Goal: Information Seeking & Learning: Learn about a topic

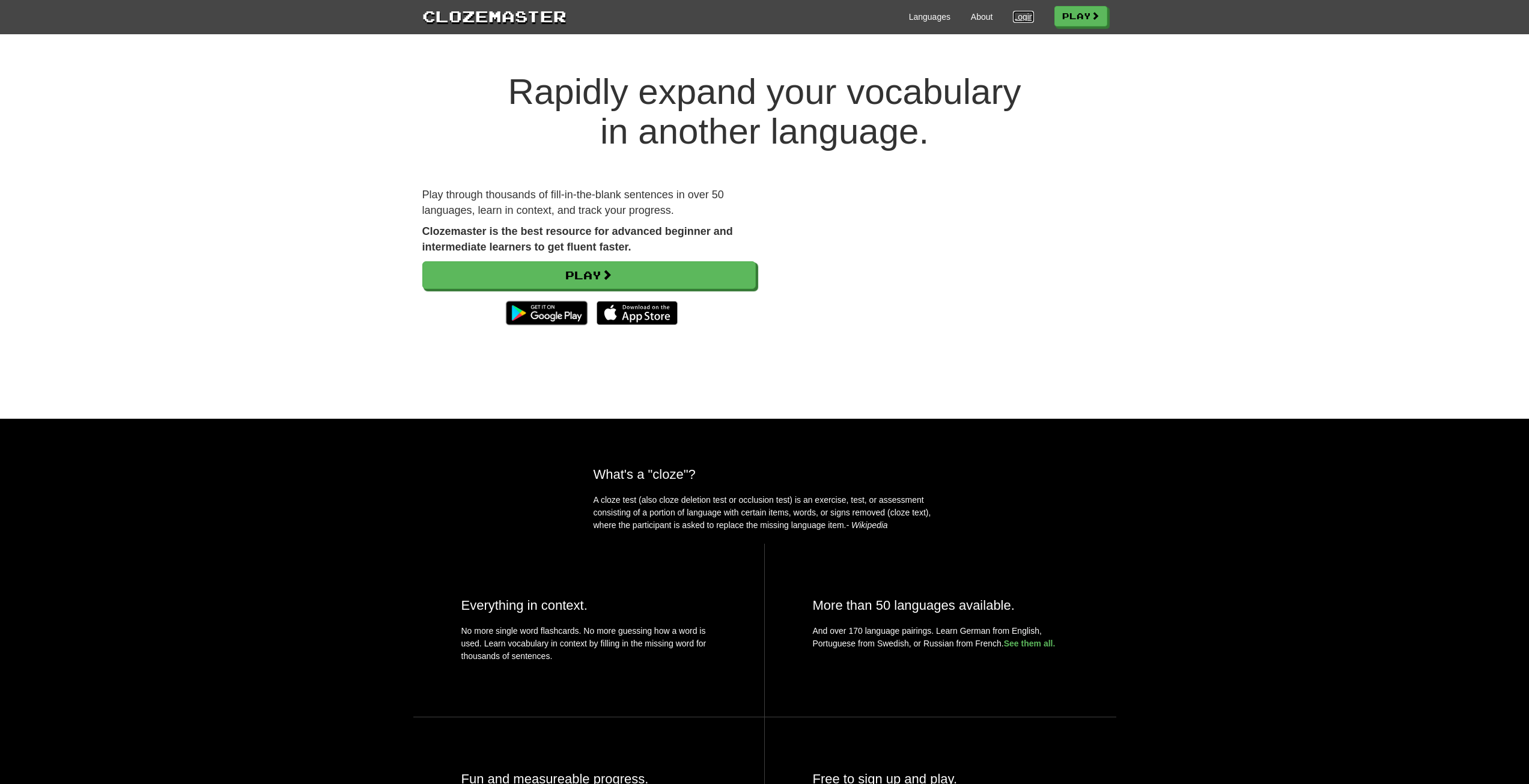
click at [1018, 15] on link "Login" at bounding box center [1023, 17] width 21 height 12
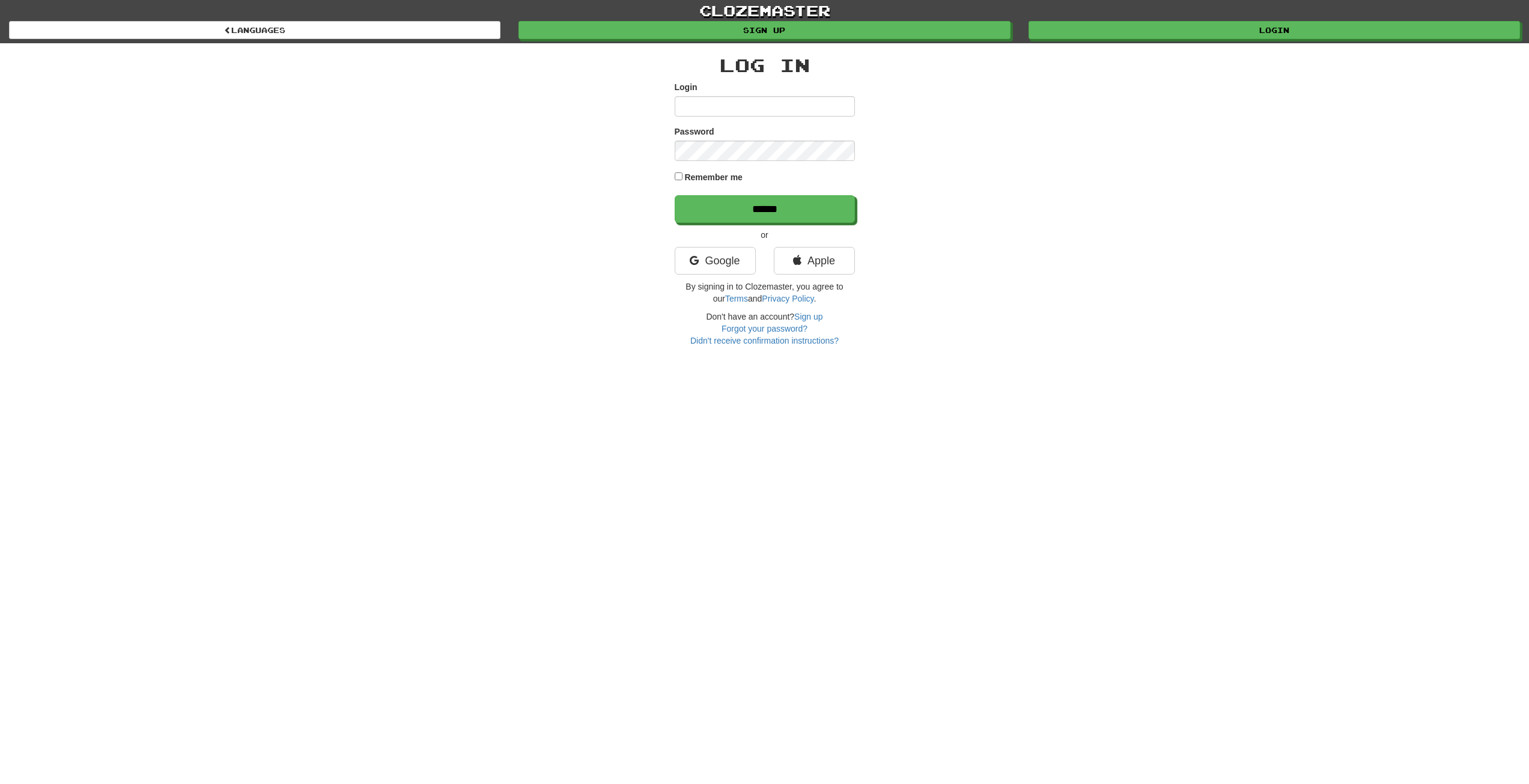
click at [789, 106] on input "Login" at bounding box center [764, 106] width 180 height 21
type input "**********"
click at [704, 198] on input "******" at bounding box center [765, 210] width 180 height 27
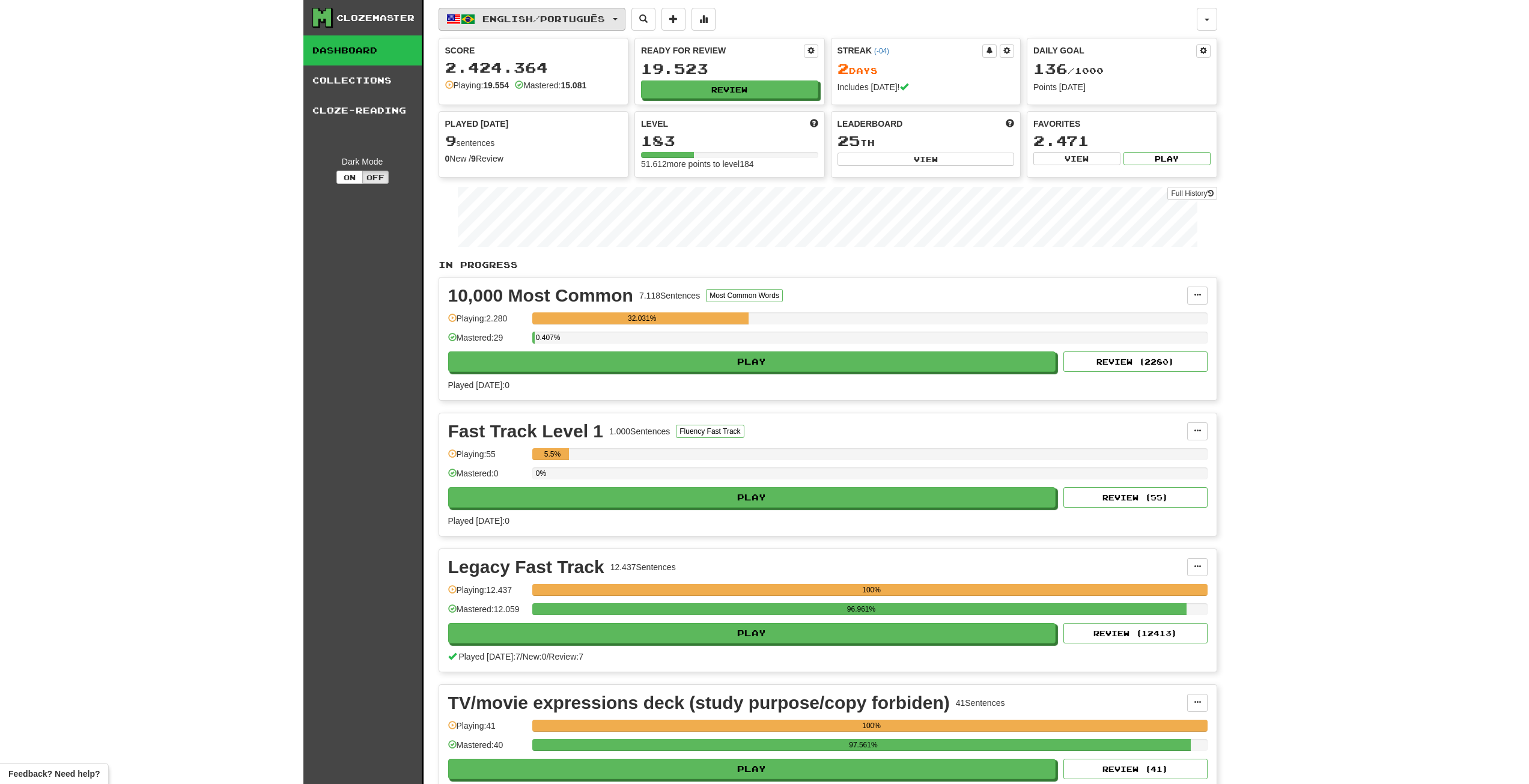
click at [503, 14] on span "English / Português" at bounding box center [543, 19] width 122 height 10
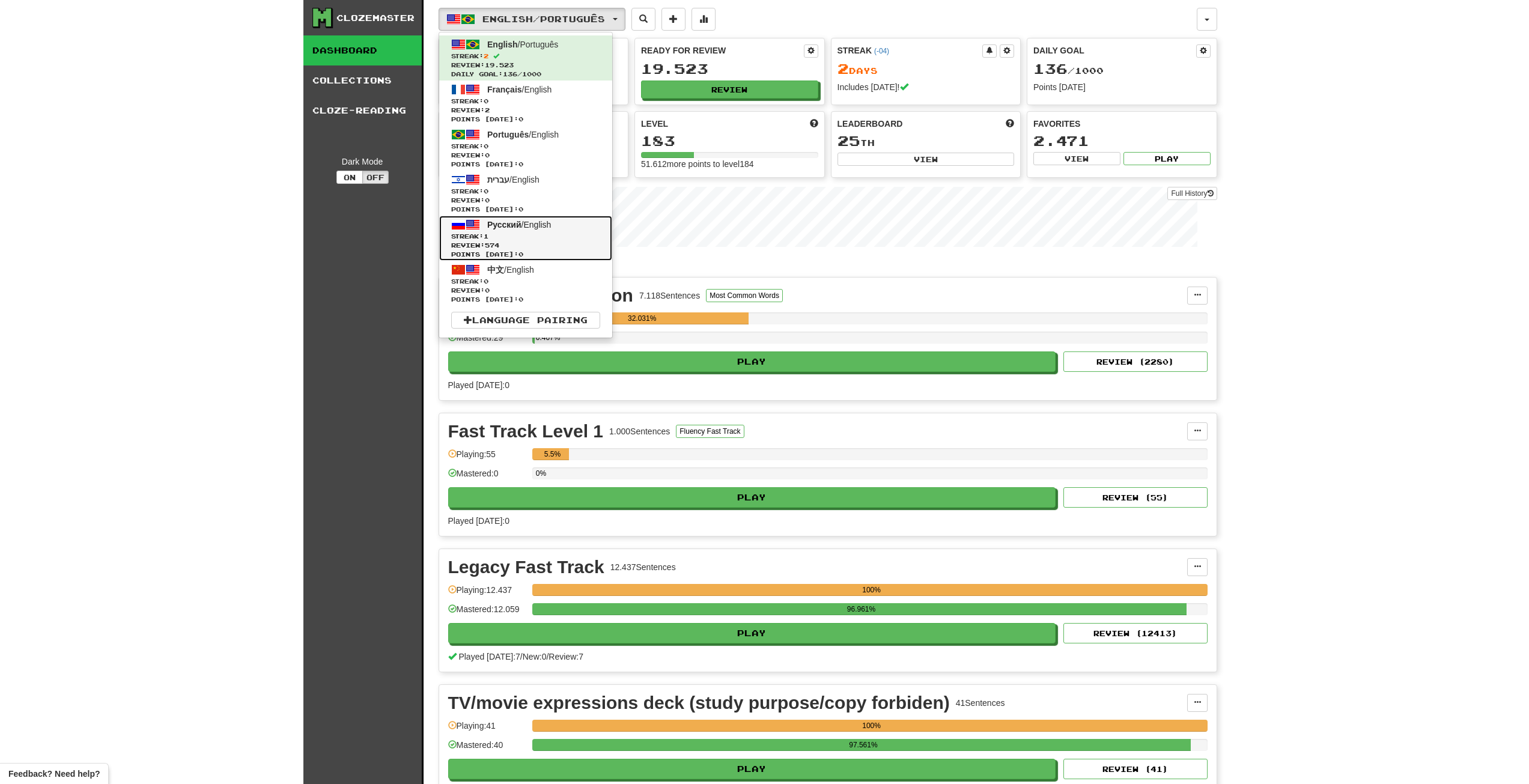
click at [538, 230] on link "Русский / English Streak: 1 Review: 574 Points today: 0" at bounding box center [525, 238] width 173 height 45
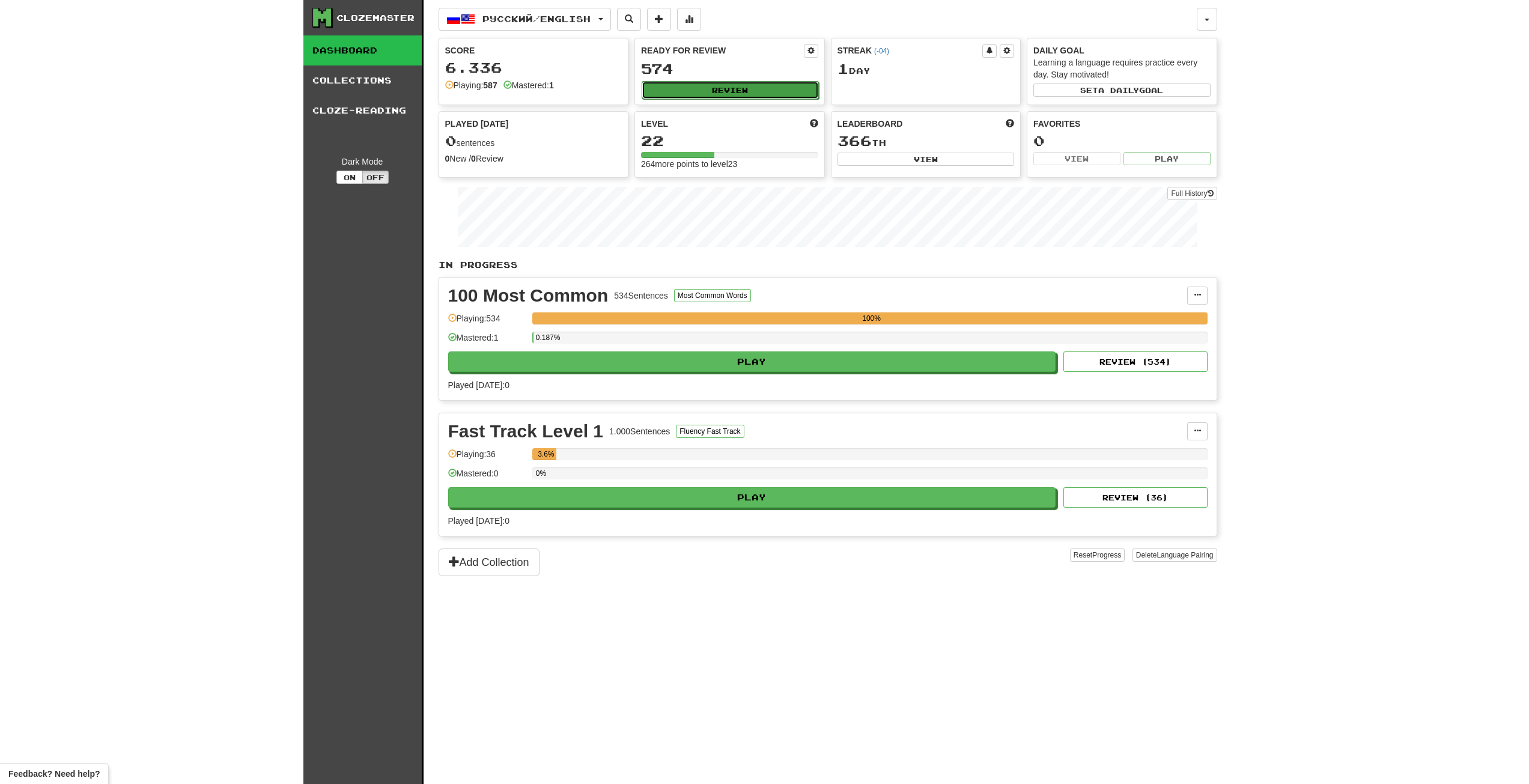
click at [679, 81] on button "Review" at bounding box center [730, 91] width 177 height 18
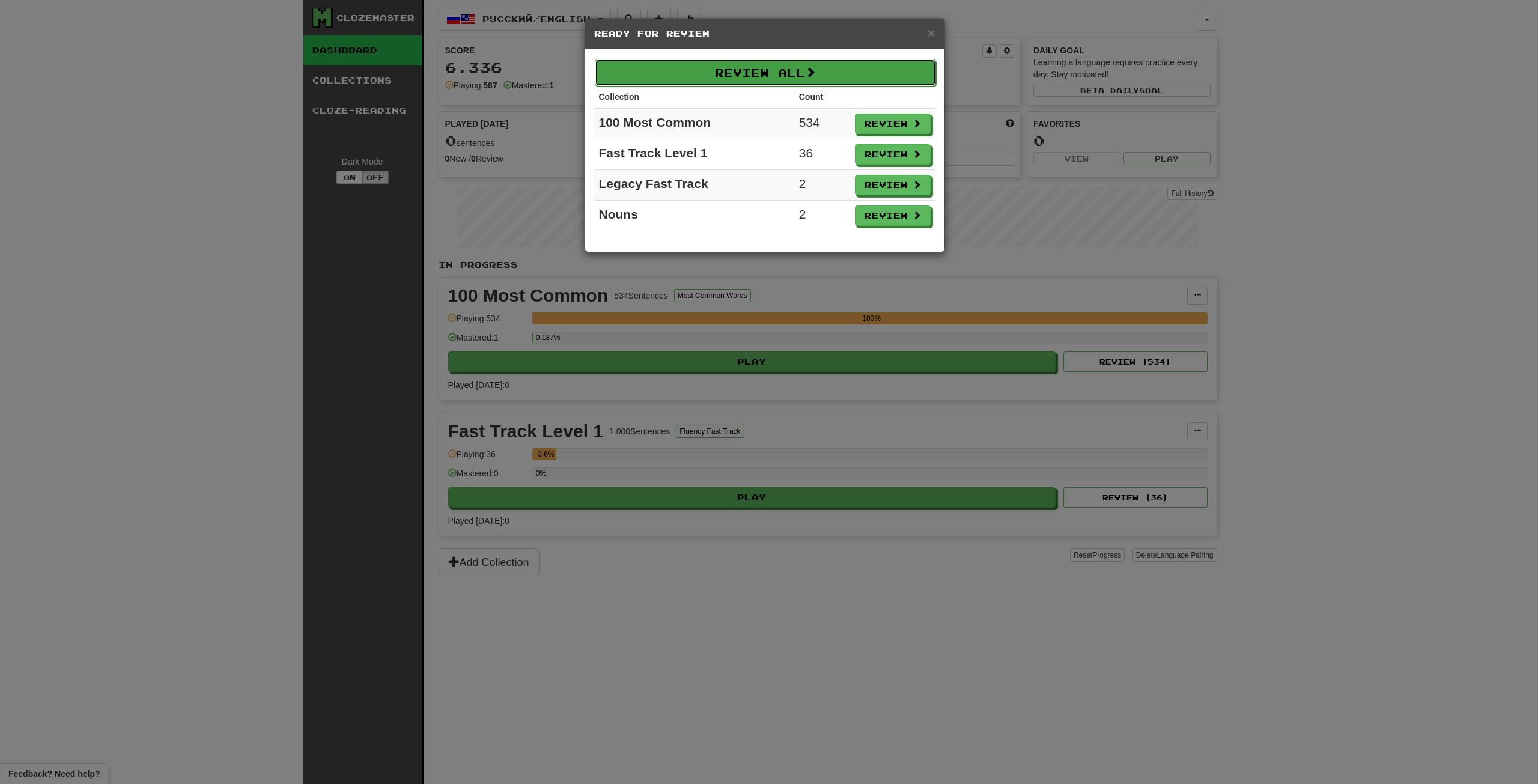
click at [821, 67] on button "Review All" at bounding box center [765, 72] width 341 height 27
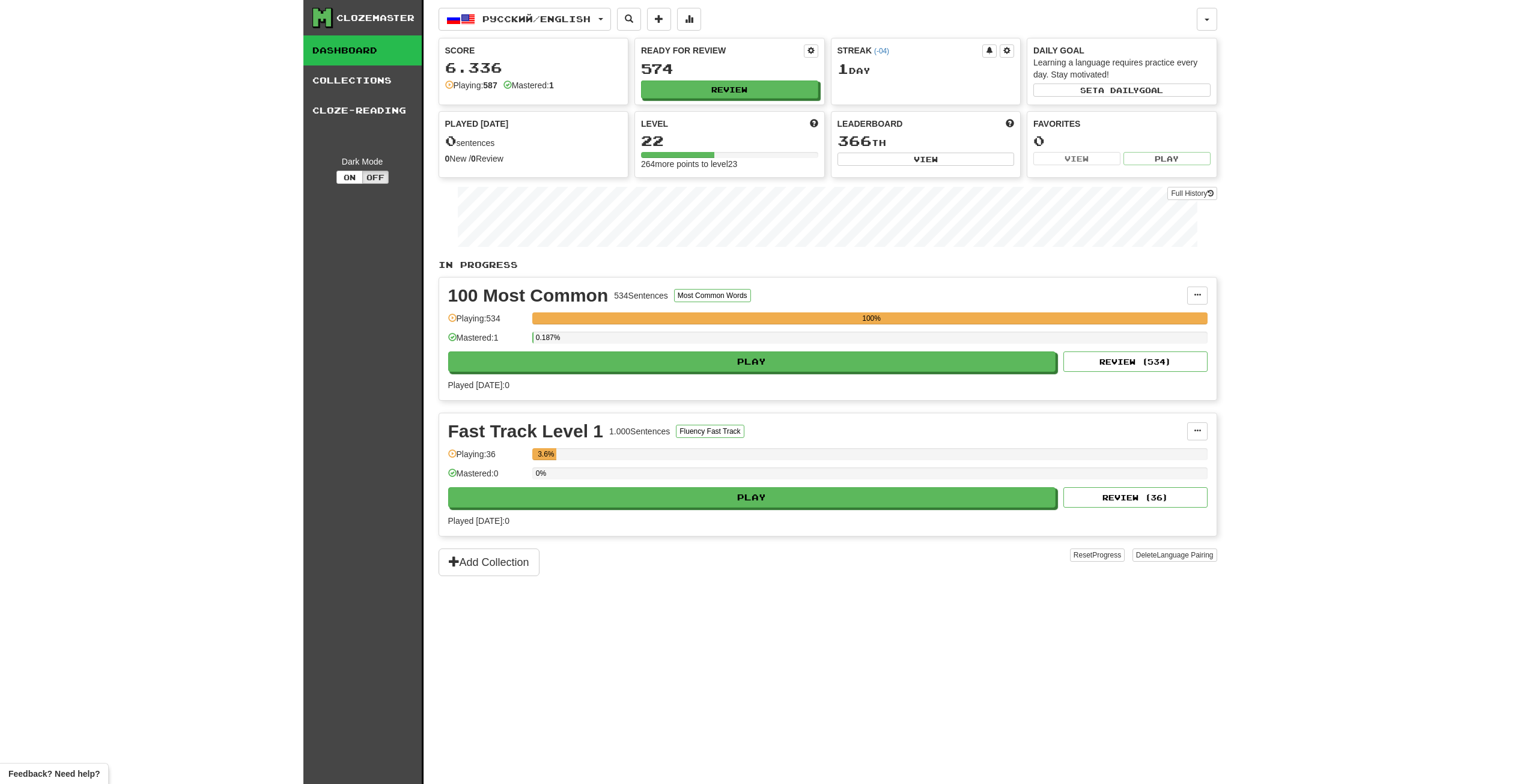
select select "***"
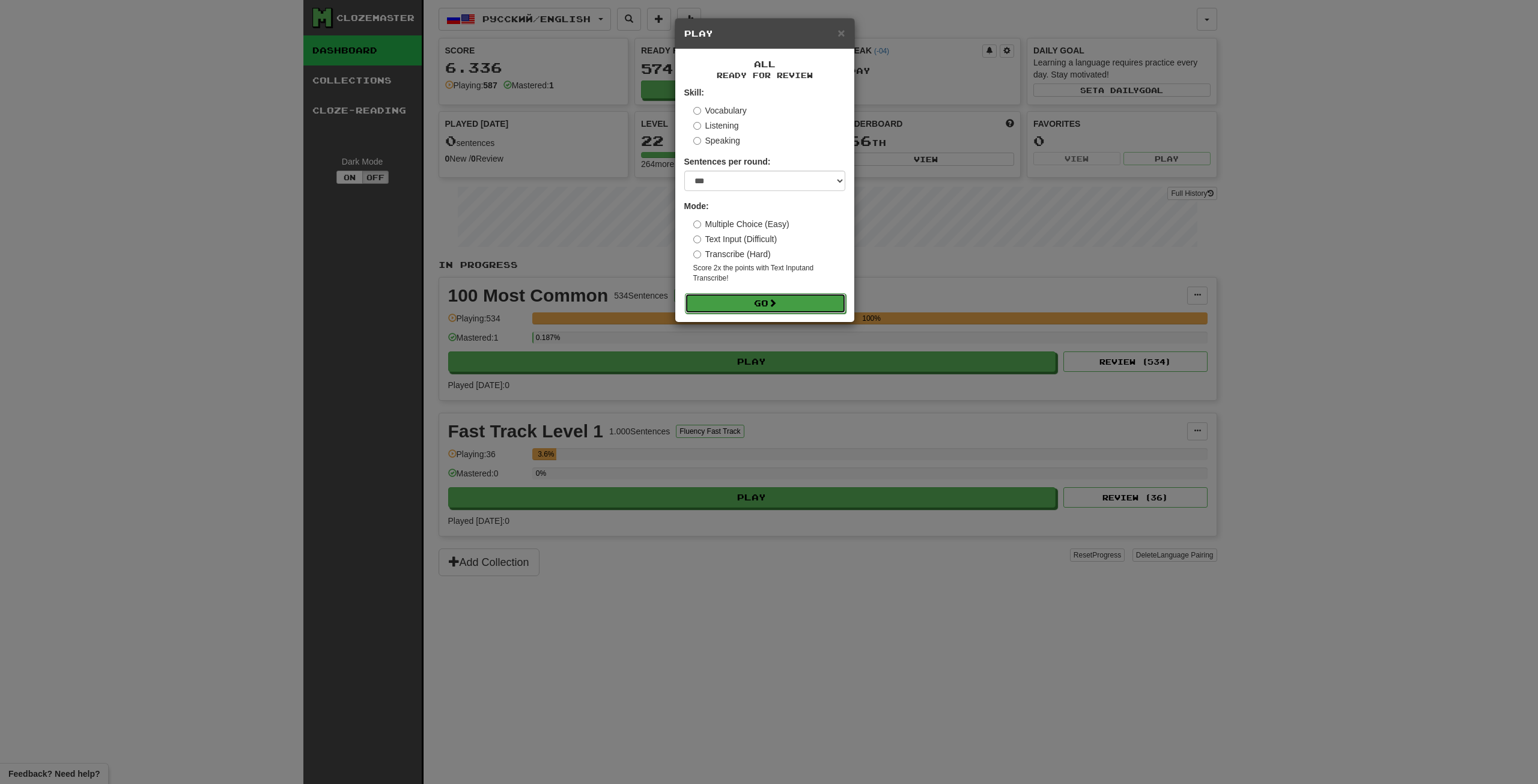
click at [742, 299] on button "Go" at bounding box center [766, 303] width 161 height 21
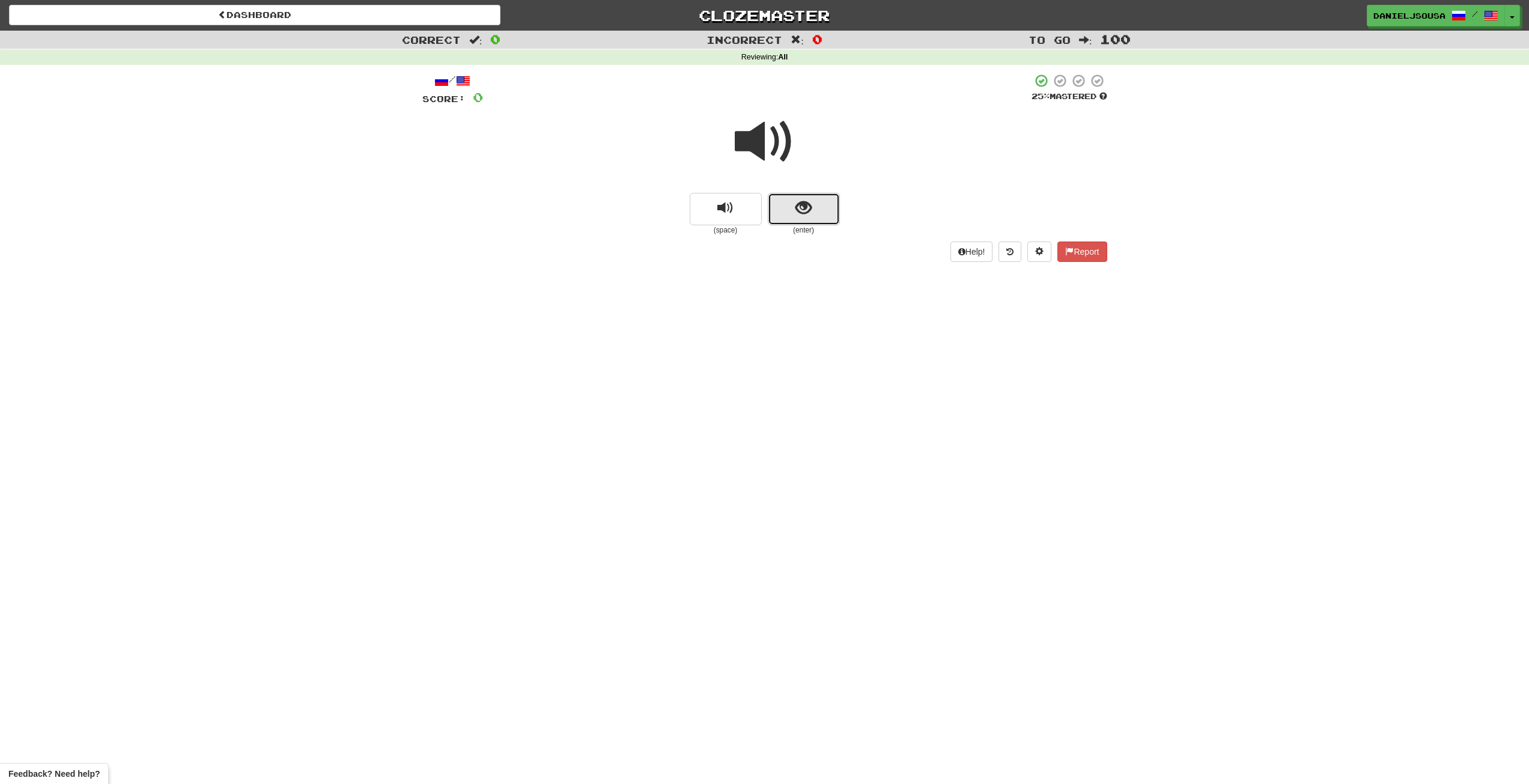
click at [785, 209] on button "show sentence" at bounding box center [803, 209] width 72 height 32
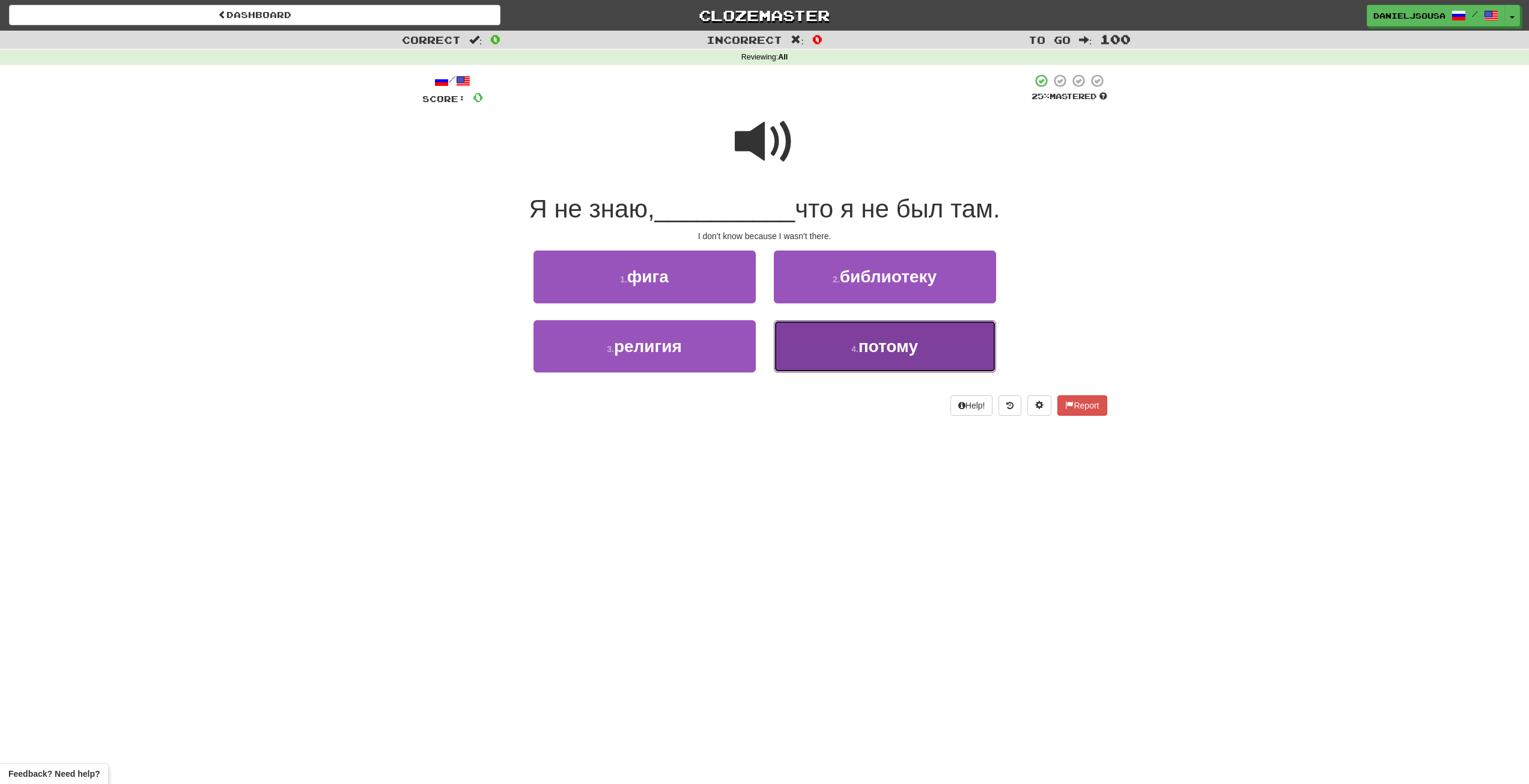
click at [875, 349] on span "потому" at bounding box center [888, 346] width 60 height 18
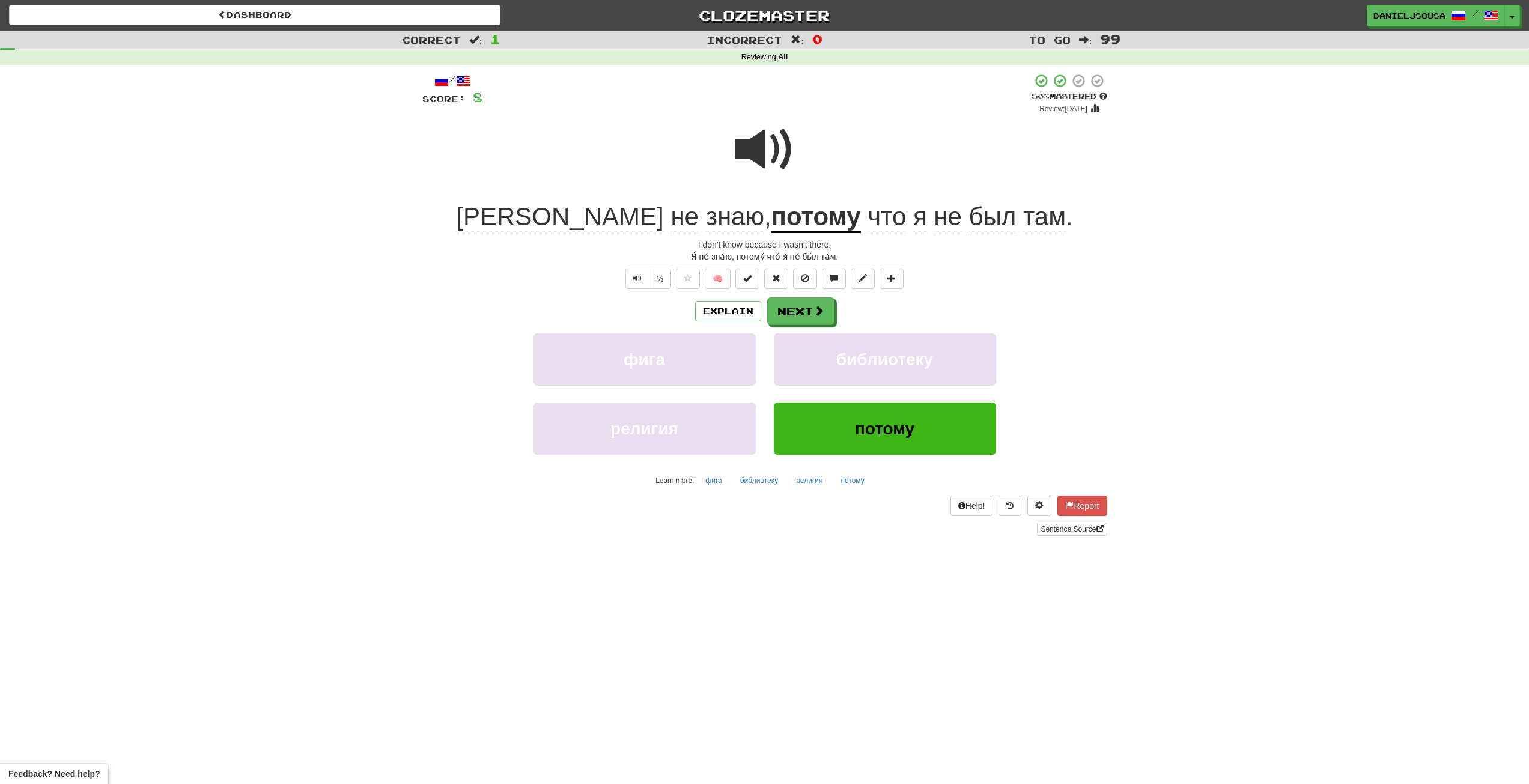
click at [759, 150] on span at bounding box center [765, 150] width 60 height 60
click at [750, 148] on span at bounding box center [765, 150] width 60 height 60
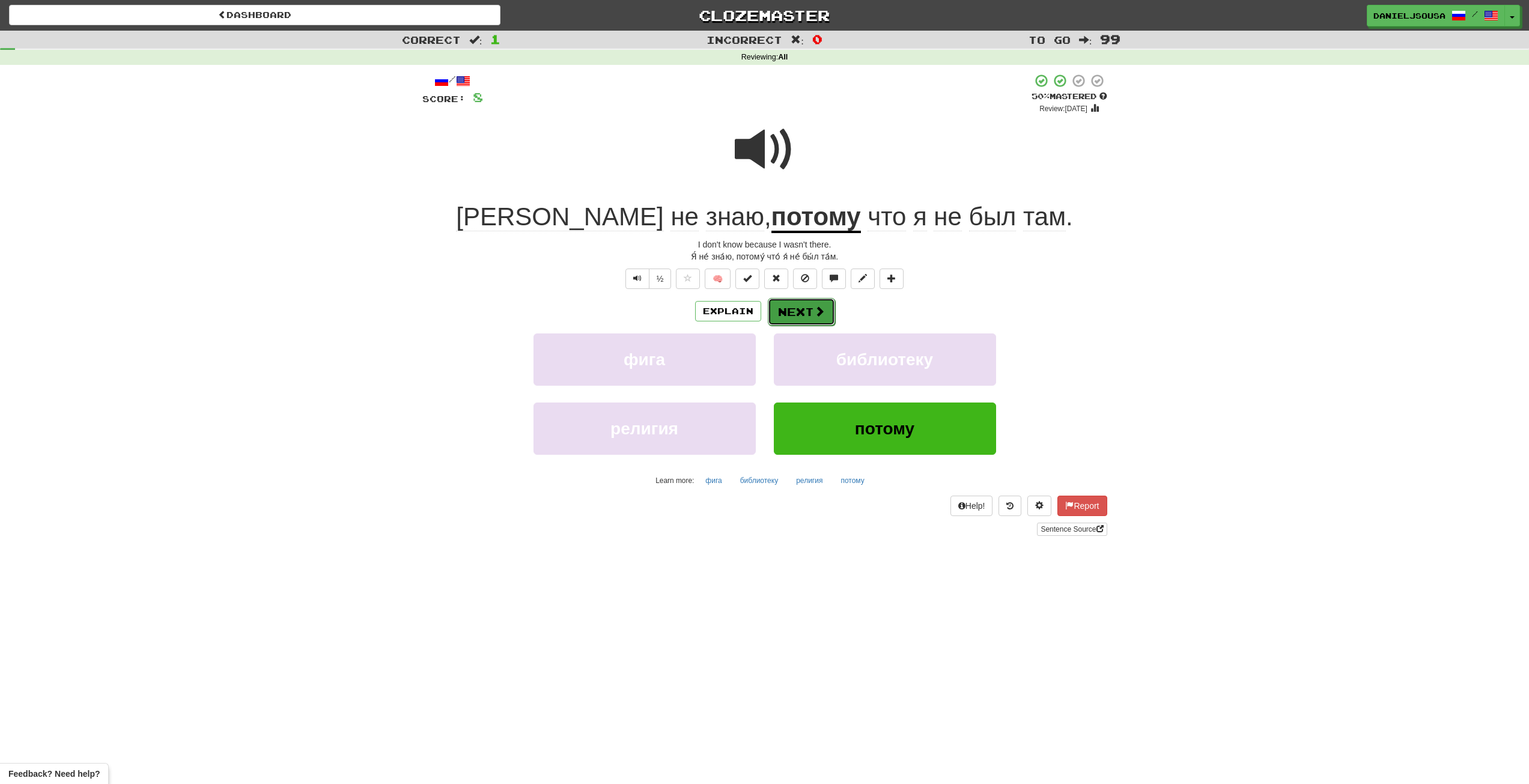
click at [787, 313] on button "Next" at bounding box center [801, 311] width 67 height 27
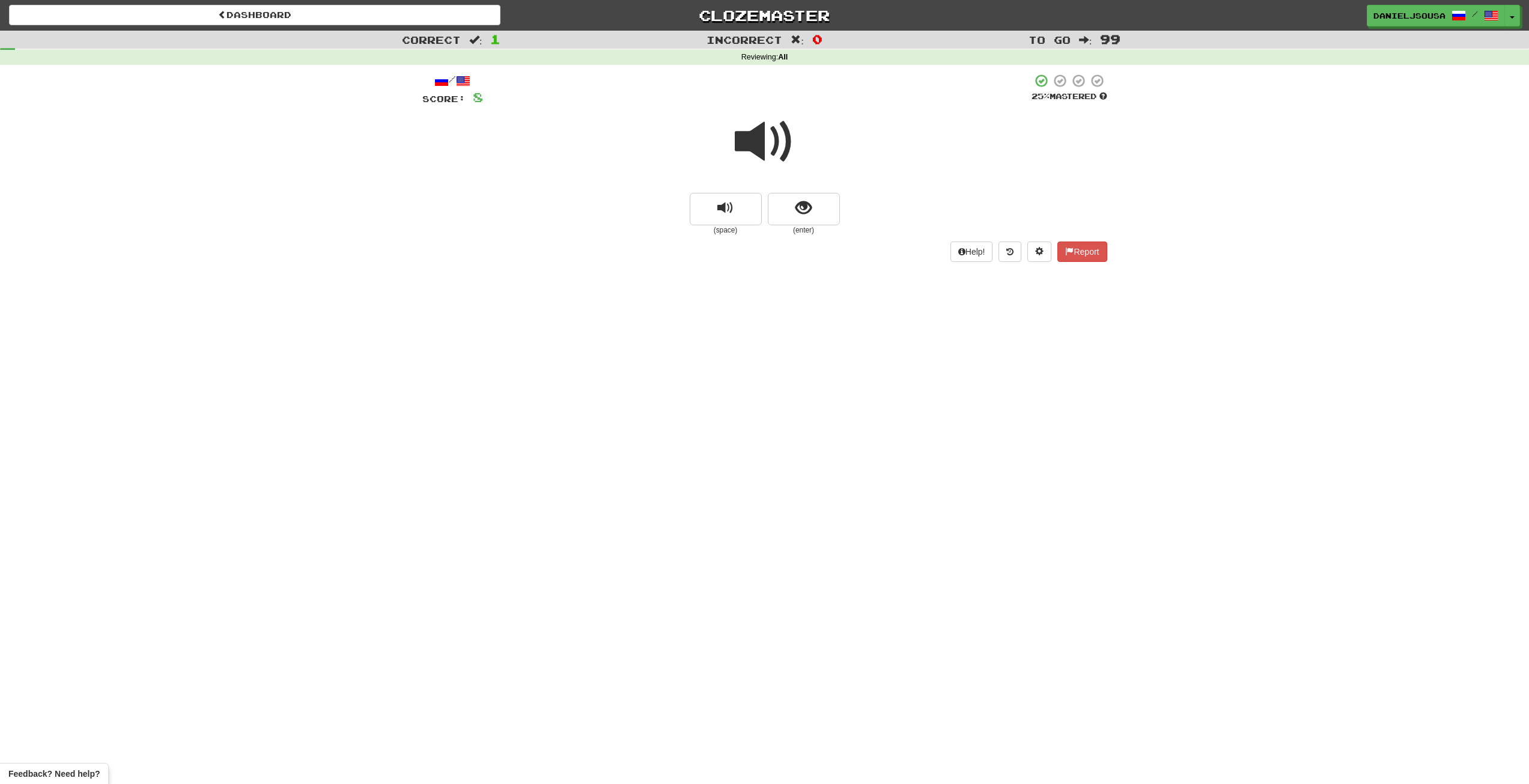
click at [776, 144] on span at bounding box center [765, 141] width 60 height 60
click at [772, 140] on span at bounding box center [765, 141] width 60 height 60
click at [823, 207] on button "show sentence" at bounding box center [803, 209] width 72 height 32
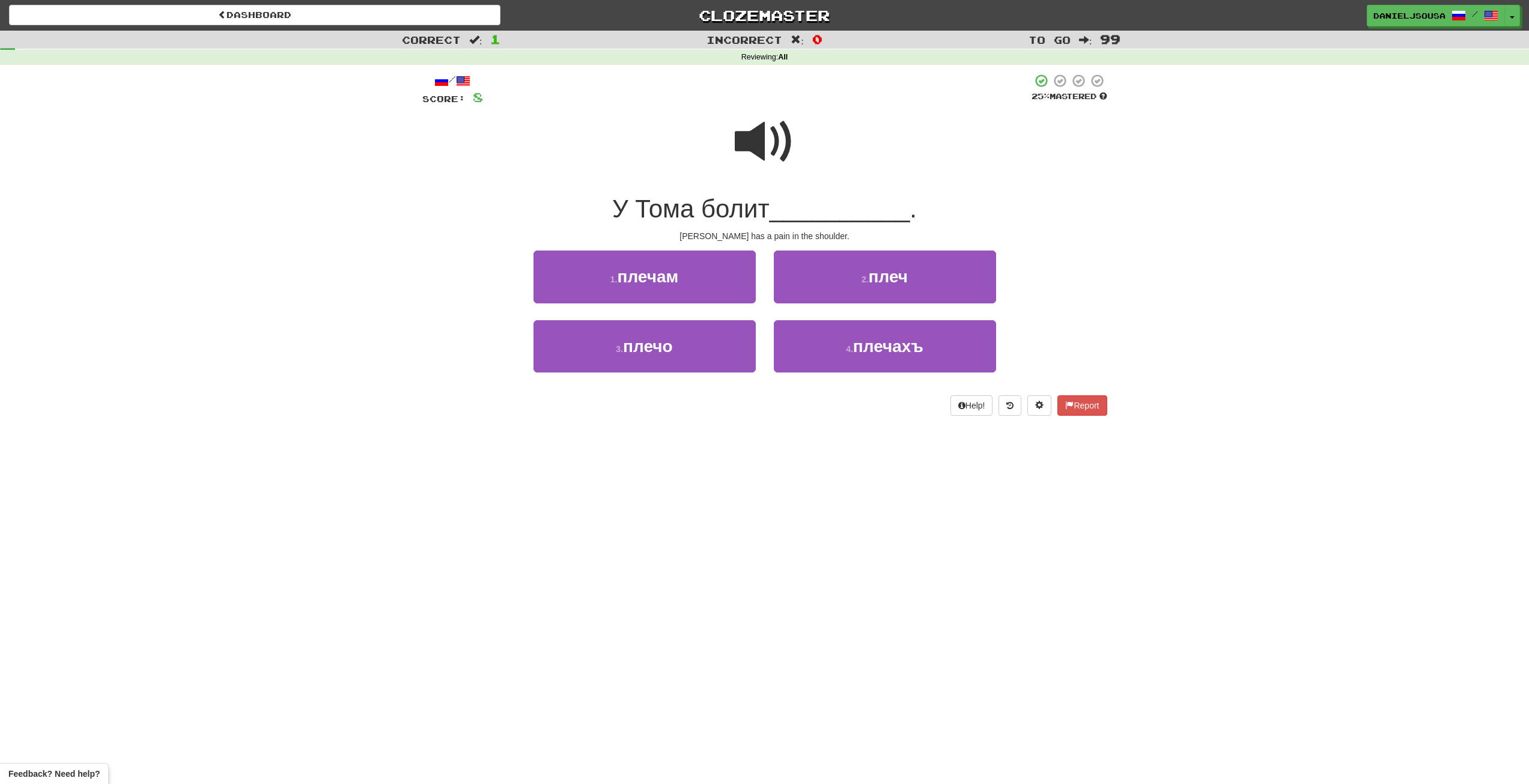
click at [754, 159] on span at bounding box center [765, 141] width 60 height 60
click at [832, 360] on button "4 . плечахъ" at bounding box center [884, 346] width 222 height 52
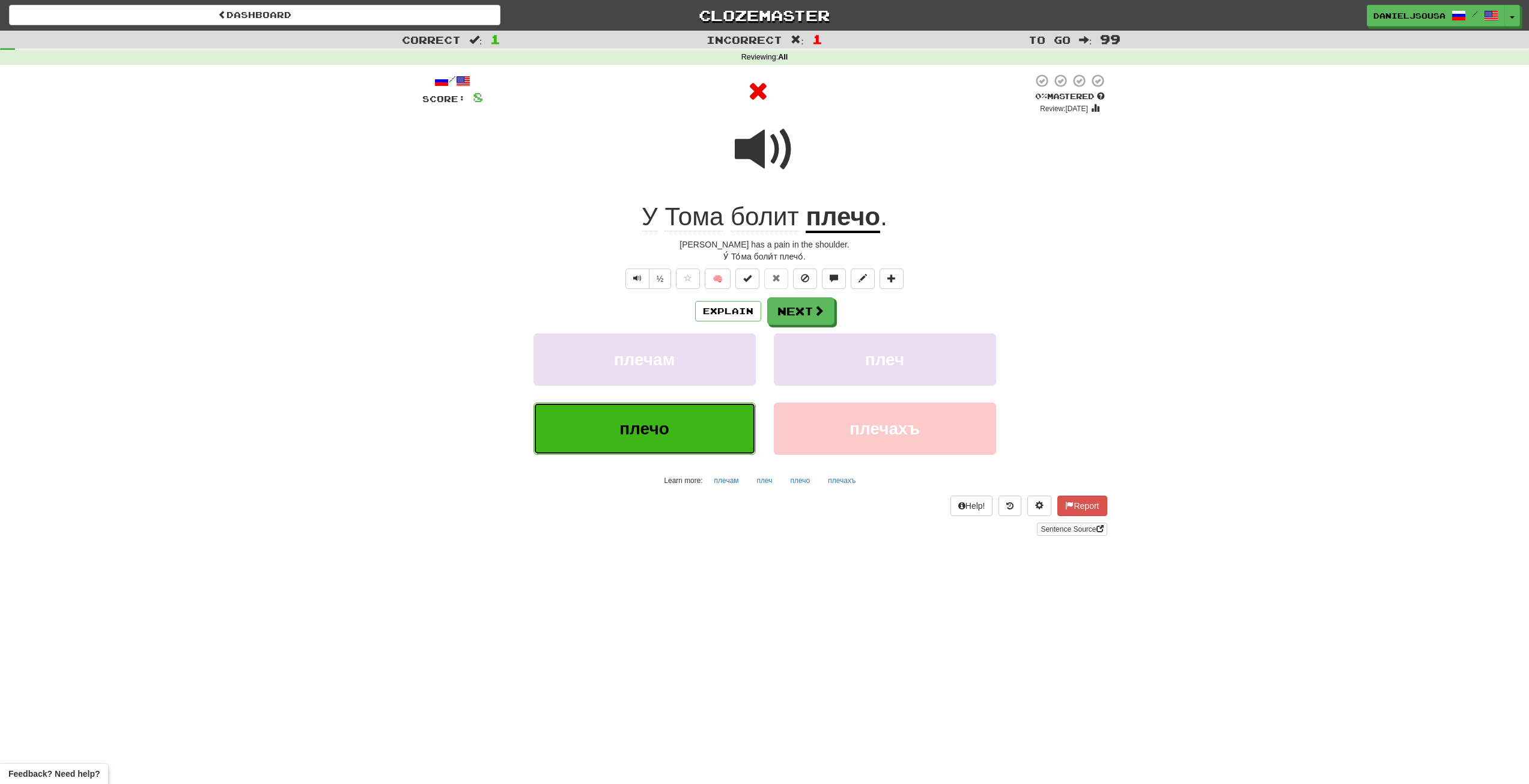
click at [696, 437] on button "плечо" at bounding box center [644, 428] width 222 height 52
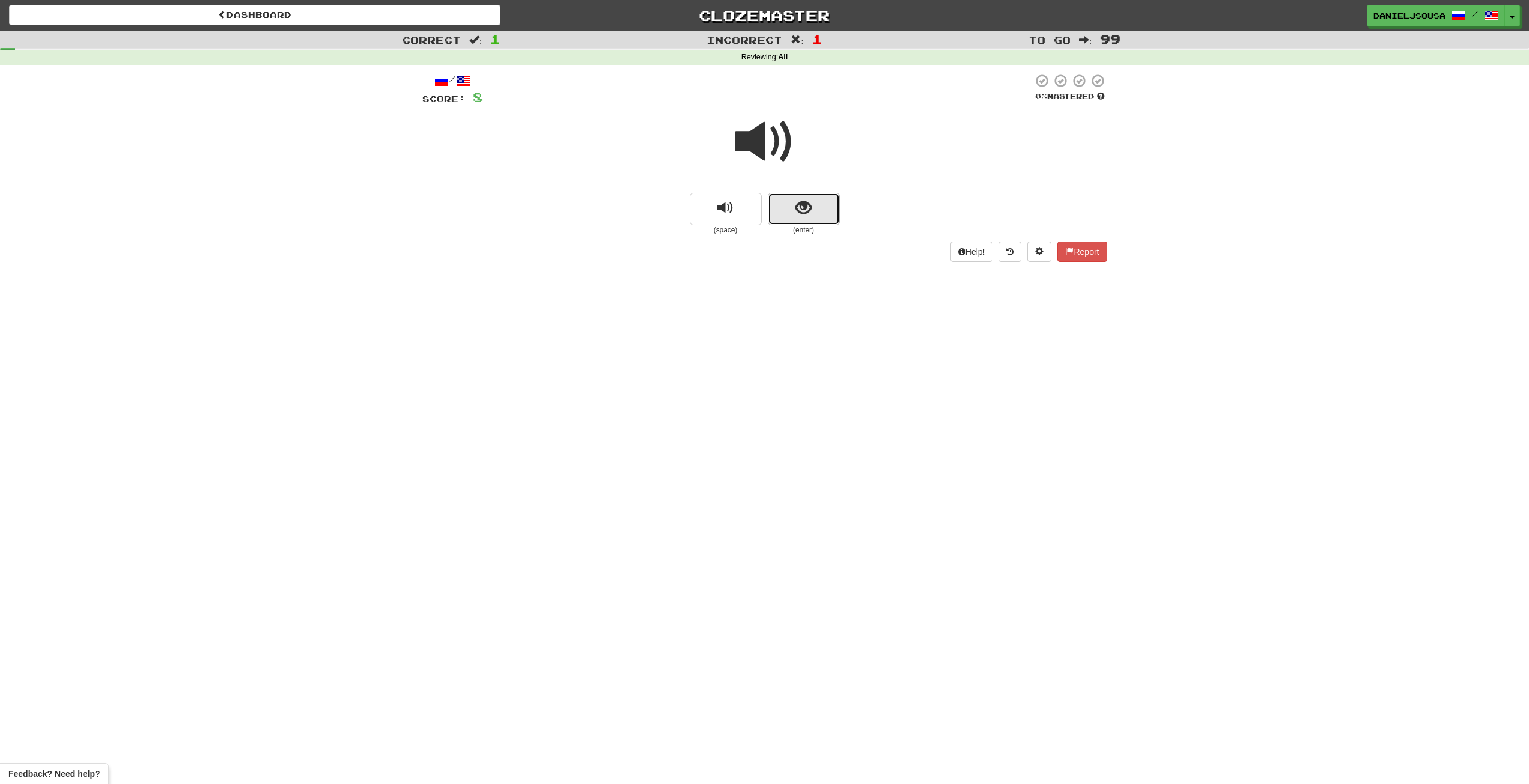
click at [797, 205] on span "show sentence" at bounding box center [803, 209] width 17 height 17
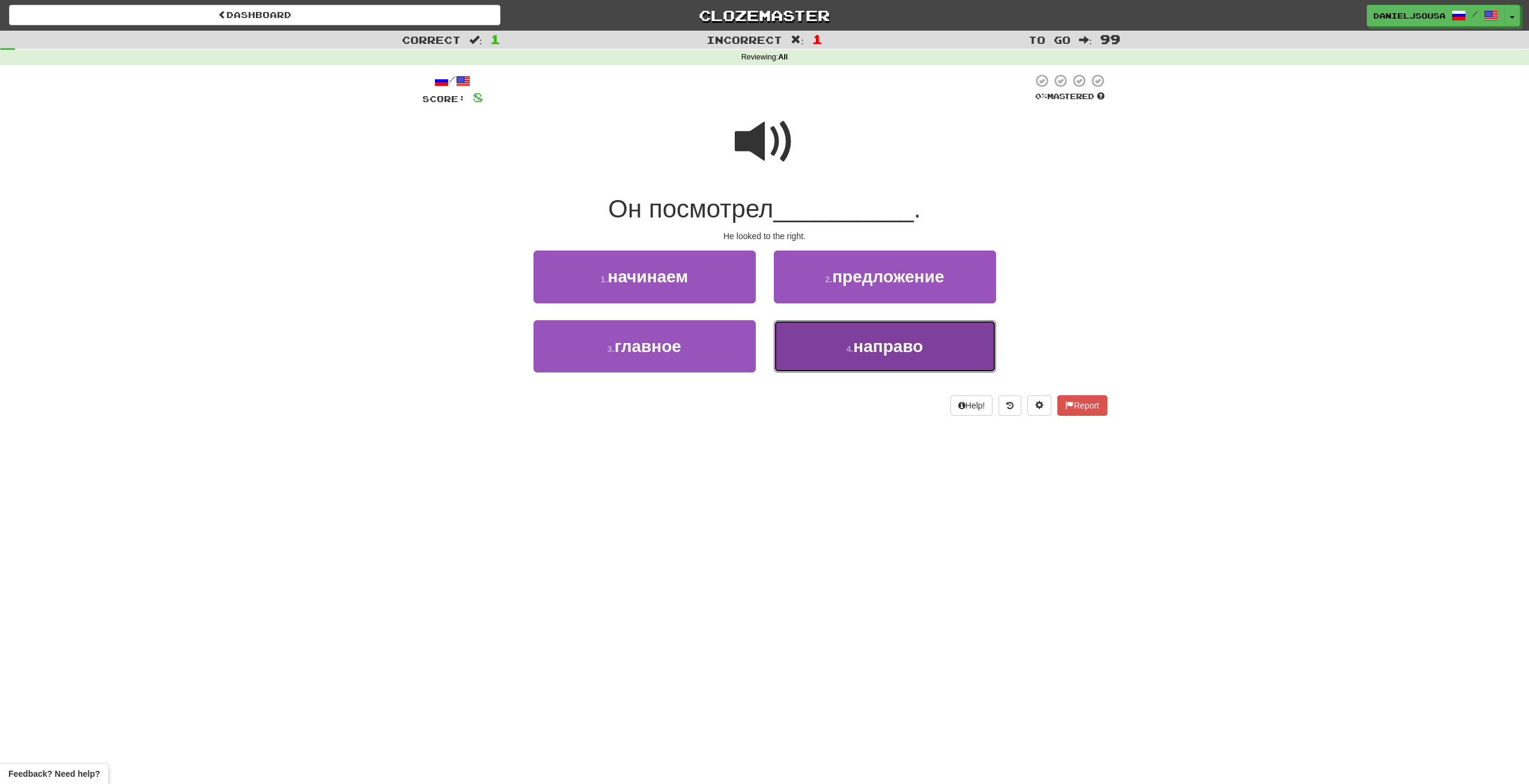
click at [895, 358] on button "4 . направо" at bounding box center [884, 346] width 222 height 52
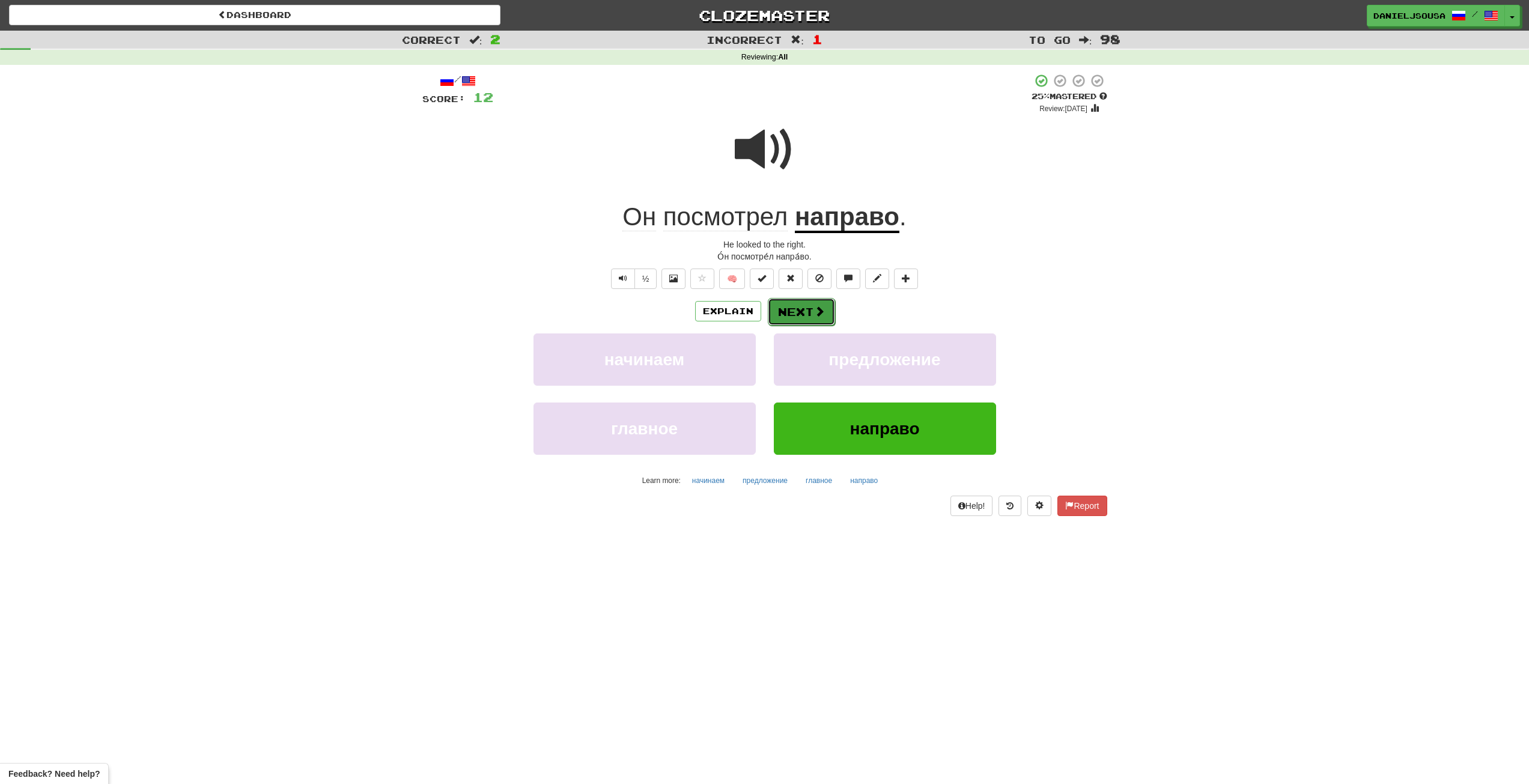
click at [789, 306] on button "Next" at bounding box center [801, 311] width 67 height 27
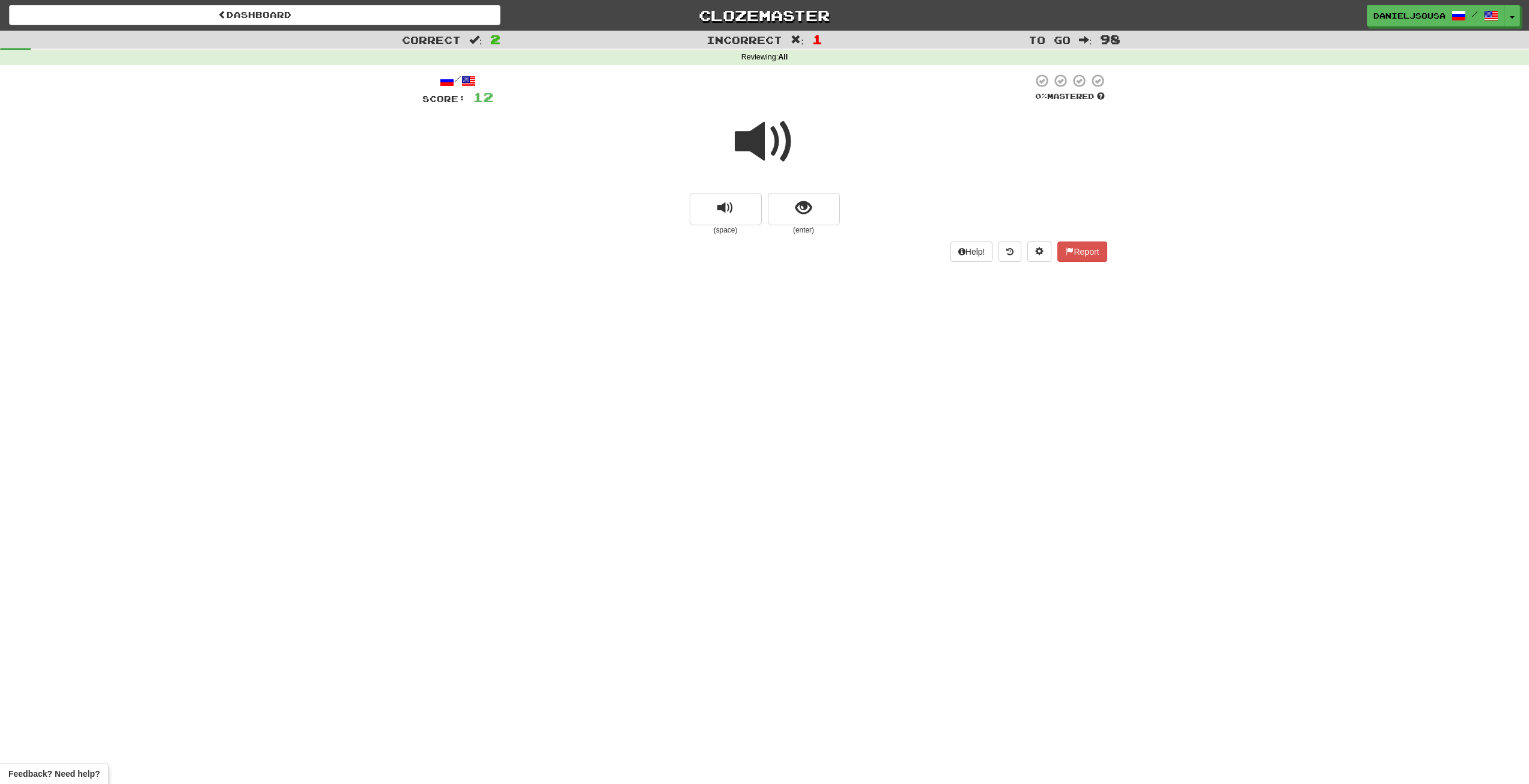
click at [760, 148] on span at bounding box center [765, 141] width 60 height 60
click at [819, 214] on button "show sentence" at bounding box center [803, 209] width 72 height 32
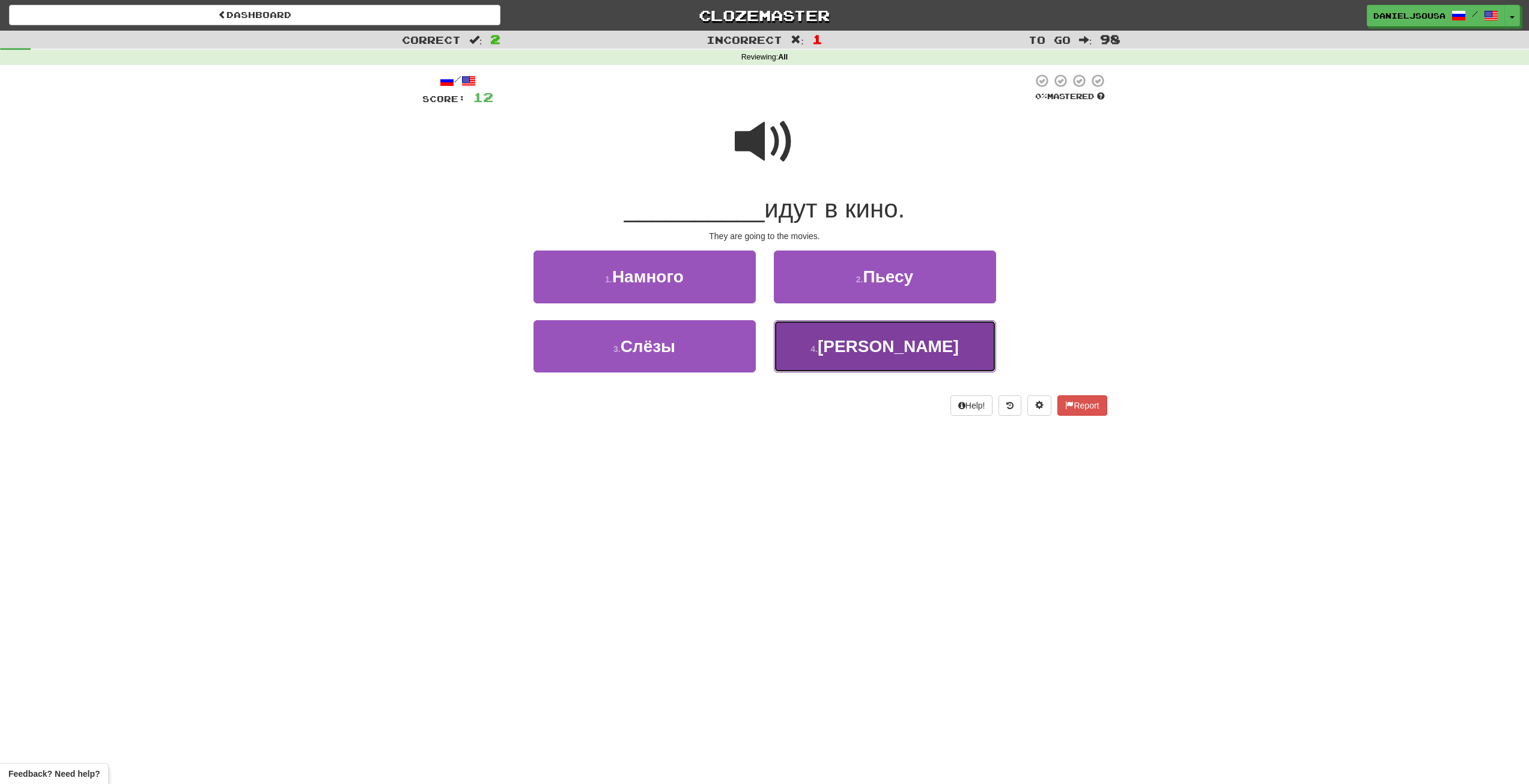
click at [924, 358] on button "4 . Они" at bounding box center [884, 346] width 222 height 52
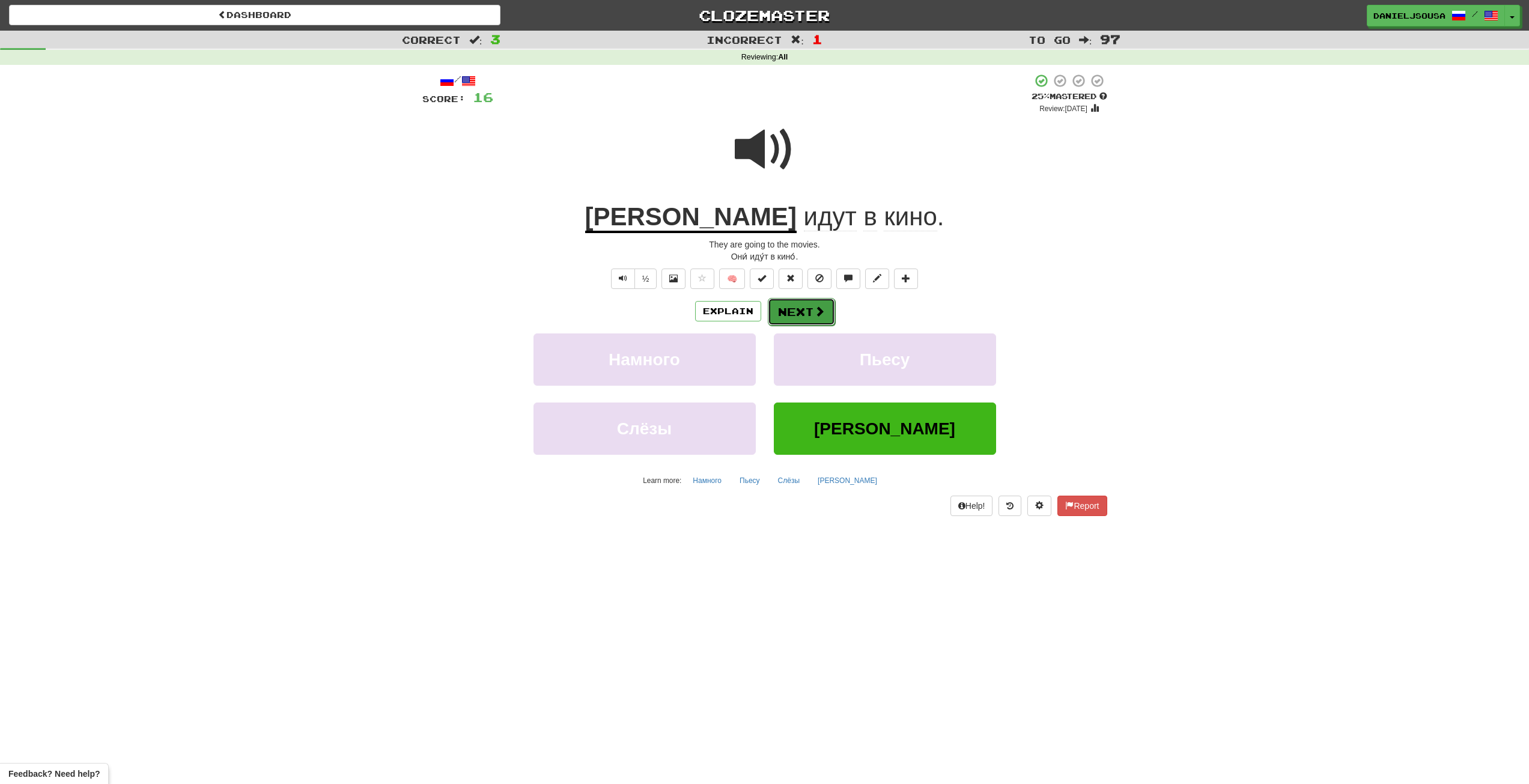
click at [799, 310] on button "Next" at bounding box center [801, 311] width 67 height 27
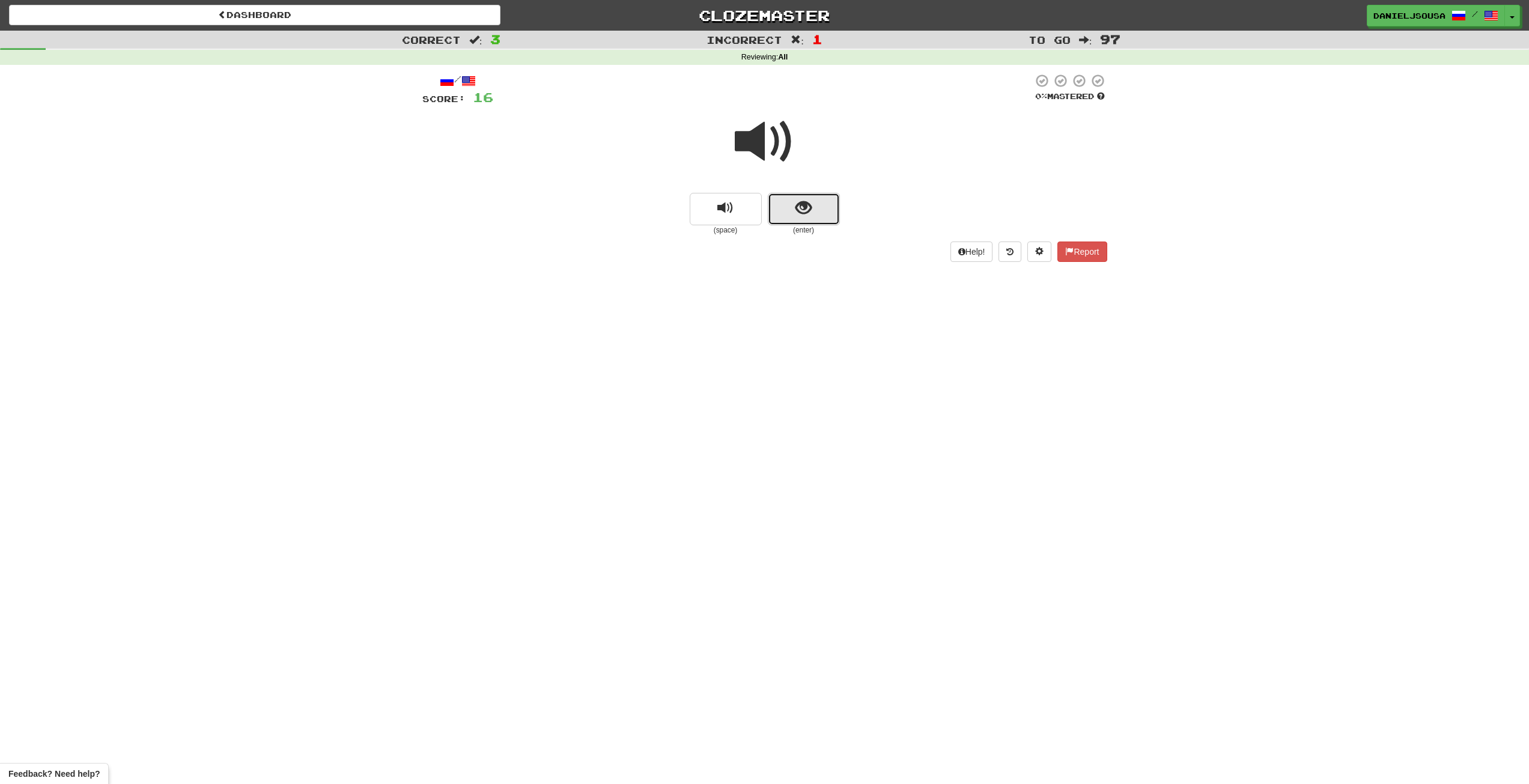
click at [792, 207] on button "show sentence" at bounding box center [803, 209] width 72 height 32
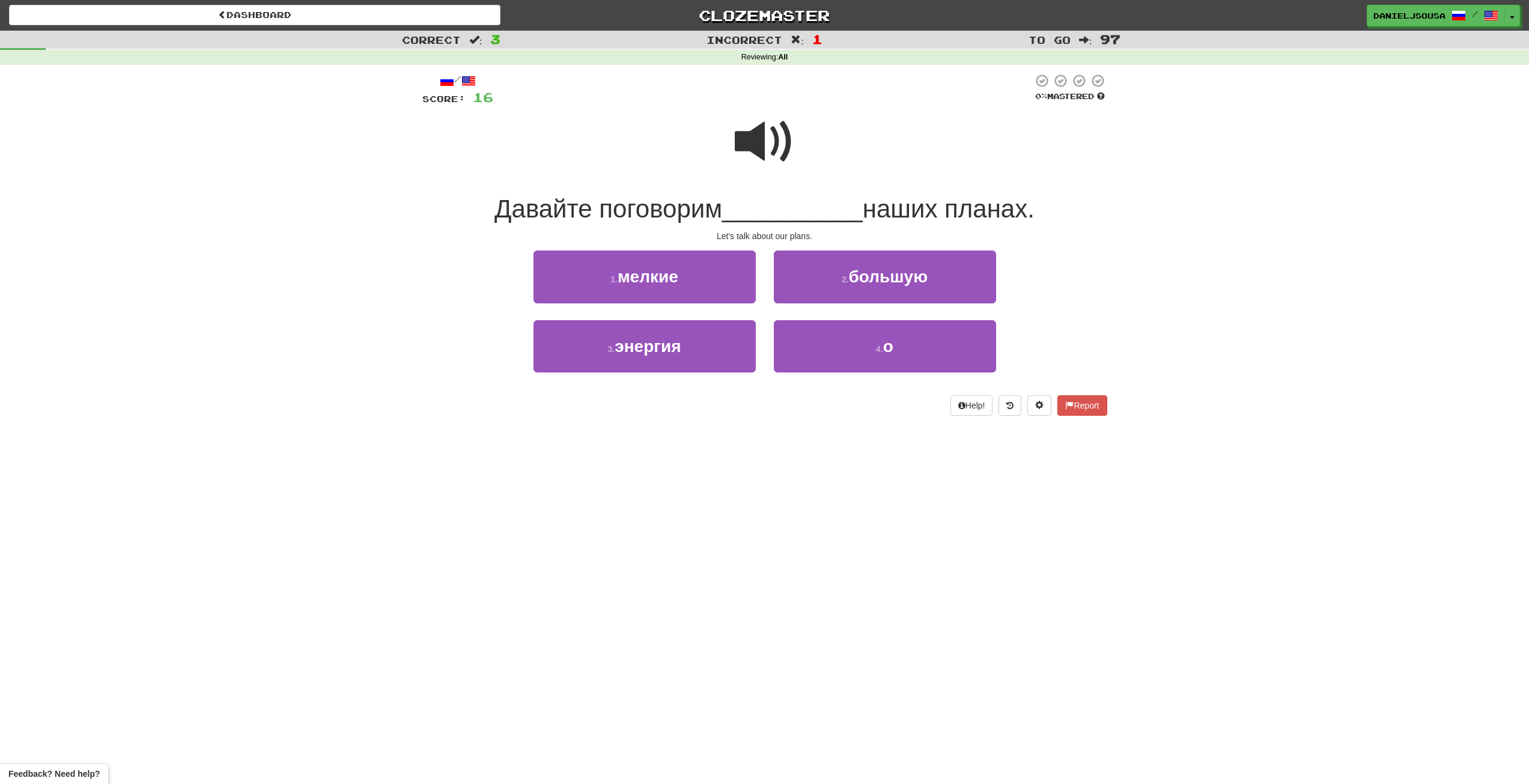
click at [739, 118] on span at bounding box center [765, 141] width 60 height 60
click at [772, 143] on span at bounding box center [765, 141] width 60 height 60
click at [762, 165] on span at bounding box center [765, 141] width 60 height 60
click at [609, 285] on button "1 . мелкие" at bounding box center [644, 276] width 222 height 52
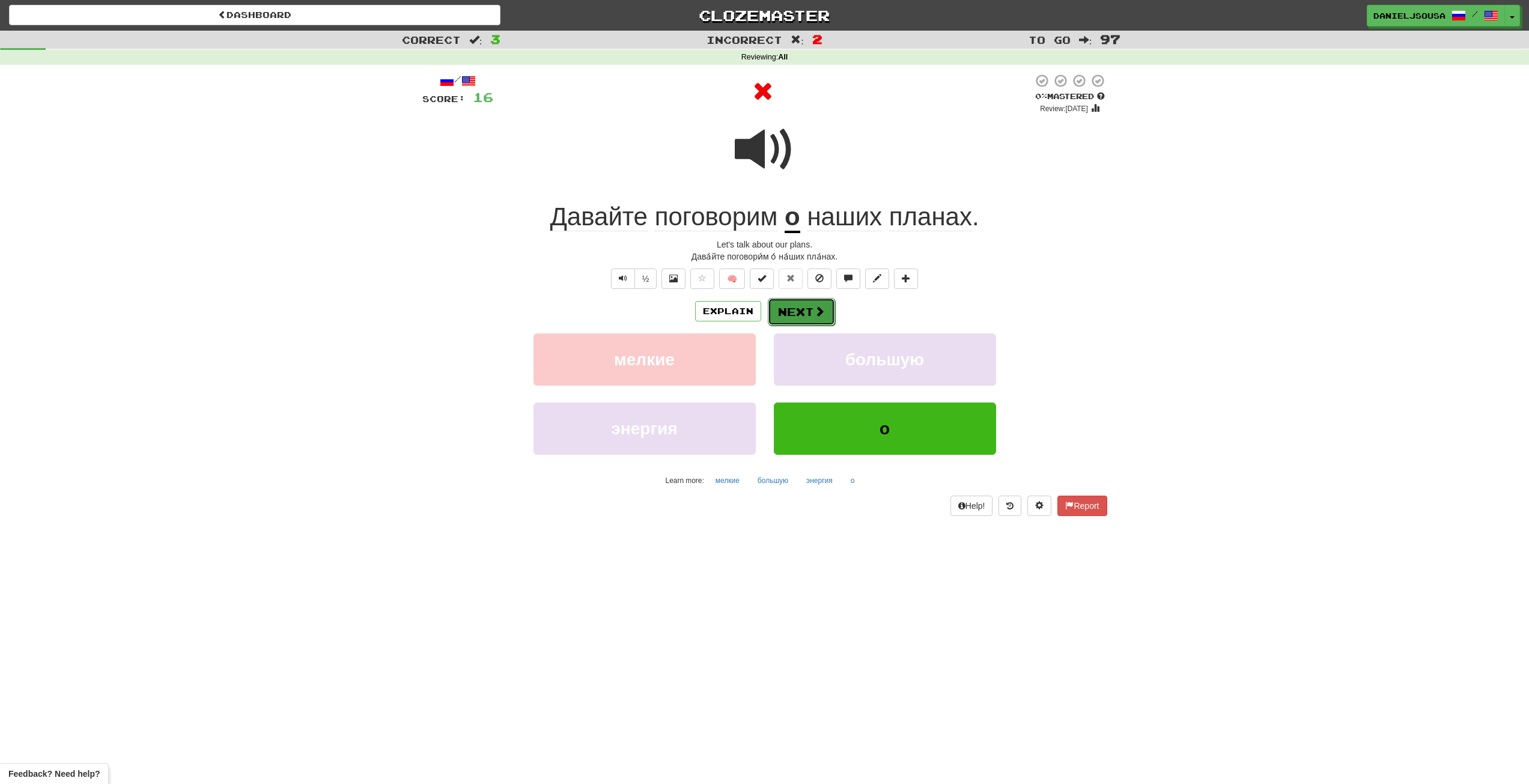
click at [796, 315] on button "Next" at bounding box center [801, 311] width 67 height 27
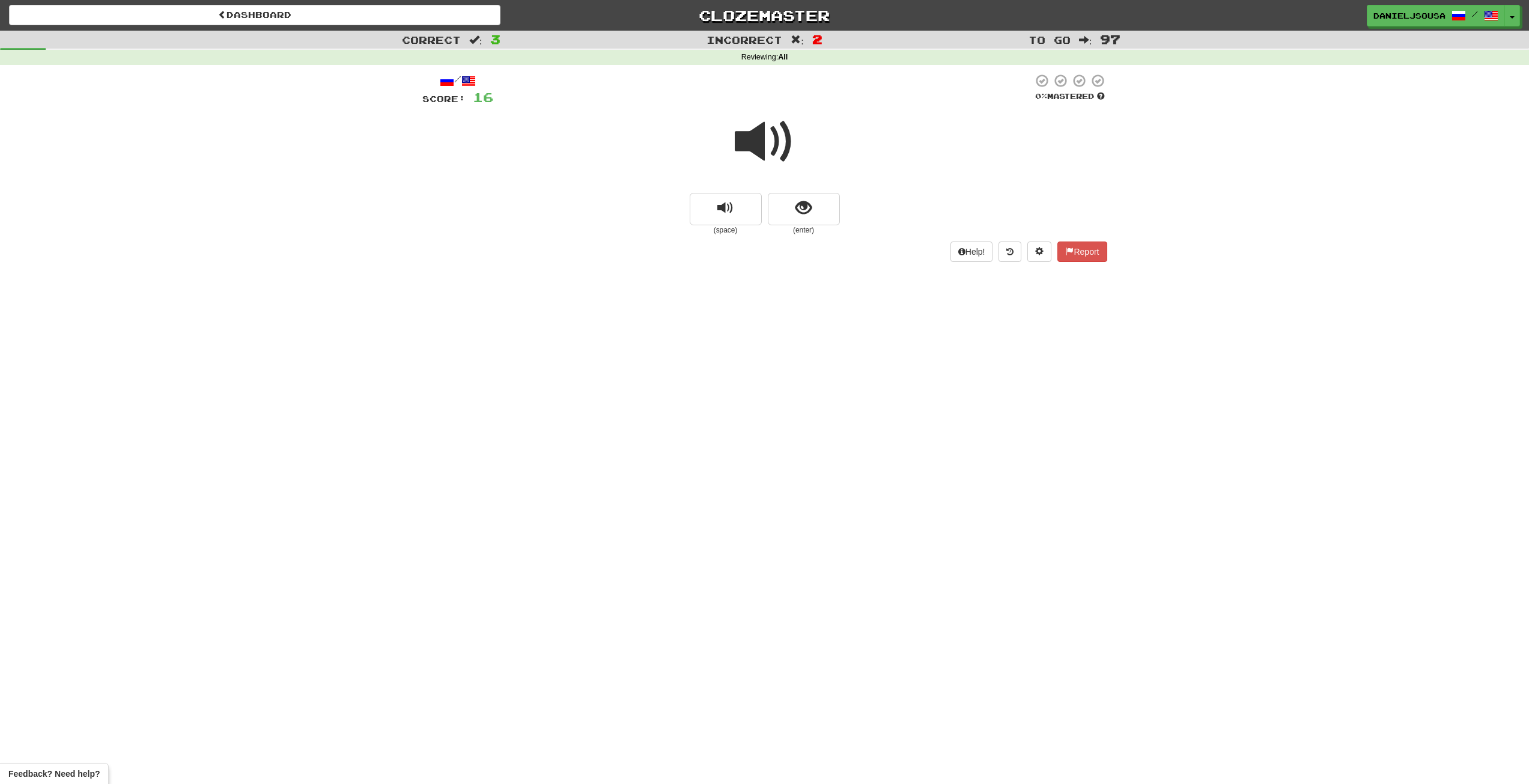
click at [767, 139] on span at bounding box center [765, 141] width 60 height 60
click at [794, 210] on button "show sentence" at bounding box center [803, 209] width 72 height 32
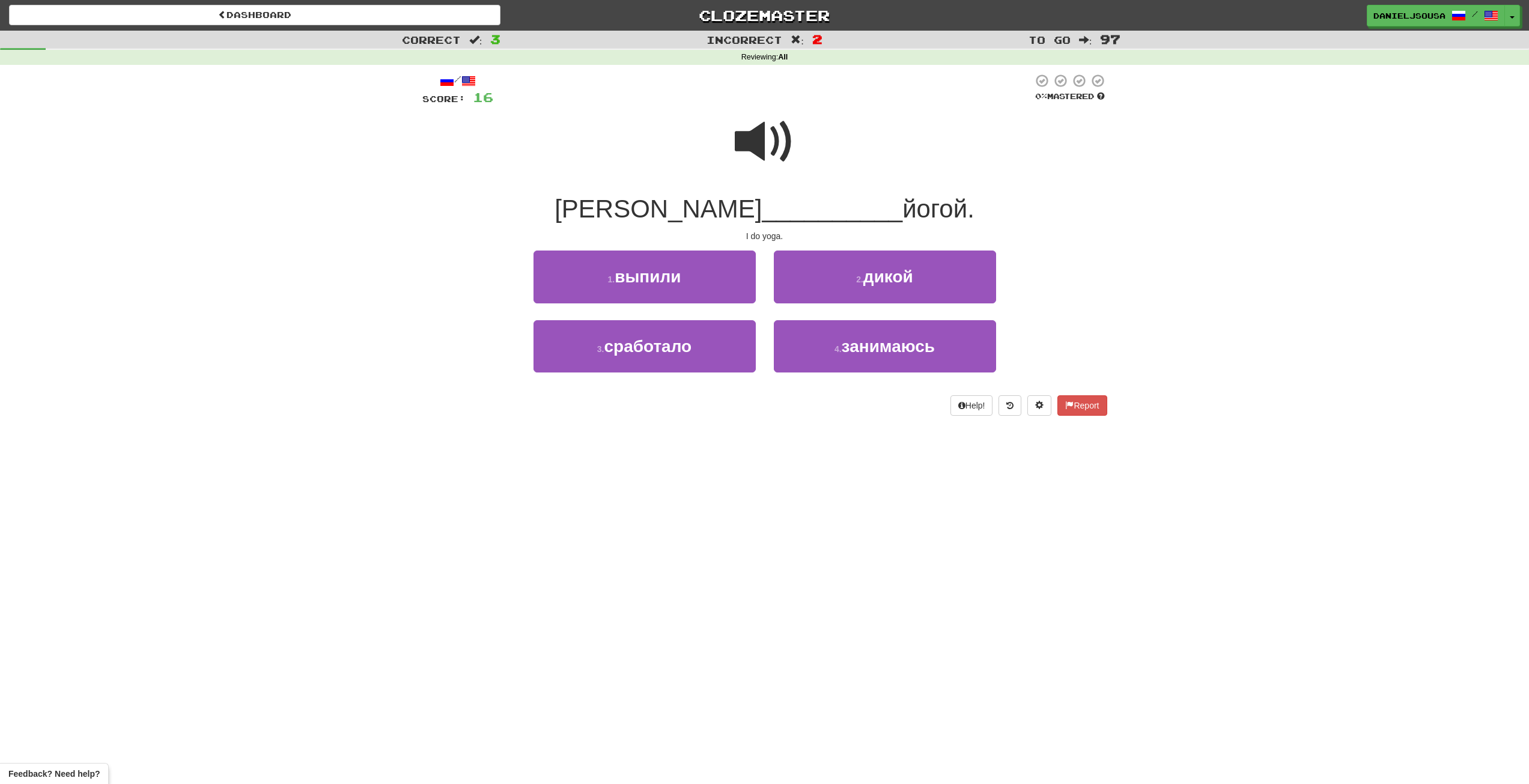
click at [762, 141] on span at bounding box center [765, 141] width 60 height 60
click at [917, 359] on button "4 . занимаюсь" at bounding box center [884, 346] width 222 height 52
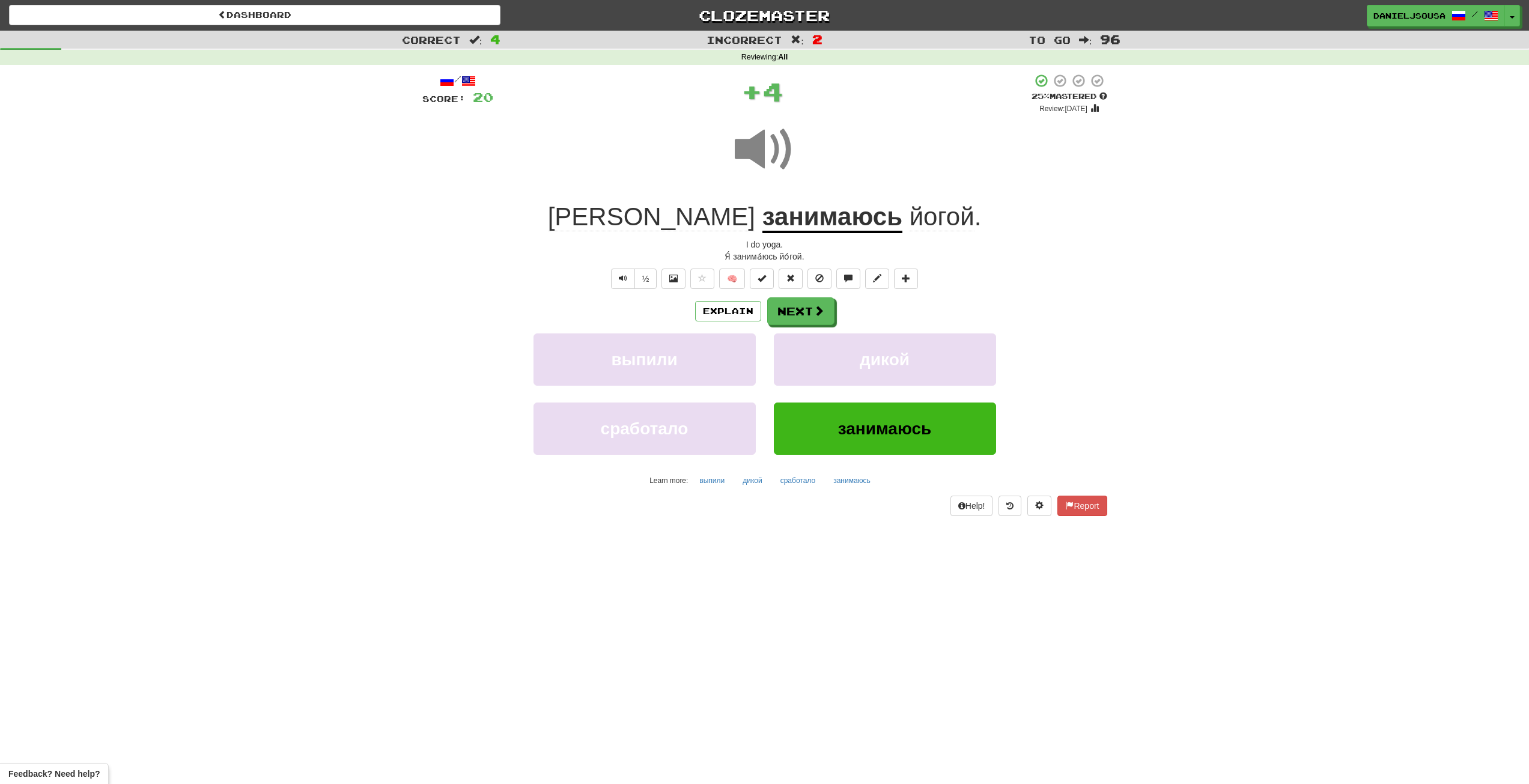
click at [737, 124] on span at bounding box center [765, 150] width 60 height 60
click at [754, 109] on div "+ 4" at bounding box center [762, 93] width 538 height 41
click at [757, 125] on span at bounding box center [765, 150] width 60 height 60
click at [809, 312] on button "Next" at bounding box center [801, 311] width 67 height 27
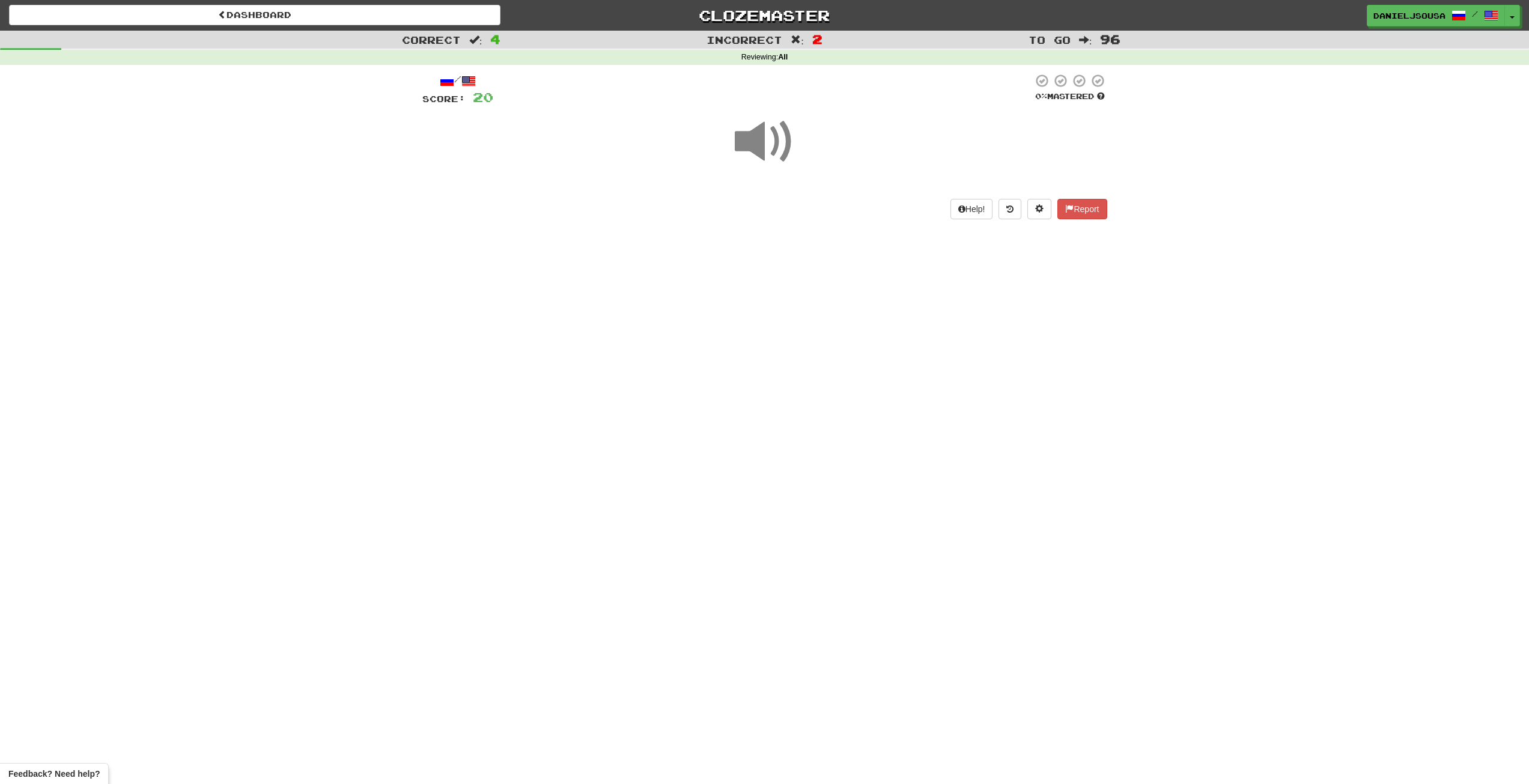
click at [760, 150] on span at bounding box center [765, 141] width 60 height 60
click at [800, 200] on span "show sentence" at bounding box center [803, 209] width 17 height 17
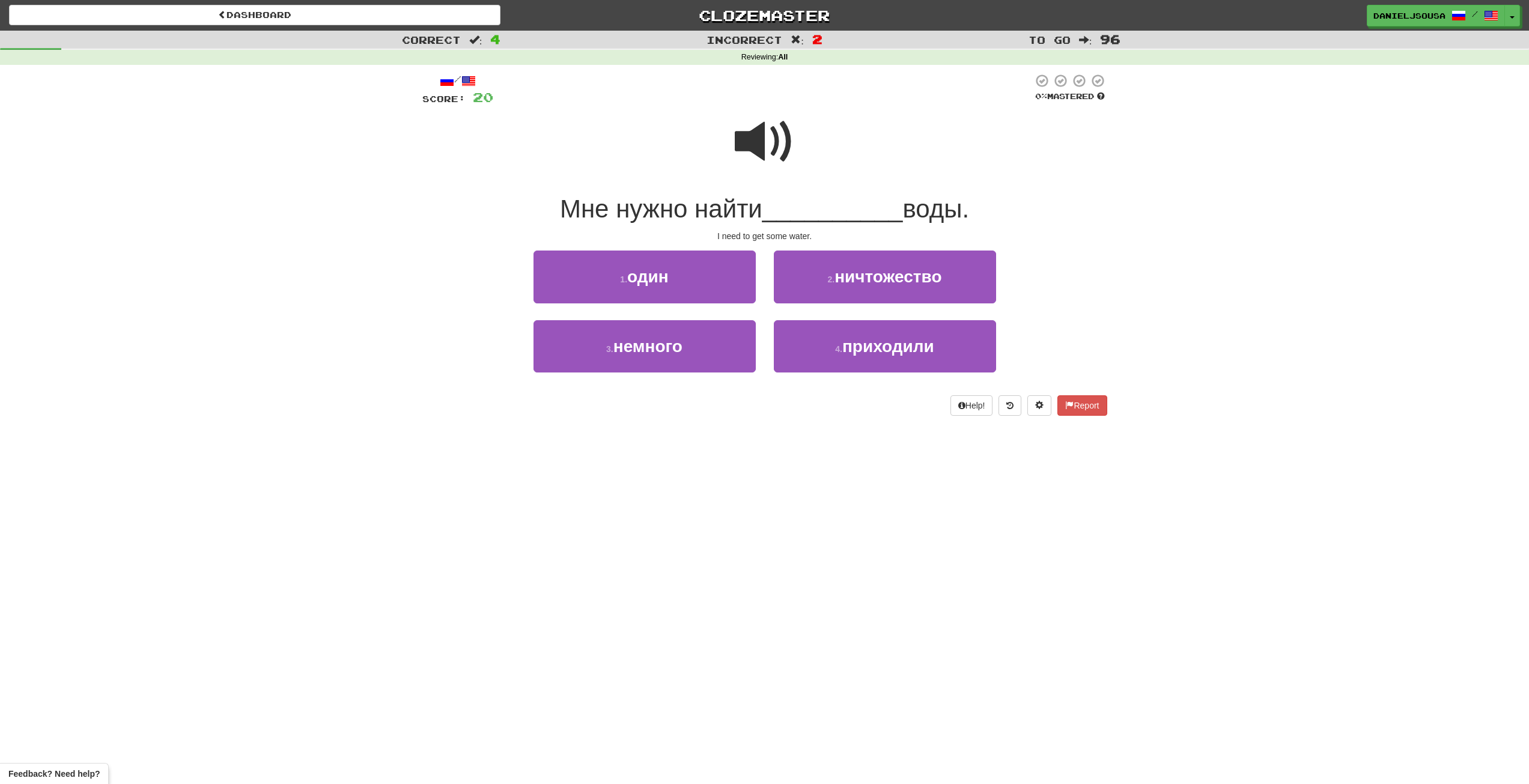
click at [778, 156] on span at bounding box center [765, 141] width 60 height 60
click at [721, 353] on button "3 . немного" at bounding box center [644, 346] width 222 height 52
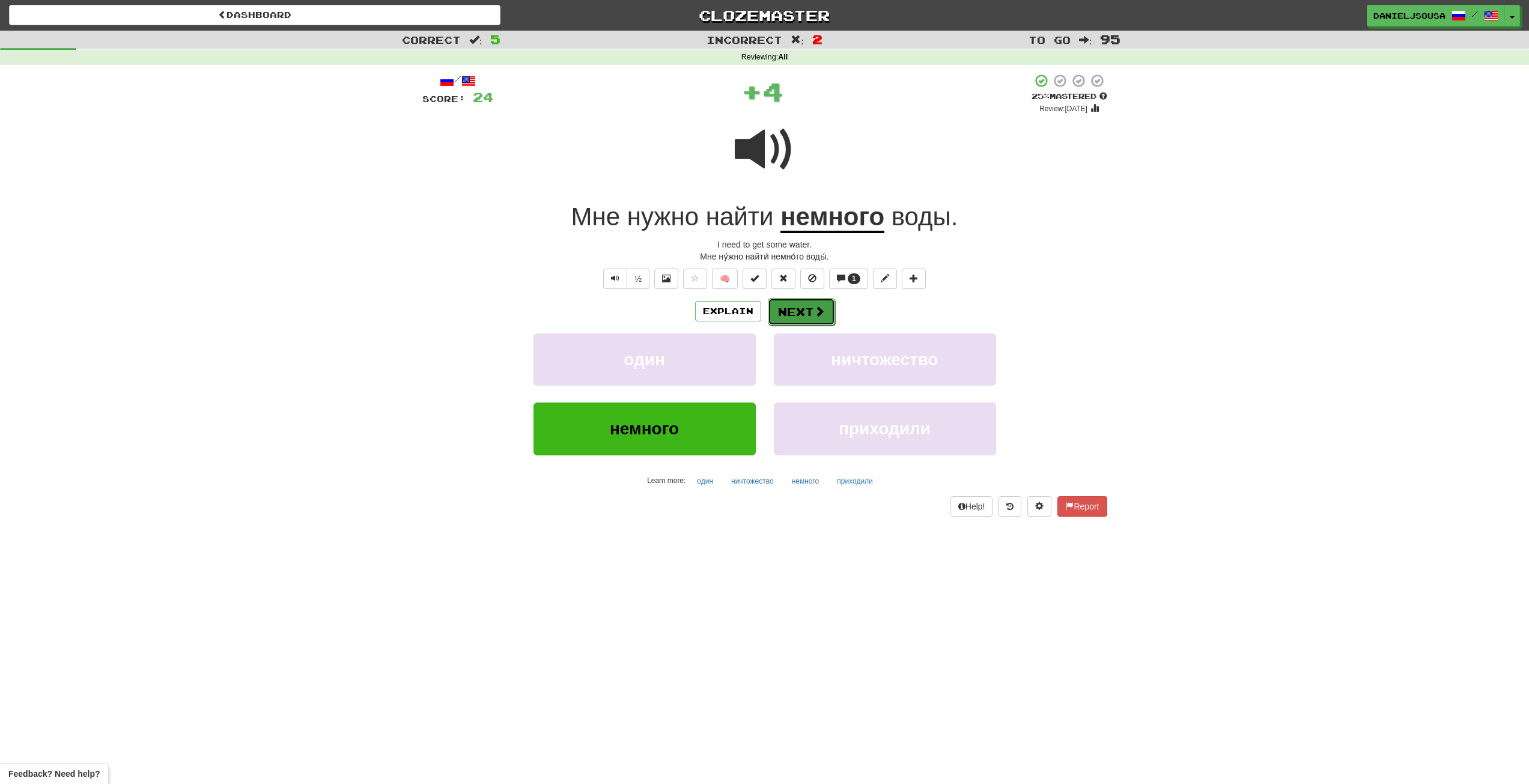
click at [816, 308] on span at bounding box center [819, 311] width 11 height 11
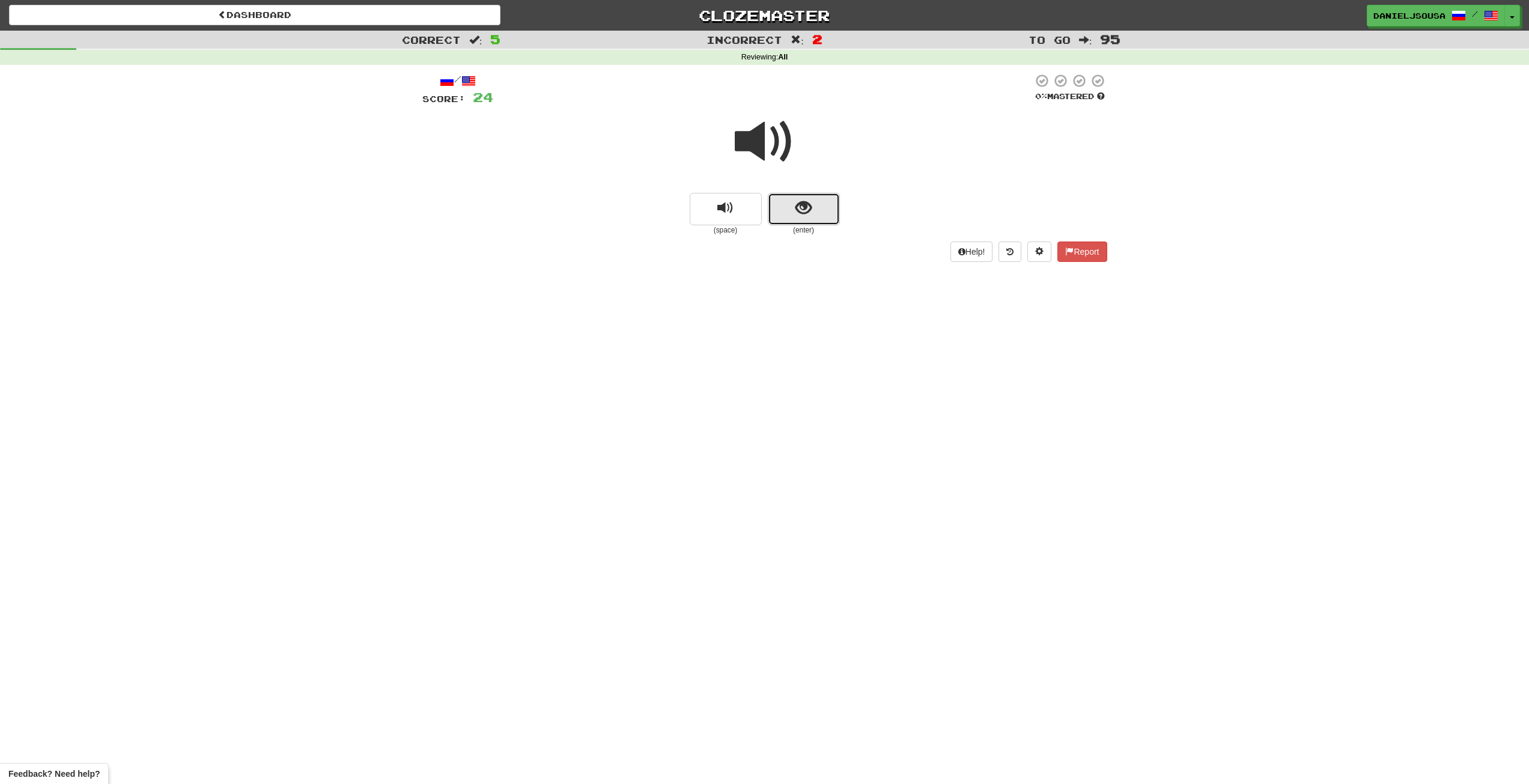
click at [790, 213] on button "show sentence" at bounding box center [803, 209] width 72 height 32
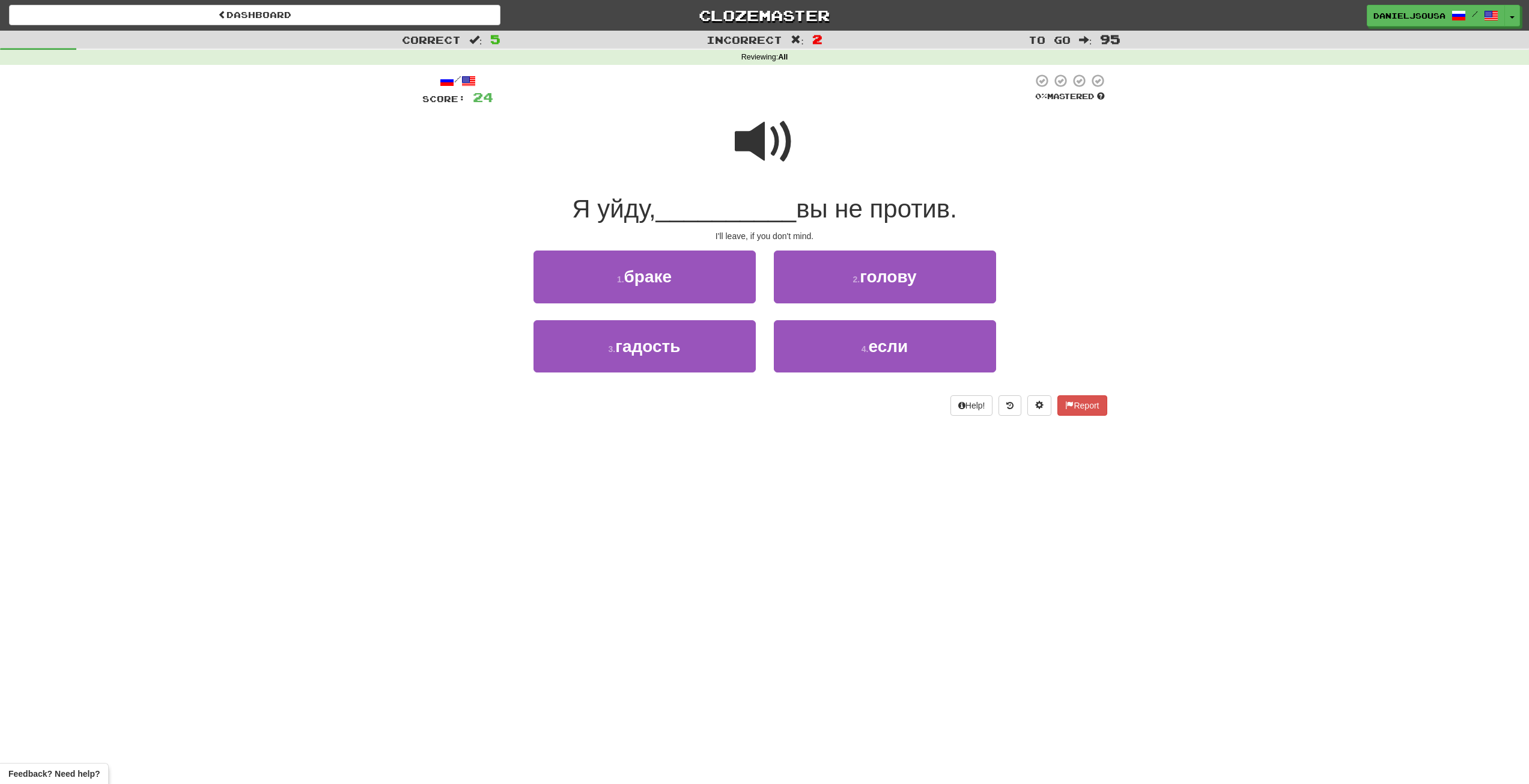
click at [763, 150] on span at bounding box center [765, 141] width 60 height 60
click at [880, 363] on button "4 . если" at bounding box center [884, 346] width 222 height 52
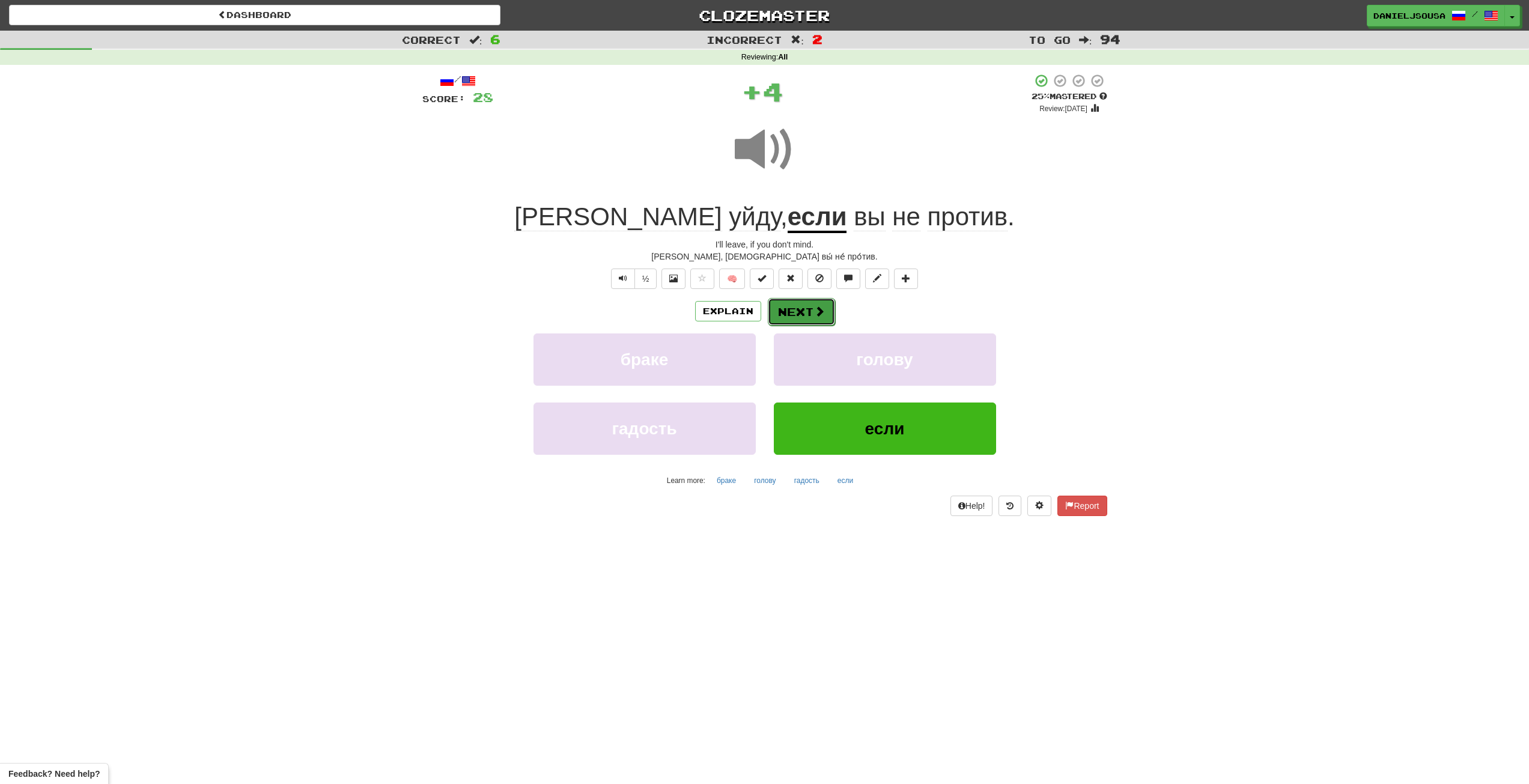
click at [821, 309] on span at bounding box center [819, 311] width 11 height 11
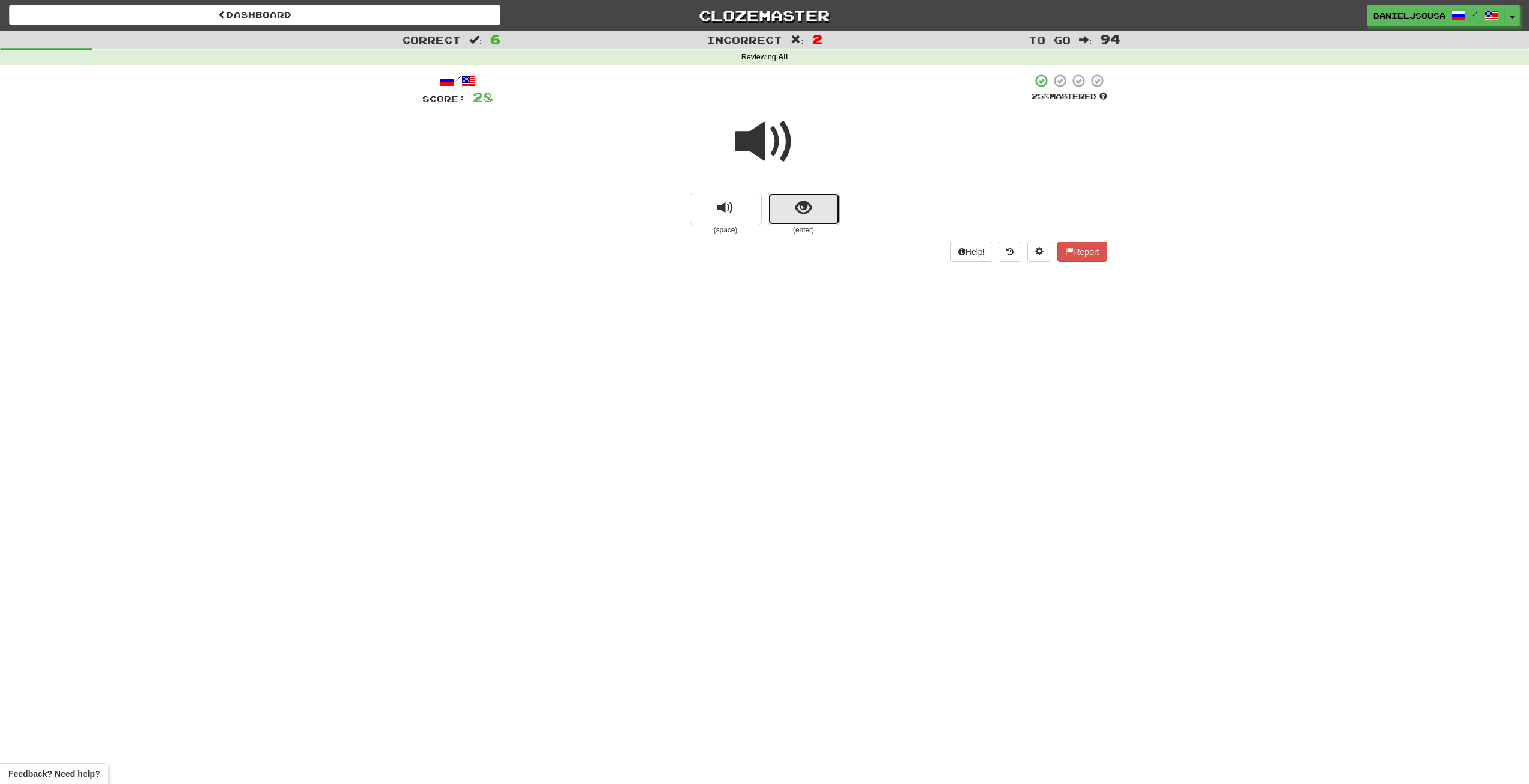
click at [796, 224] on button "show sentence" at bounding box center [803, 209] width 72 height 32
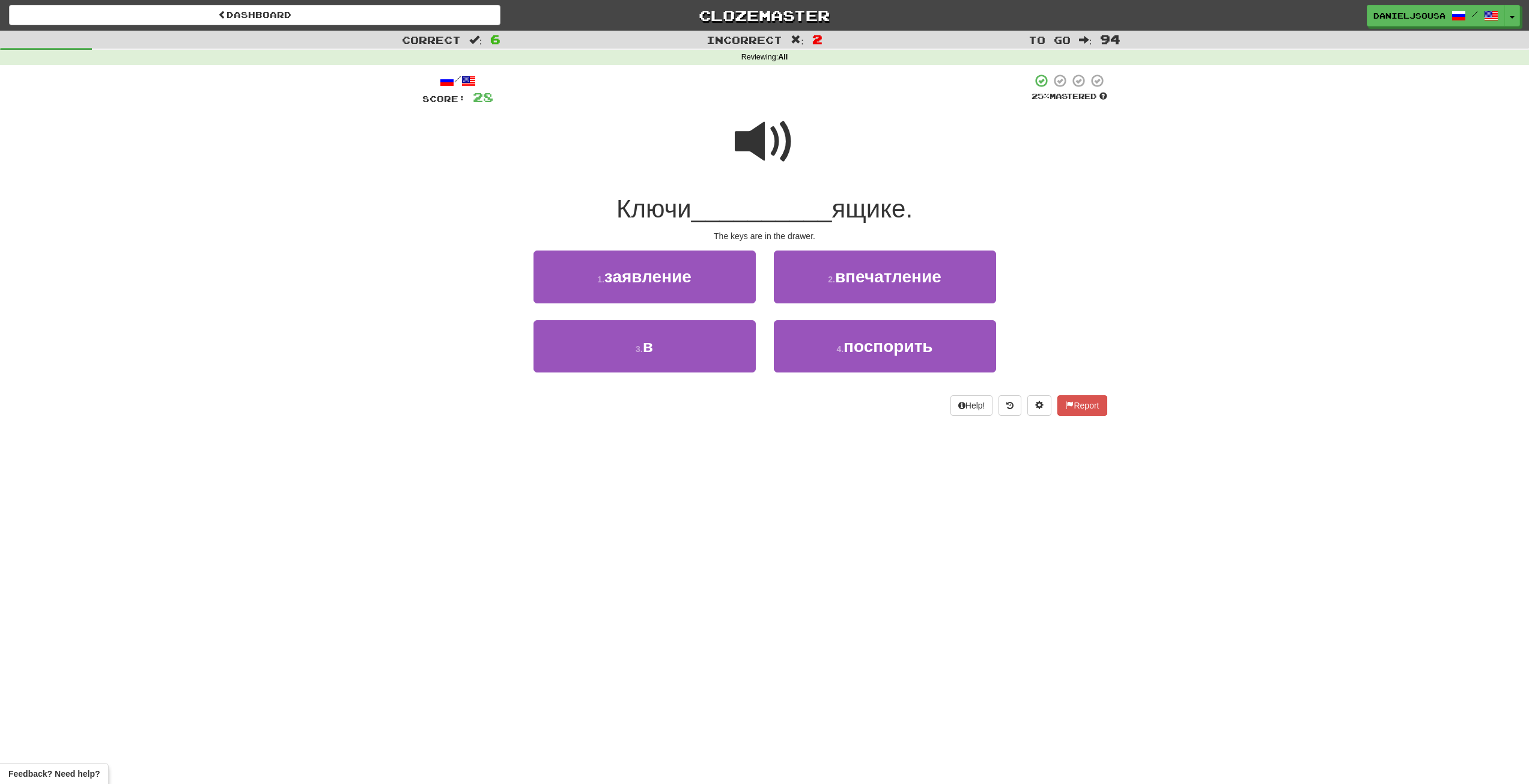
click at [791, 162] on span at bounding box center [765, 141] width 60 height 60
click at [700, 345] on button "3 . в" at bounding box center [644, 346] width 222 height 52
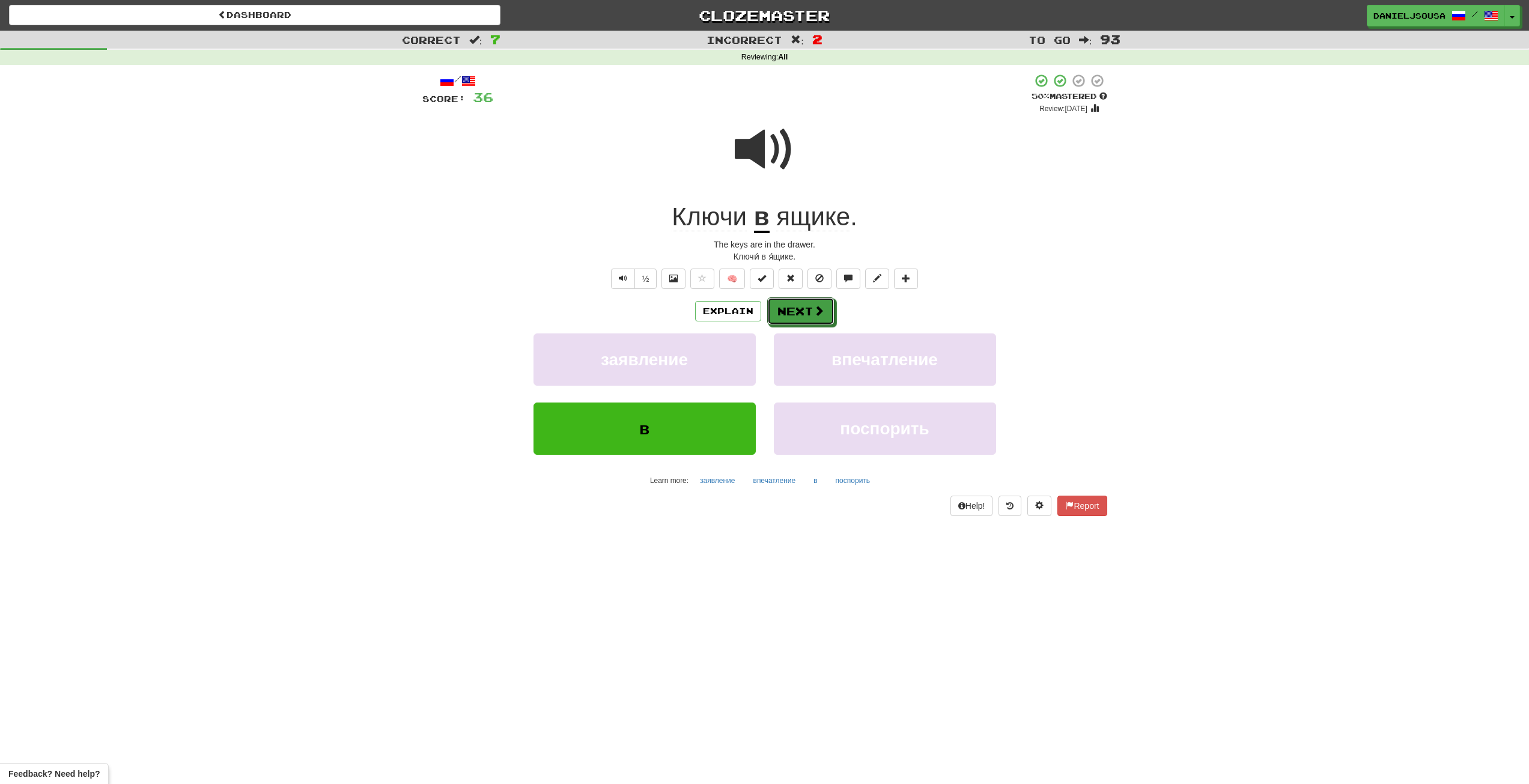
click at [793, 313] on button "Next" at bounding box center [801, 311] width 67 height 27
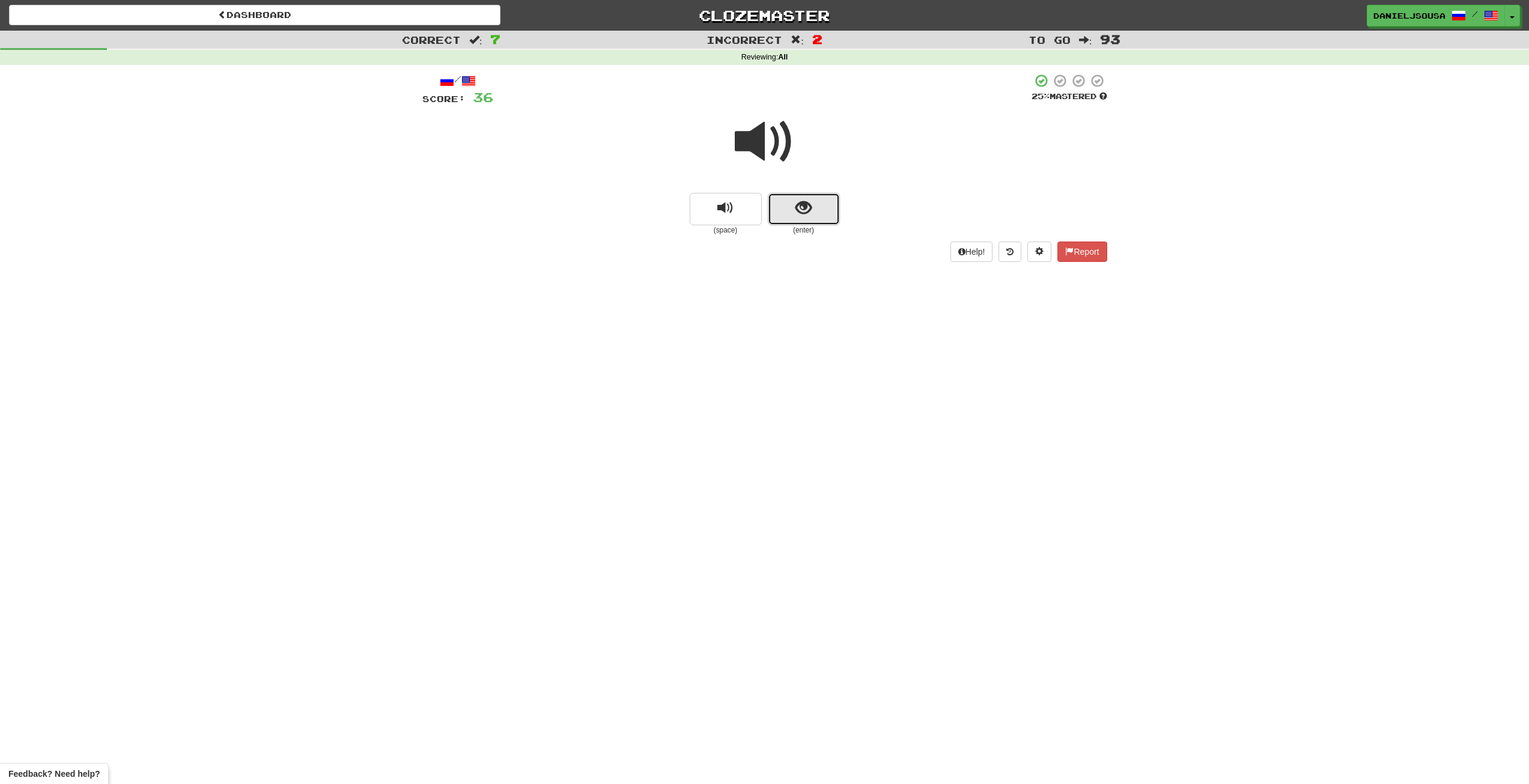
click at [811, 205] on span "show sentence" at bounding box center [803, 209] width 17 height 17
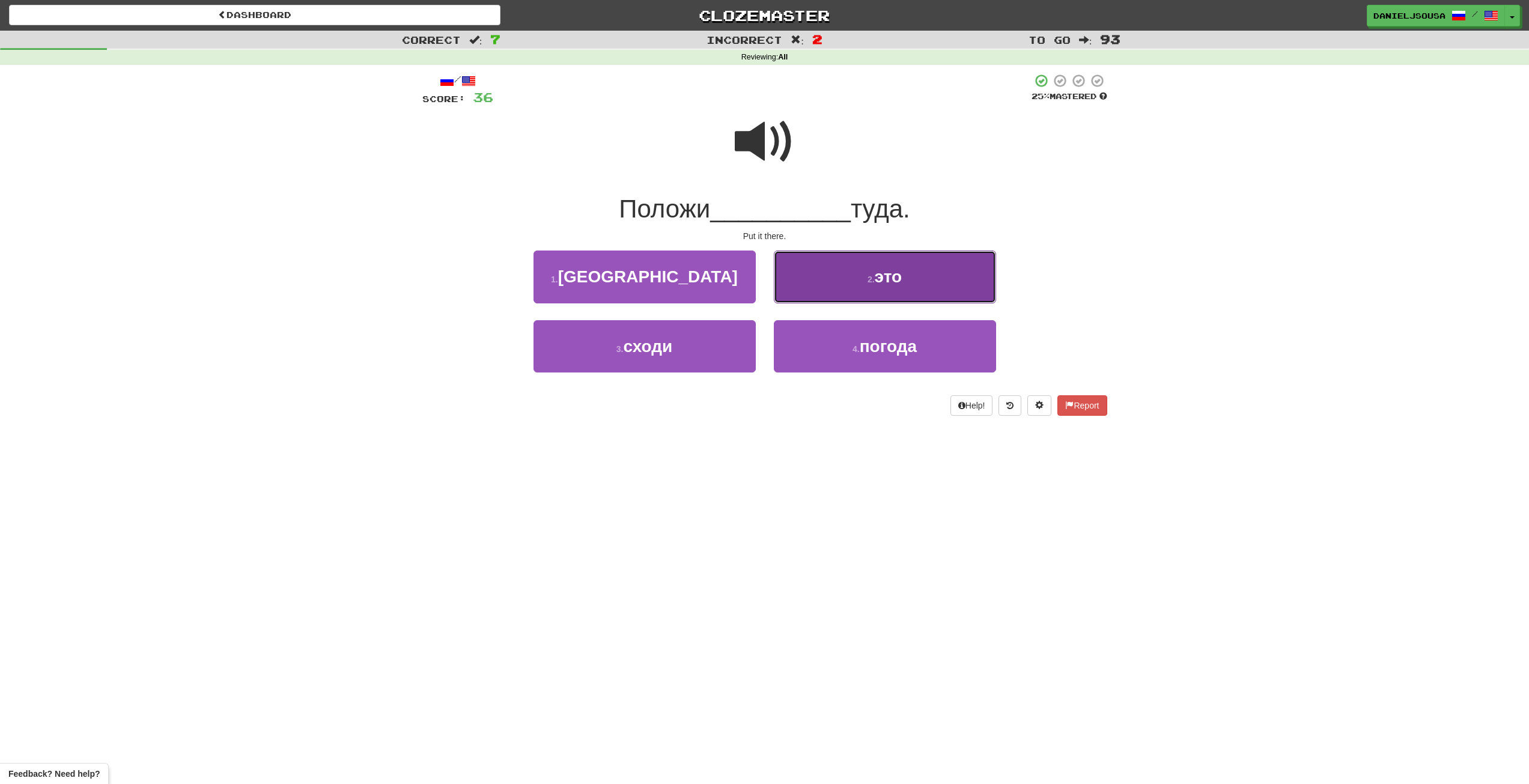
click at [880, 279] on span "это" at bounding box center [888, 276] width 27 height 18
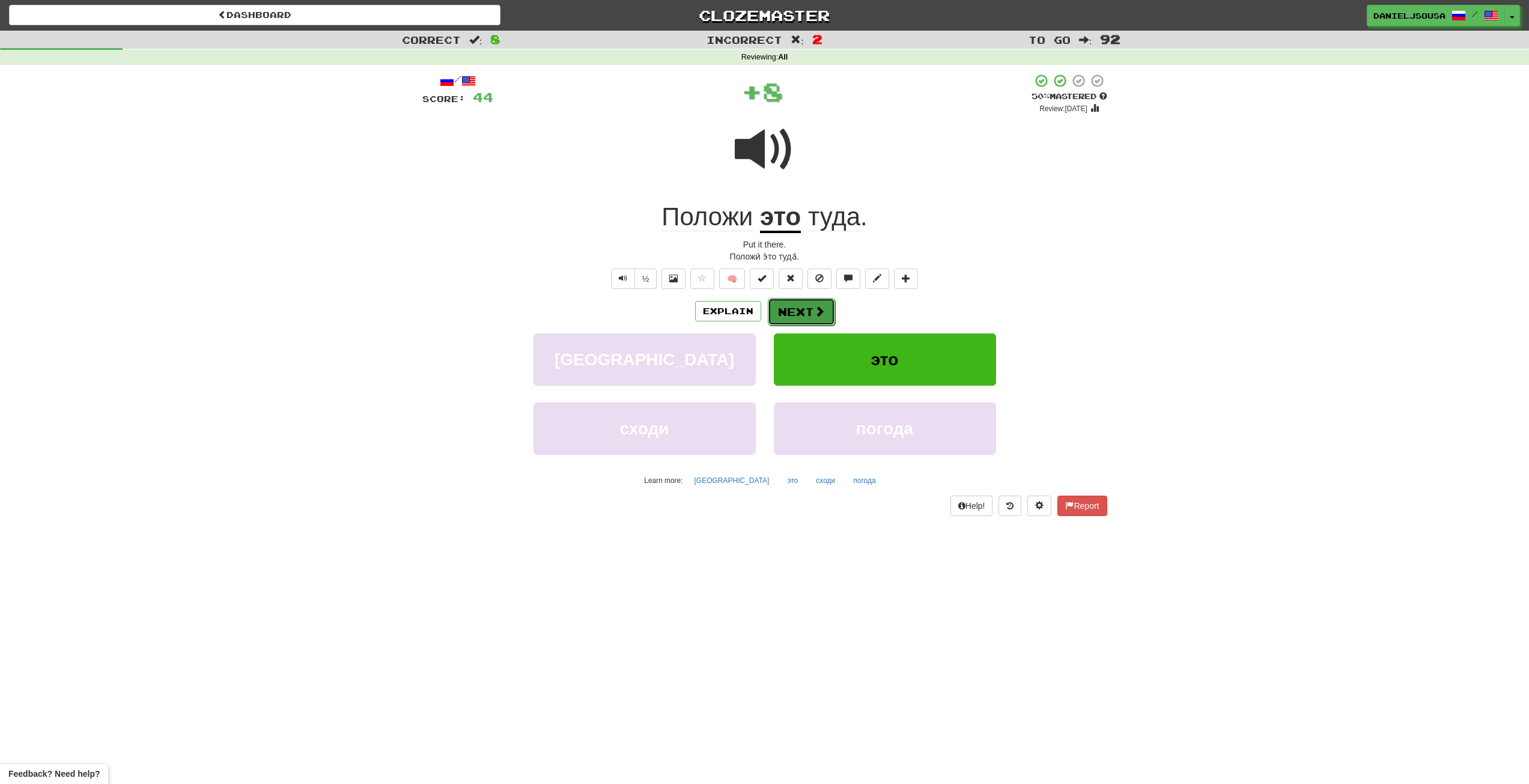
click at [808, 309] on button "Next" at bounding box center [801, 311] width 67 height 27
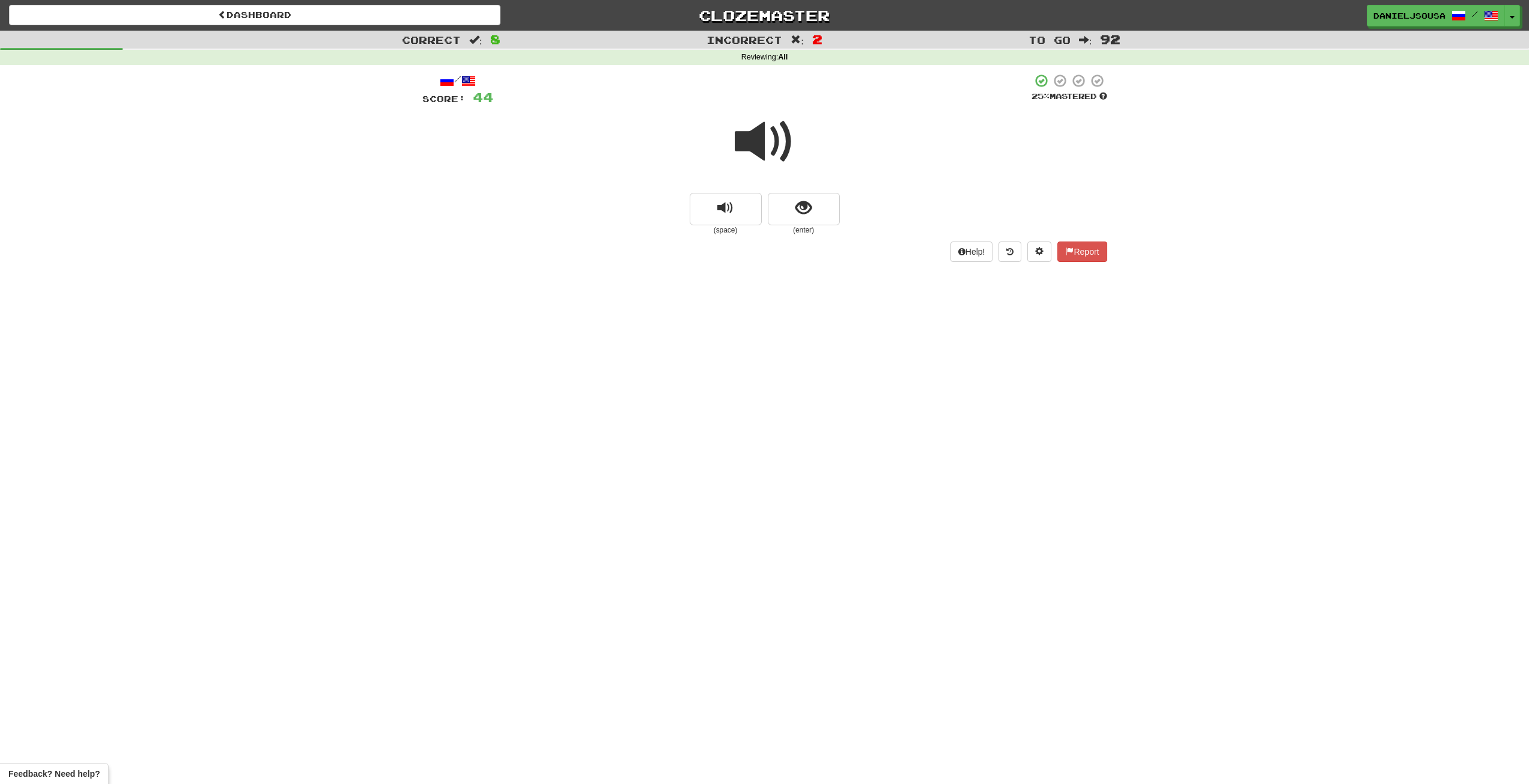
click at [827, 230] on small "(enter)" at bounding box center [803, 230] width 72 height 10
click at [816, 219] on button "show sentence" at bounding box center [803, 209] width 72 height 32
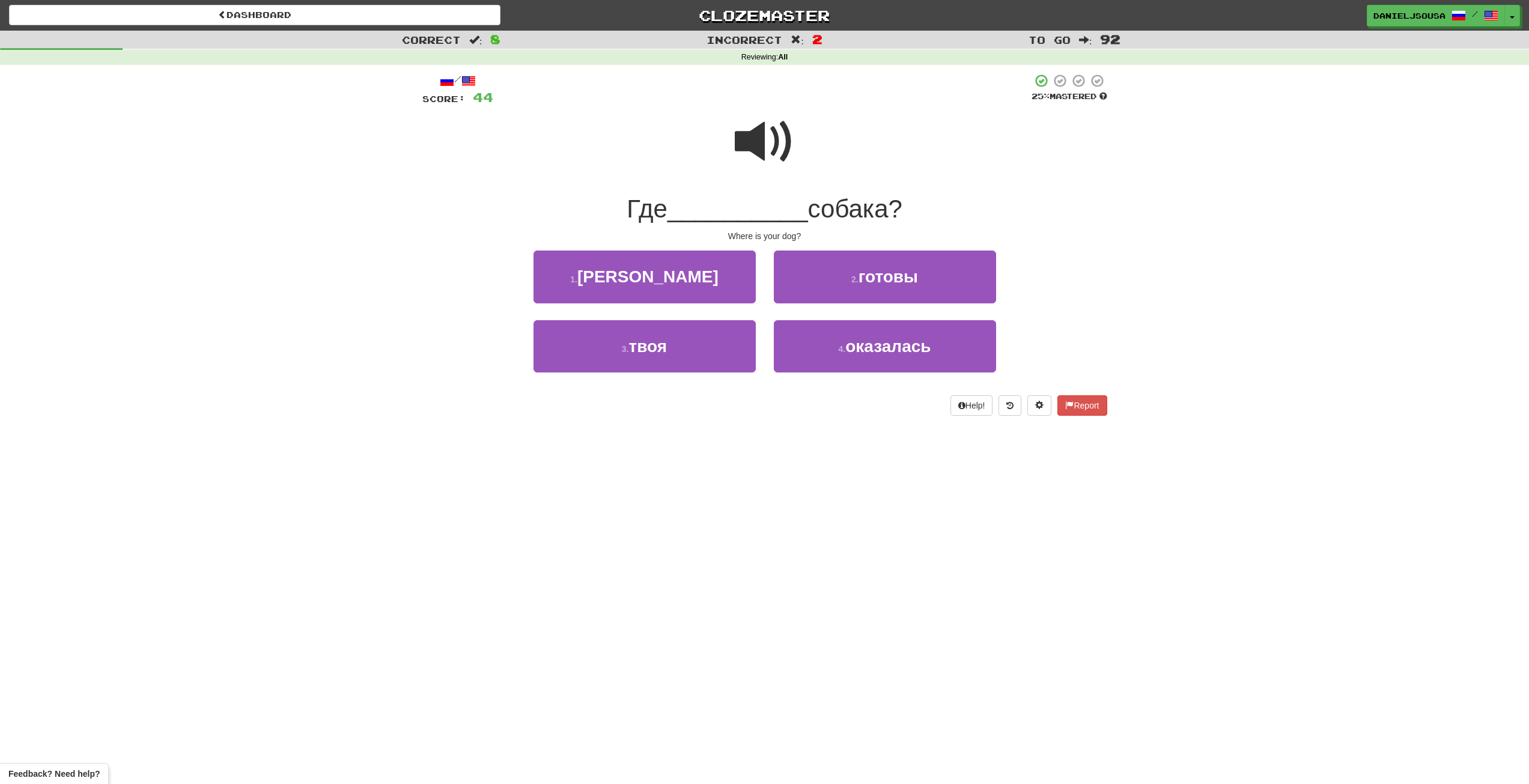
click at [743, 144] on span at bounding box center [765, 141] width 60 height 60
click at [695, 343] on button "3 . твоя" at bounding box center [644, 346] width 222 height 52
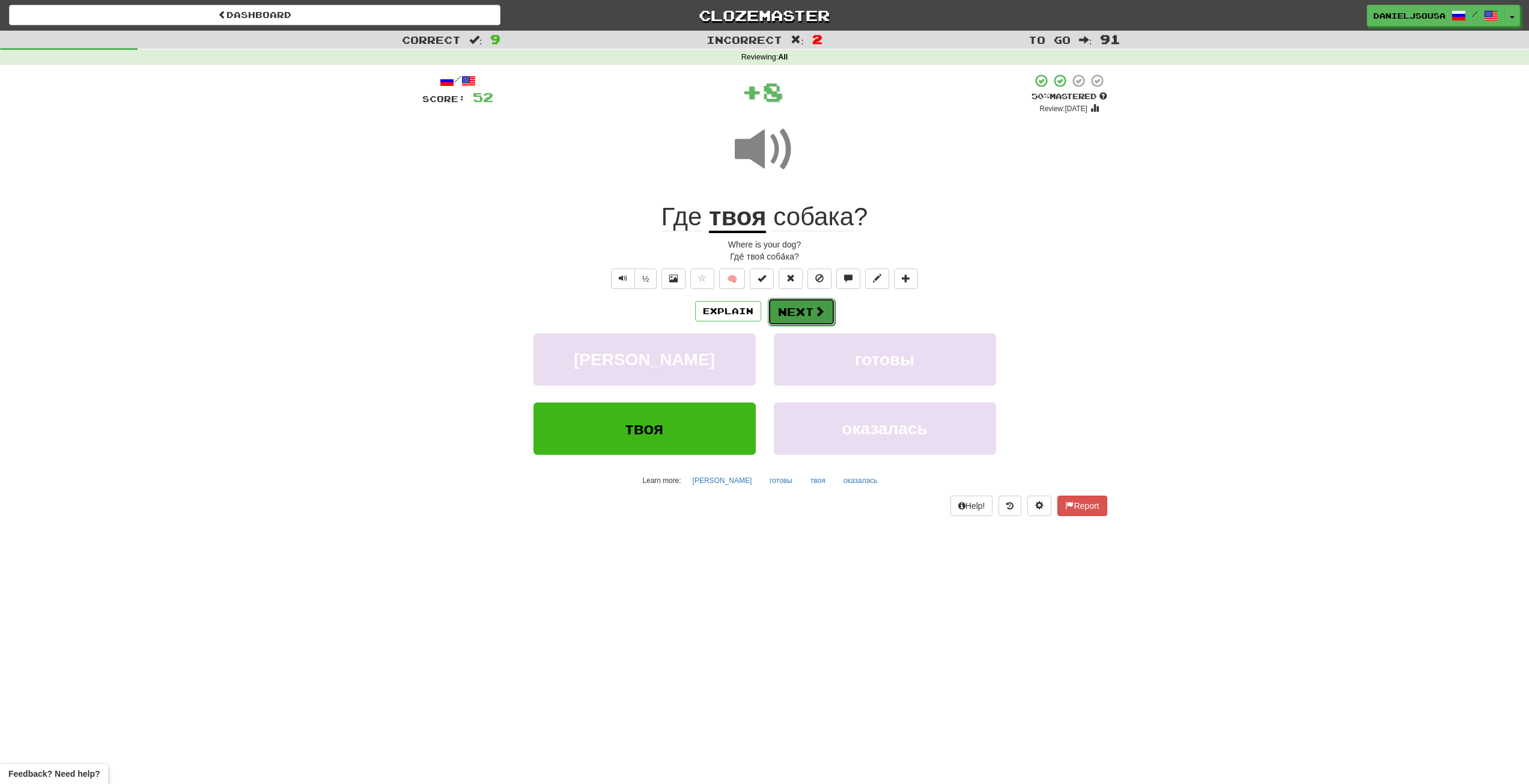
click at [816, 313] on span at bounding box center [819, 311] width 11 height 11
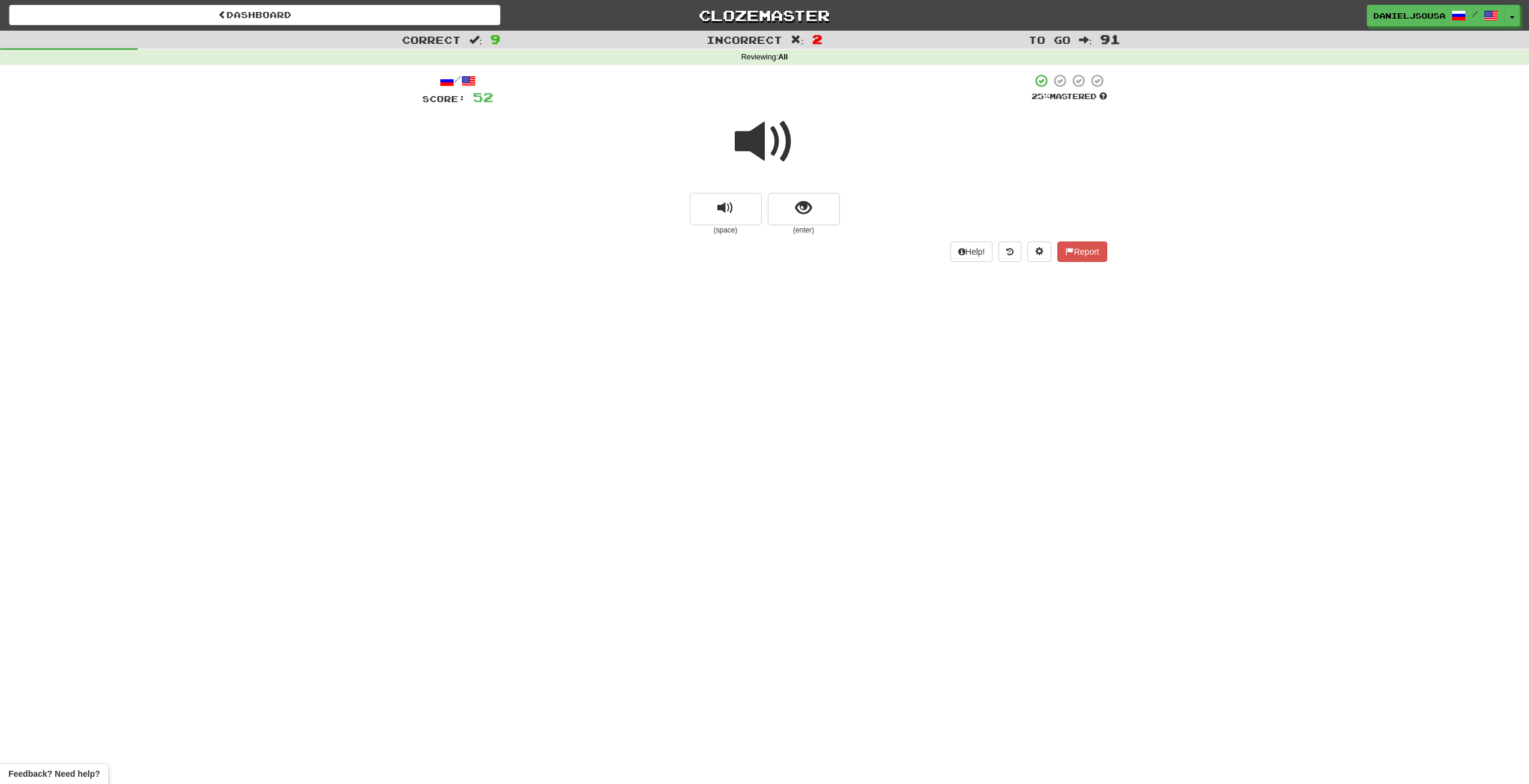
click at [761, 149] on span at bounding box center [765, 141] width 60 height 60
click at [820, 213] on button "show sentence" at bounding box center [803, 209] width 72 height 32
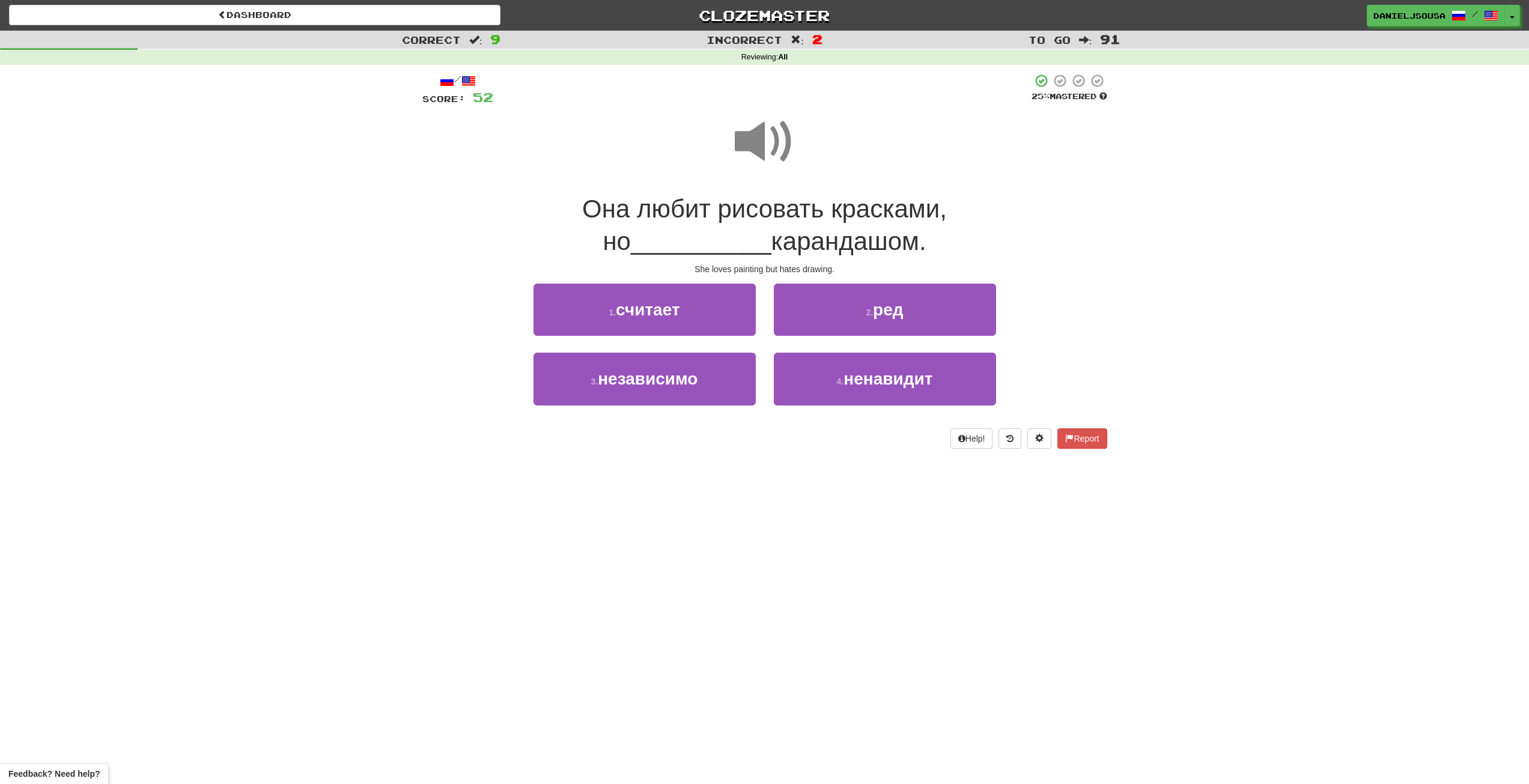
click at [782, 148] on span at bounding box center [765, 141] width 60 height 60
click at [896, 389] on button "4 . ненавидит" at bounding box center [884, 378] width 222 height 52
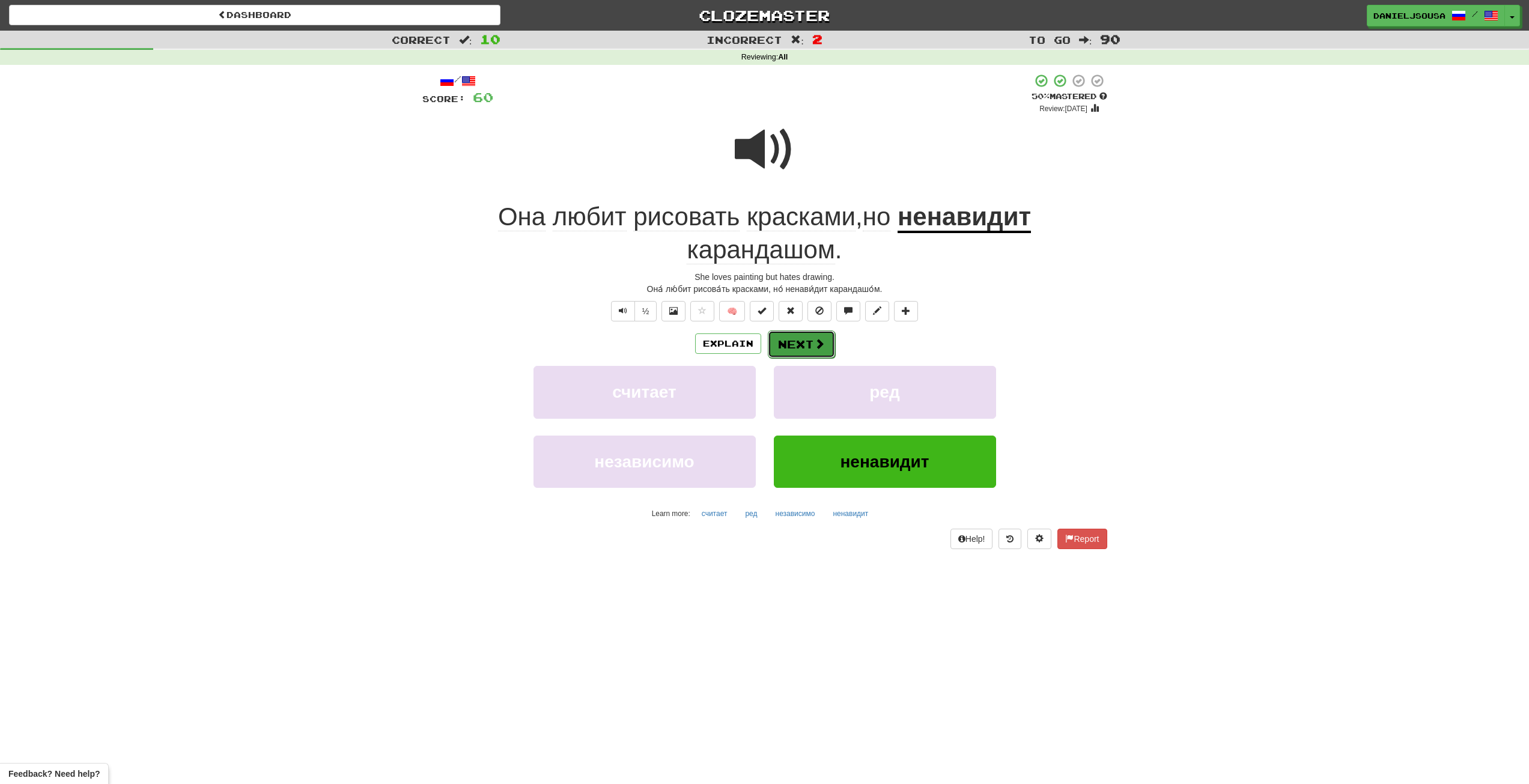
click at [815, 341] on span at bounding box center [819, 343] width 11 height 11
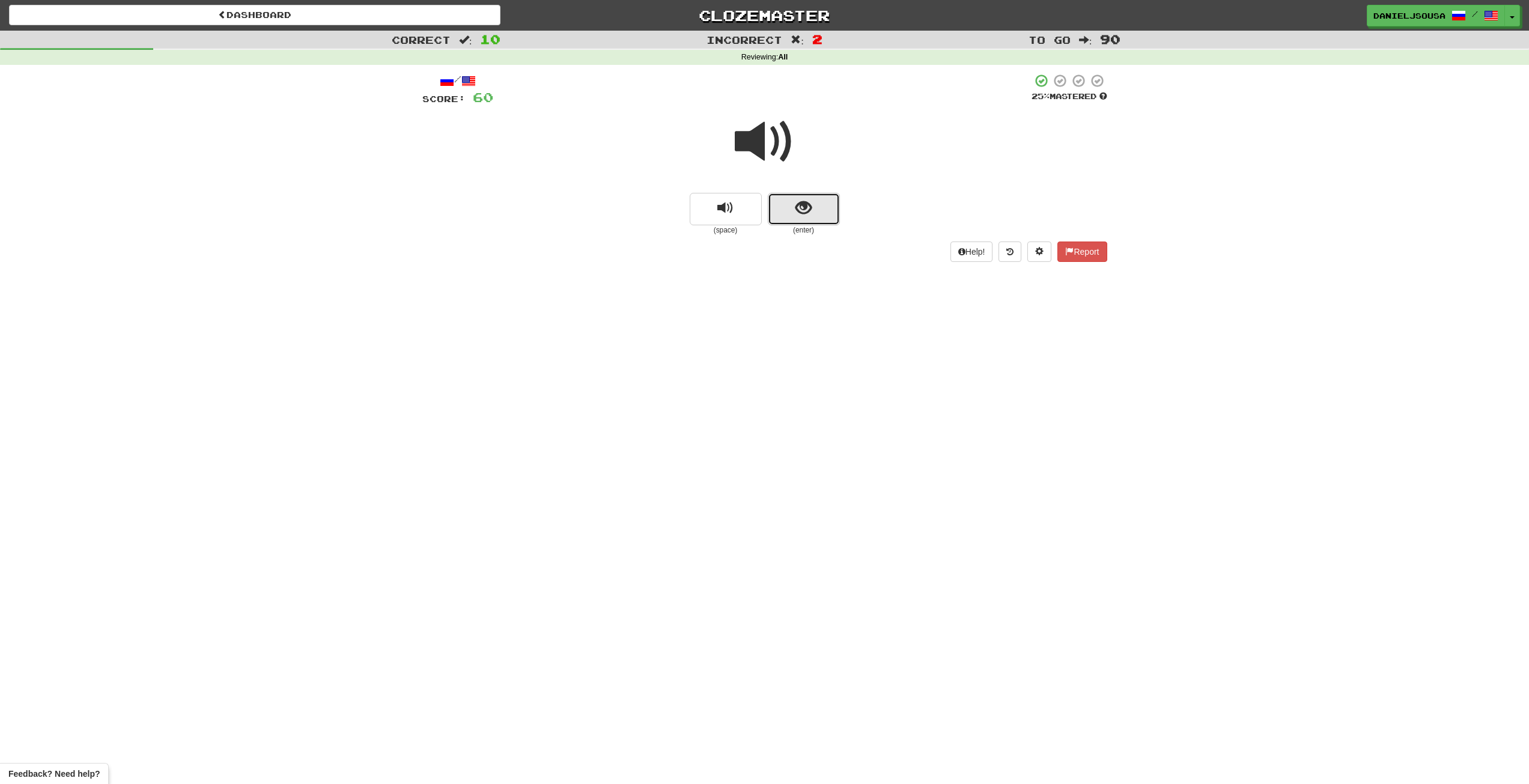
click at [782, 198] on button "show sentence" at bounding box center [803, 209] width 72 height 32
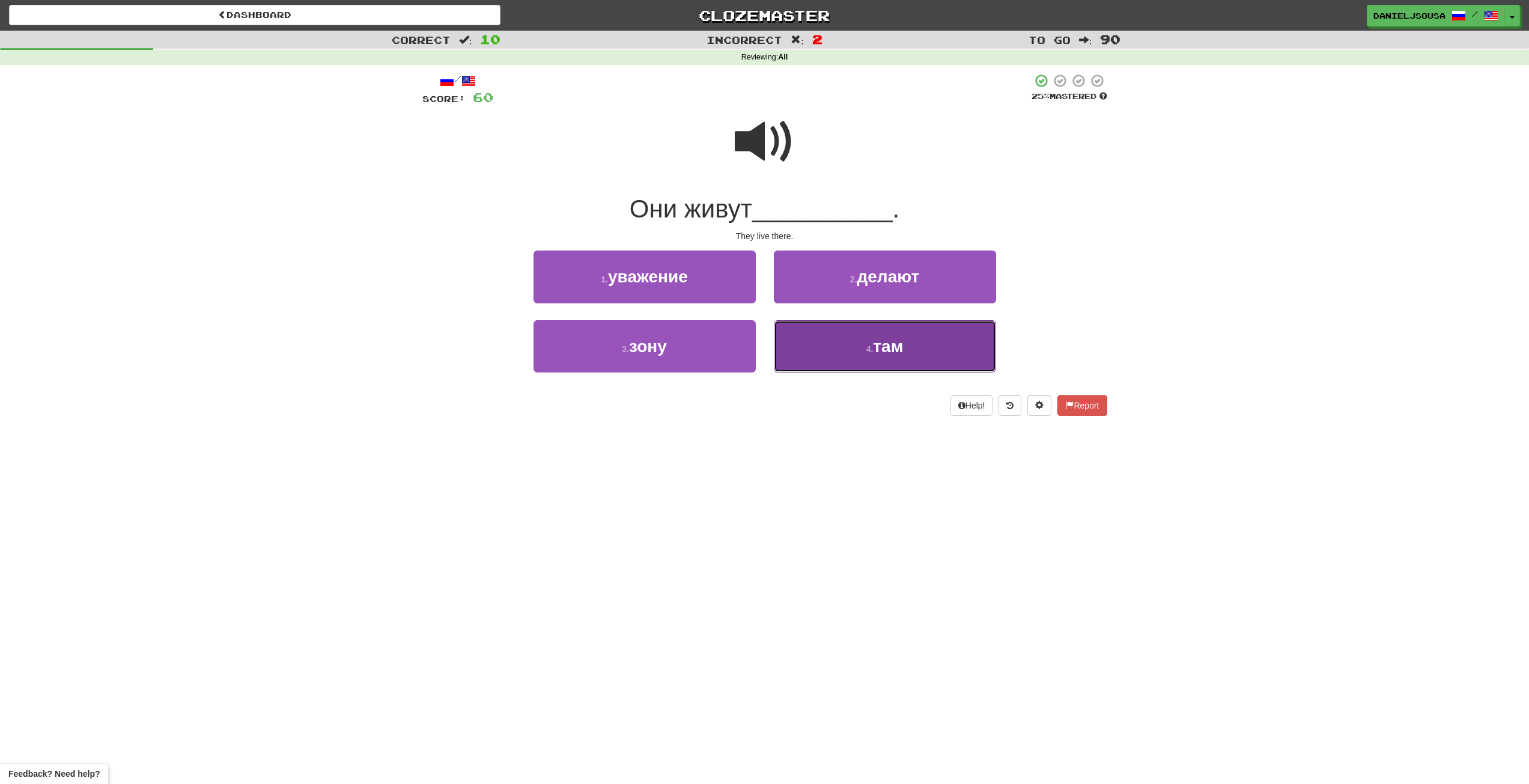
click at [920, 338] on button "4 . там" at bounding box center [884, 346] width 222 height 52
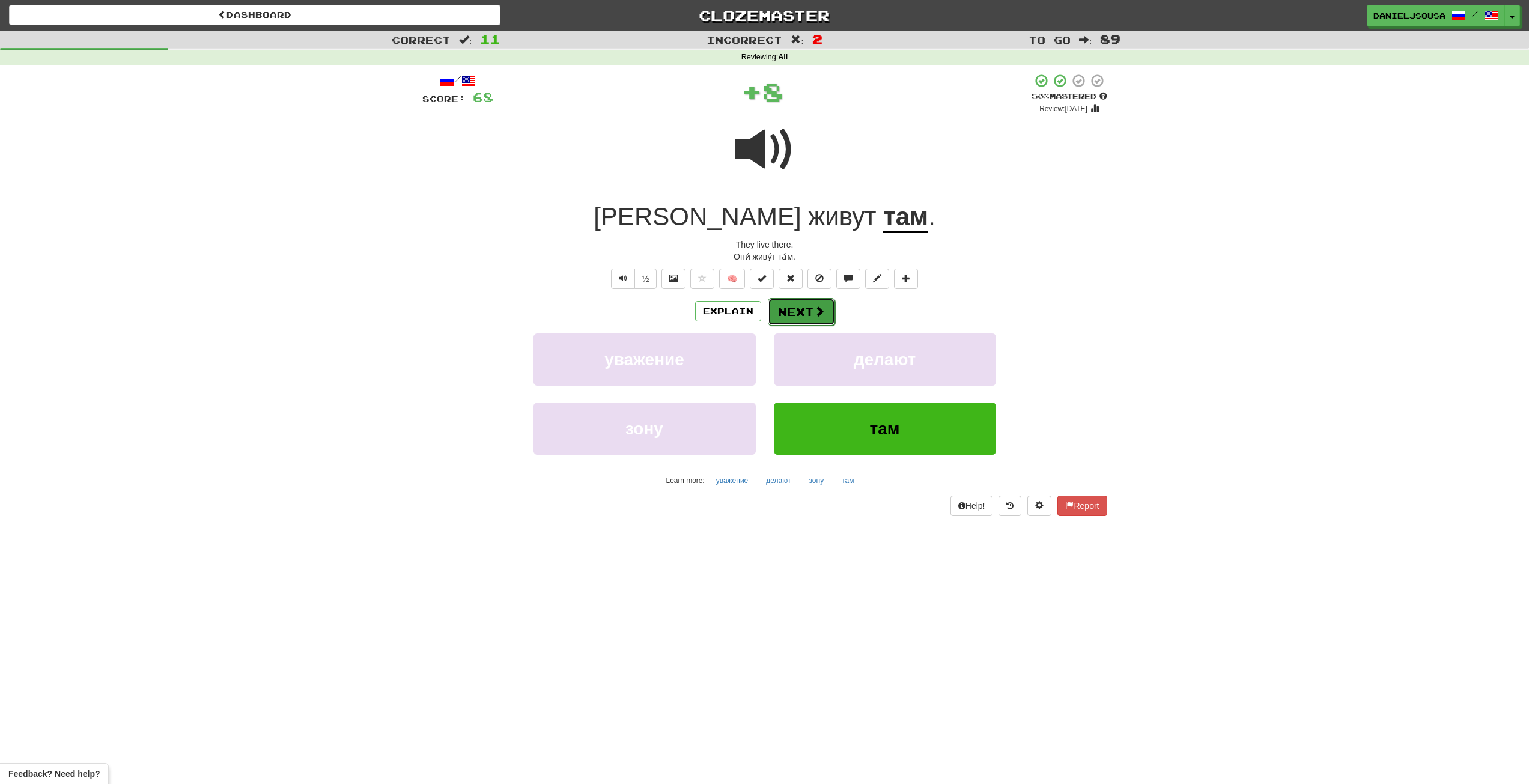
click at [807, 316] on button "Next" at bounding box center [801, 311] width 67 height 27
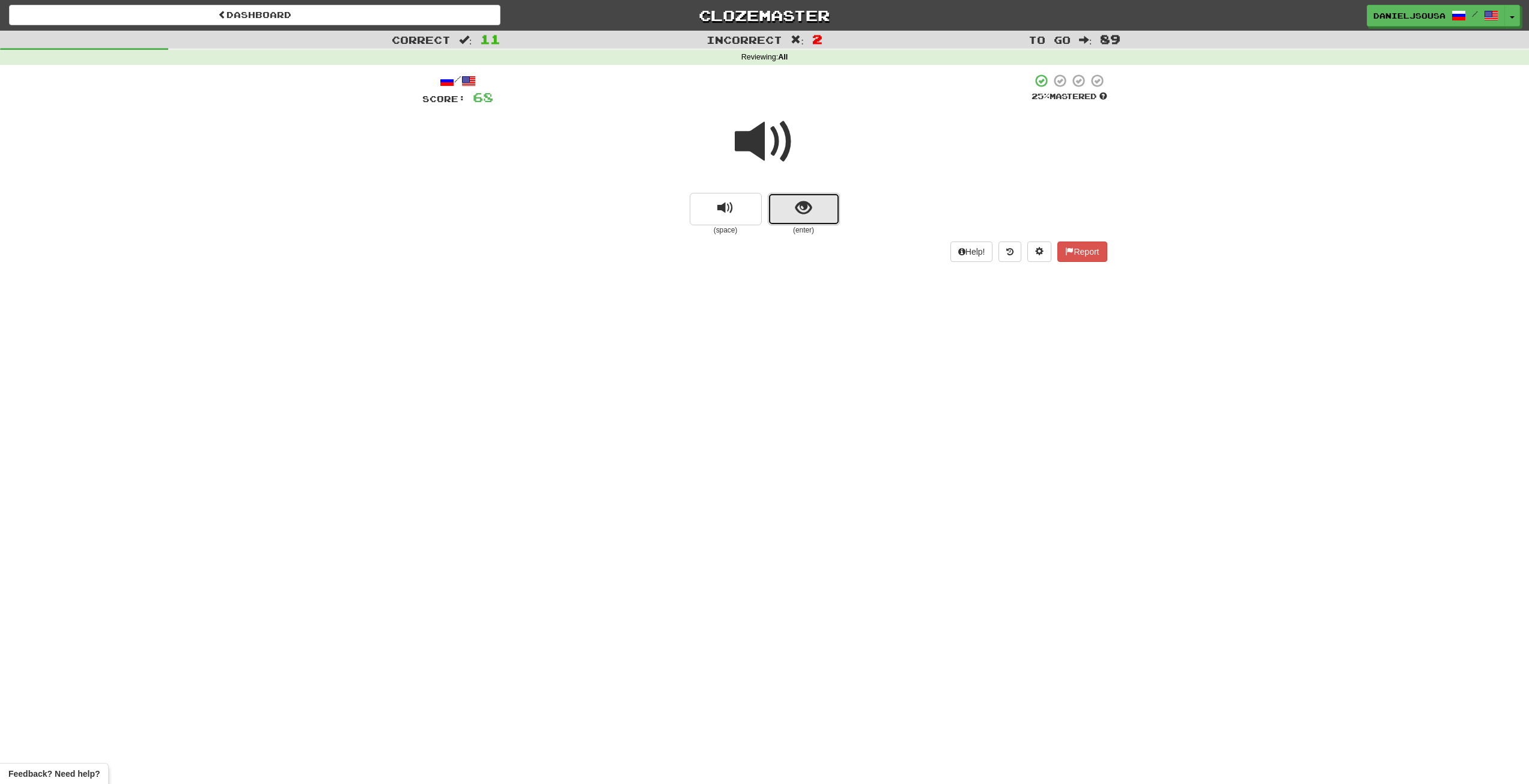
click at [800, 202] on span "show sentence" at bounding box center [803, 209] width 17 height 17
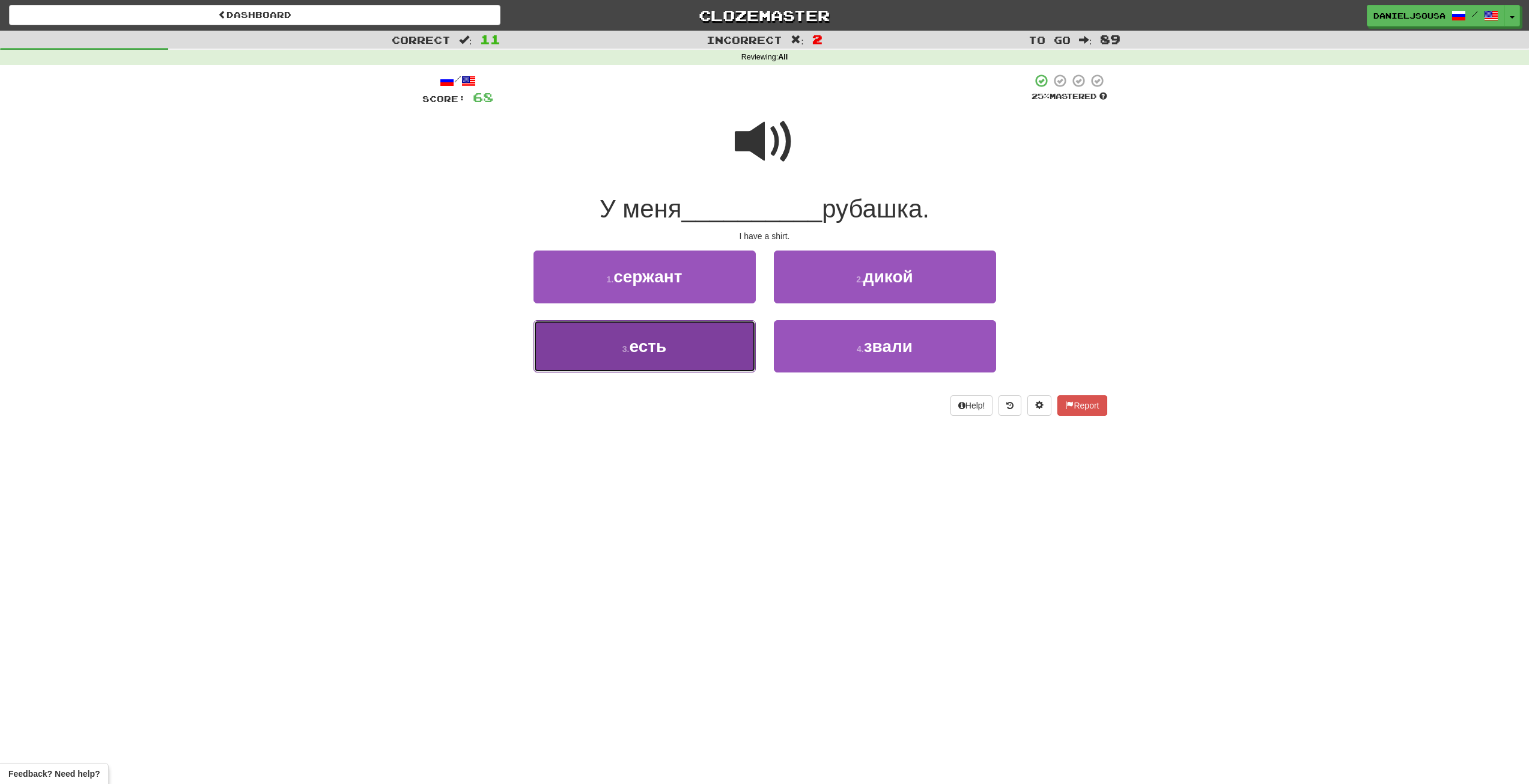
click at [684, 348] on button "3 . есть" at bounding box center [644, 346] width 222 height 52
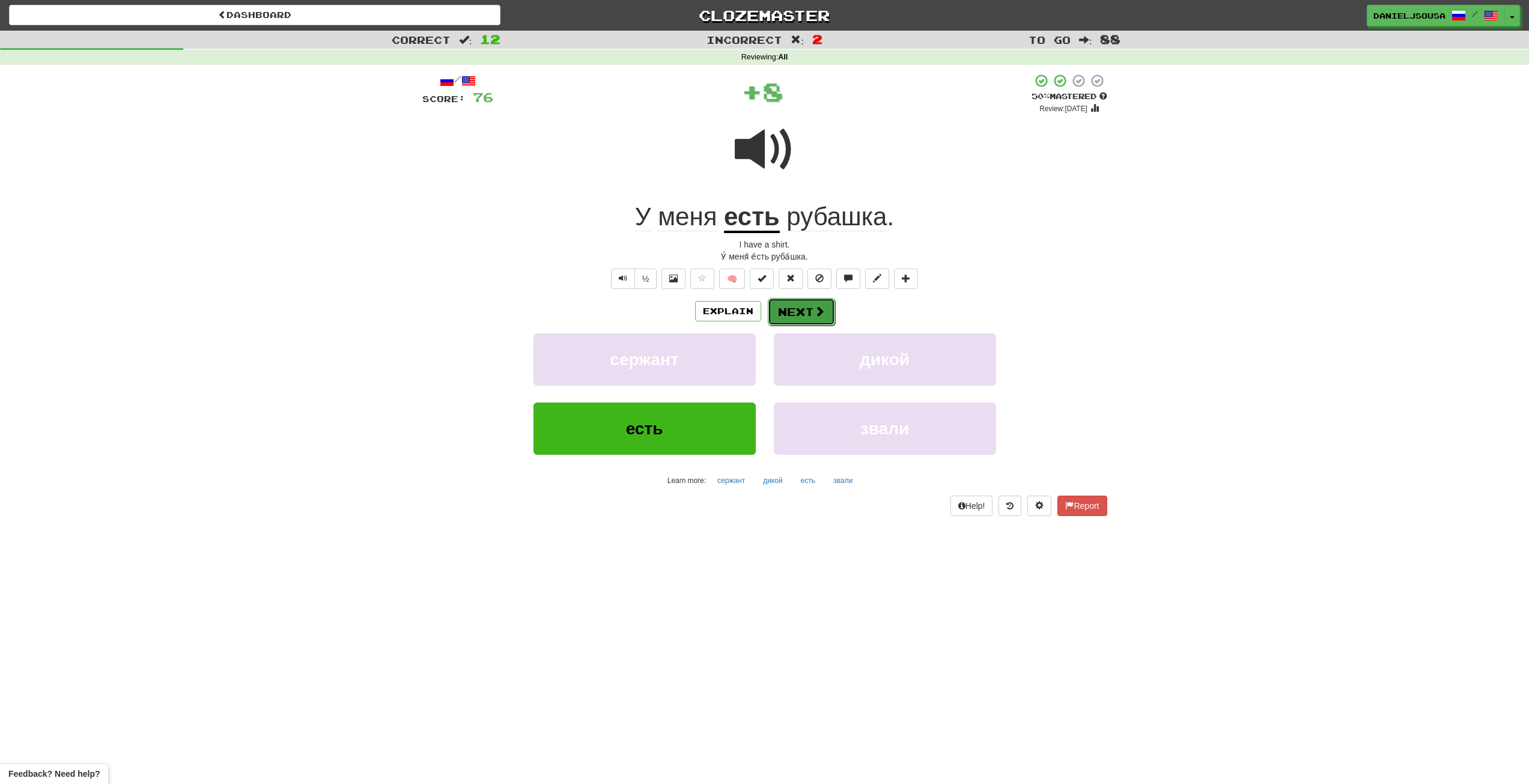
click at [811, 303] on button "Next" at bounding box center [801, 311] width 67 height 27
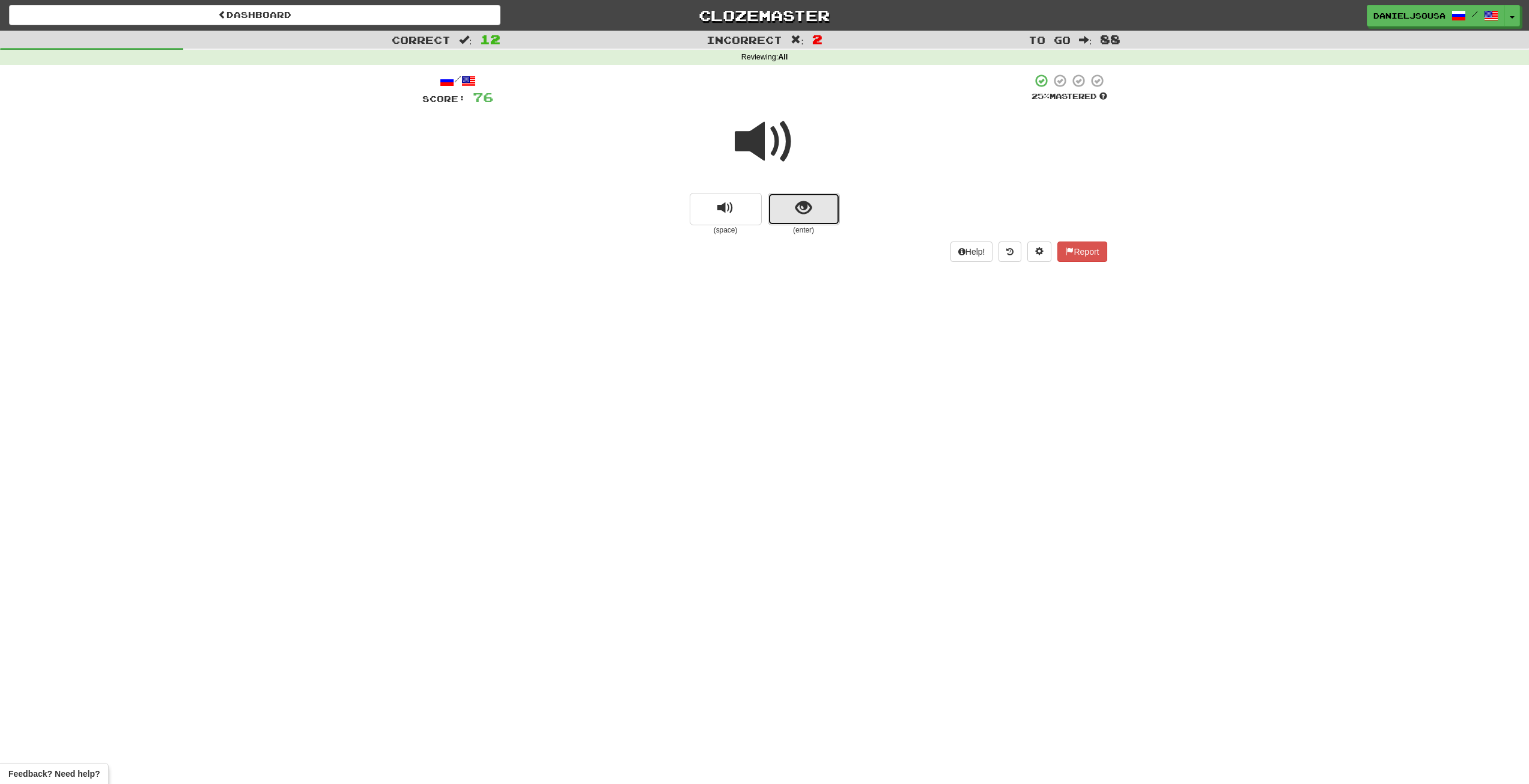
click at [807, 213] on span "show sentence" at bounding box center [803, 209] width 17 height 17
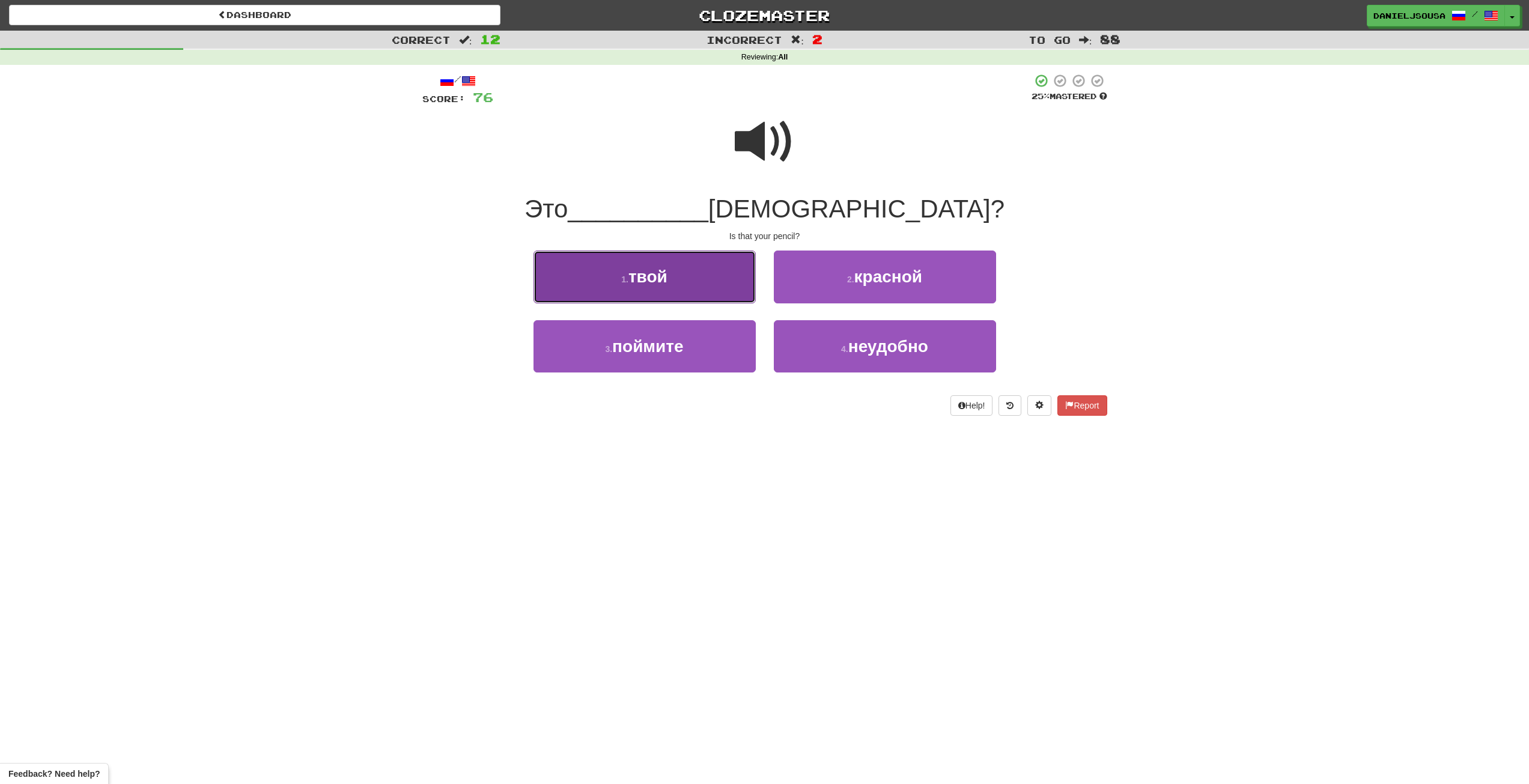
click at [692, 279] on button "1 . твой" at bounding box center [644, 276] width 222 height 52
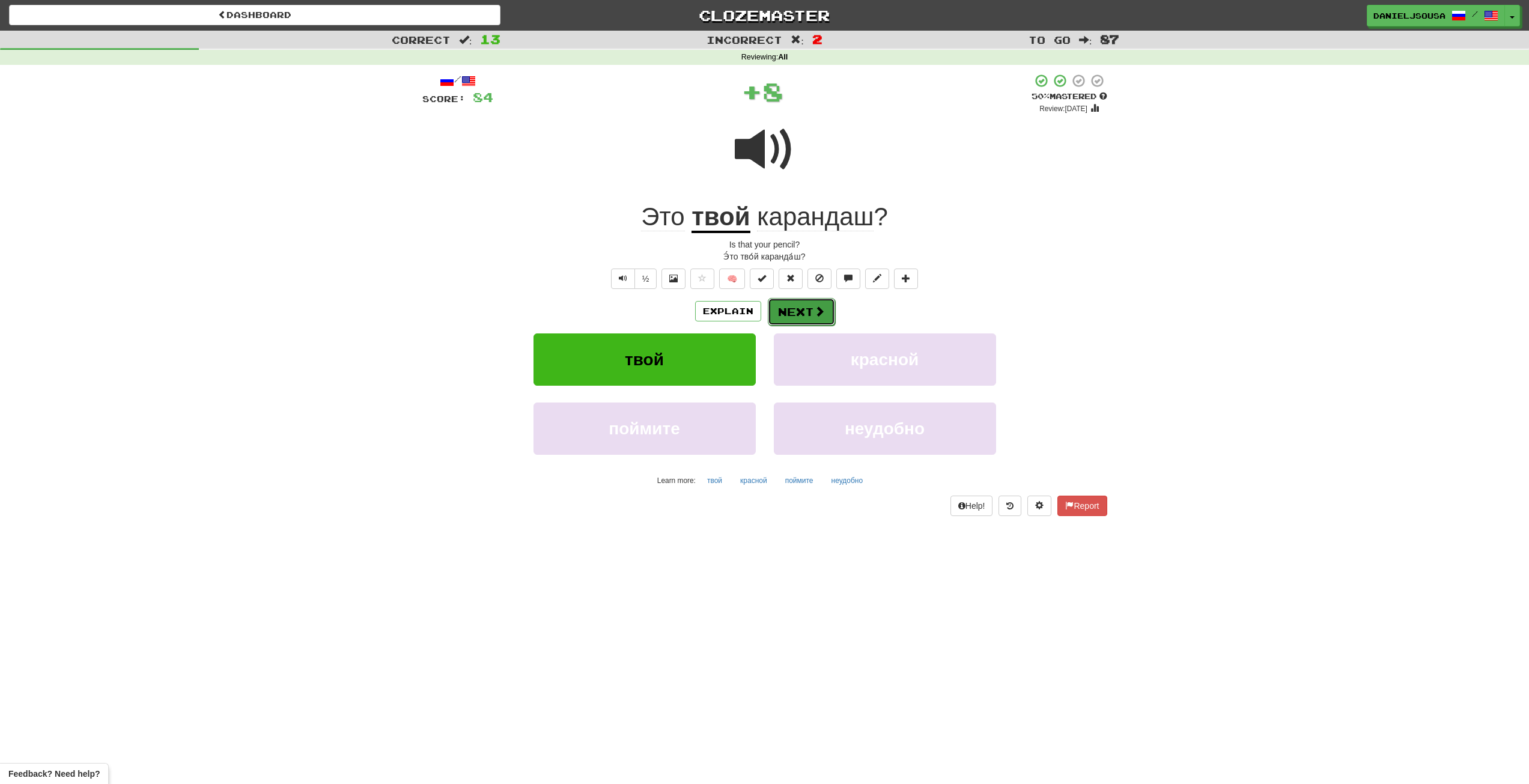
click at [806, 302] on button "Next" at bounding box center [801, 311] width 67 height 27
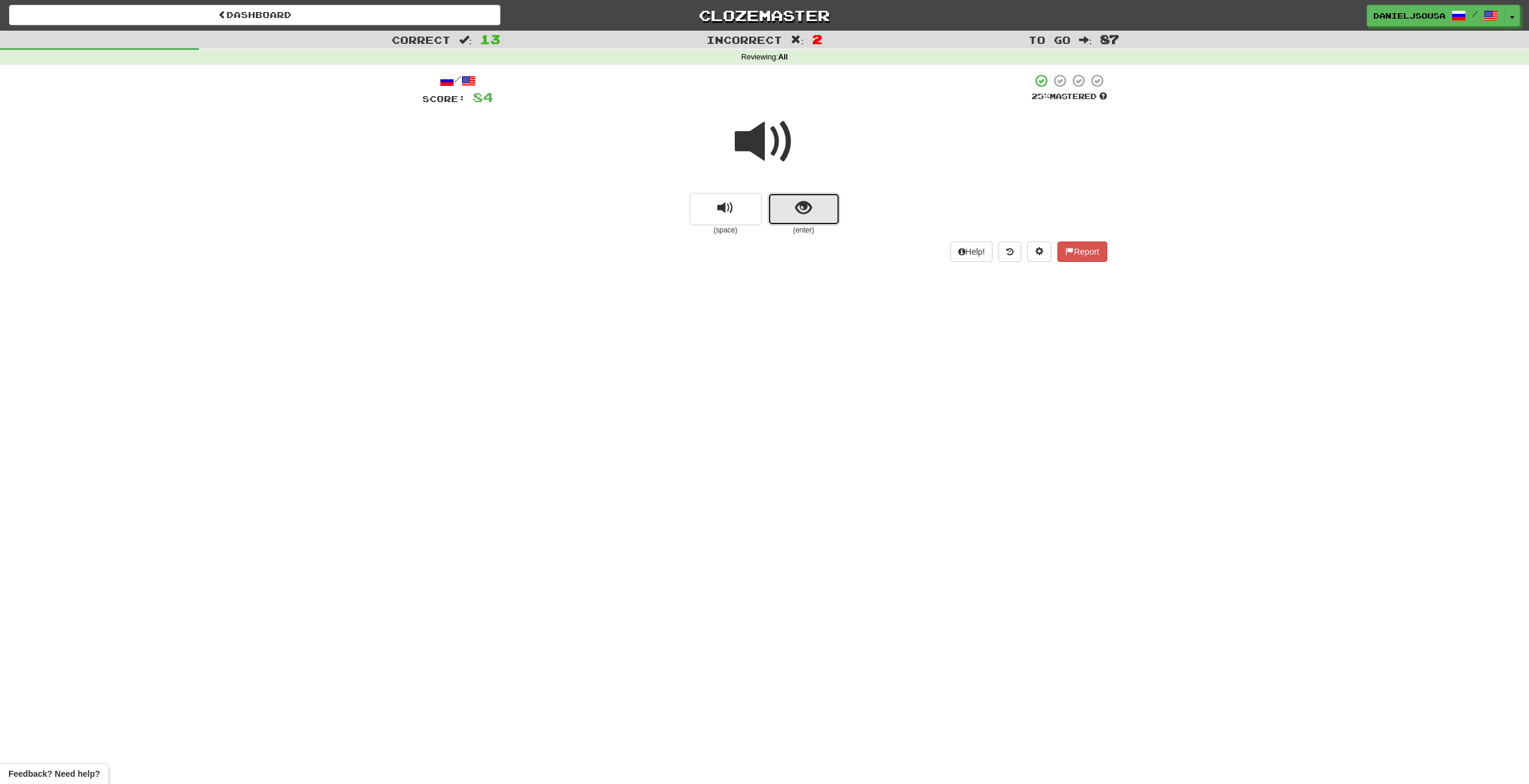
click at [827, 214] on button "show sentence" at bounding box center [803, 209] width 72 height 32
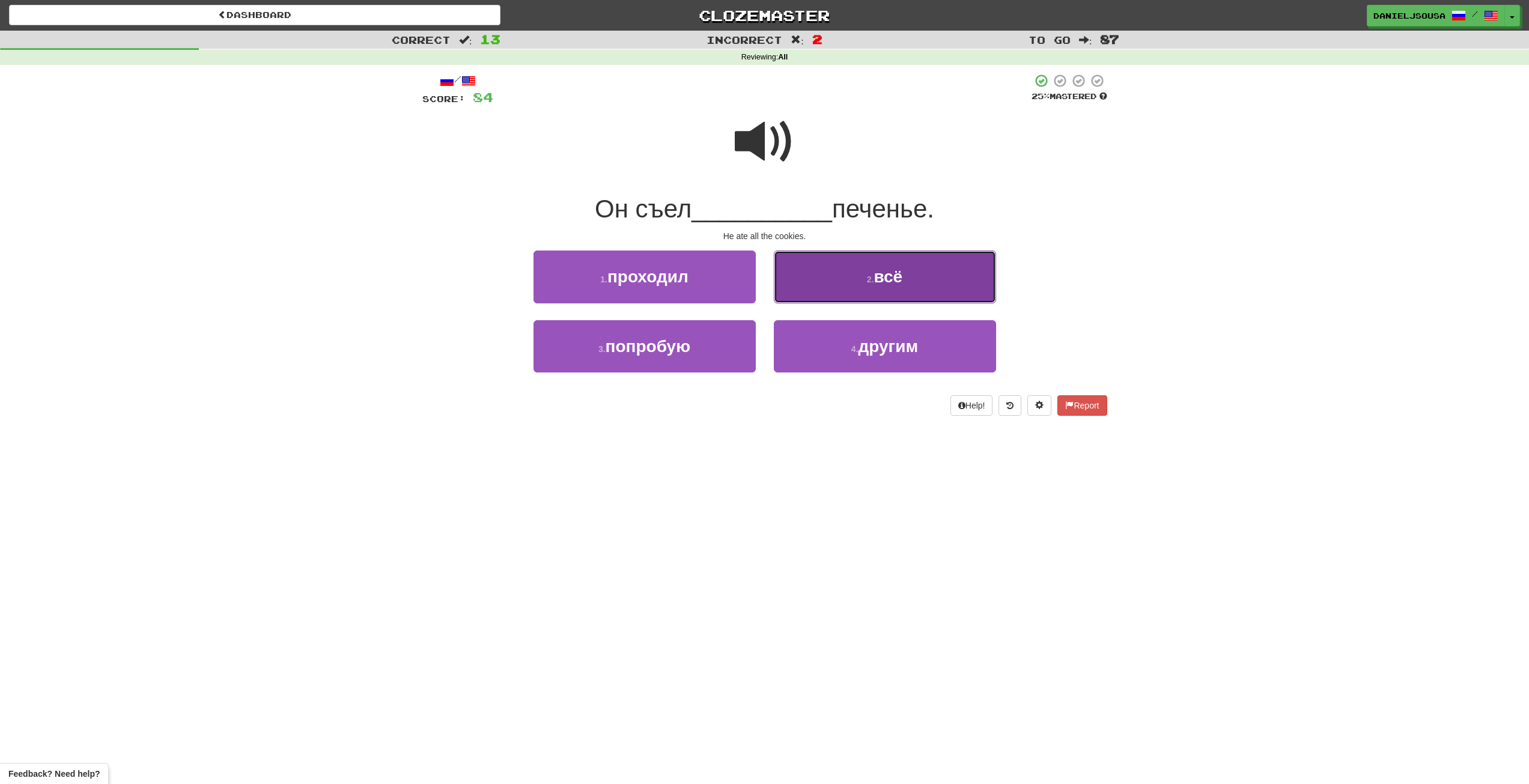
click at [910, 283] on button "2 . всё" at bounding box center [884, 276] width 222 height 52
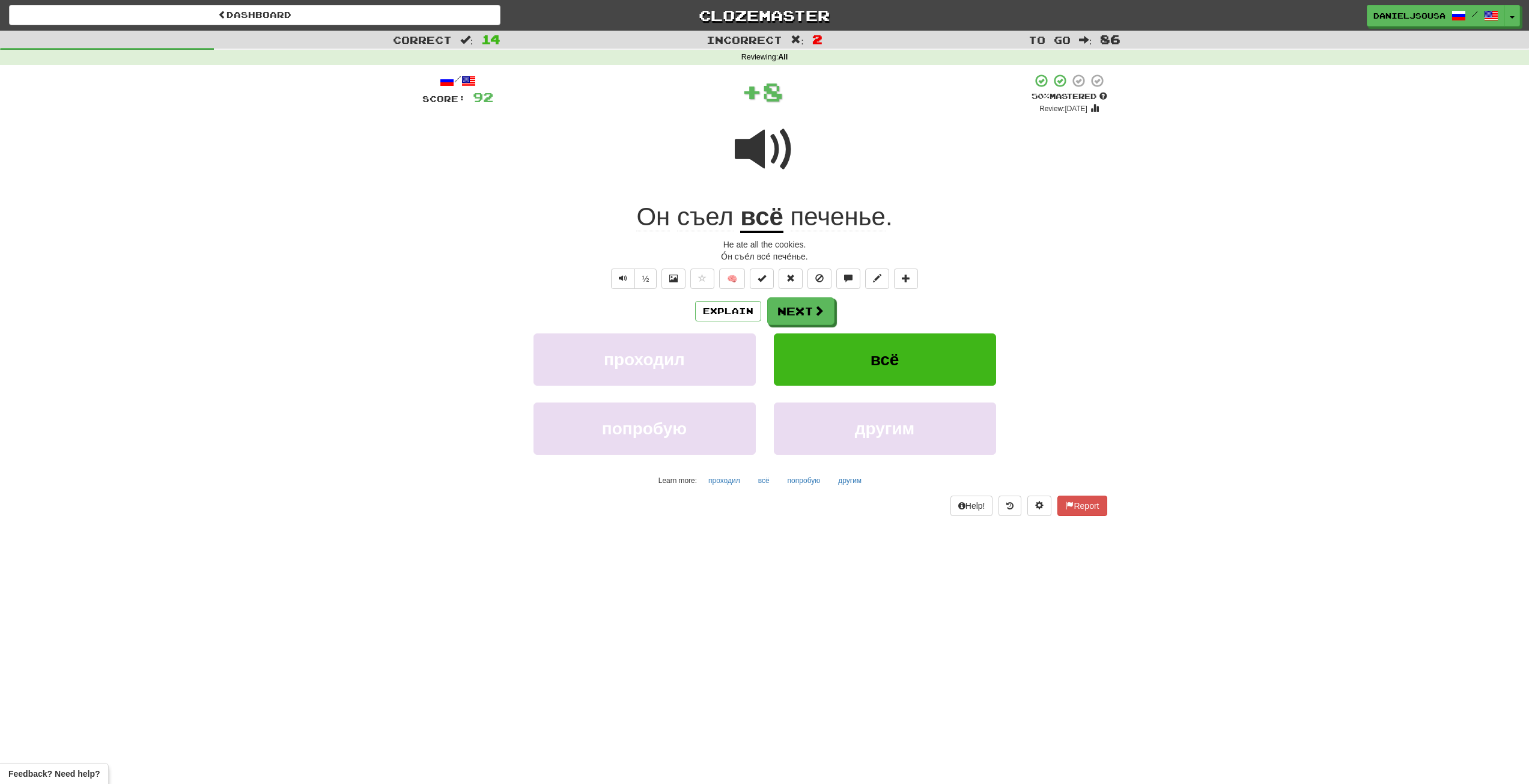
click at [772, 140] on span at bounding box center [765, 150] width 60 height 60
click at [808, 314] on button "Next" at bounding box center [801, 311] width 67 height 27
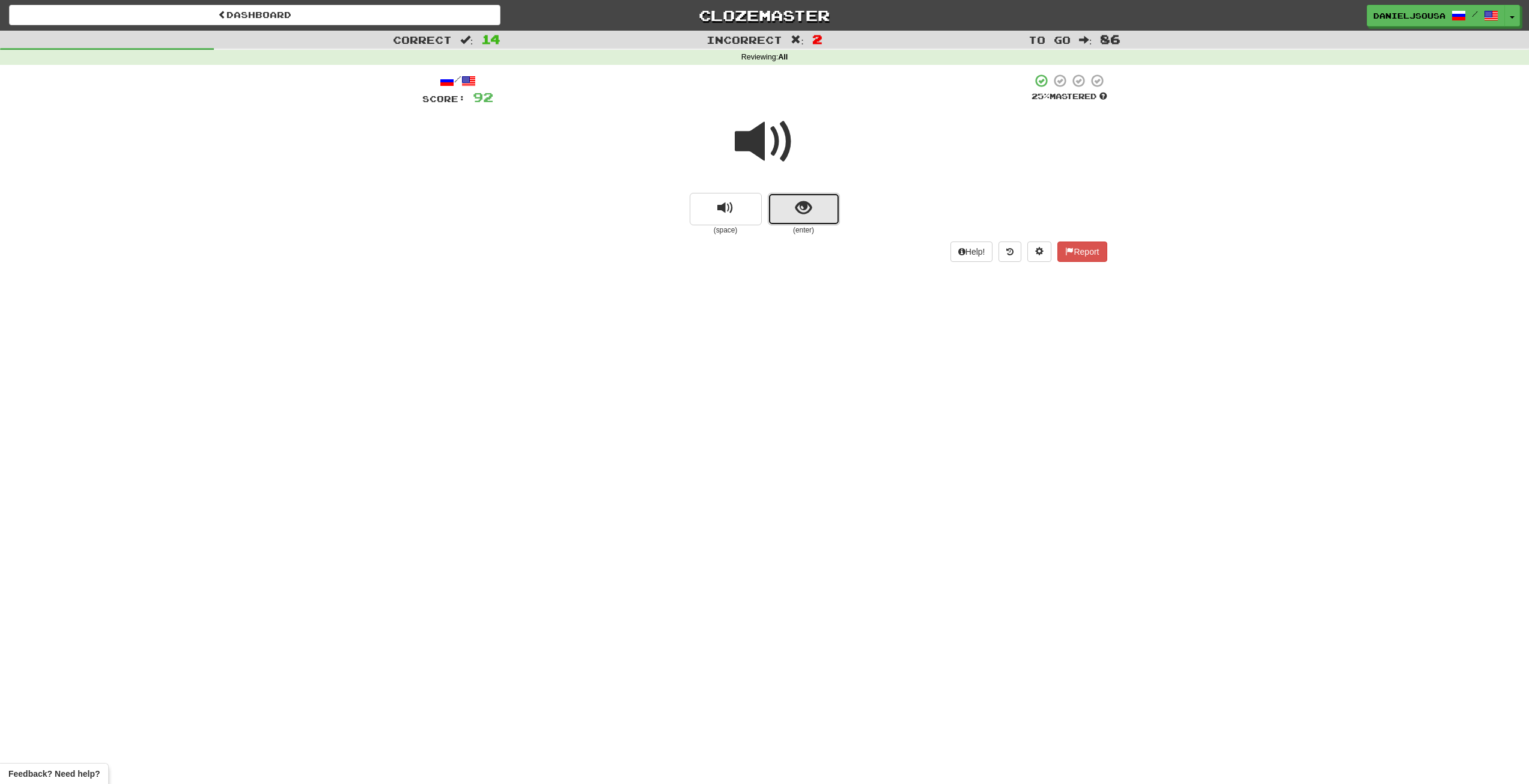
click at [822, 219] on button "show sentence" at bounding box center [803, 209] width 72 height 32
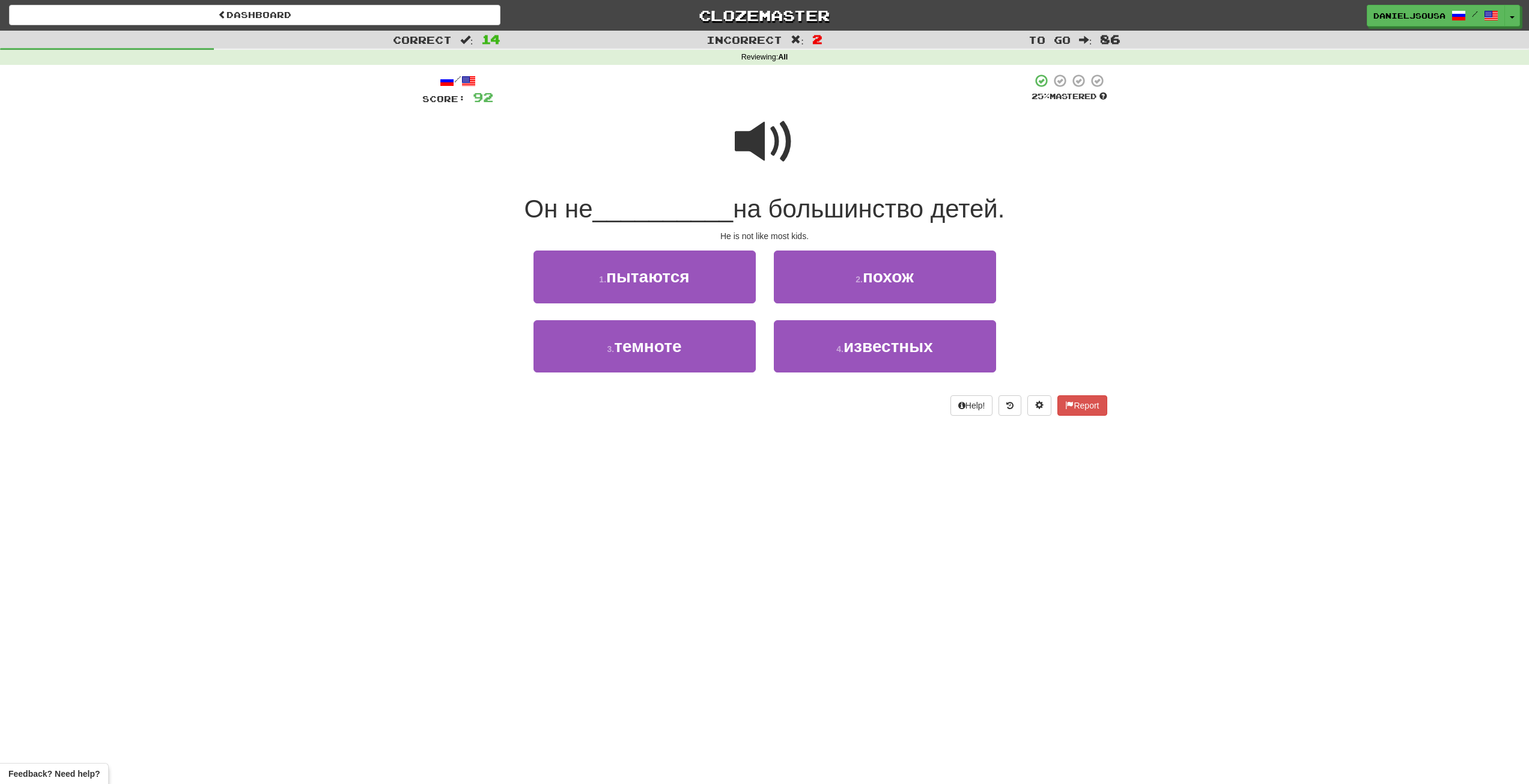
click at [757, 144] on span at bounding box center [765, 141] width 60 height 60
click at [759, 153] on span at bounding box center [765, 141] width 60 height 60
click at [681, 273] on span "пытаются" at bounding box center [648, 276] width 83 height 18
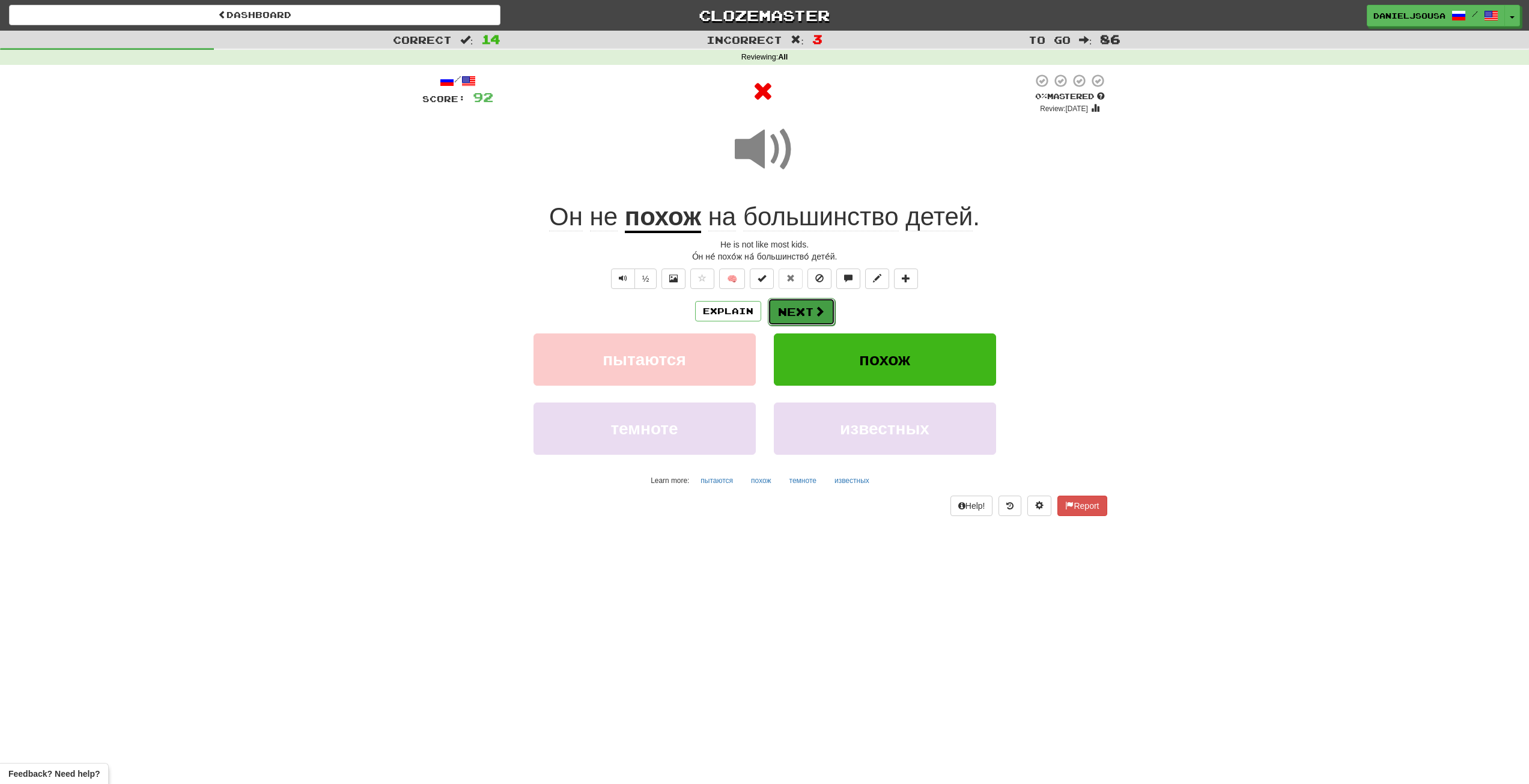
click at [814, 310] on span at bounding box center [819, 311] width 11 height 11
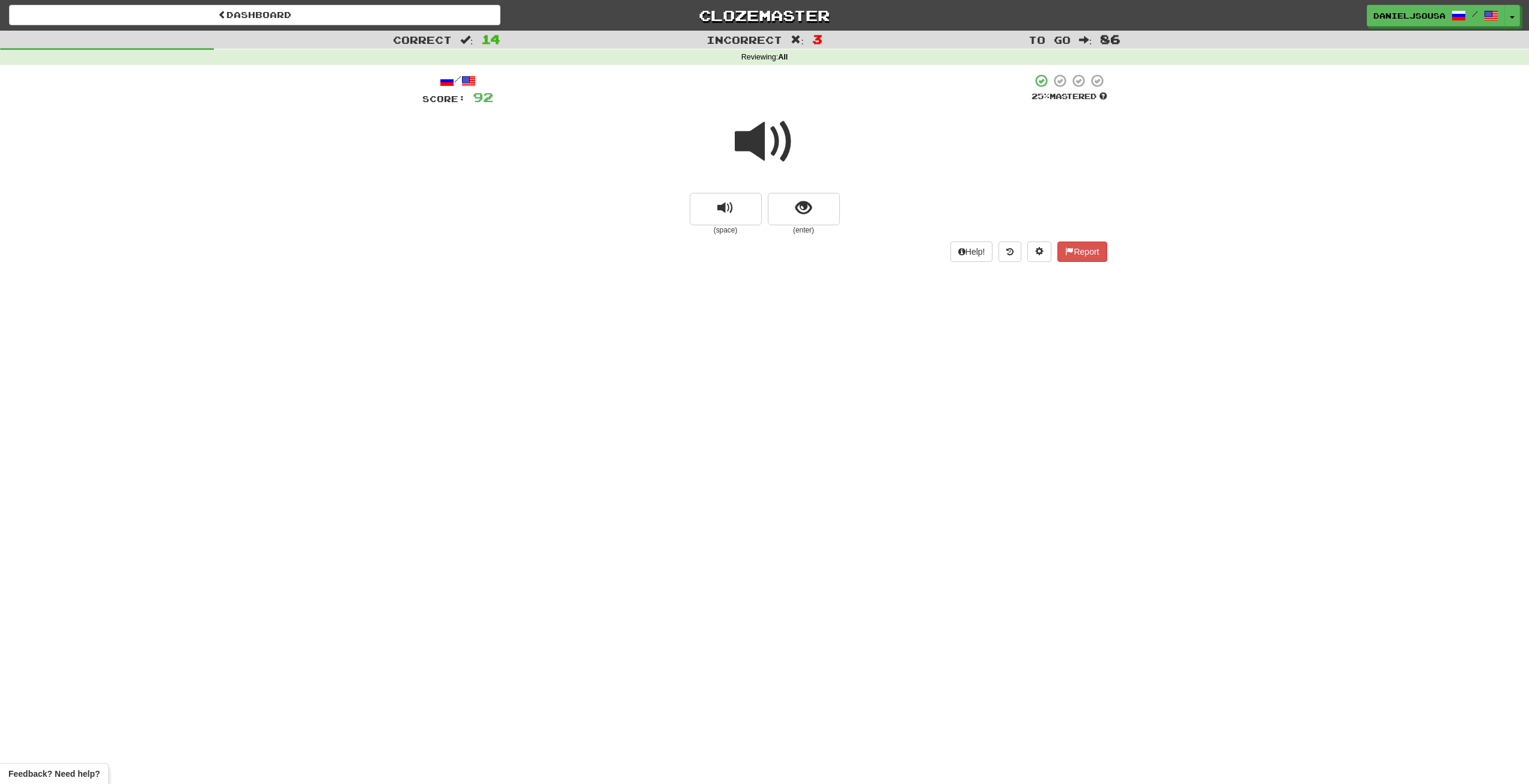
click at [767, 132] on span at bounding box center [765, 141] width 60 height 60
click at [821, 220] on button "show sentence" at bounding box center [803, 209] width 72 height 32
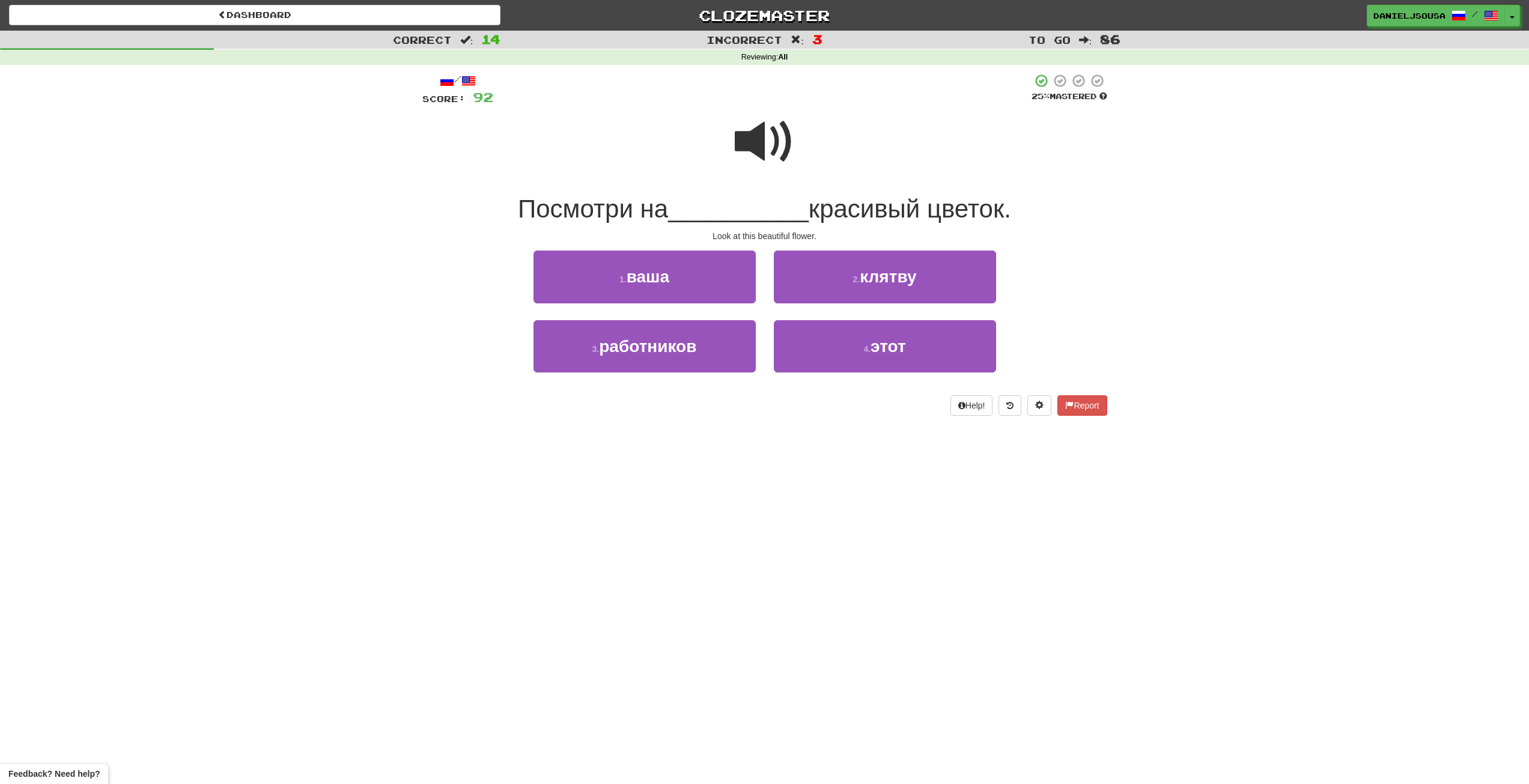
click at [749, 129] on span at bounding box center [765, 141] width 60 height 60
click at [881, 354] on span "этот" at bounding box center [888, 346] width 36 height 18
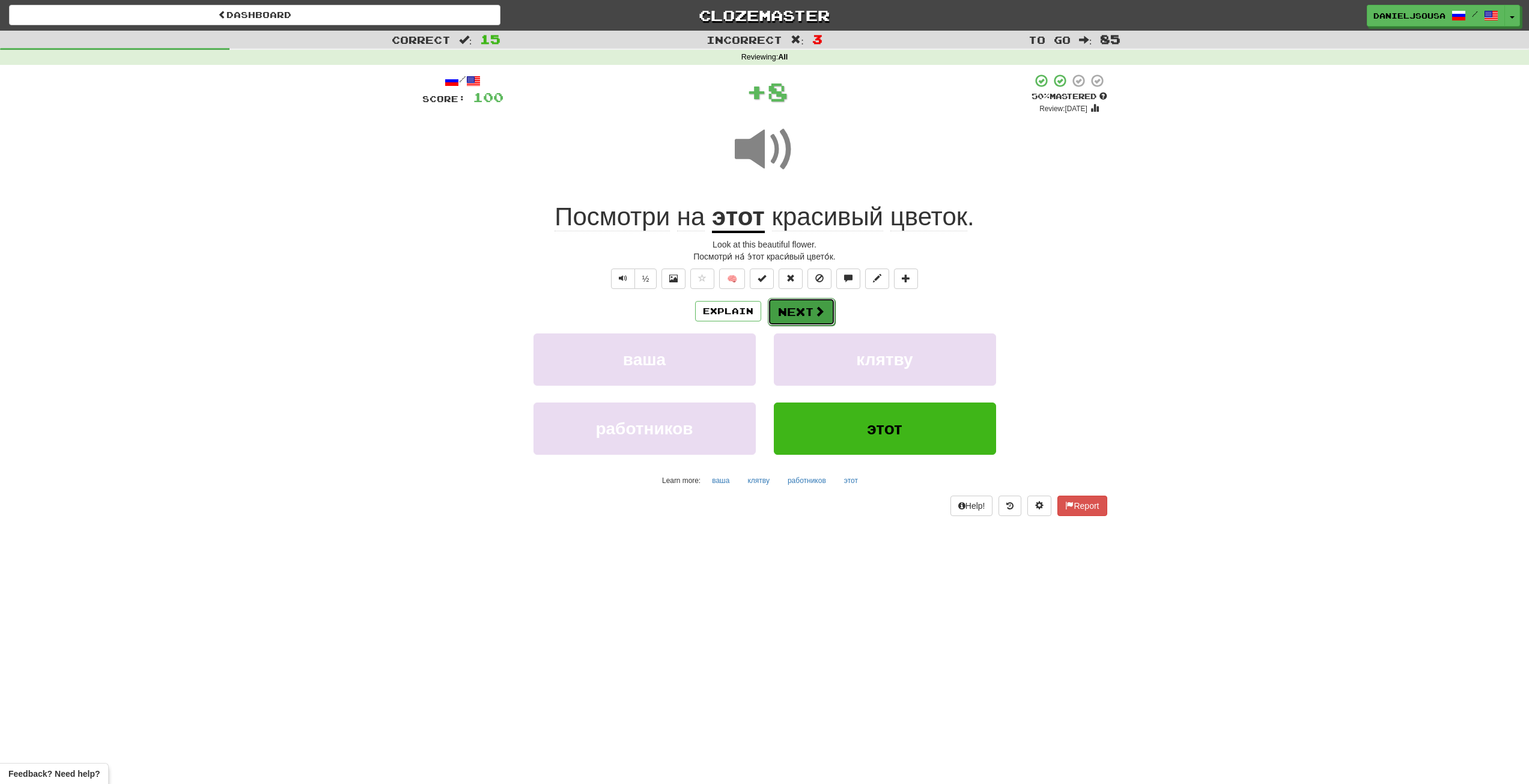
click at [798, 305] on button "Next" at bounding box center [801, 311] width 67 height 27
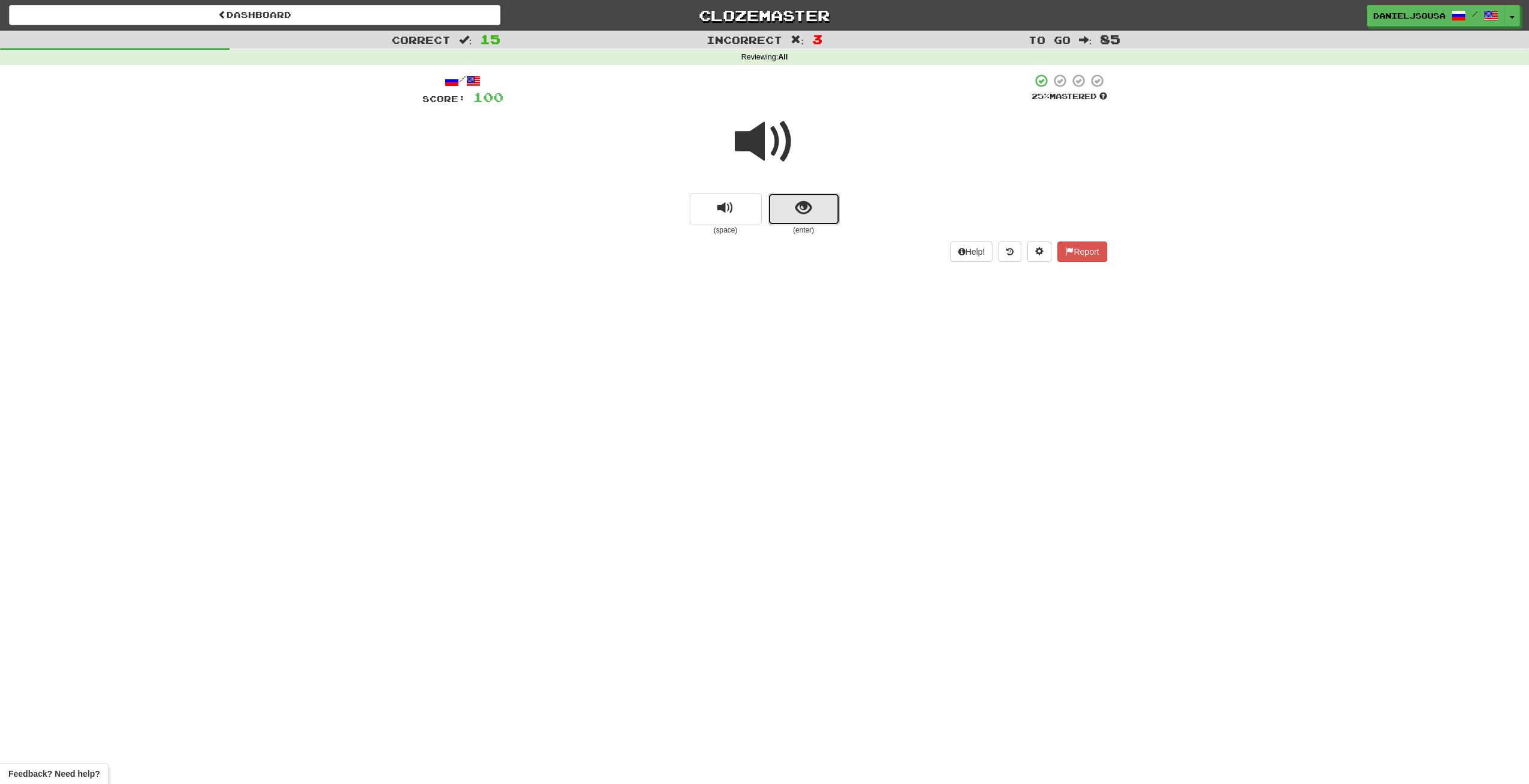
click at [823, 209] on button "show sentence" at bounding box center [803, 209] width 72 height 32
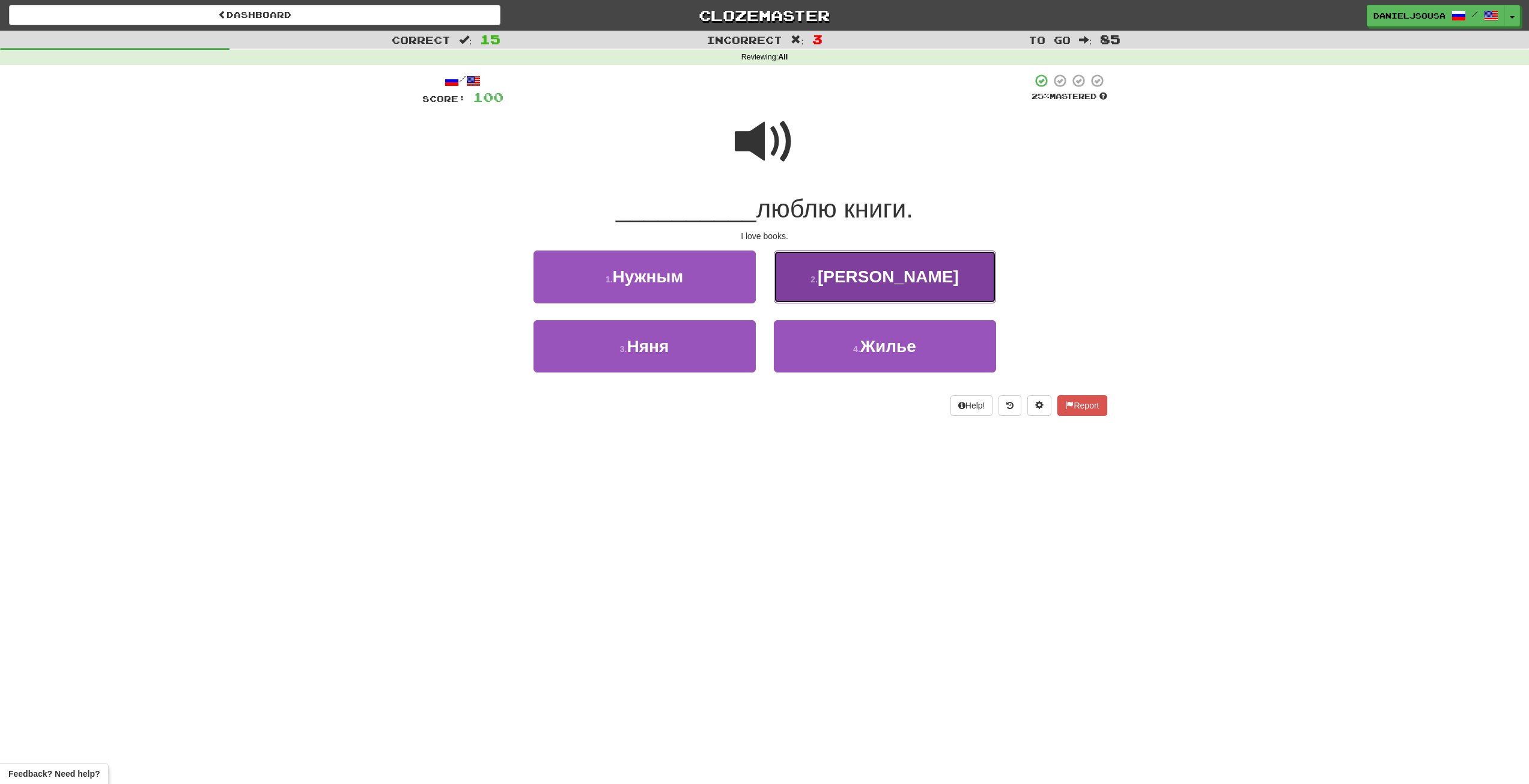
click at [901, 270] on button "2 . Я" at bounding box center [884, 276] width 222 height 52
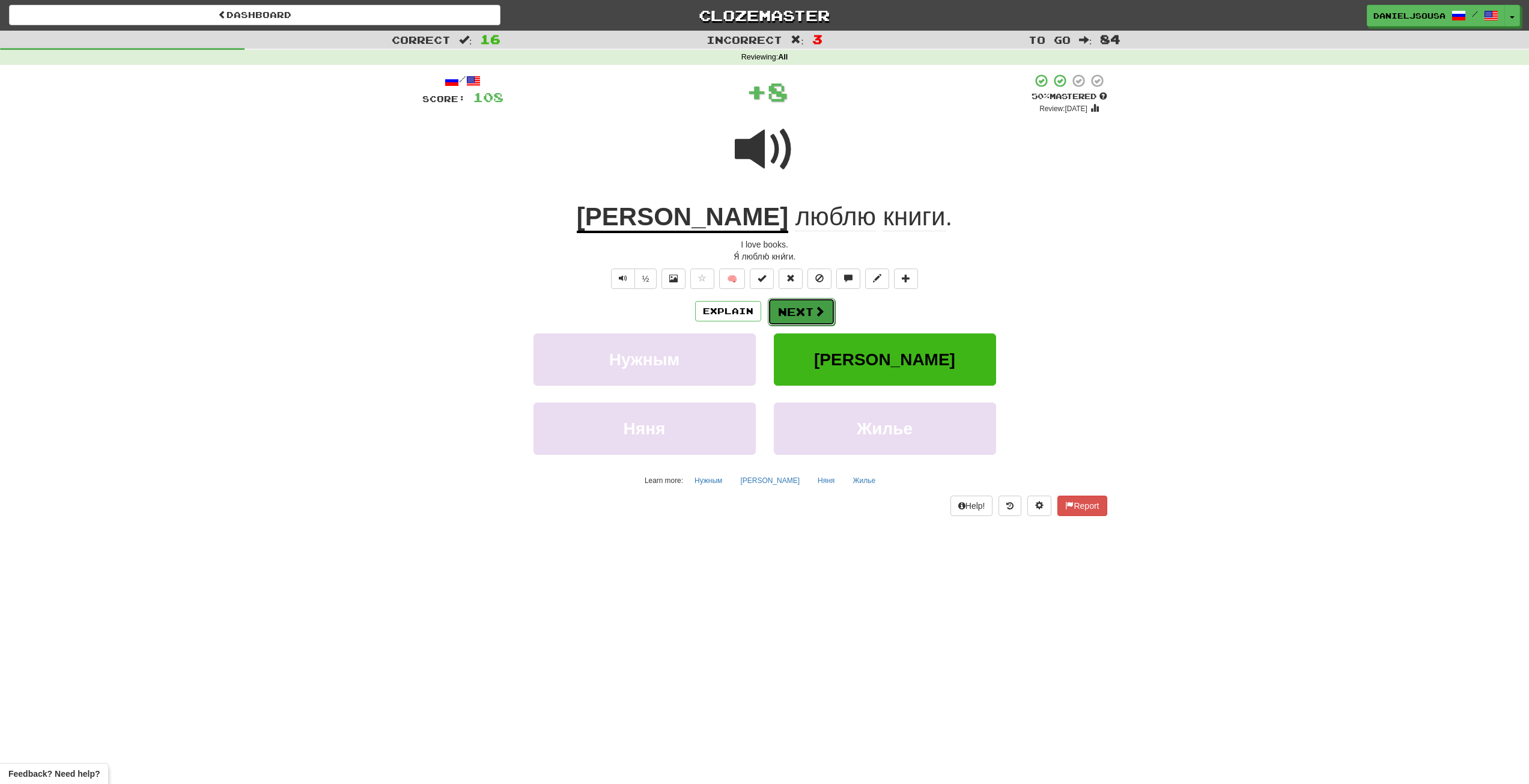
click at [786, 310] on button "Next" at bounding box center [801, 311] width 67 height 27
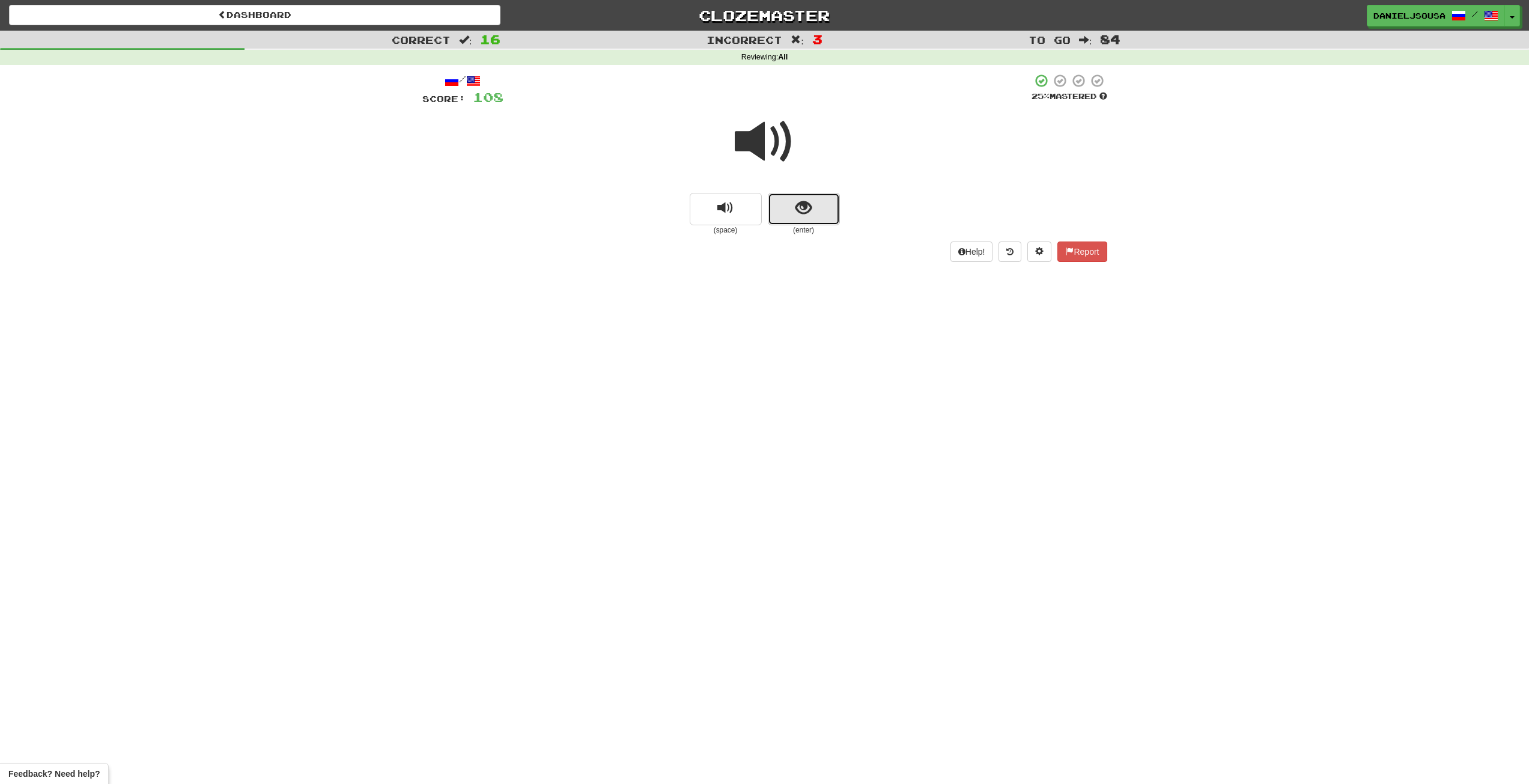
click at [811, 209] on span "show sentence" at bounding box center [803, 209] width 17 height 17
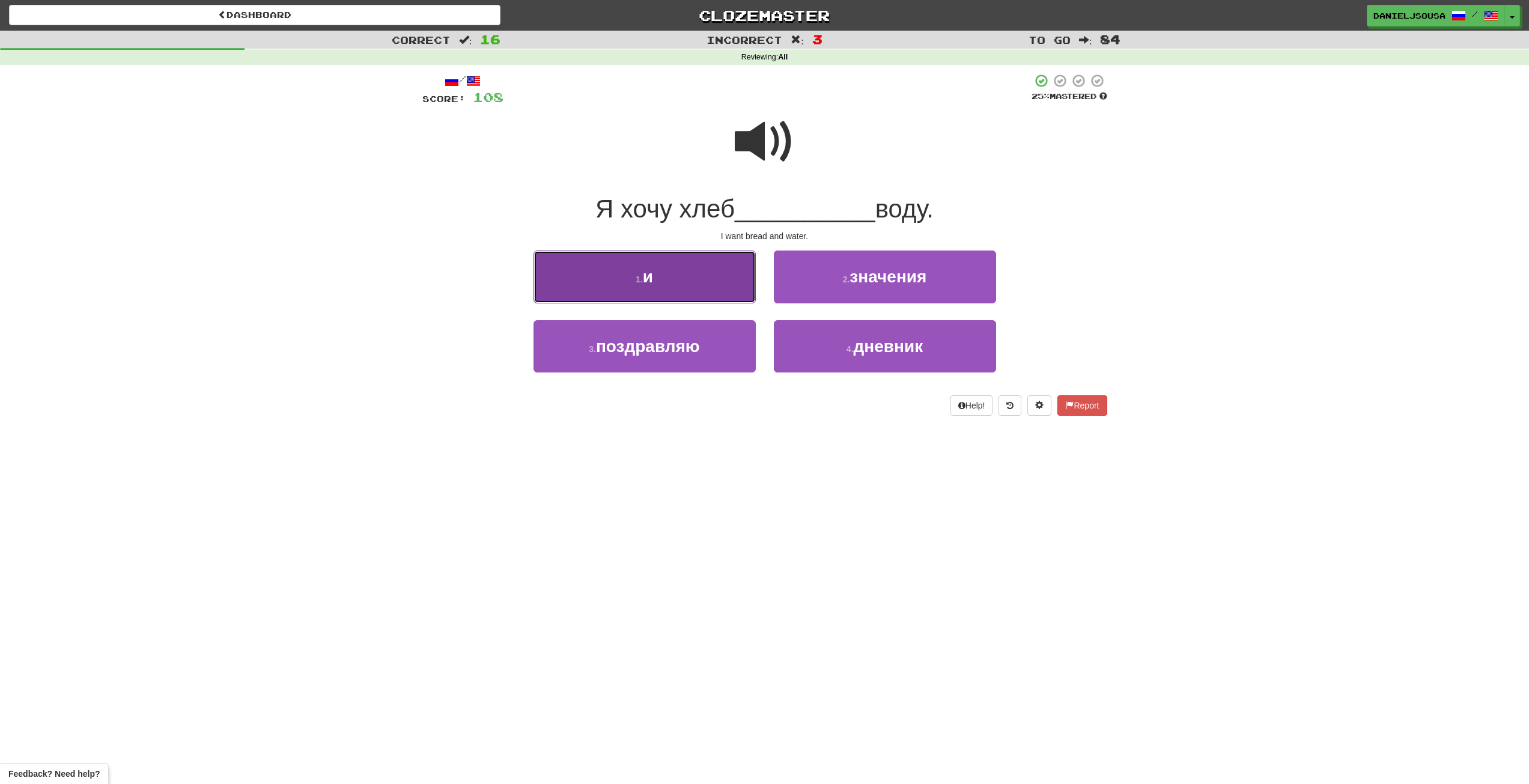
click at [644, 275] on span "и" at bounding box center [648, 276] width 10 height 18
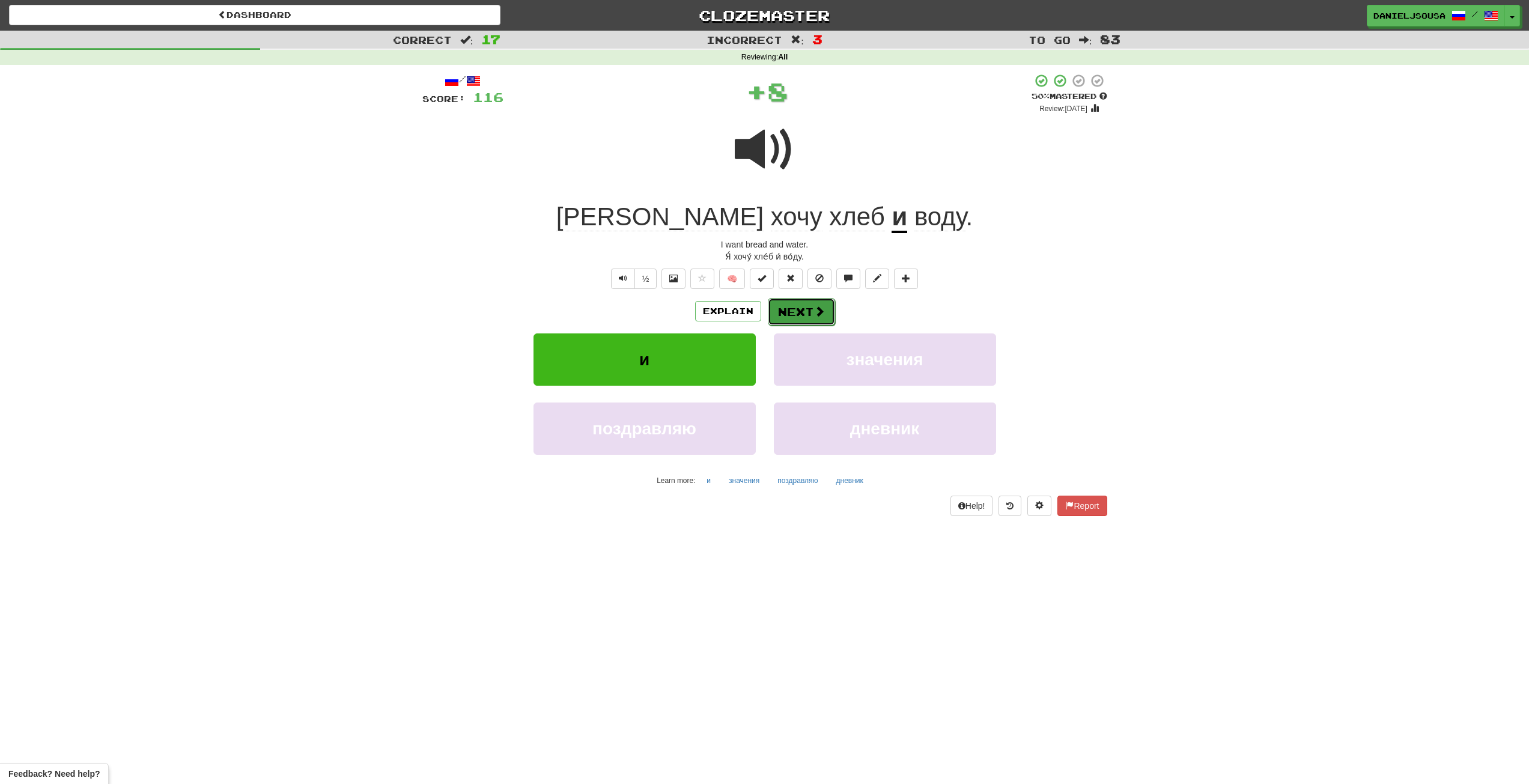
click at [797, 317] on button "Next" at bounding box center [801, 311] width 67 height 27
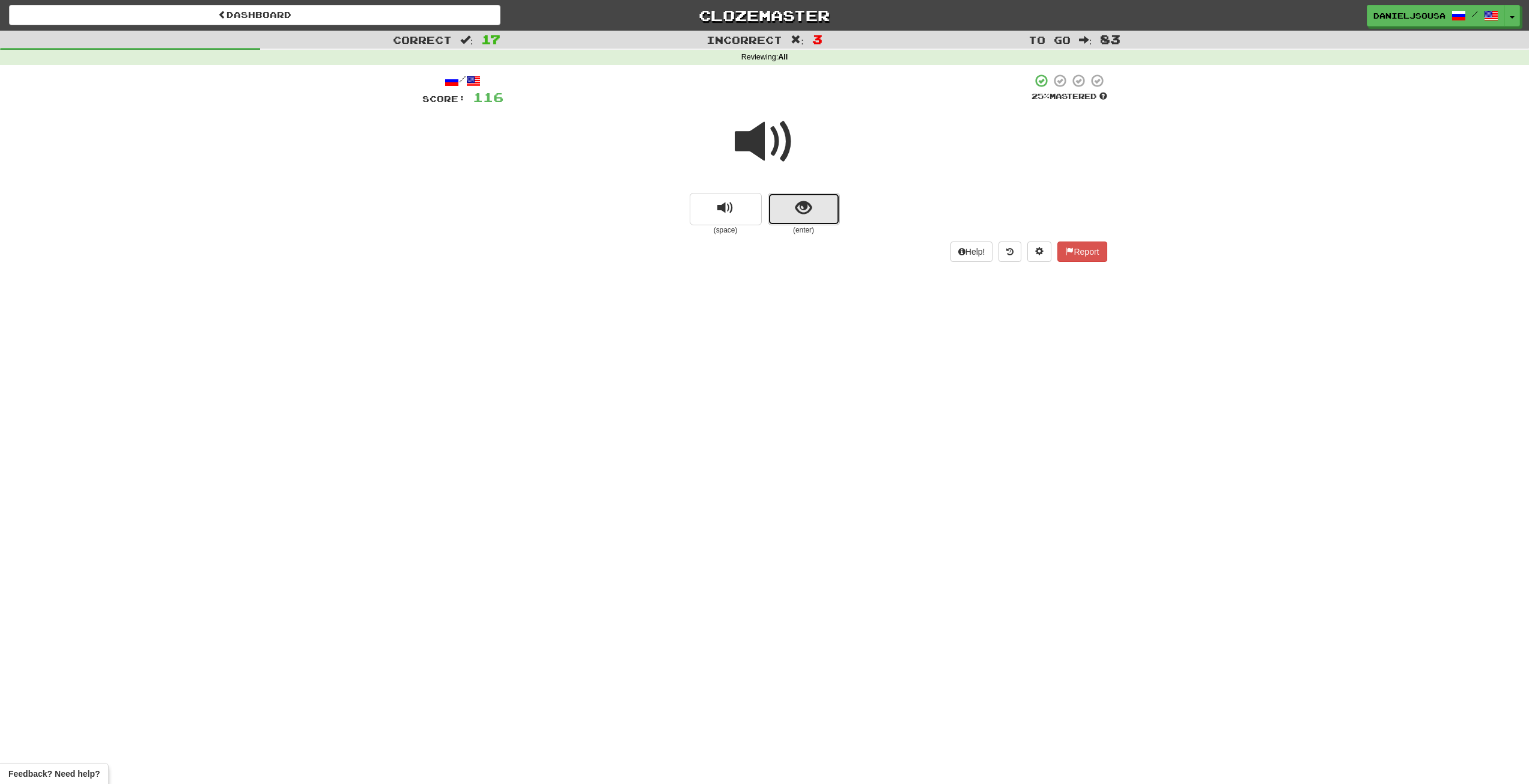
click at [801, 209] on span "show sentence" at bounding box center [803, 209] width 17 height 17
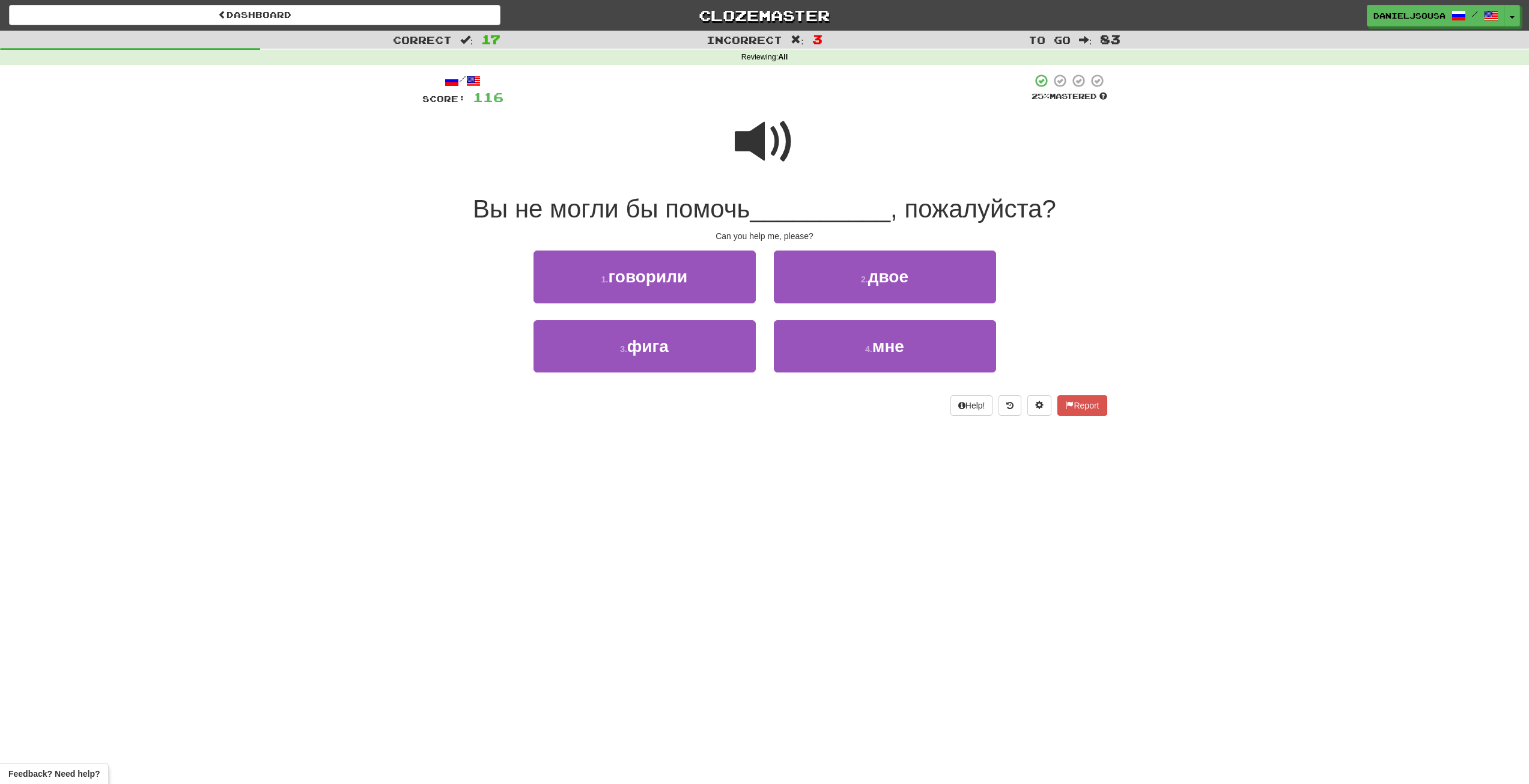
click at [769, 154] on span at bounding box center [765, 141] width 60 height 60
click at [763, 126] on span at bounding box center [765, 141] width 60 height 60
click at [890, 344] on span "мне" at bounding box center [888, 346] width 32 height 18
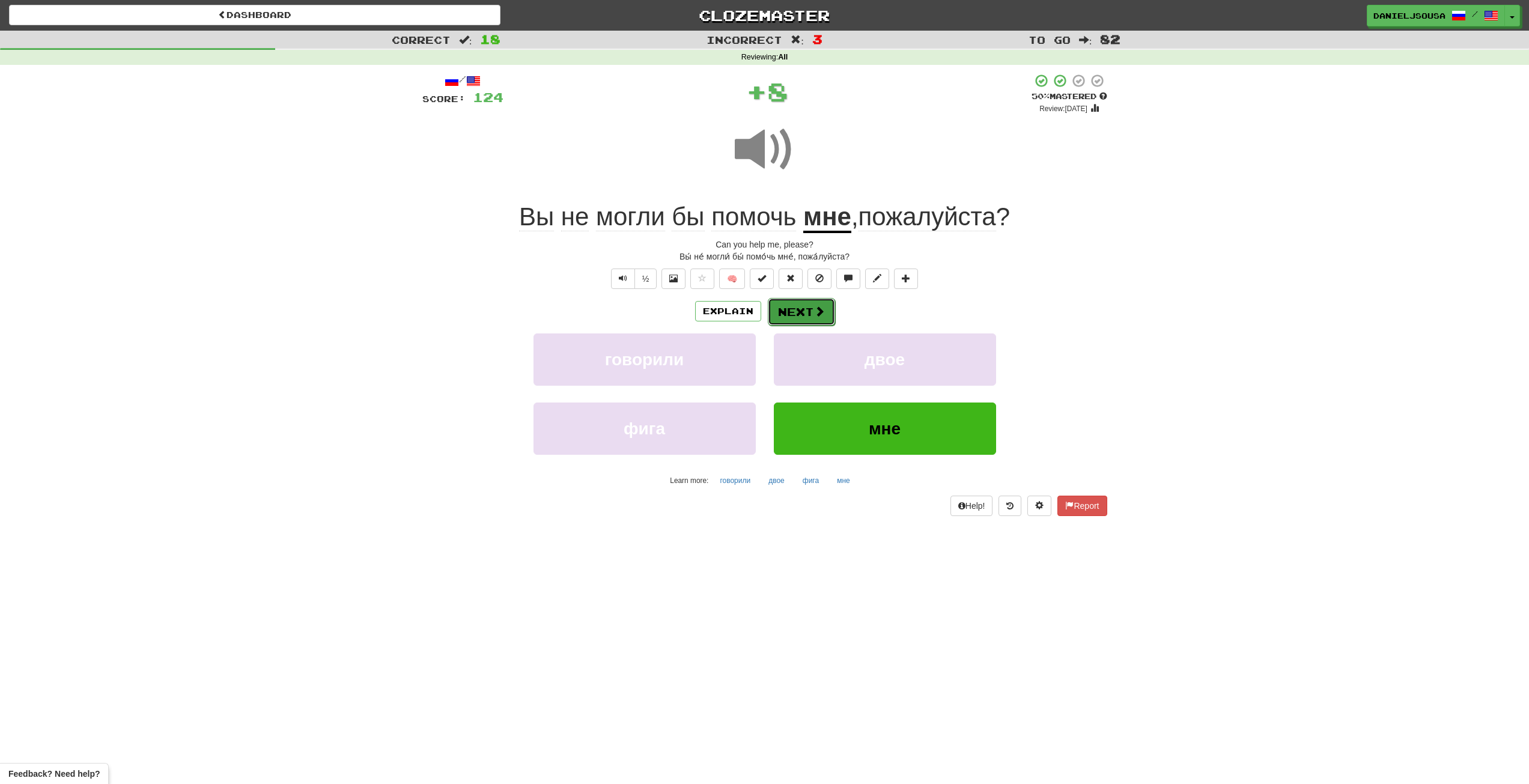
click at [819, 310] on span at bounding box center [819, 311] width 11 height 11
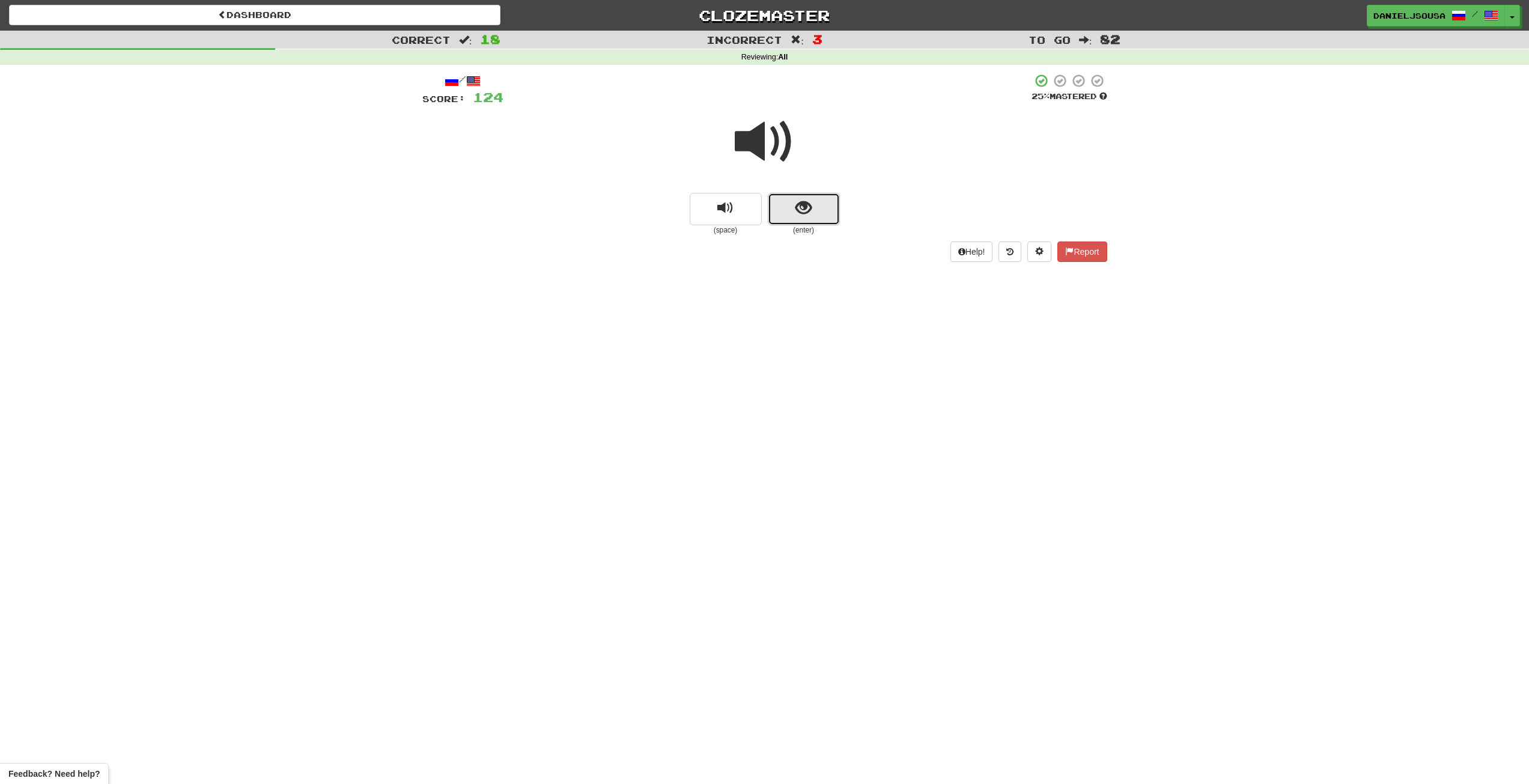
click at [807, 195] on button "show sentence" at bounding box center [803, 209] width 72 height 32
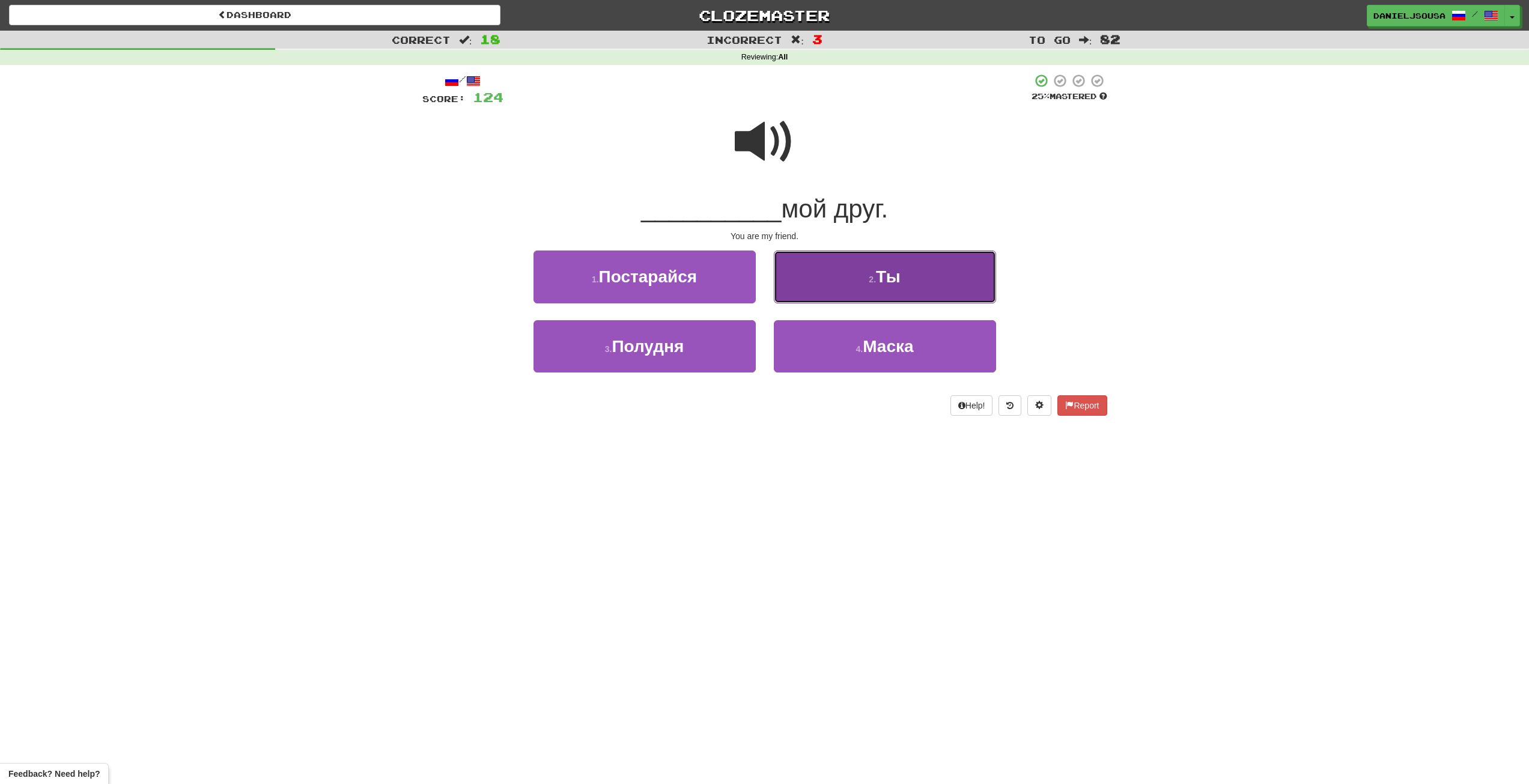
click at [873, 283] on small "2 ." at bounding box center [872, 279] width 7 height 10
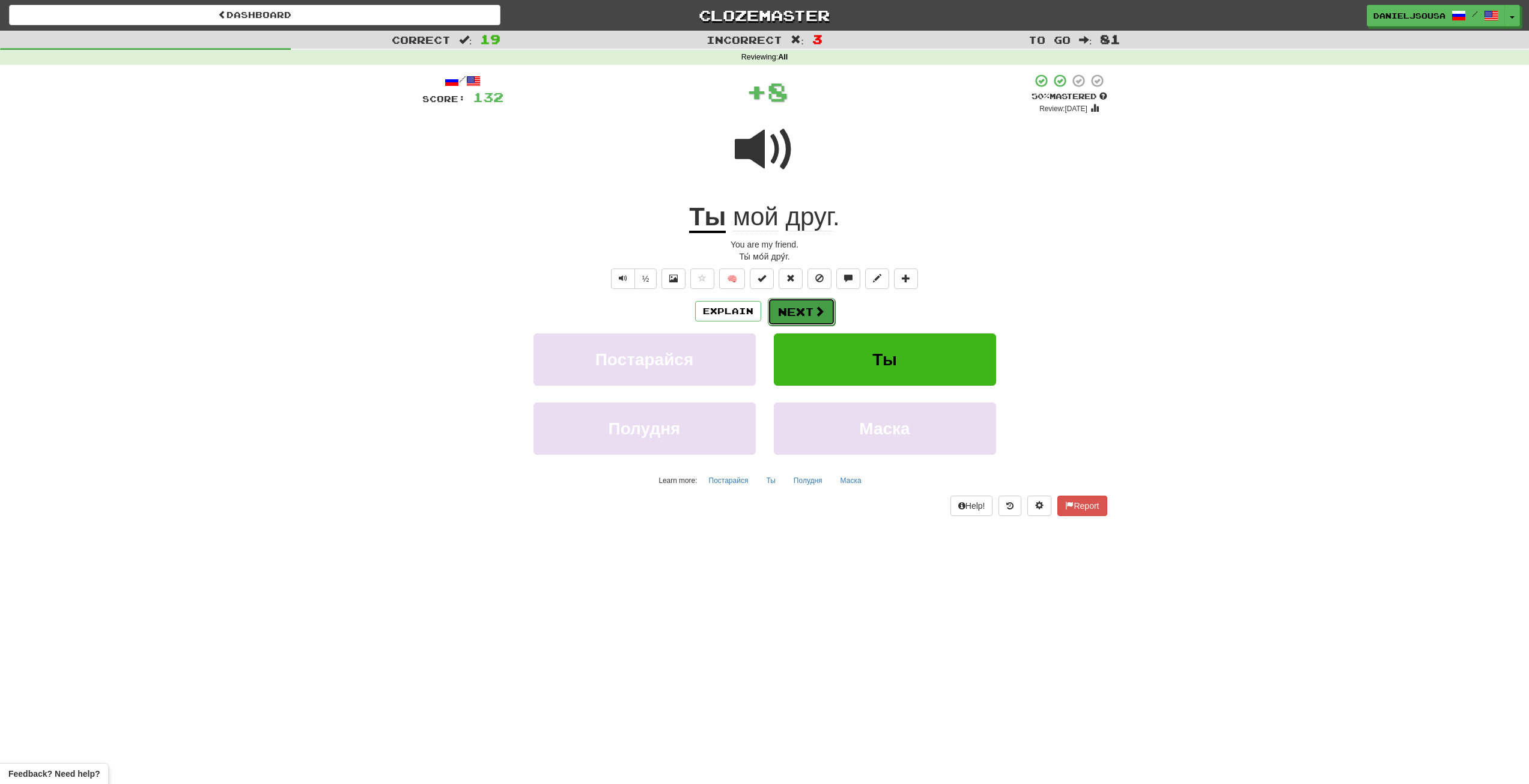
click at [804, 306] on button "Next" at bounding box center [801, 311] width 67 height 27
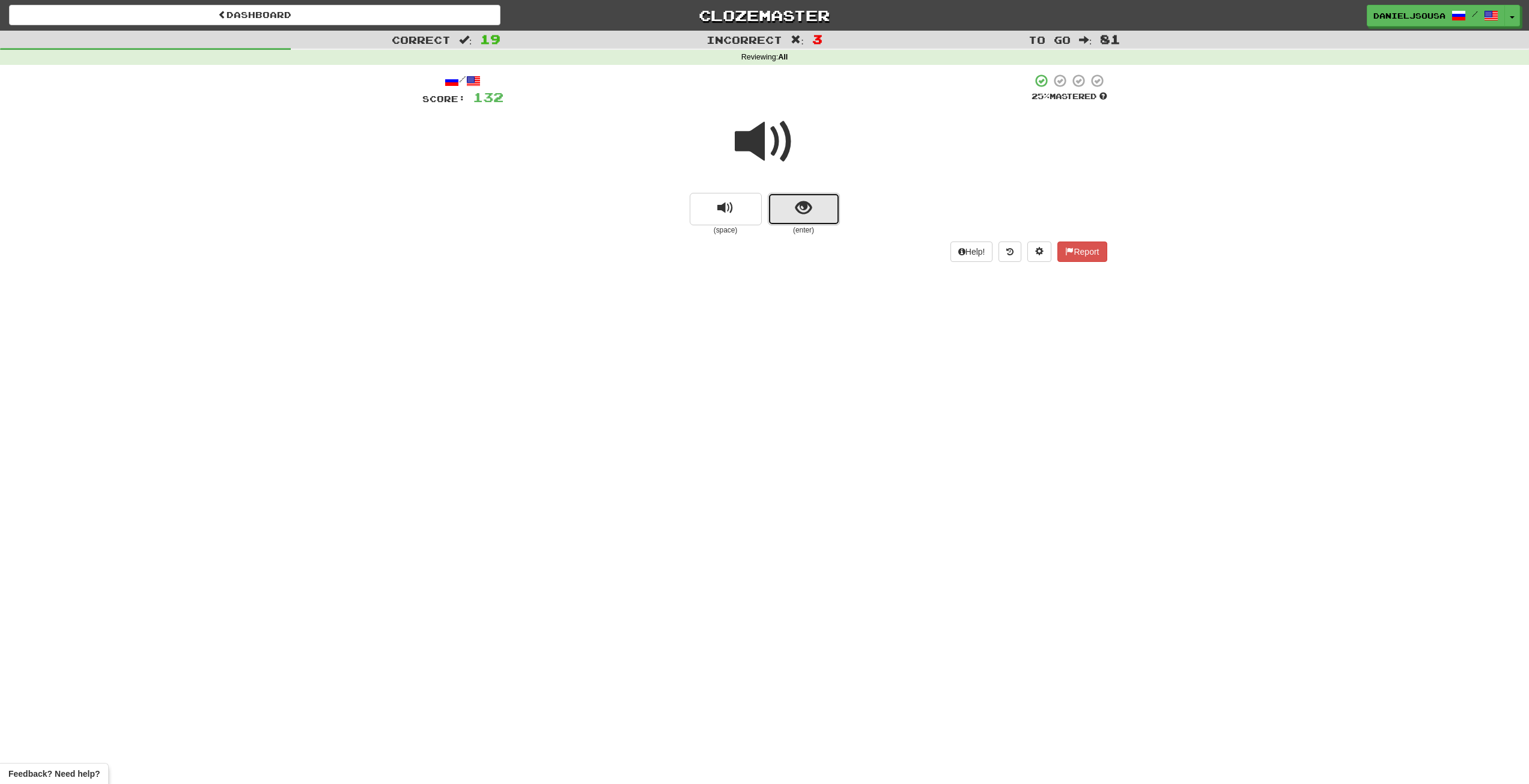
click at [811, 215] on span "show sentence" at bounding box center [803, 209] width 17 height 17
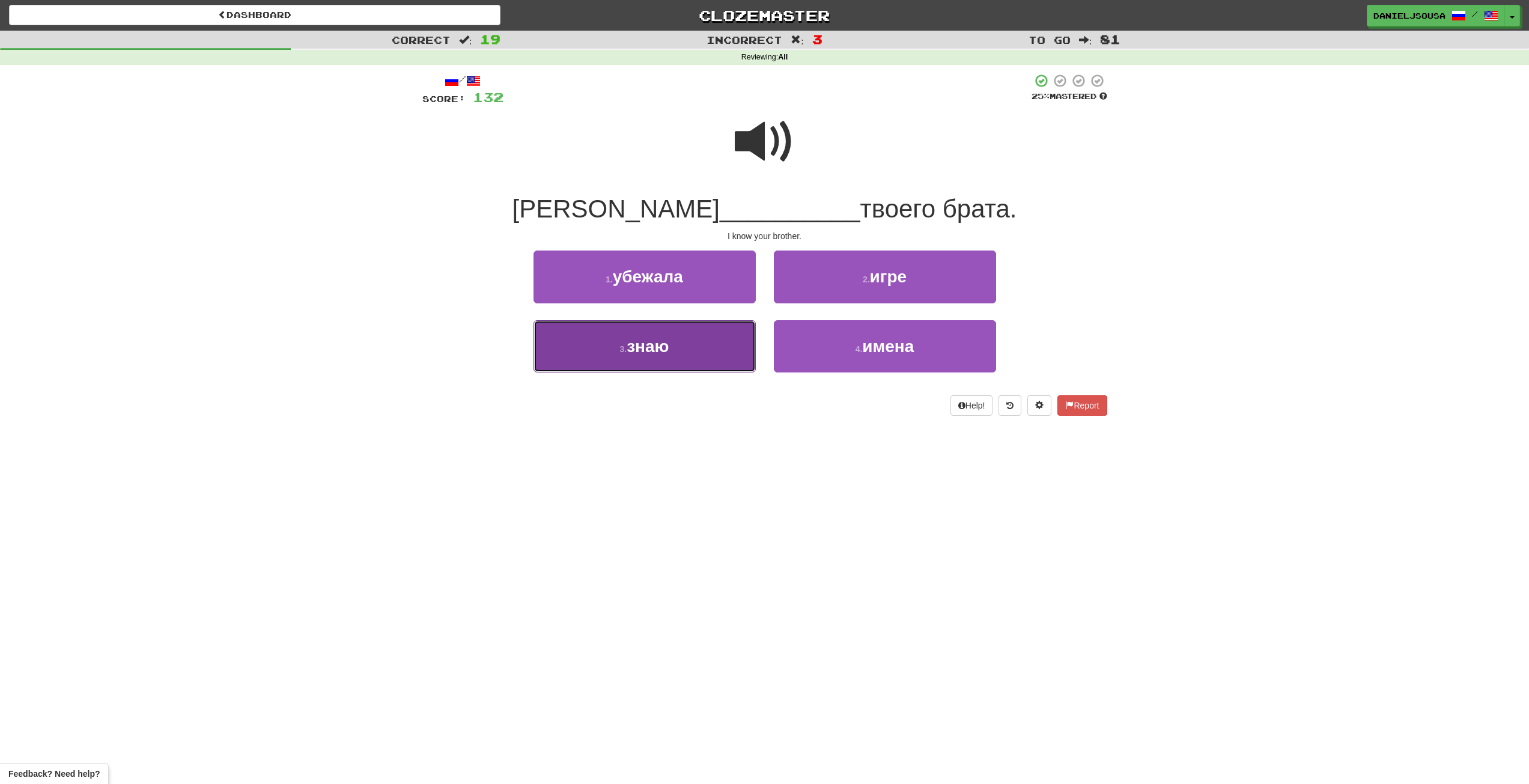
click at [715, 343] on button "3 . знаю" at bounding box center [644, 346] width 222 height 52
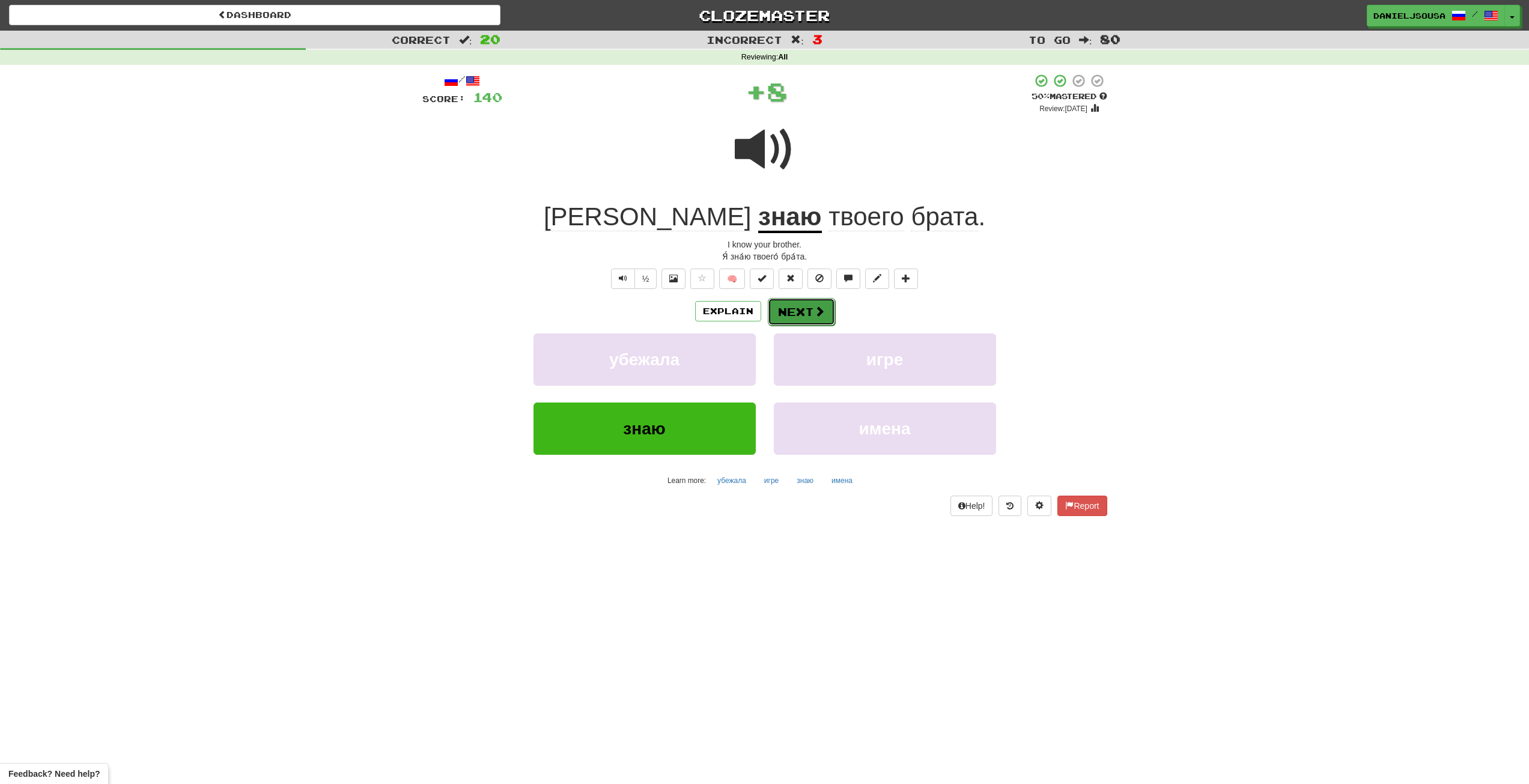
click at [814, 306] on span at bounding box center [819, 311] width 11 height 11
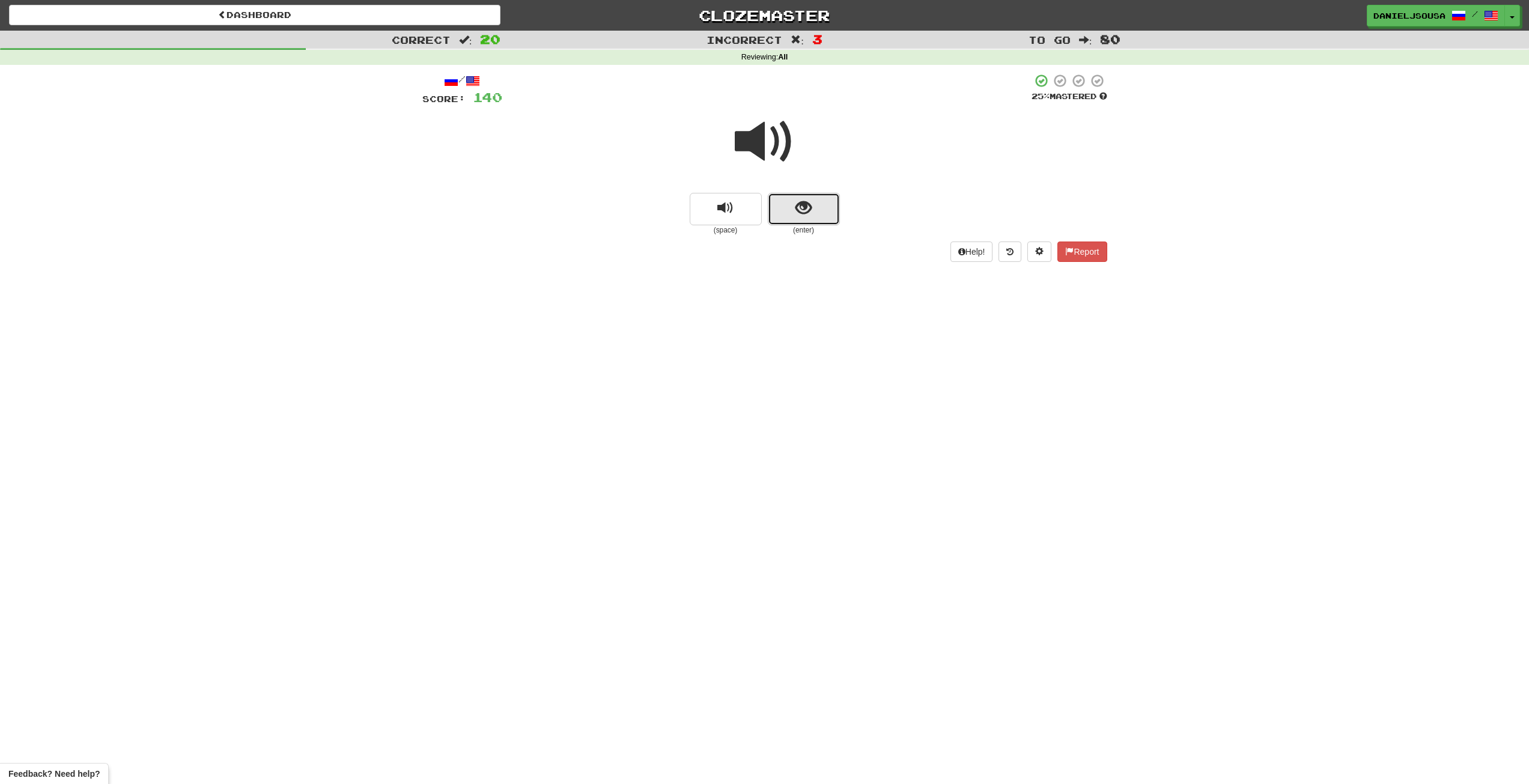
click at [810, 205] on span "show sentence" at bounding box center [803, 209] width 17 height 17
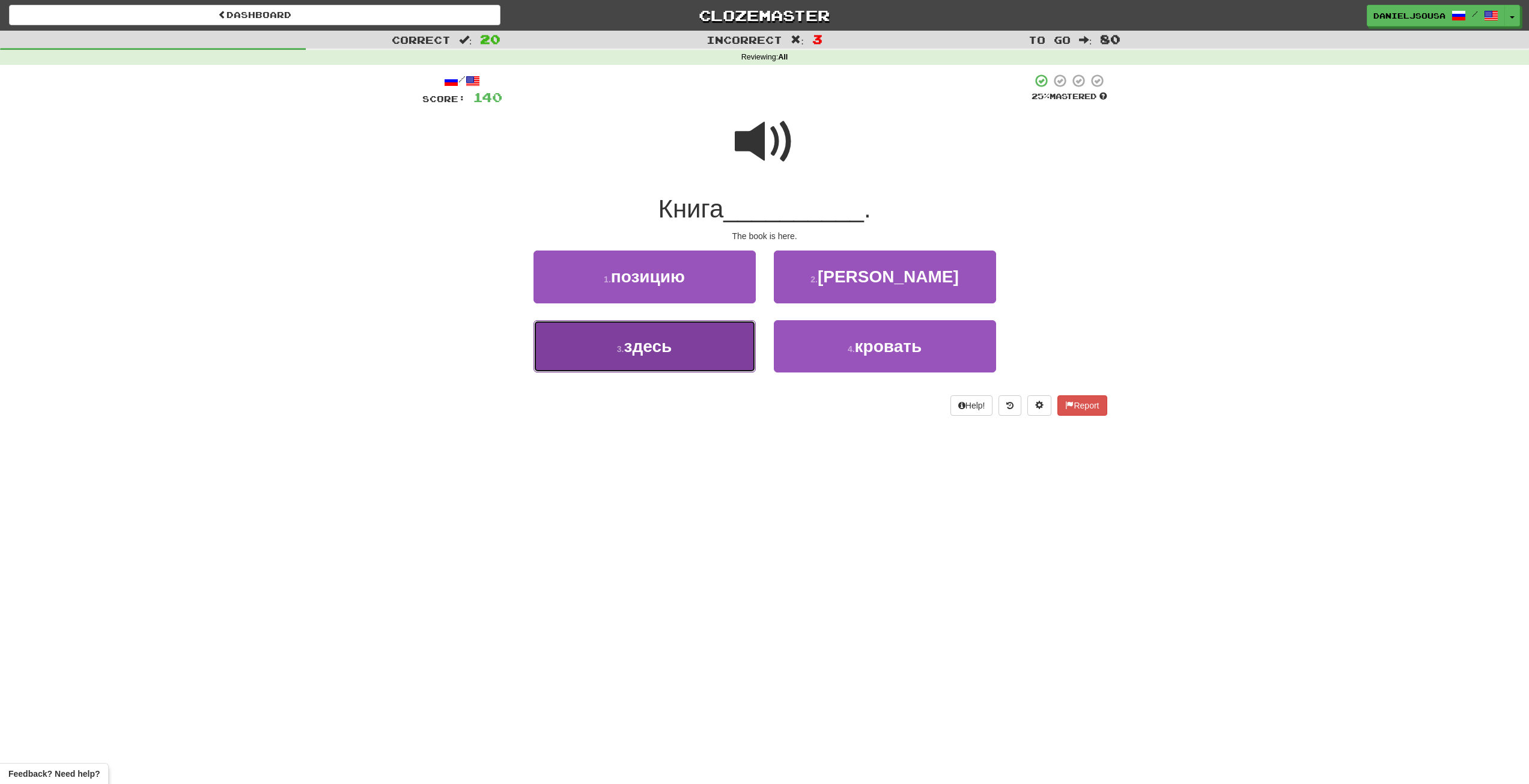
click at [684, 343] on button "3 . здесь" at bounding box center [644, 346] width 222 height 52
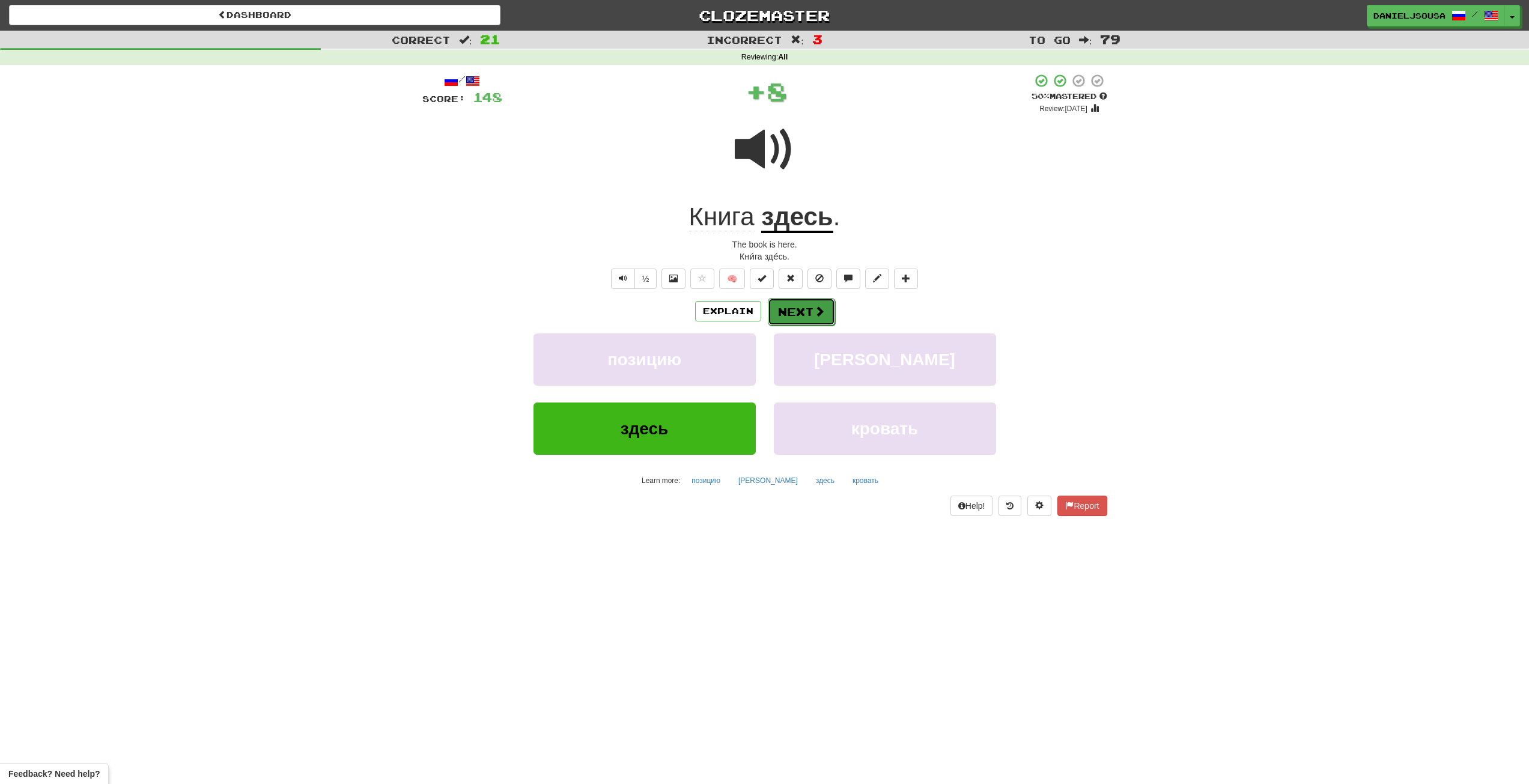
click at [827, 312] on button "Next" at bounding box center [801, 311] width 67 height 27
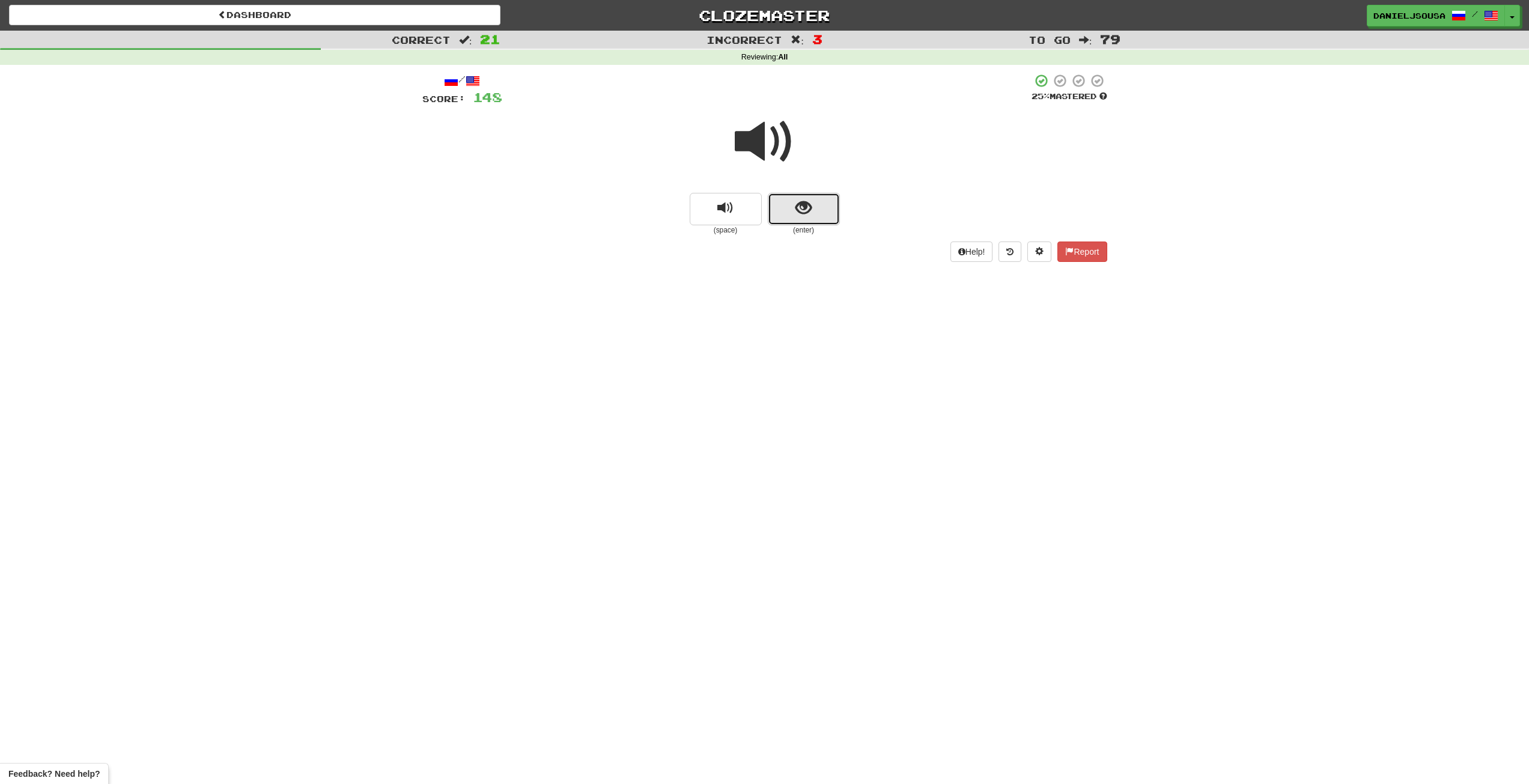
click at [789, 198] on button "show sentence" at bounding box center [803, 209] width 72 height 32
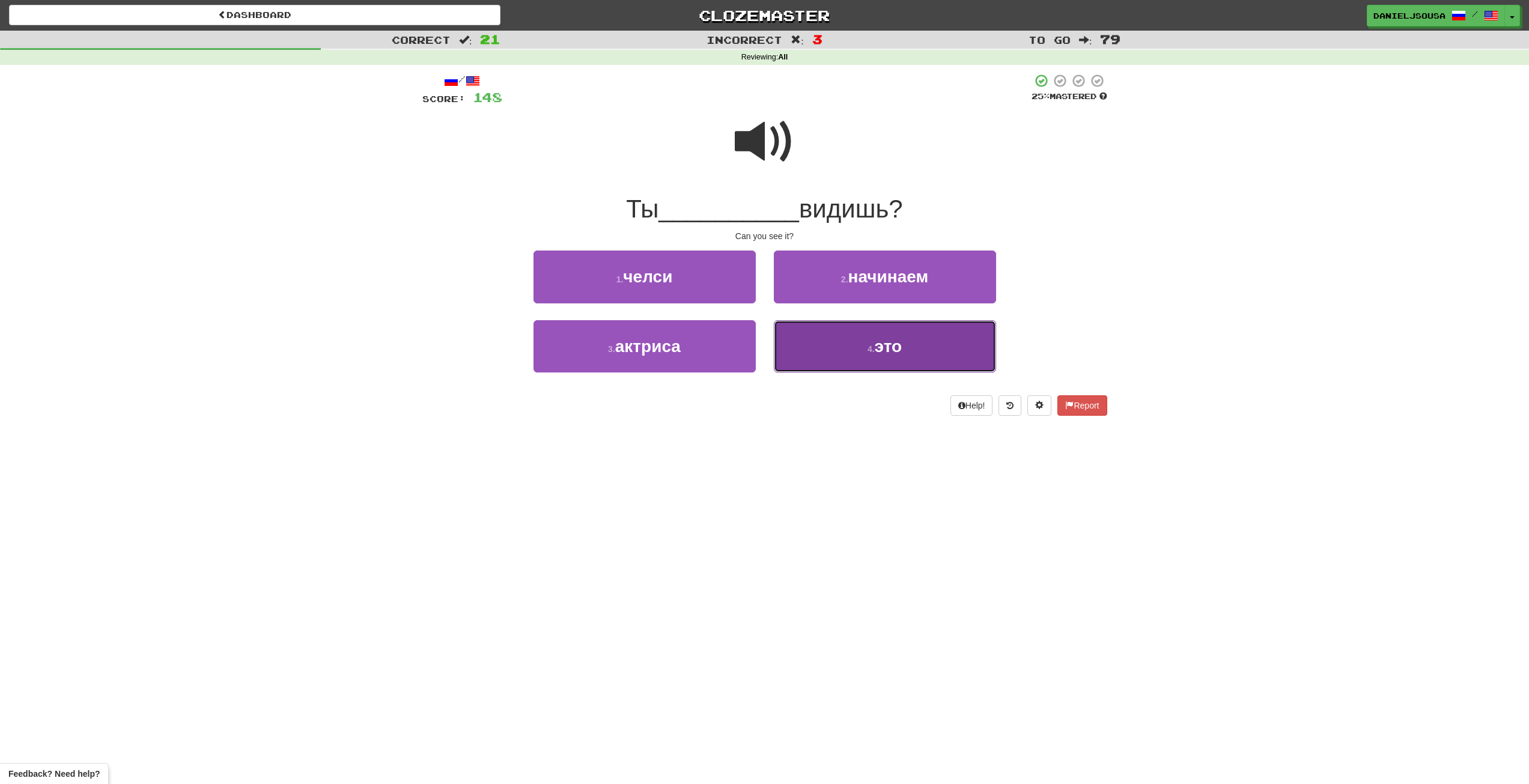
click at [878, 341] on span "это" at bounding box center [888, 346] width 27 height 18
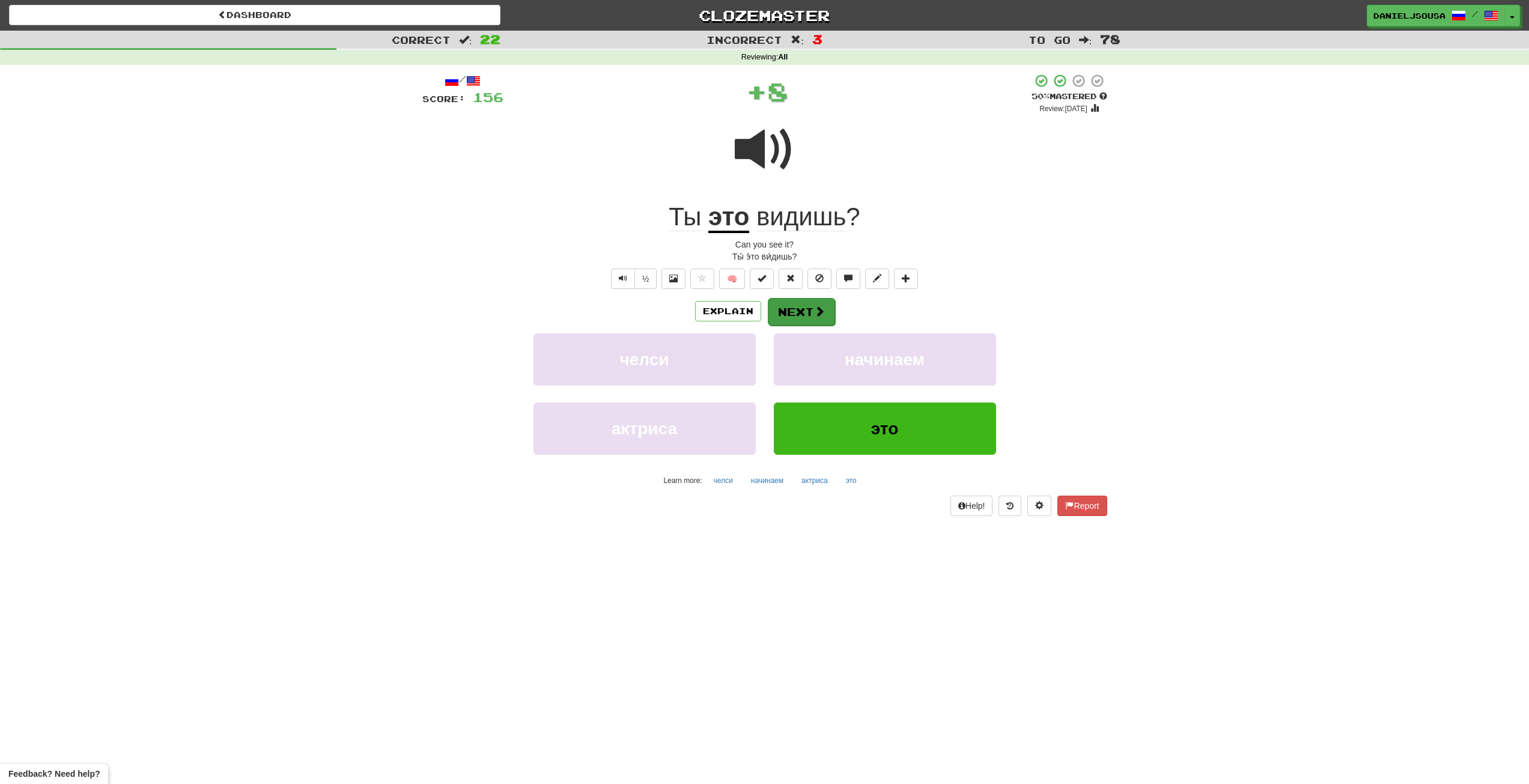
click at [805, 298] on div "Explain Next" at bounding box center [765, 311] width 685 height 27
click at [812, 293] on div "/ Score: 156 + 8 50 % Mastered Review: 2025-09-26 Ты это видишь ? Can you see i…" at bounding box center [765, 294] width 685 height 442
click at [815, 303] on button "Next" at bounding box center [801, 311] width 67 height 27
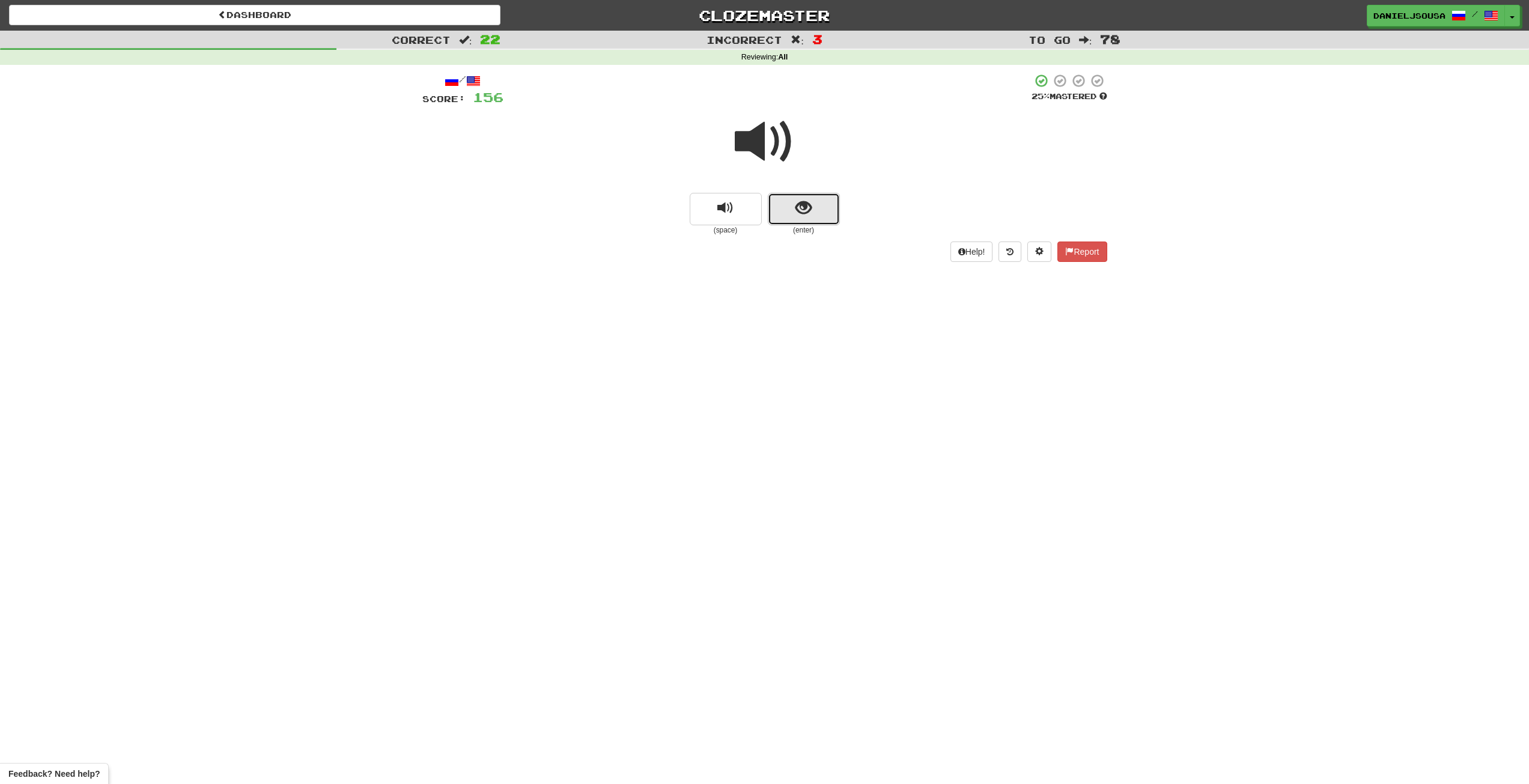
click at [785, 218] on button "show sentence" at bounding box center [803, 209] width 72 height 32
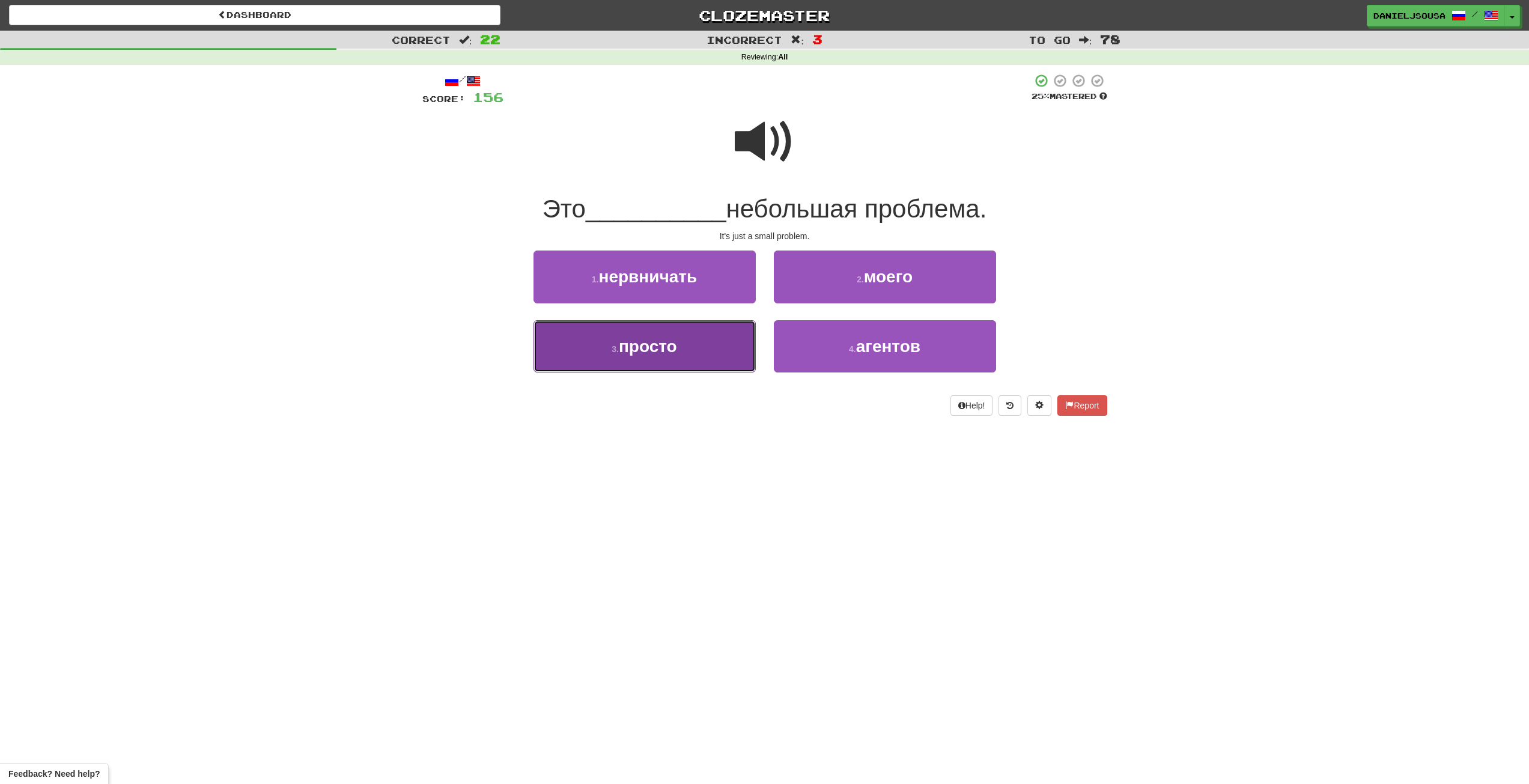
click at [690, 362] on button "3 . просто" at bounding box center [644, 346] width 222 height 52
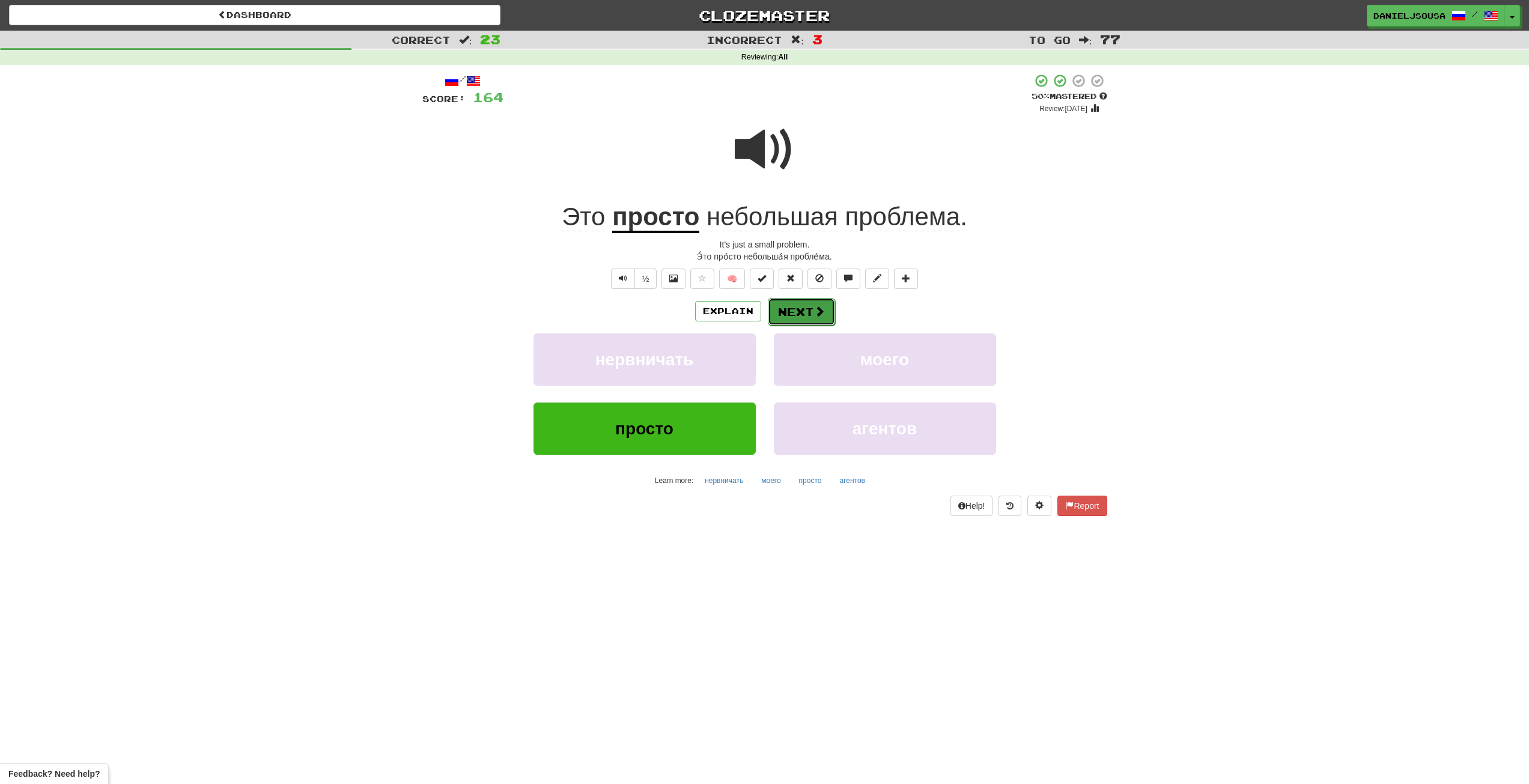
click at [801, 312] on button "Next" at bounding box center [801, 311] width 67 height 27
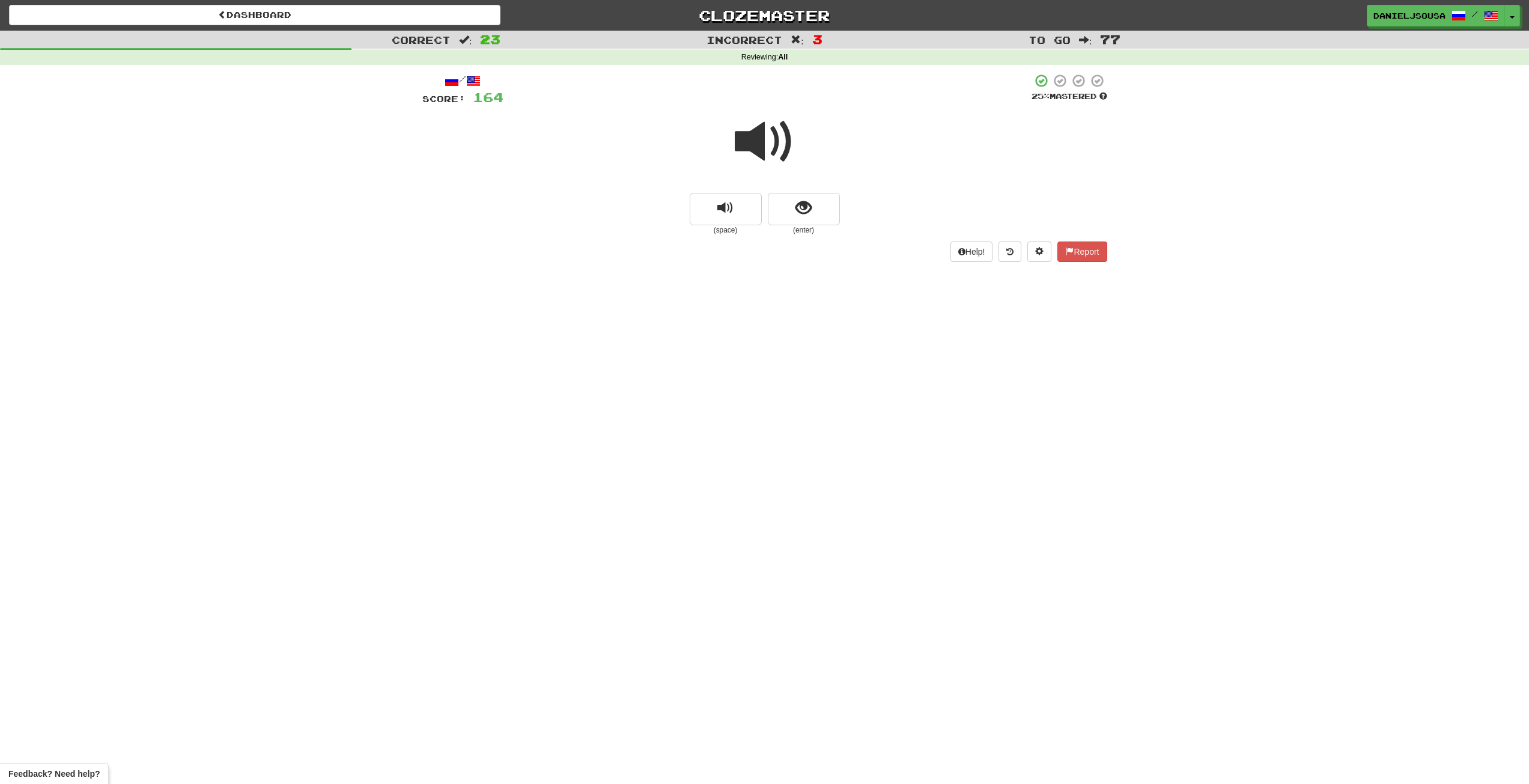
click at [773, 160] on span at bounding box center [765, 141] width 60 height 60
click at [827, 215] on button "show sentence" at bounding box center [803, 209] width 72 height 32
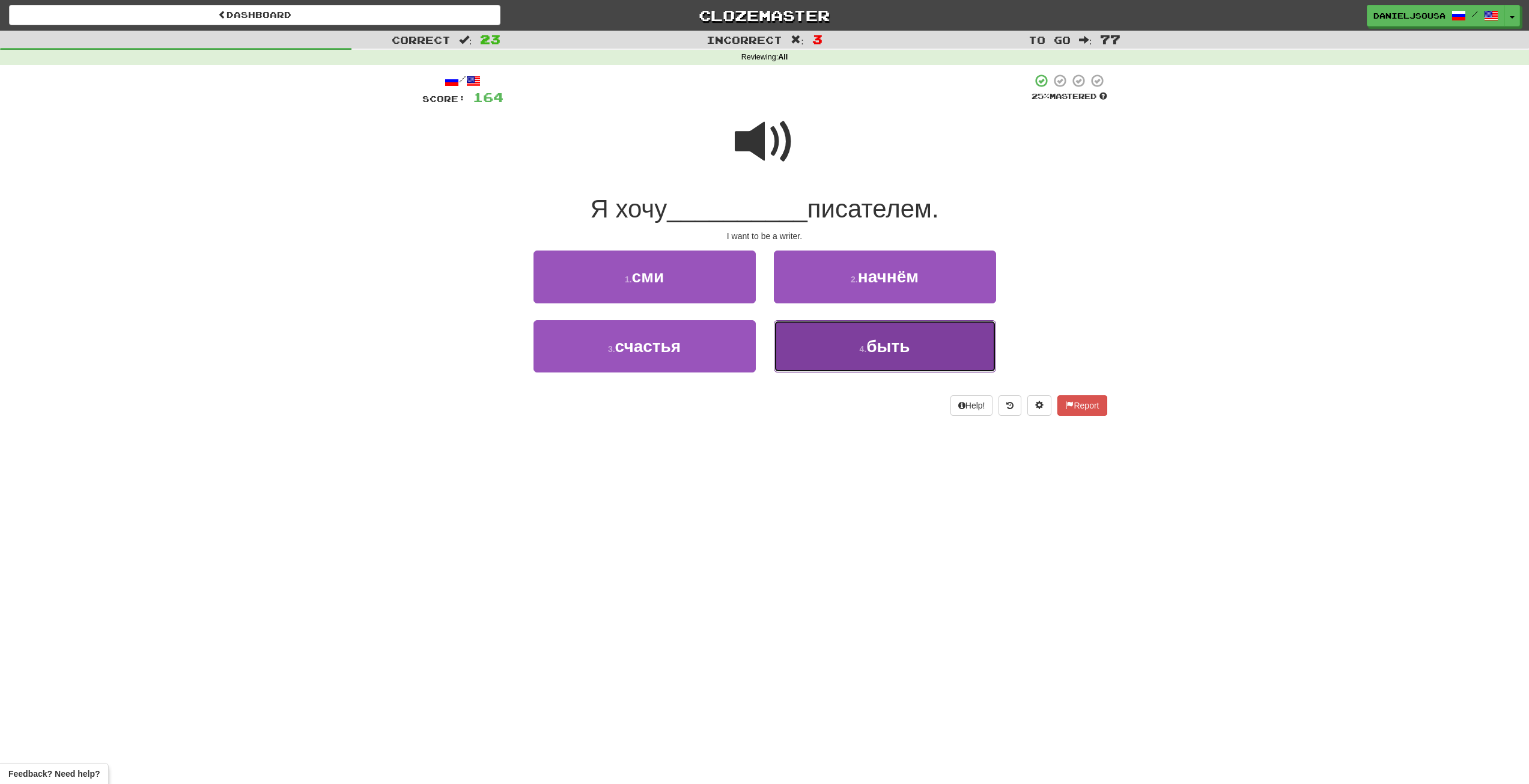
click at [891, 338] on span "быть" at bounding box center [888, 346] width 43 height 18
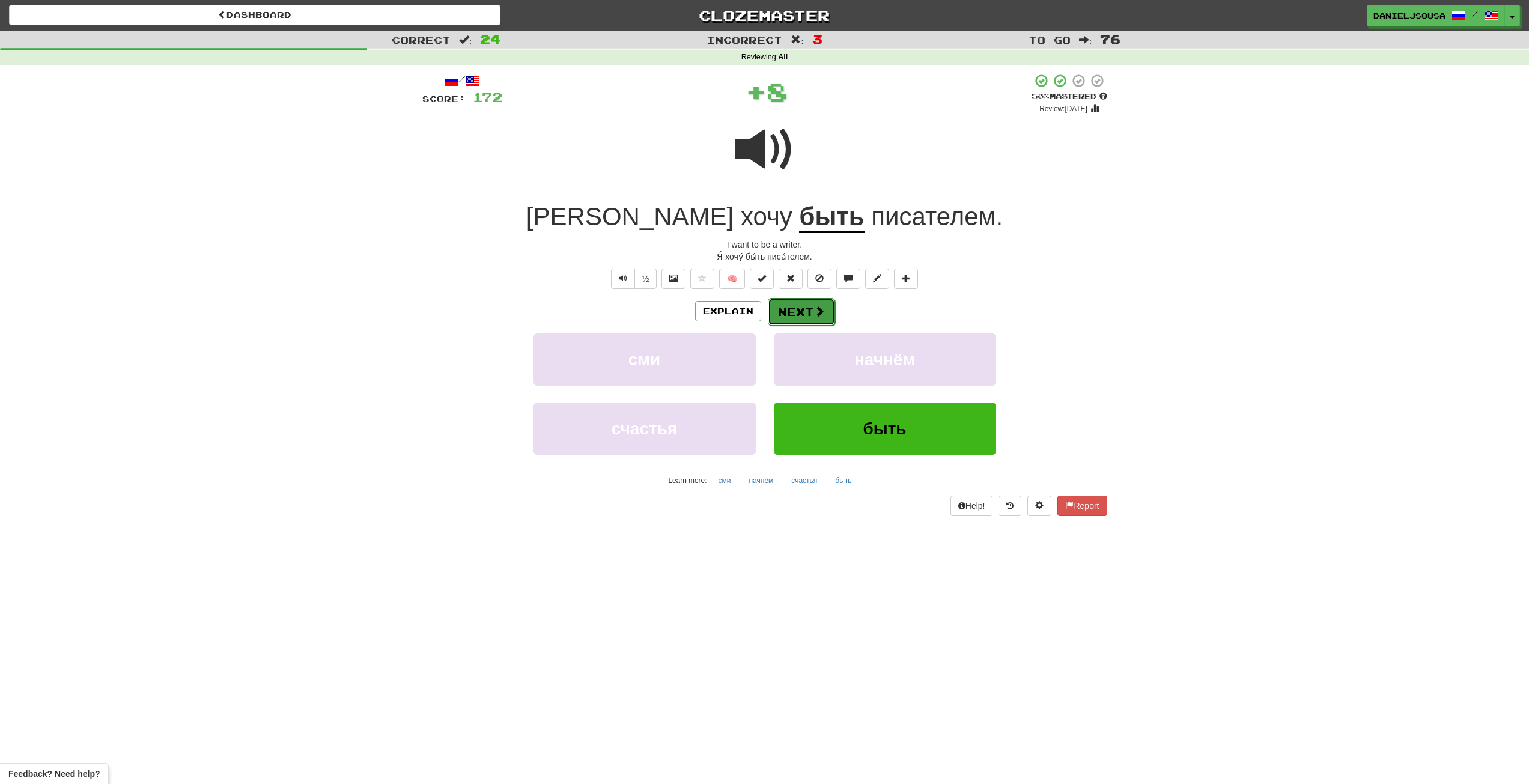
click at [799, 310] on button "Next" at bounding box center [801, 311] width 67 height 27
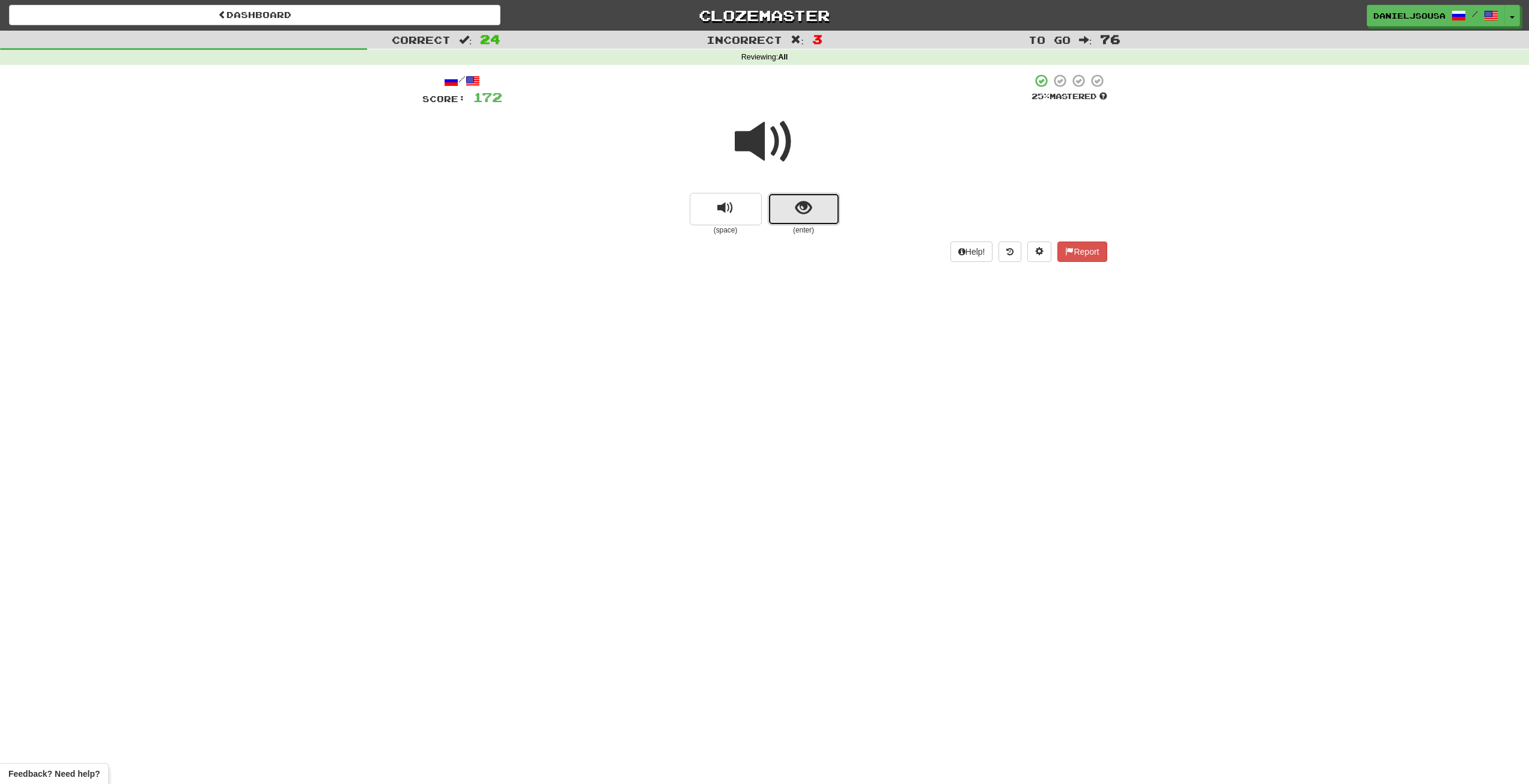
click at [811, 209] on button "show sentence" at bounding box center [803, 209] width 72 height 32
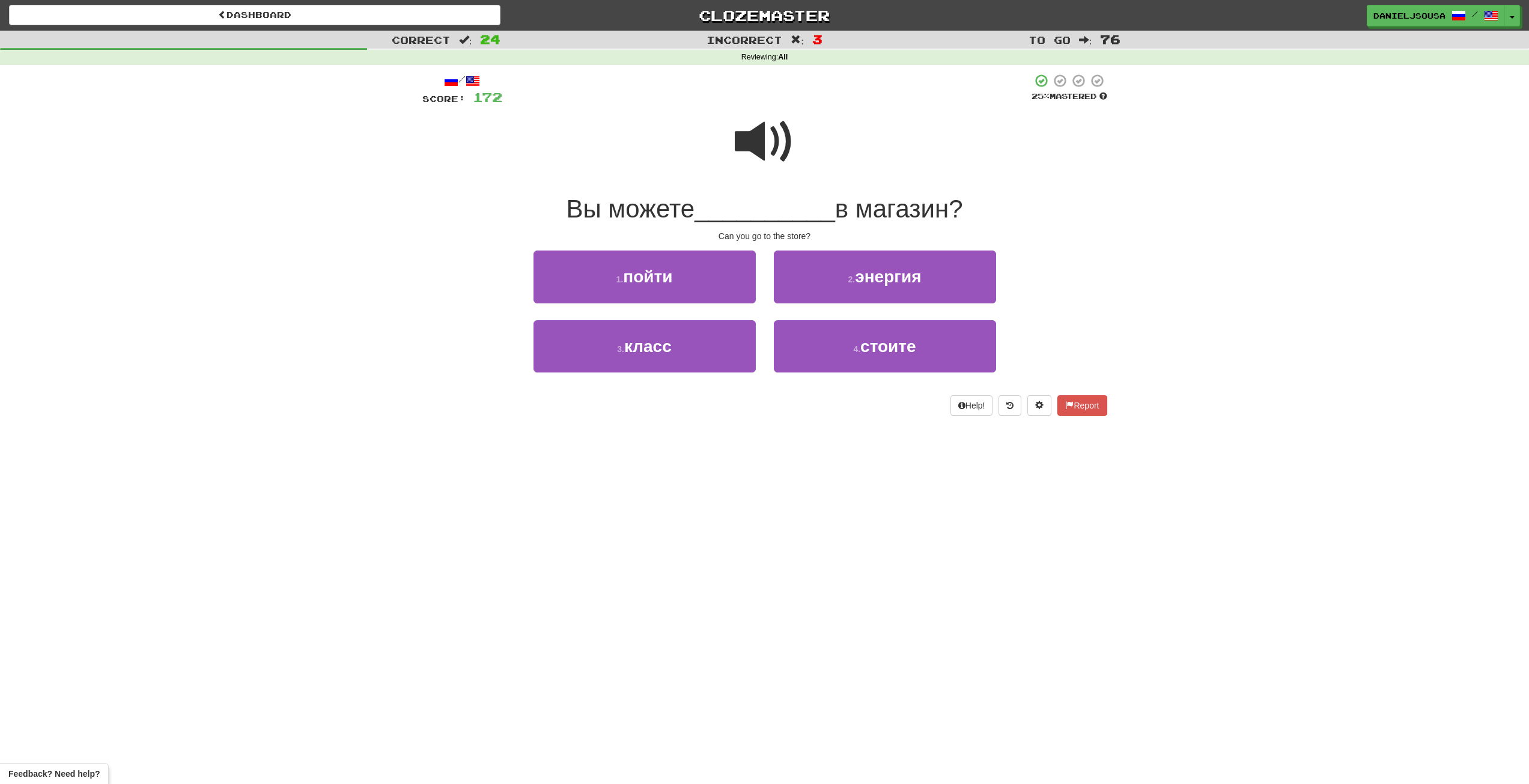
click at [768, 139] on span at bounding box center [765, 141] width 60 height 60
click at [708, 272] on button "1 . пойти" at bounding box center [644, 276] width 222 height 52
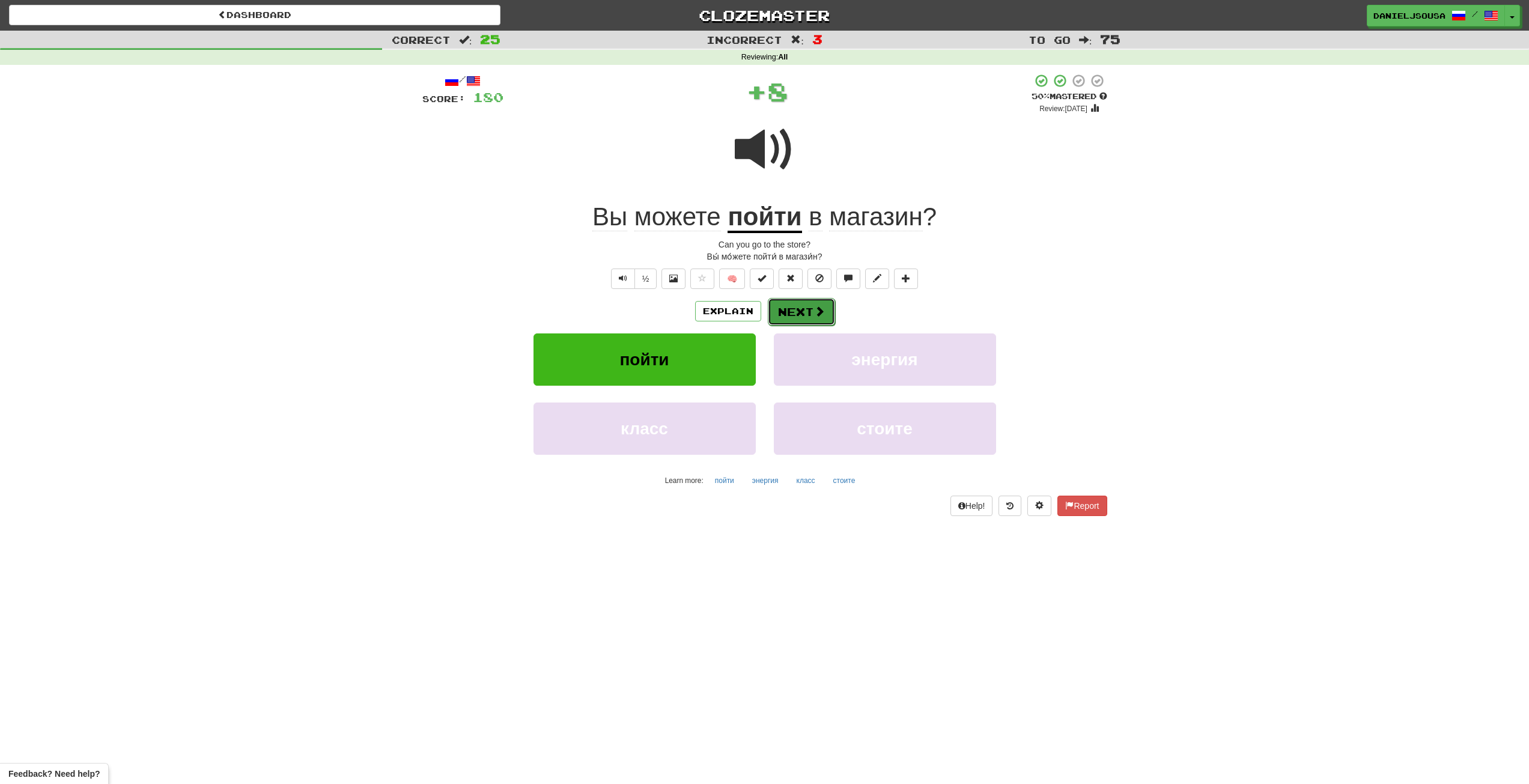
click at [801, 306] on button "Next" at bounding box center [801, 311] width 67 height 27
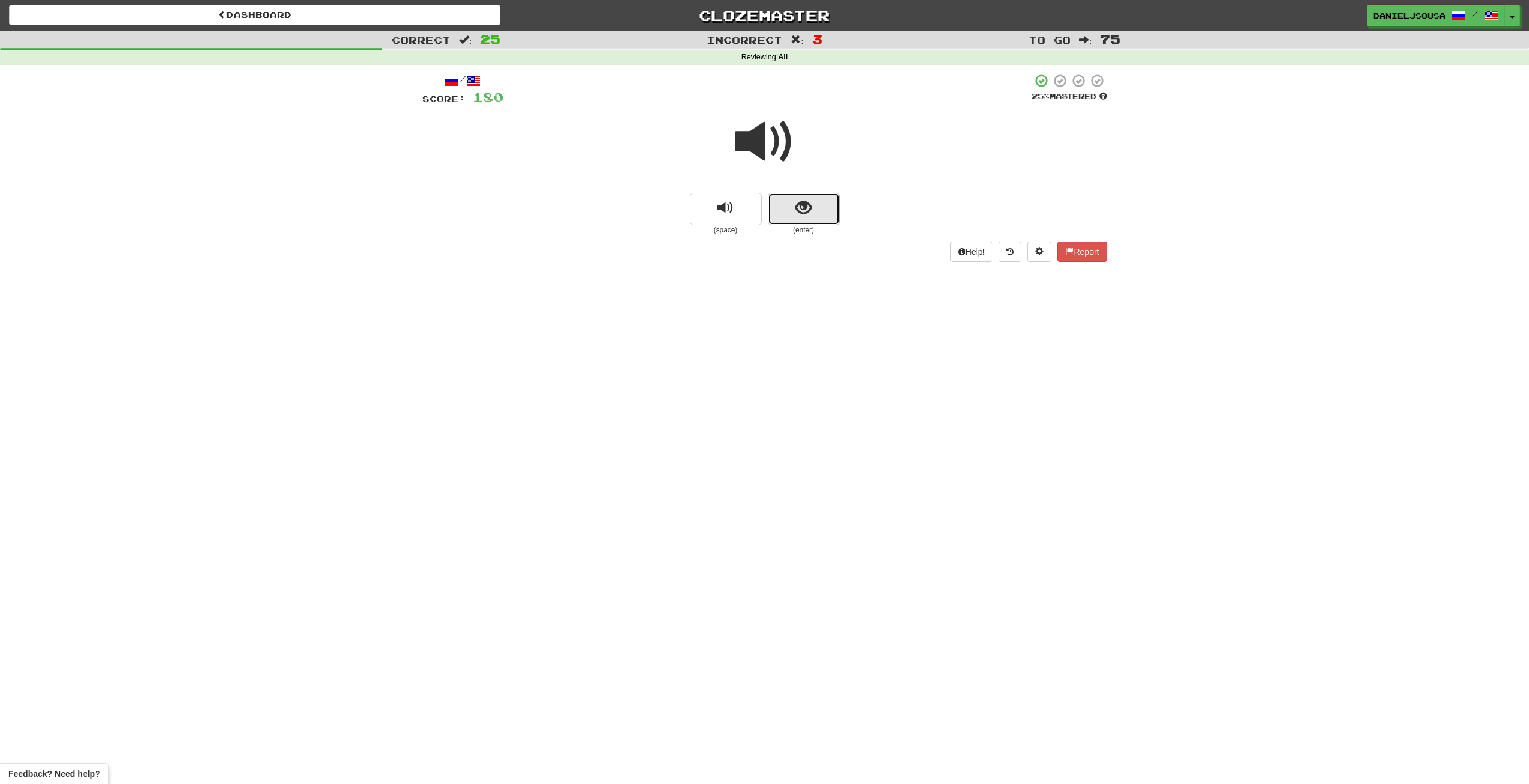
click at [808, 205] on span "show sentence" at bounding box center [803, 209] width 17 height 17
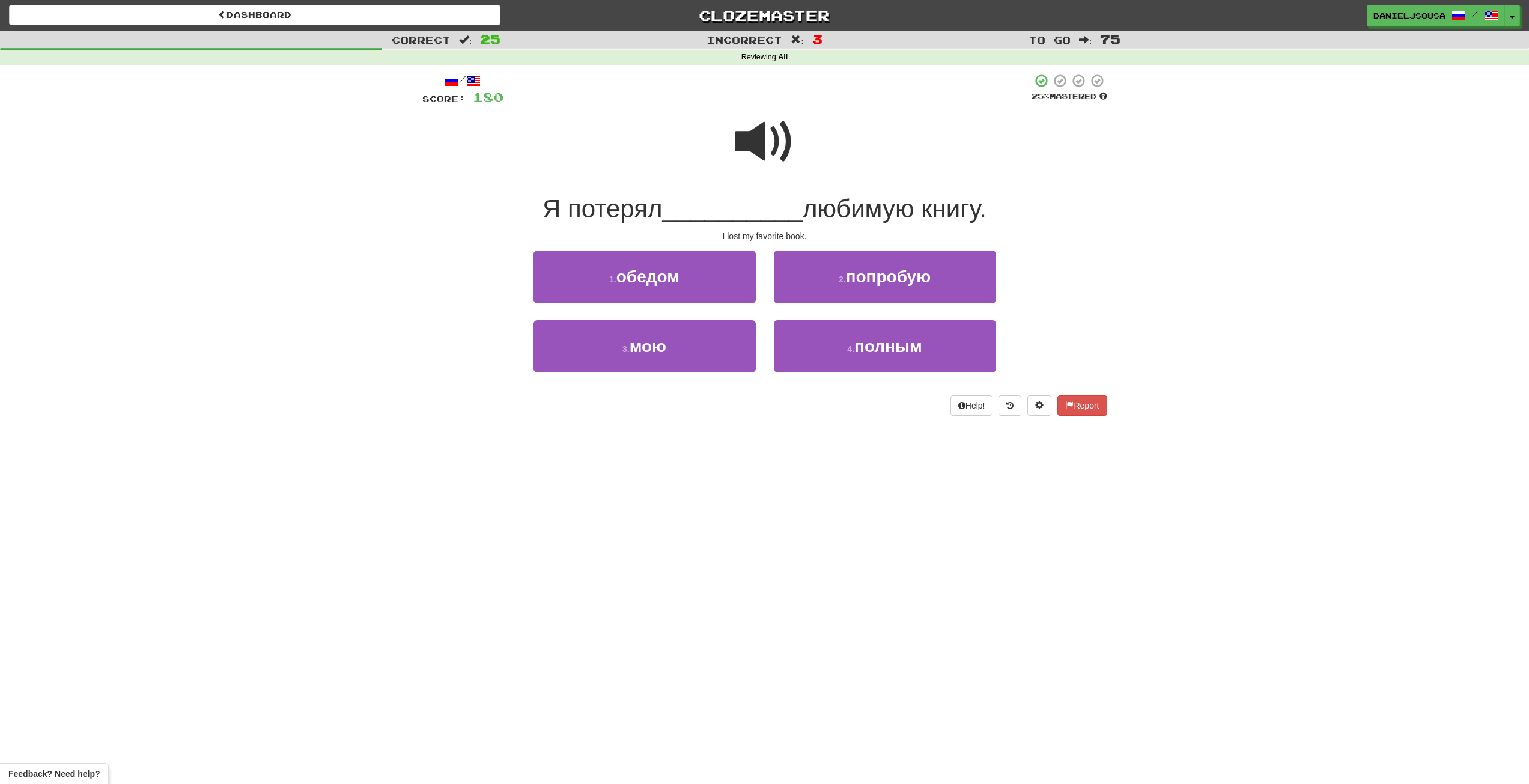
click at [765, 144] on span at bounding box center [765, 141] width 60 height 60
click at [706, 353] on button "3 . мою" at bounding box center [644, 346] width 222 height 52
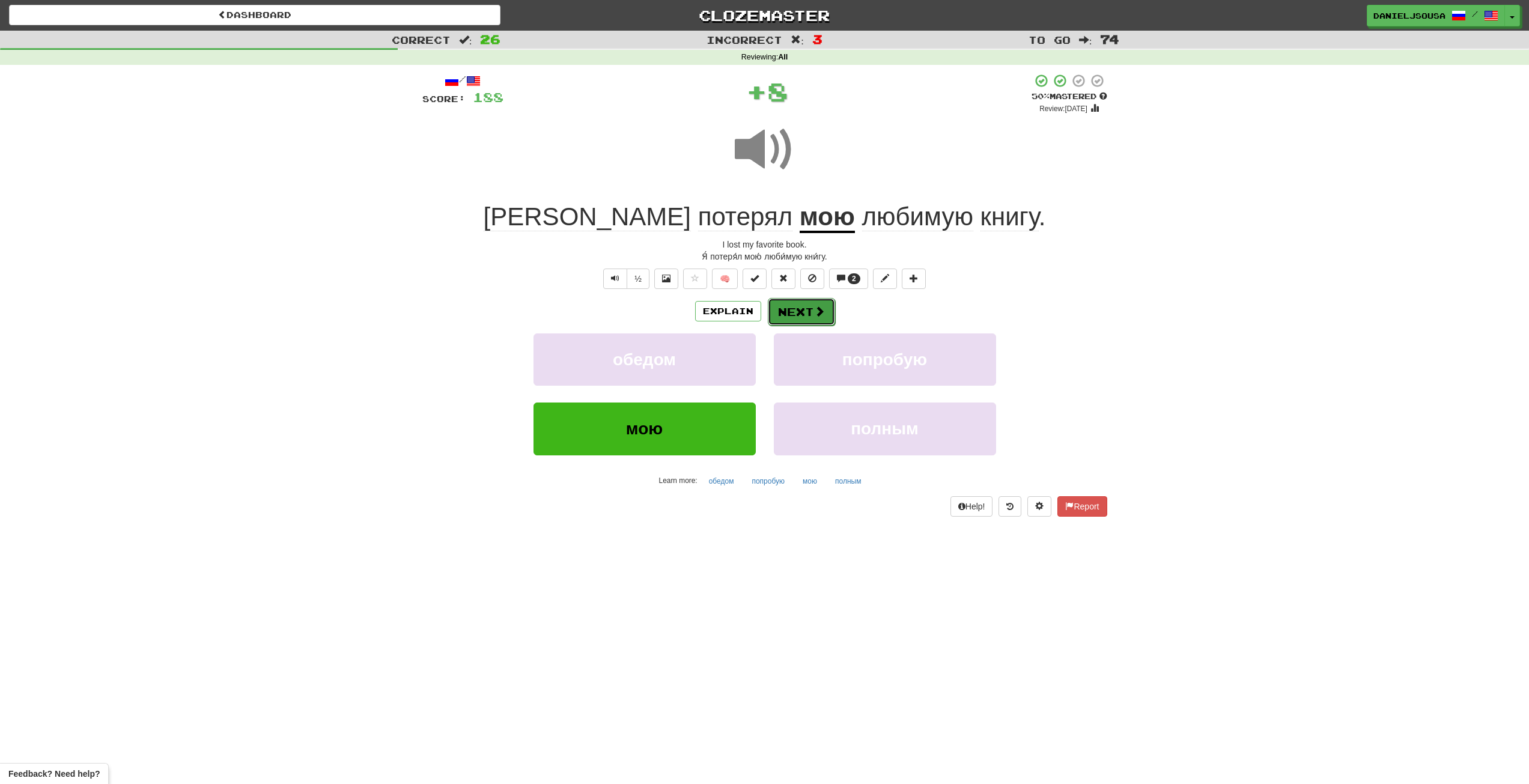
click at [814, 315] on span at bounding box center [819, 311] width 11 height 11
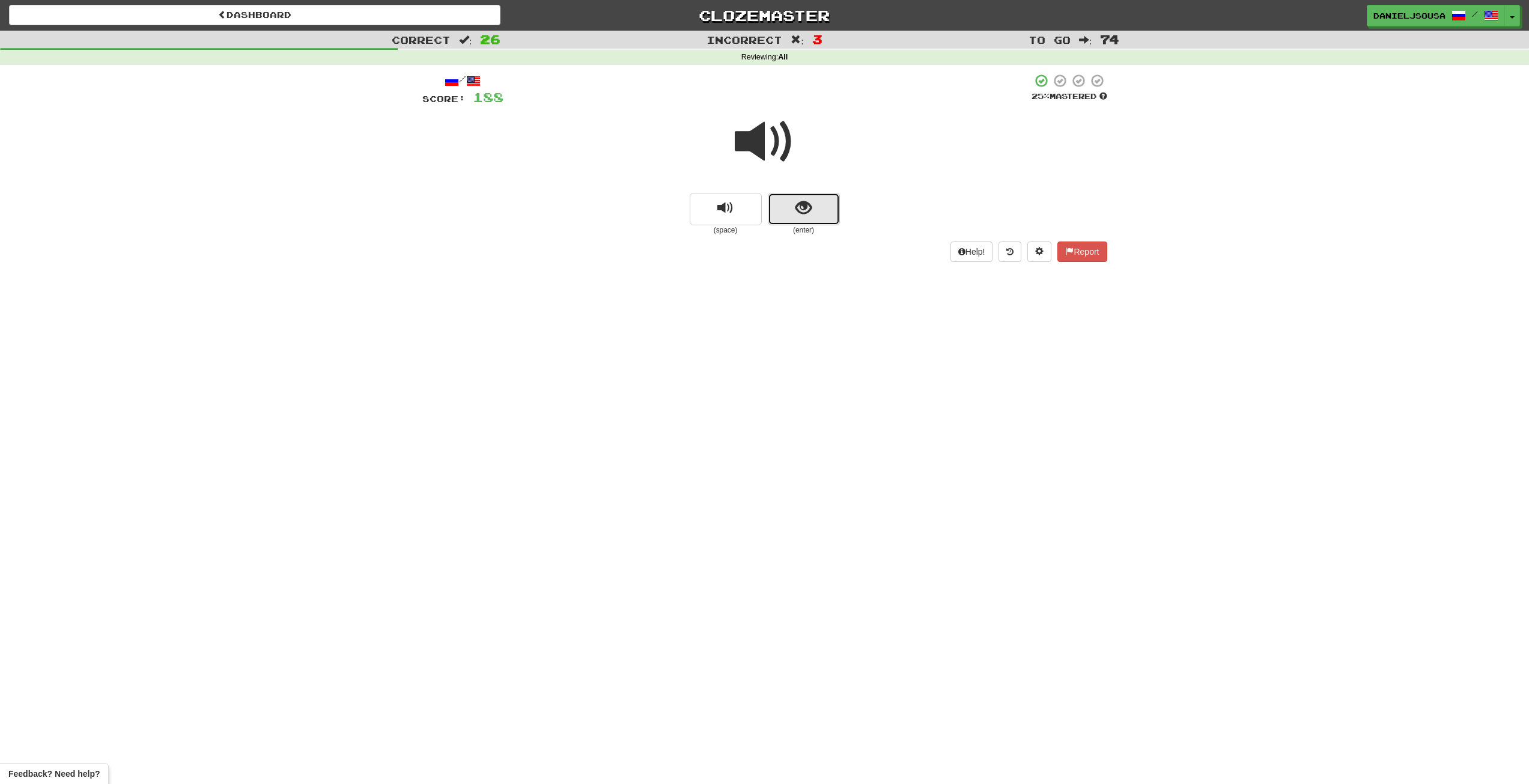
click at [793, 204] on button "show sentence" at bounding box center [803, 209] width 72 height 32
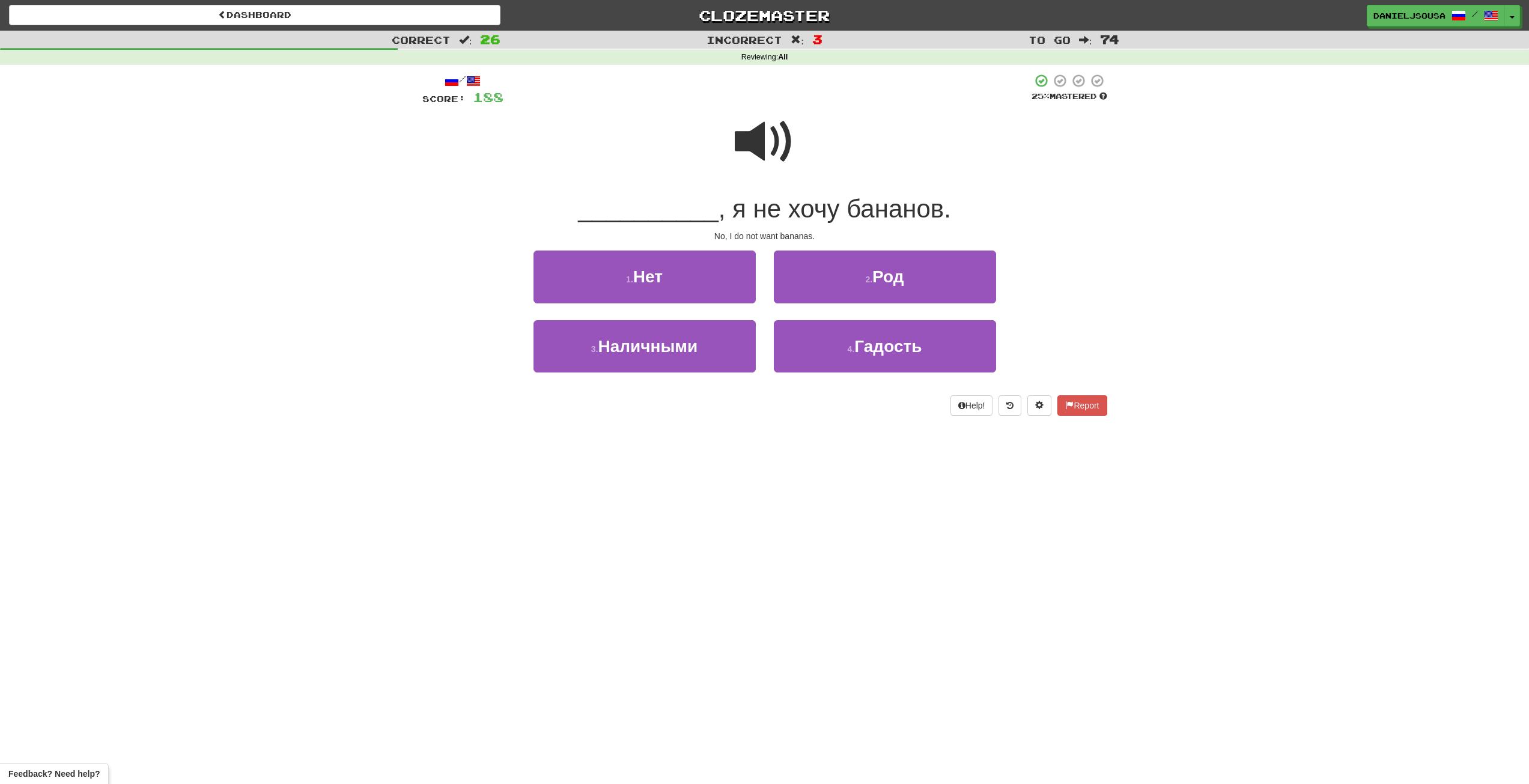
click at [773, 155] on span at bounding box center [765, 141] width 60 height 60
click at [688, 269] on button "1 . Нет" at bounding box center [644, 276] width 222 height 52
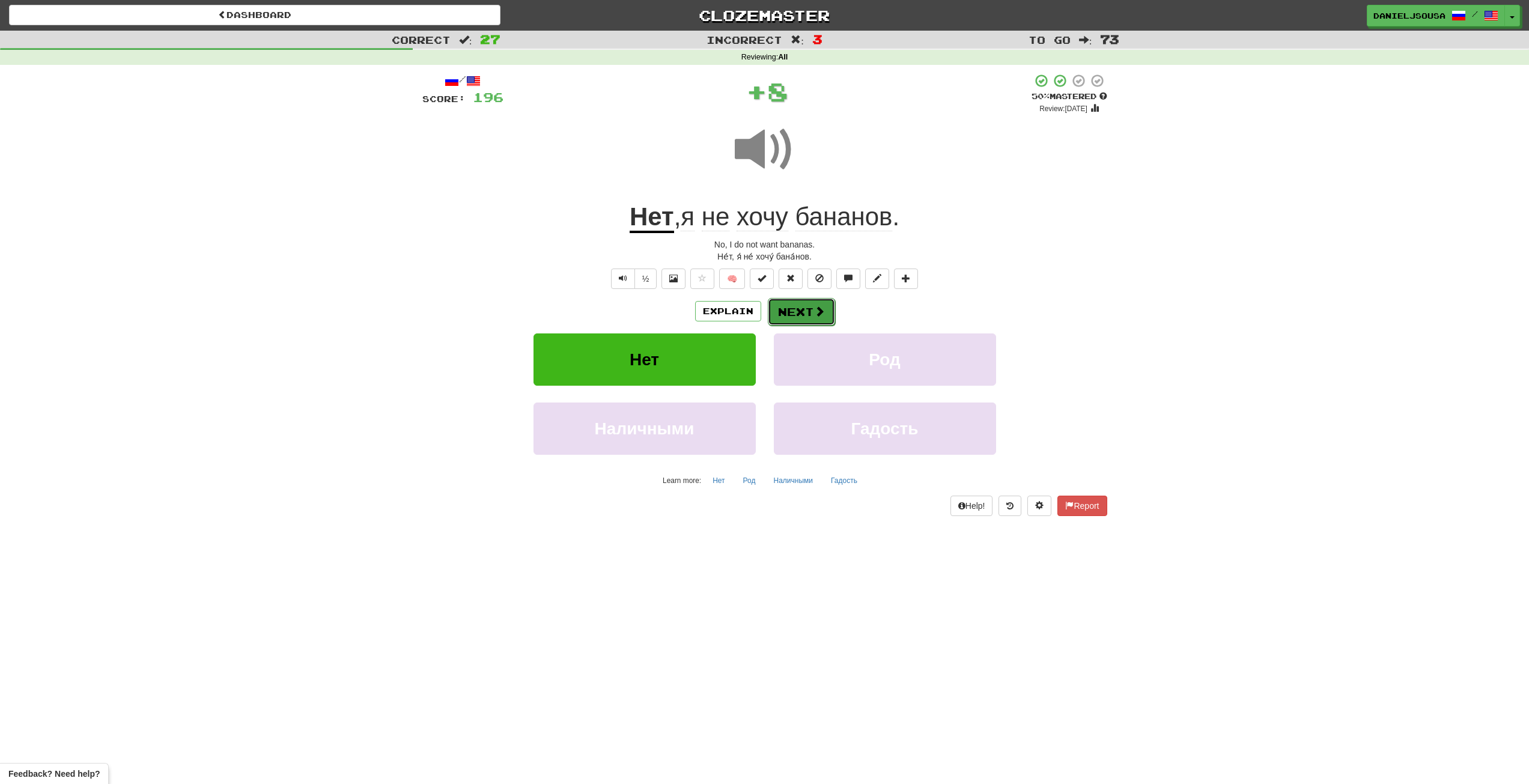
click at [801, 308] on button "Next" at bounding box center [801, 311] width 67 height 27
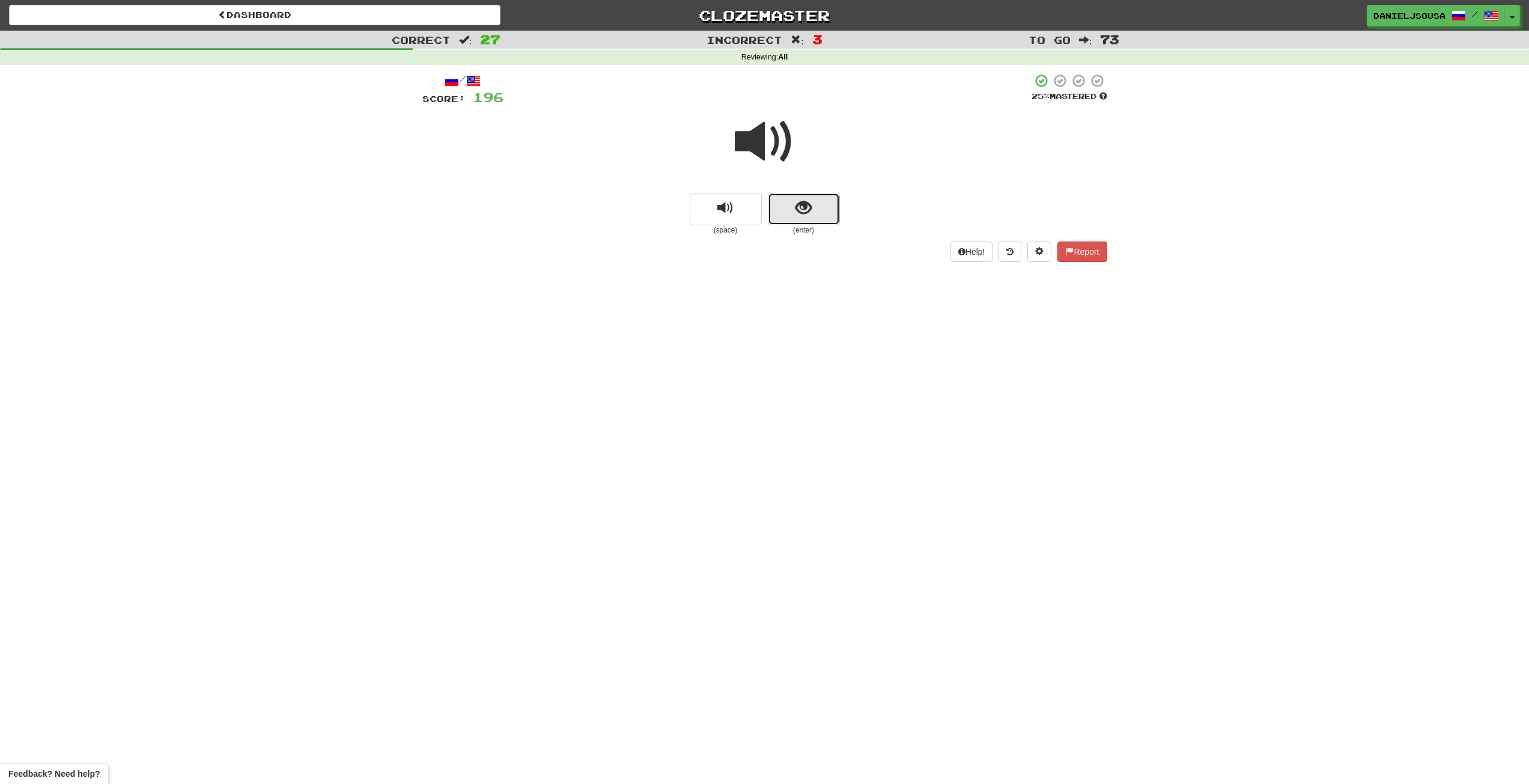
click at [804, 205] on span "show sentence" at bounding box center [803, 209] width 17 height 17
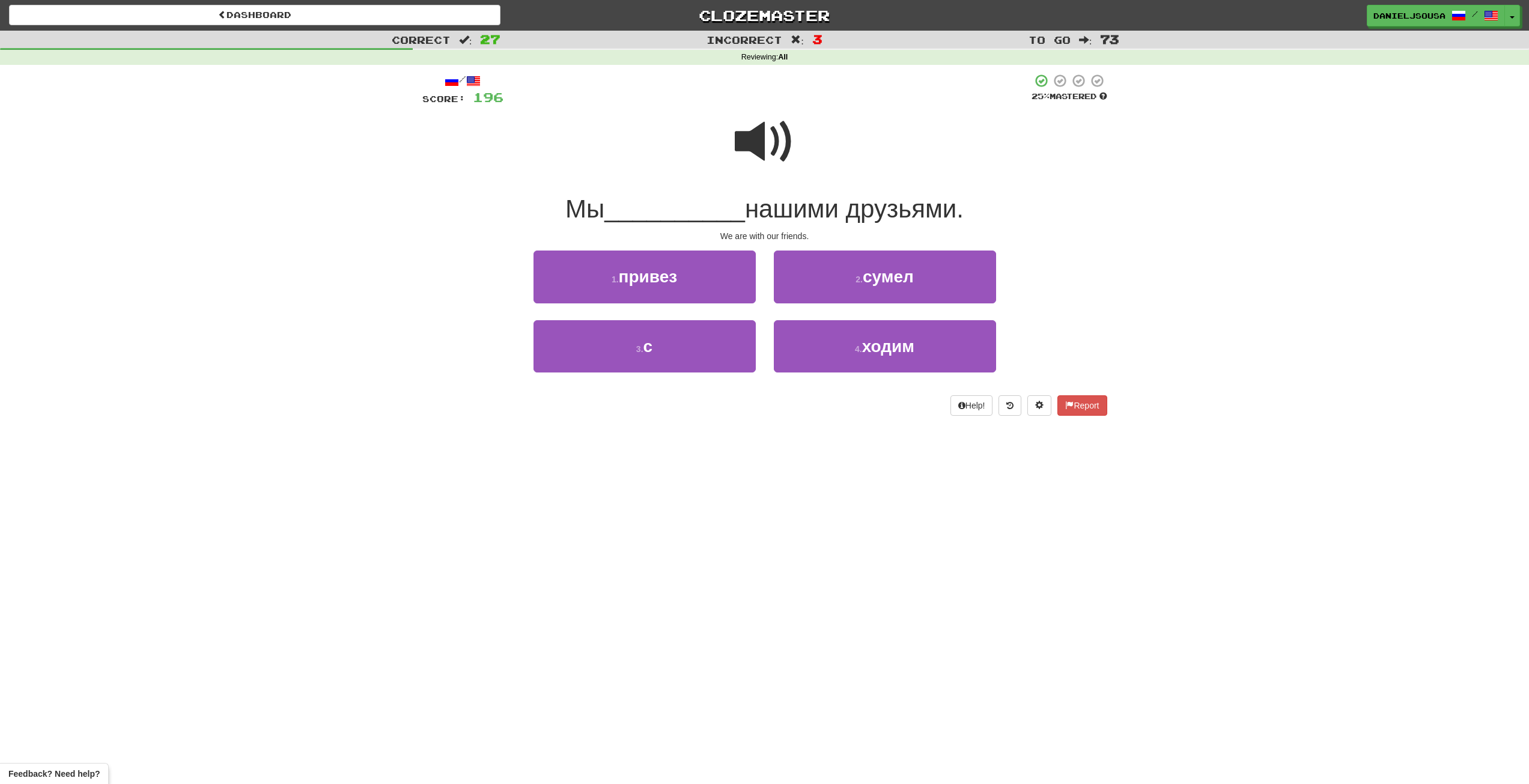
click at [763, 141] on span at bounding box center [765, 141] width 60 height 60
click at [764, 140] on span at bounding box center [765, 141] width 60 height 60
click at [703, 353] on button "3 . с" at bounding box center [644, 346] width 222 height 52
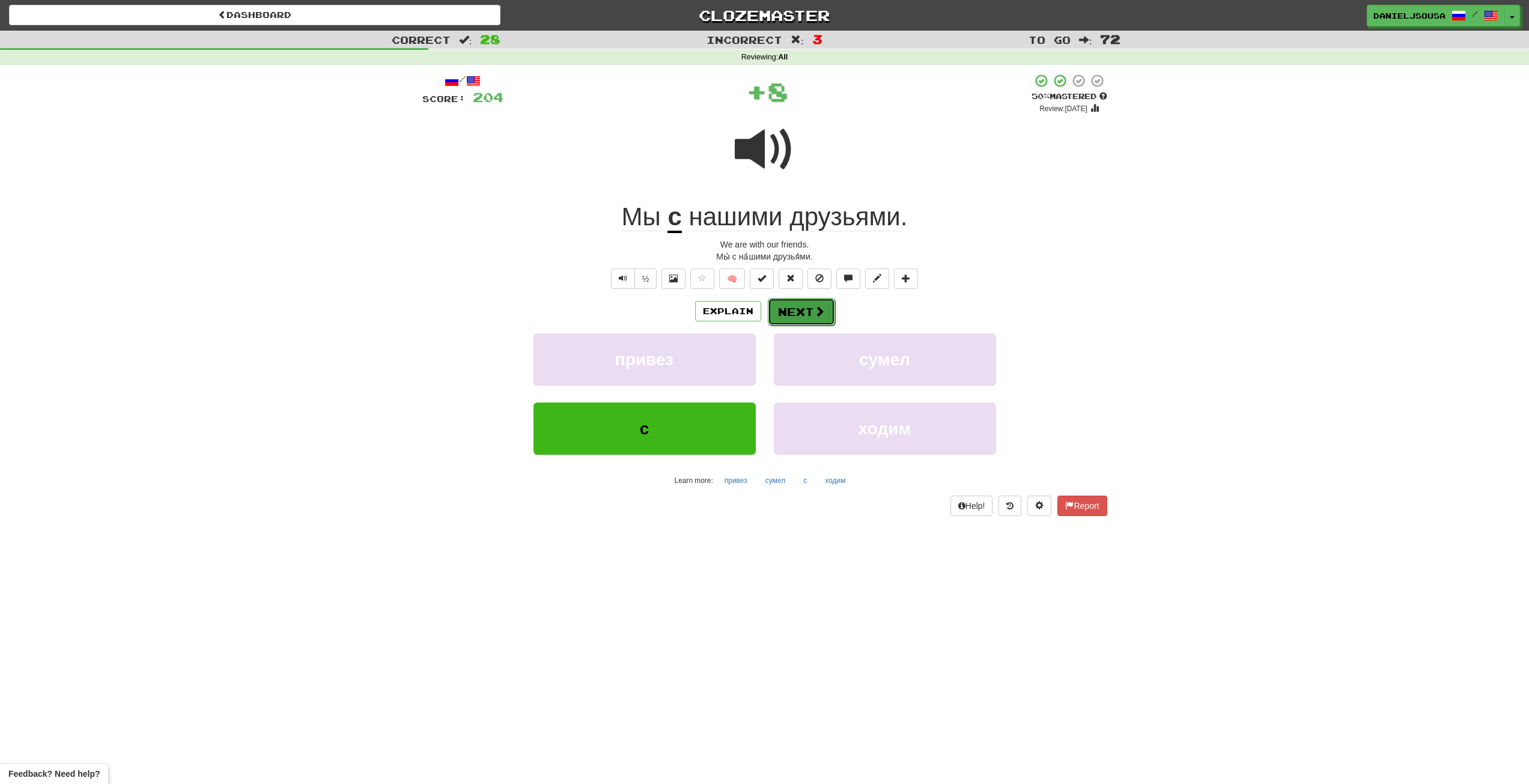
click at [814, 310] on span at bounding box center [819, 311] width 11 height 11
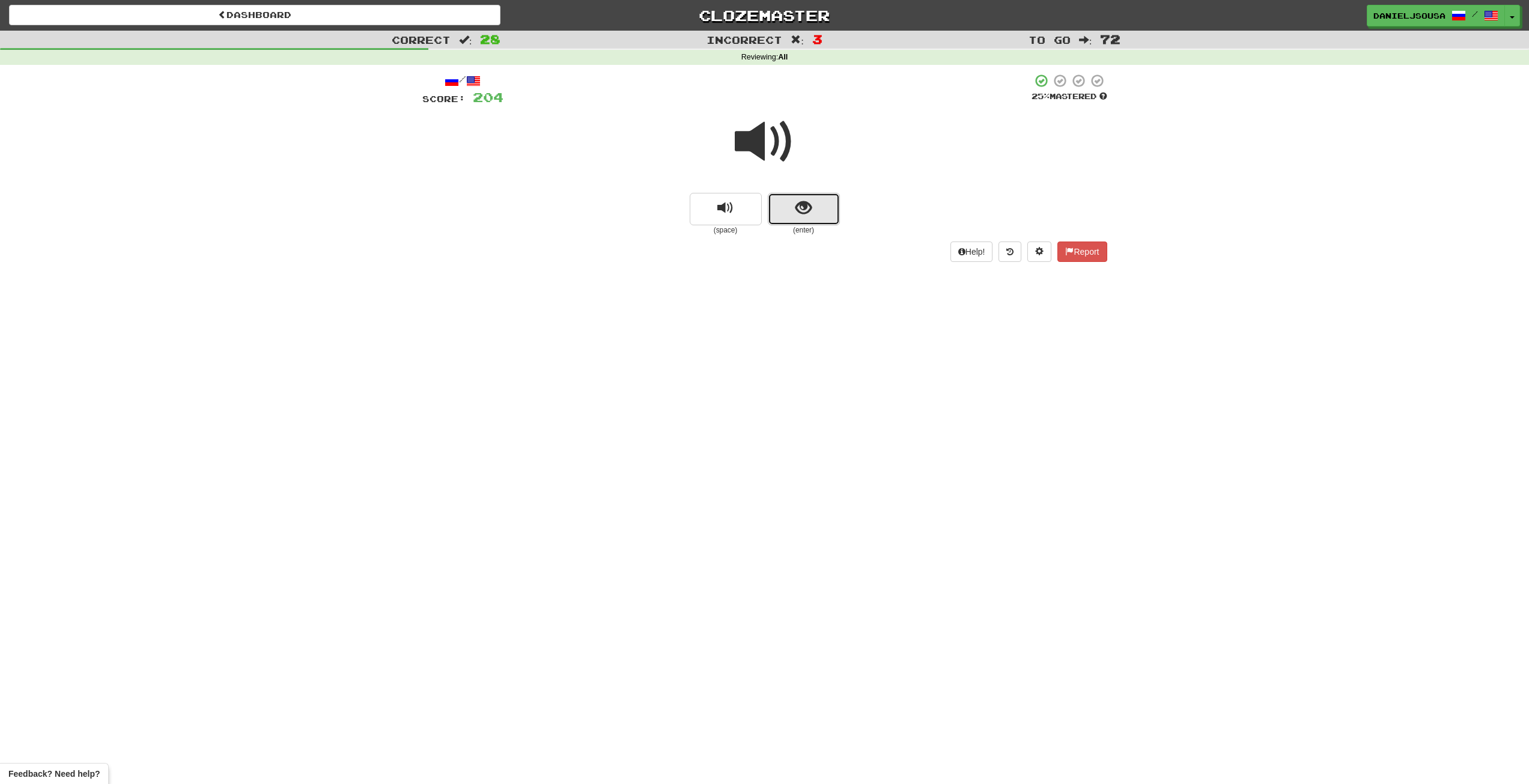
click at [795, 214] on button "show sentence" at bounding box center [803, 209] width 72 height 32
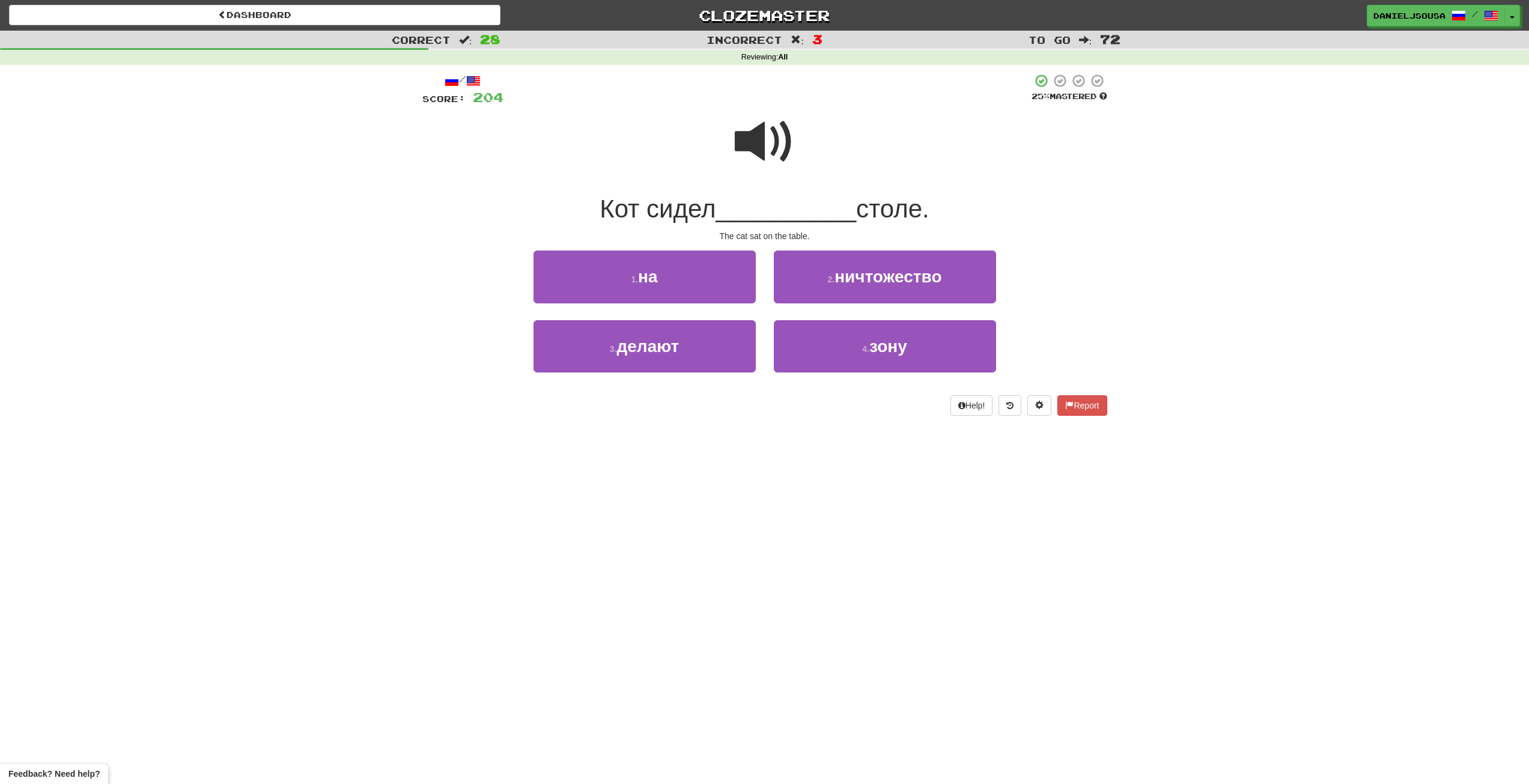
click at [759, 163] on span at bounding box center [765, 141] width 60 height 60
click at [696, 288] on button "1 . на" at bounding box center [644, 276] width 222 height 52
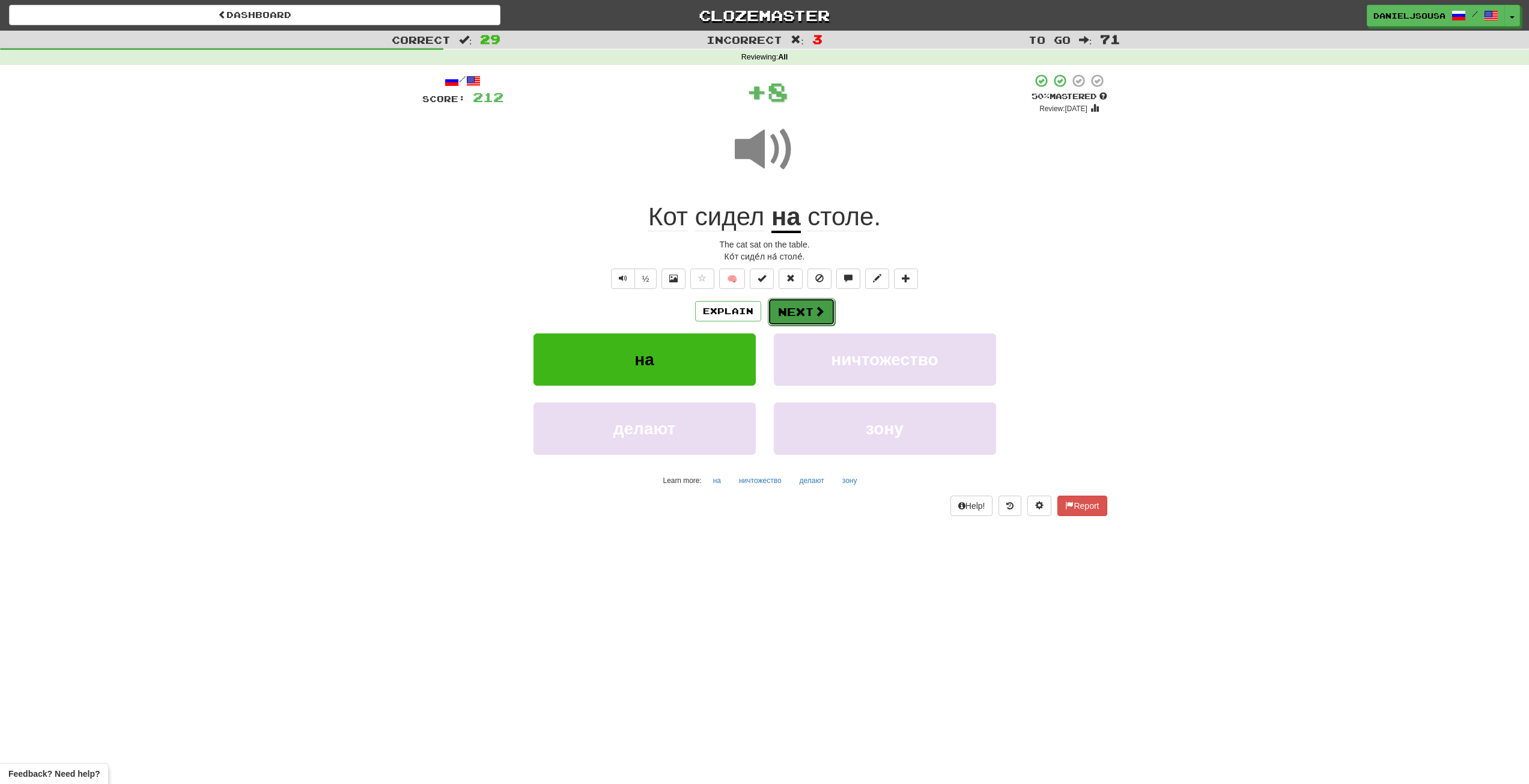
click at [814, 309] on span at bounding box center [819, 311] width 11 height 11
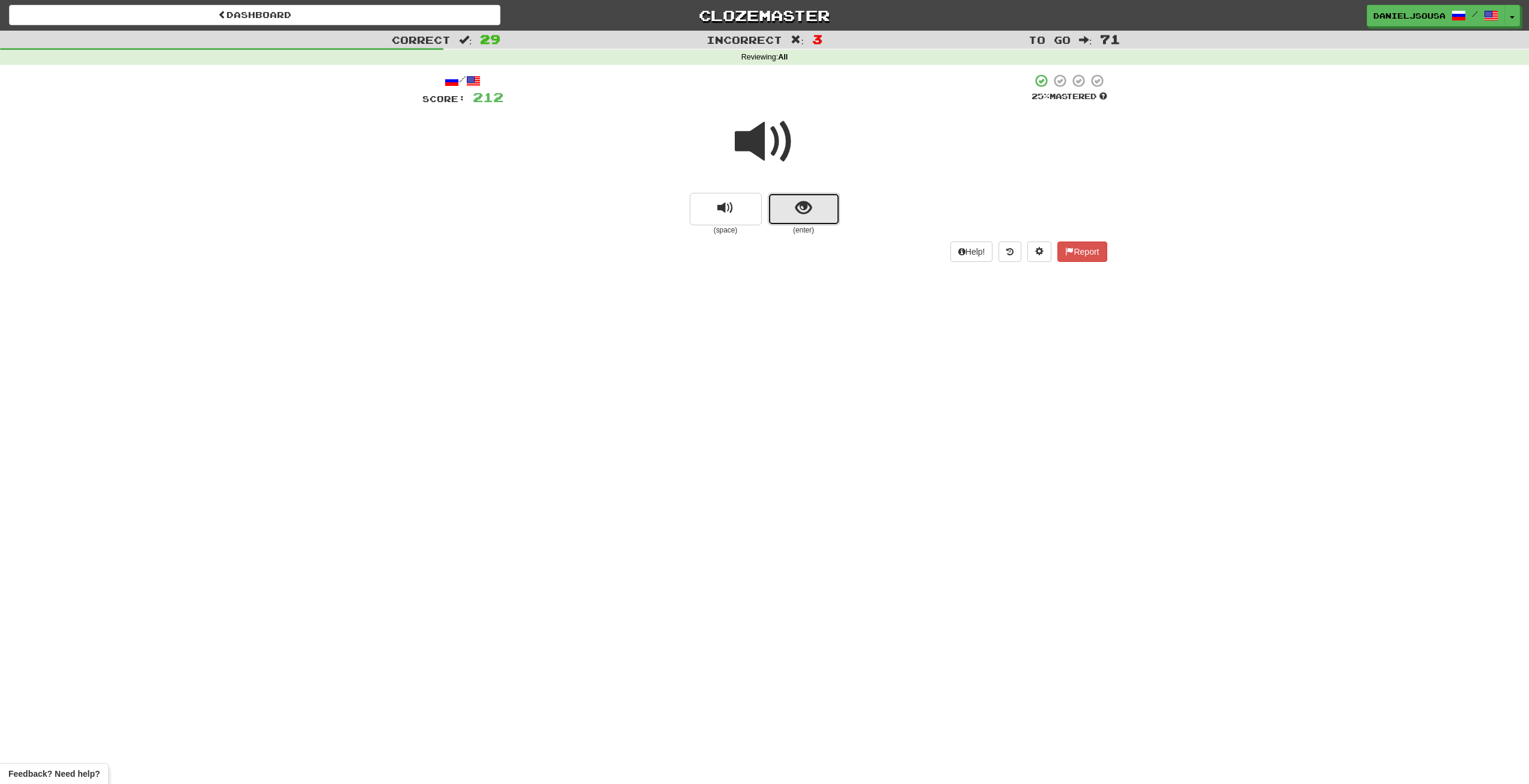
click at [814, 219] on button "show sentence" at bounding box center [803, 209] width 72 height 32
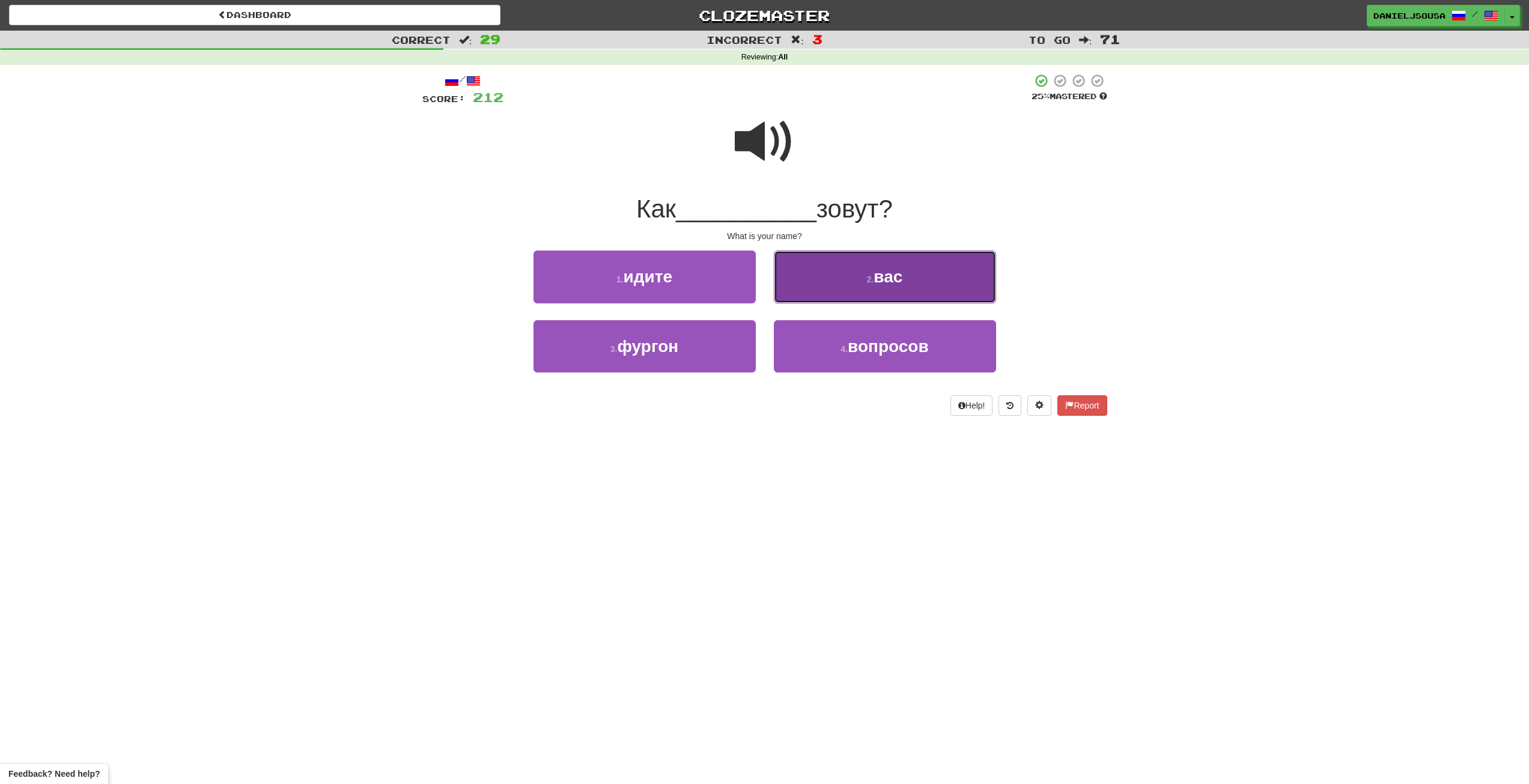
click at [879, 282] on span "вас" at bounding box center [887, 276] width 29 height 18
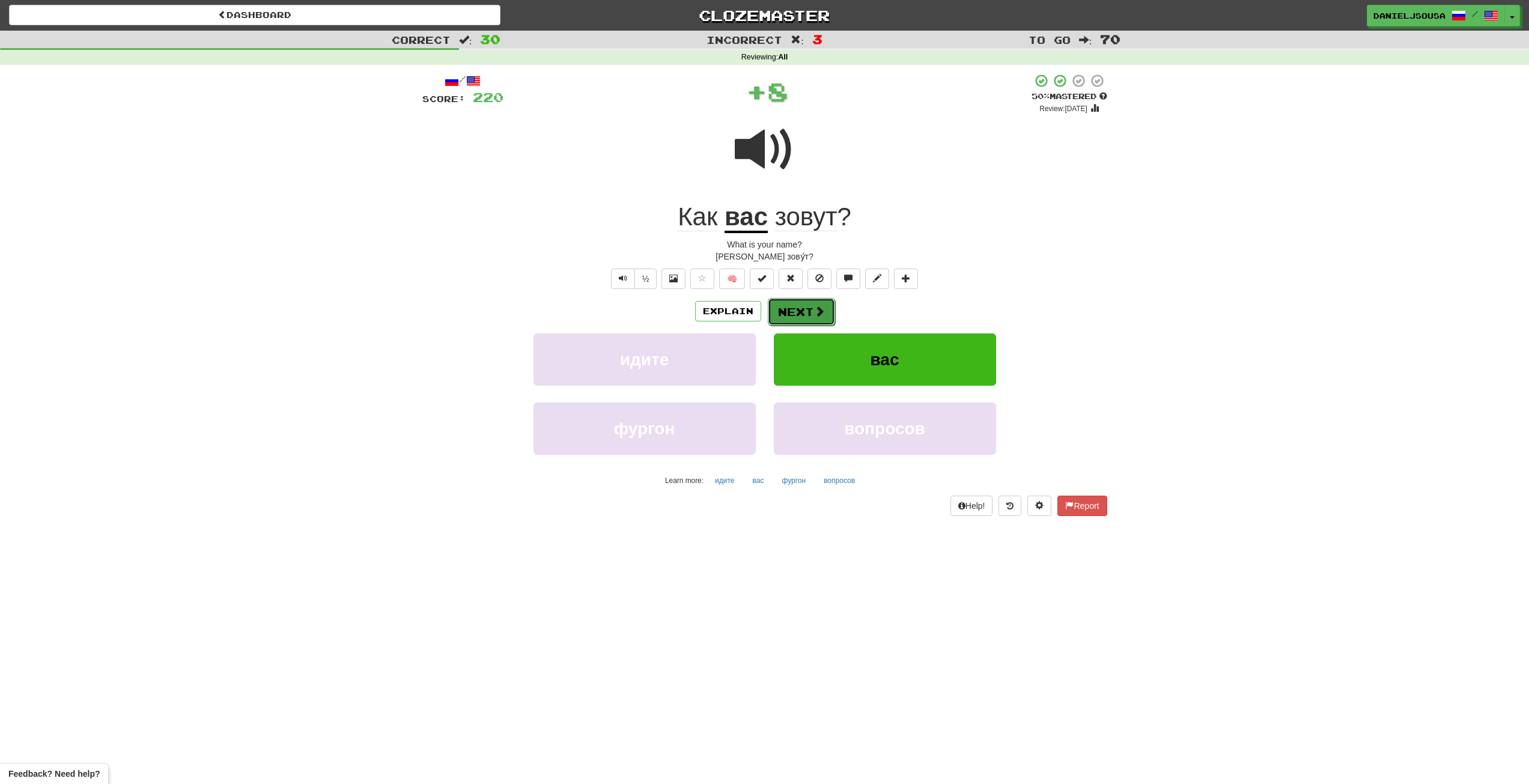
click at [797, 308] on button "Next" at bounding box center [801, 311] width 67 height 27
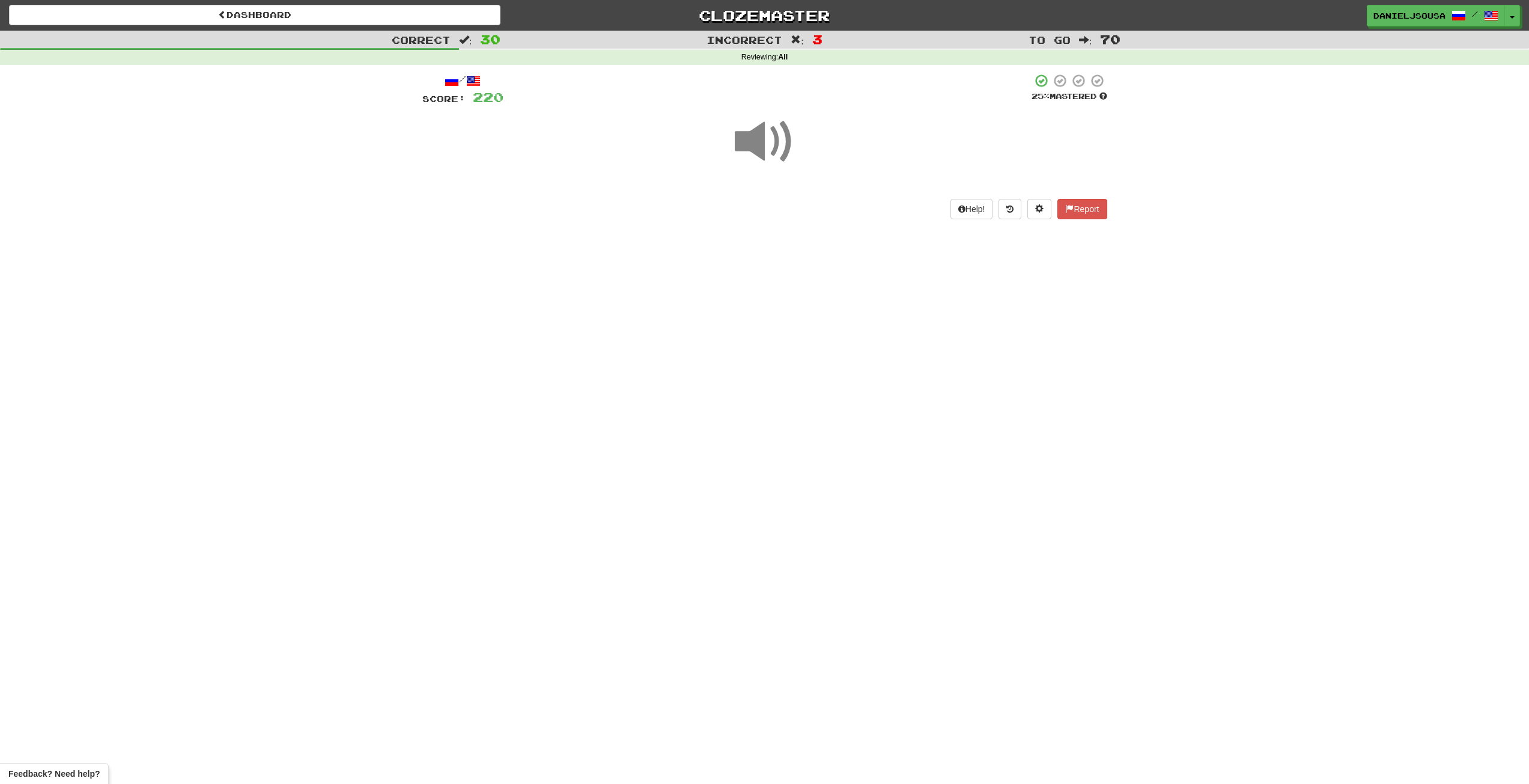
click at [791, 154] on span at bounding box center [765, 141] width 60 height 60
click at [811, 216] on button "show sentence" at bounding box center [803, 209] width 72 height 32
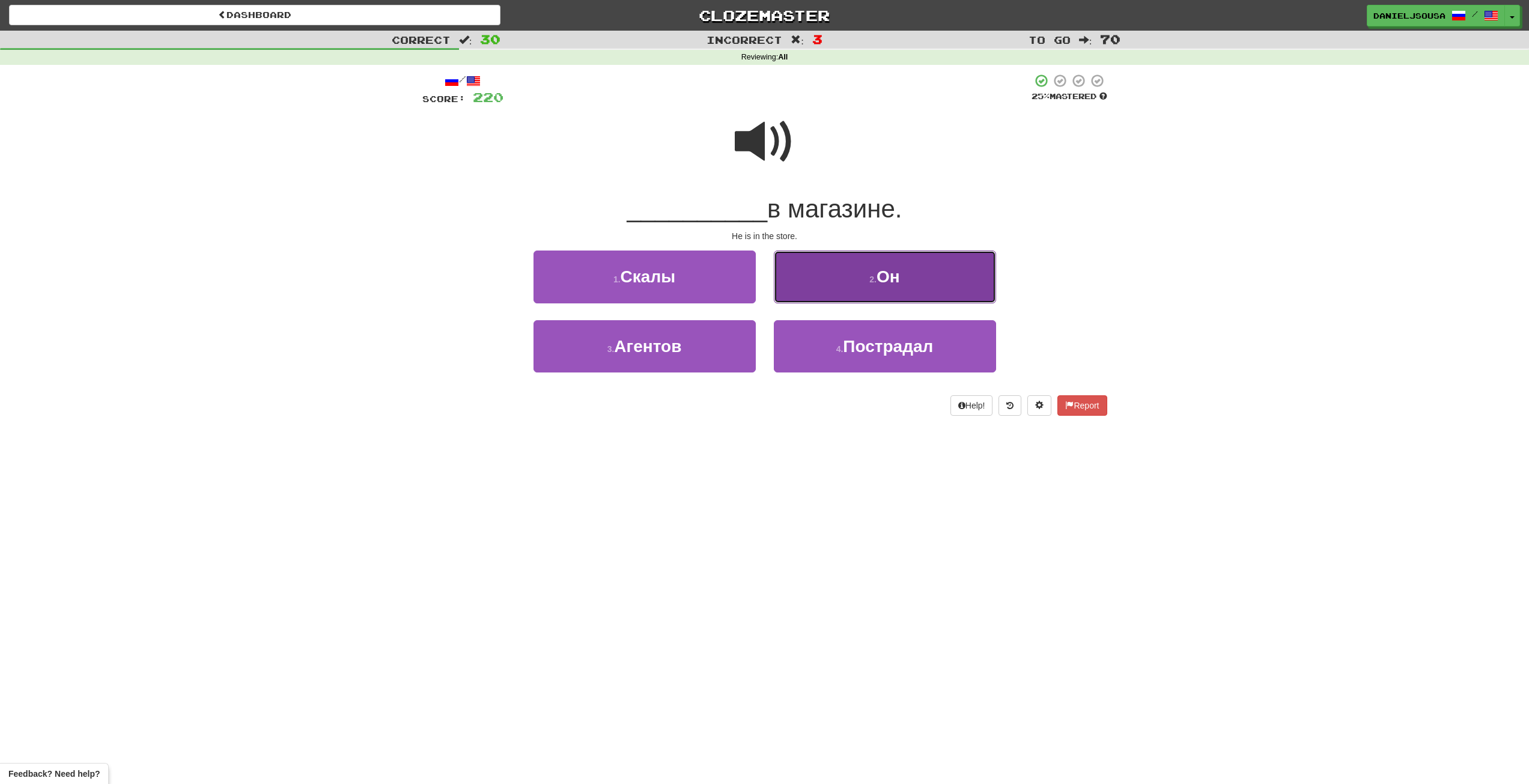
click at [829, 279] on button "2 . Он" at bounding box center [884, 276] width 222 height 52
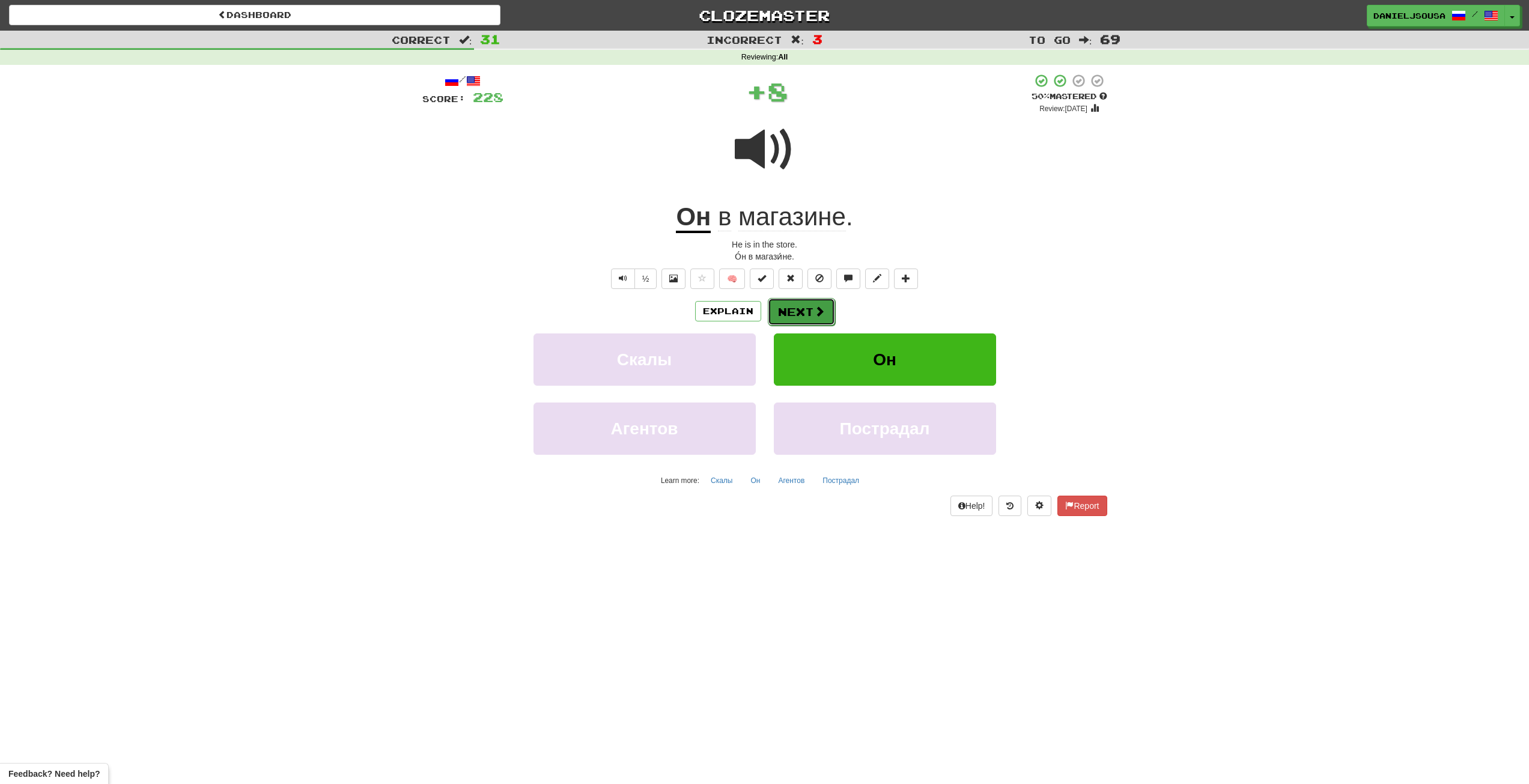
click at [808, 313] on button "Next" at bounding box center [801, 311] width 67 height 27
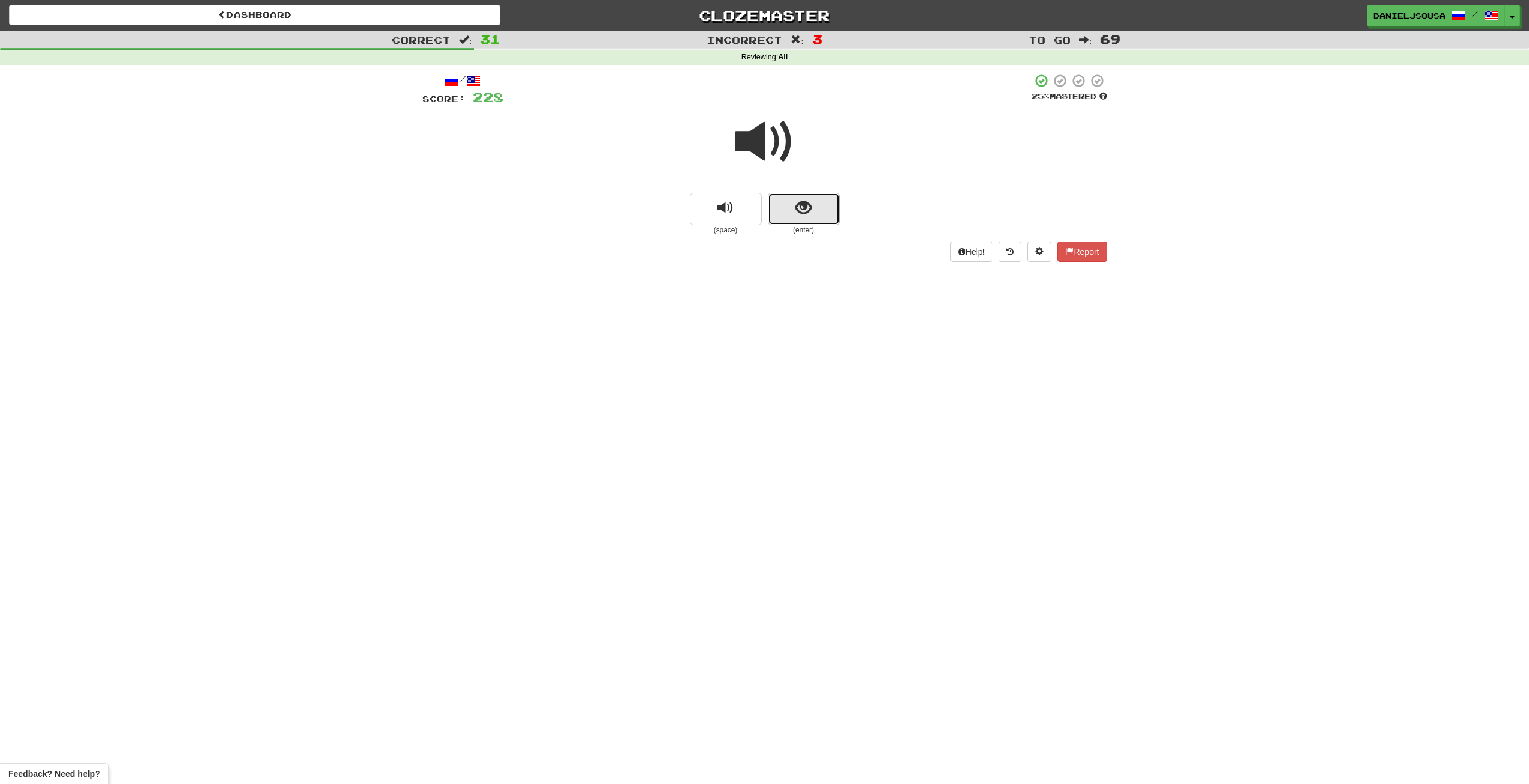
click at [797, 205] on span "show sentence" at bounding box center [803, 209] width 17 height 17
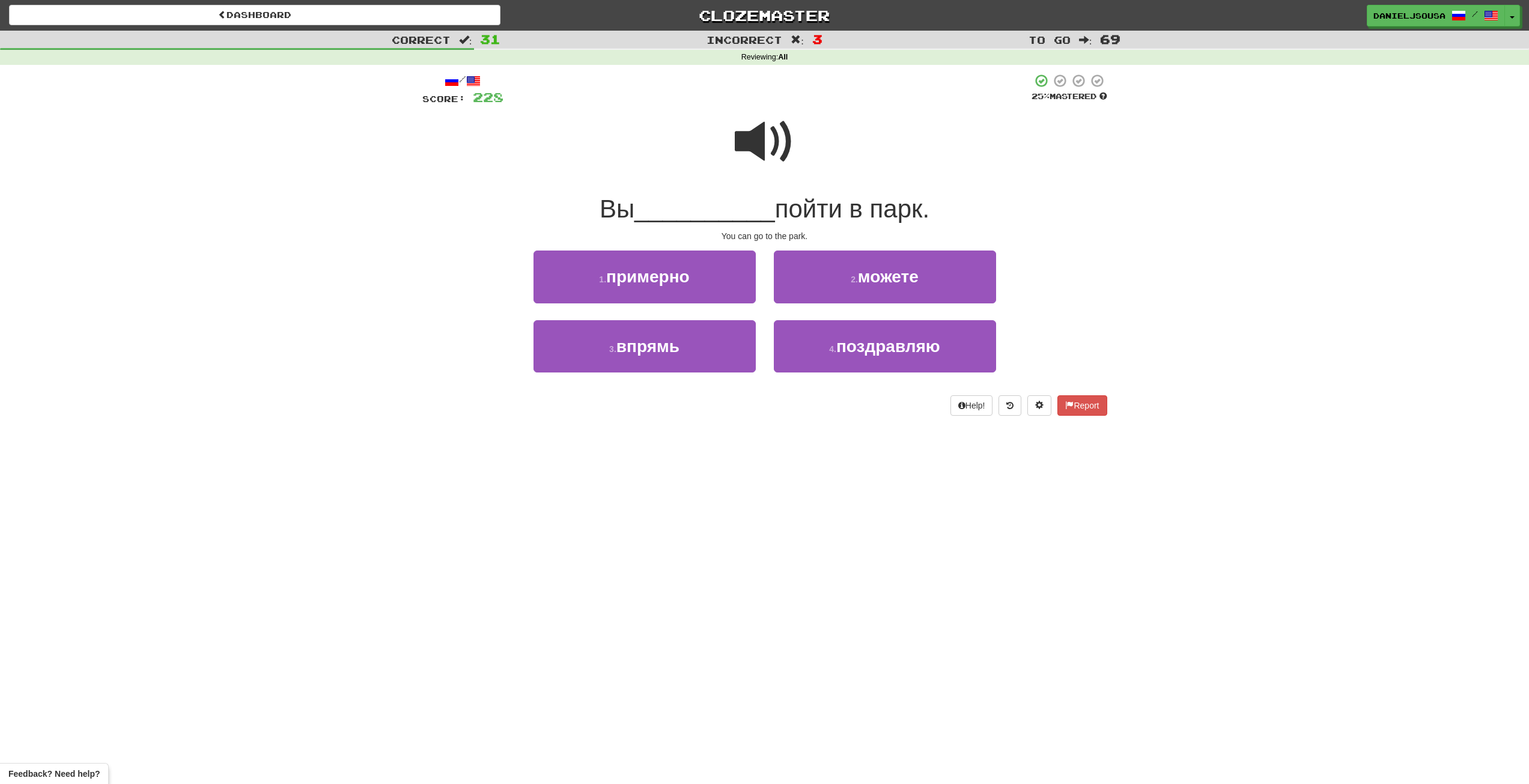
click at [783, 123] on span at bounding box center [765, 141] width 60 height 60
click at [887, 276] on span "можете" at bounding box center [888, 276] width 61 height 18
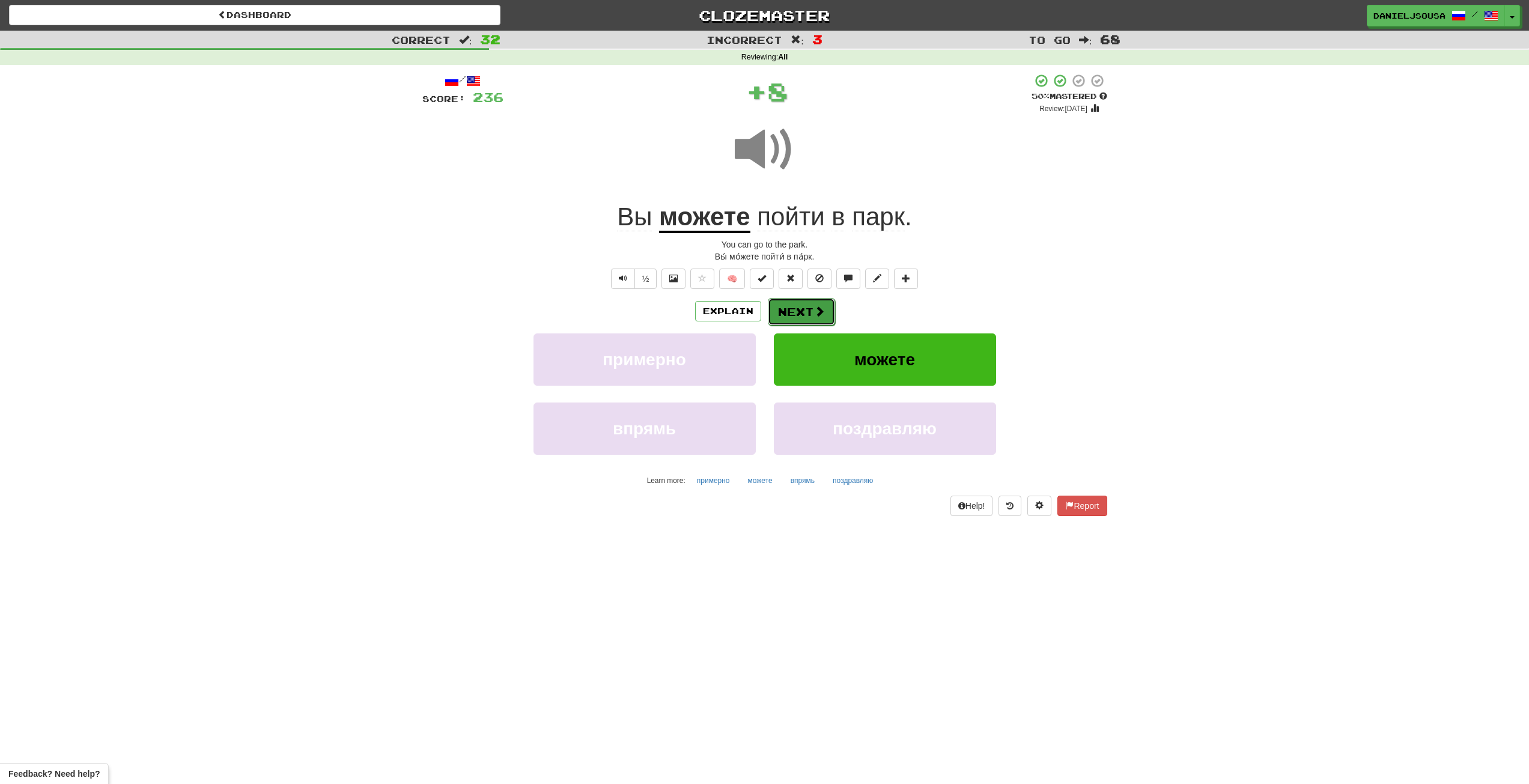
click at [809, 315] on button "Next" at bounding box center [801, 311] width 67 height 27
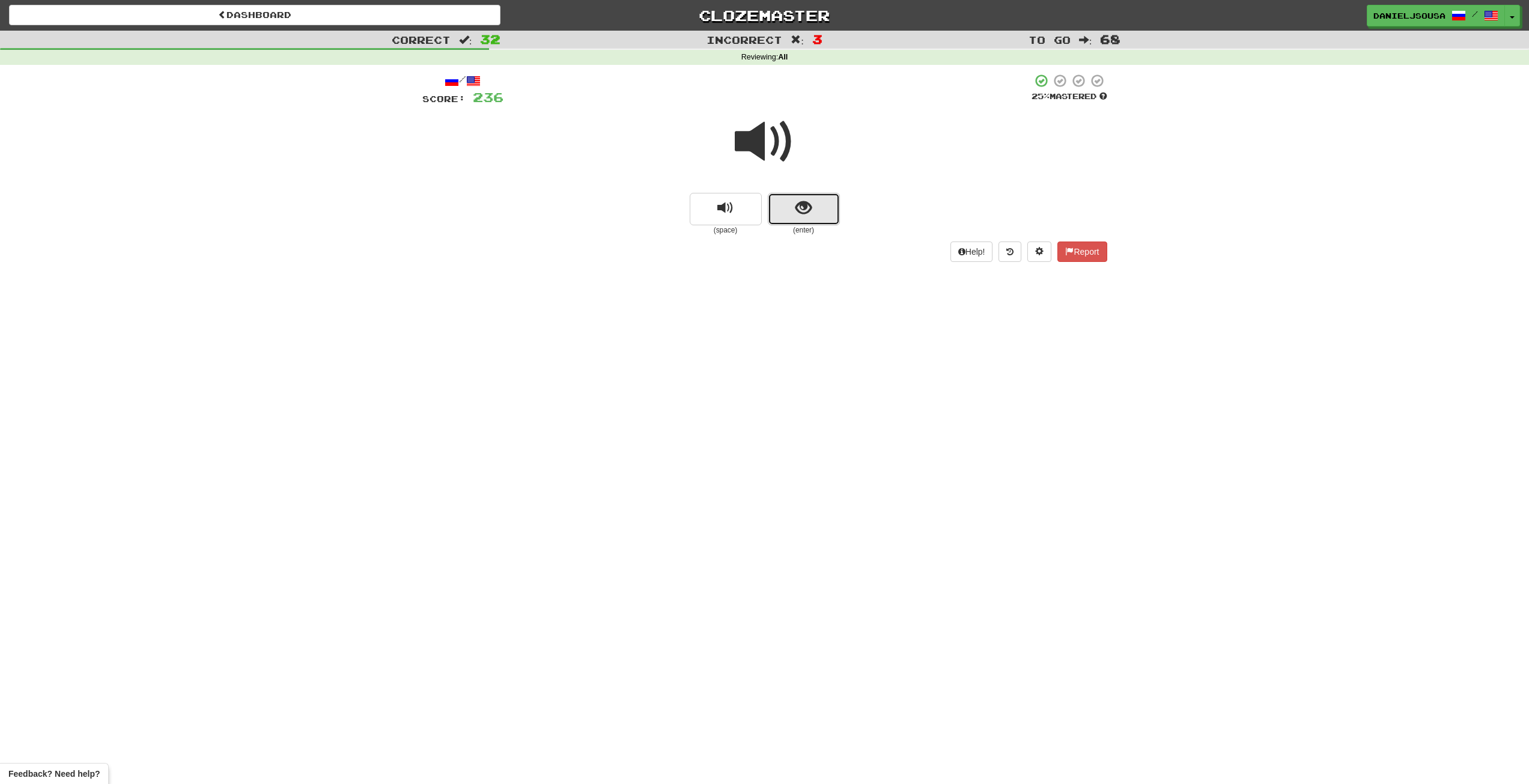
click at [805, 218] on button "show sentence" at bounding box center [803, 209] width 72 height 32
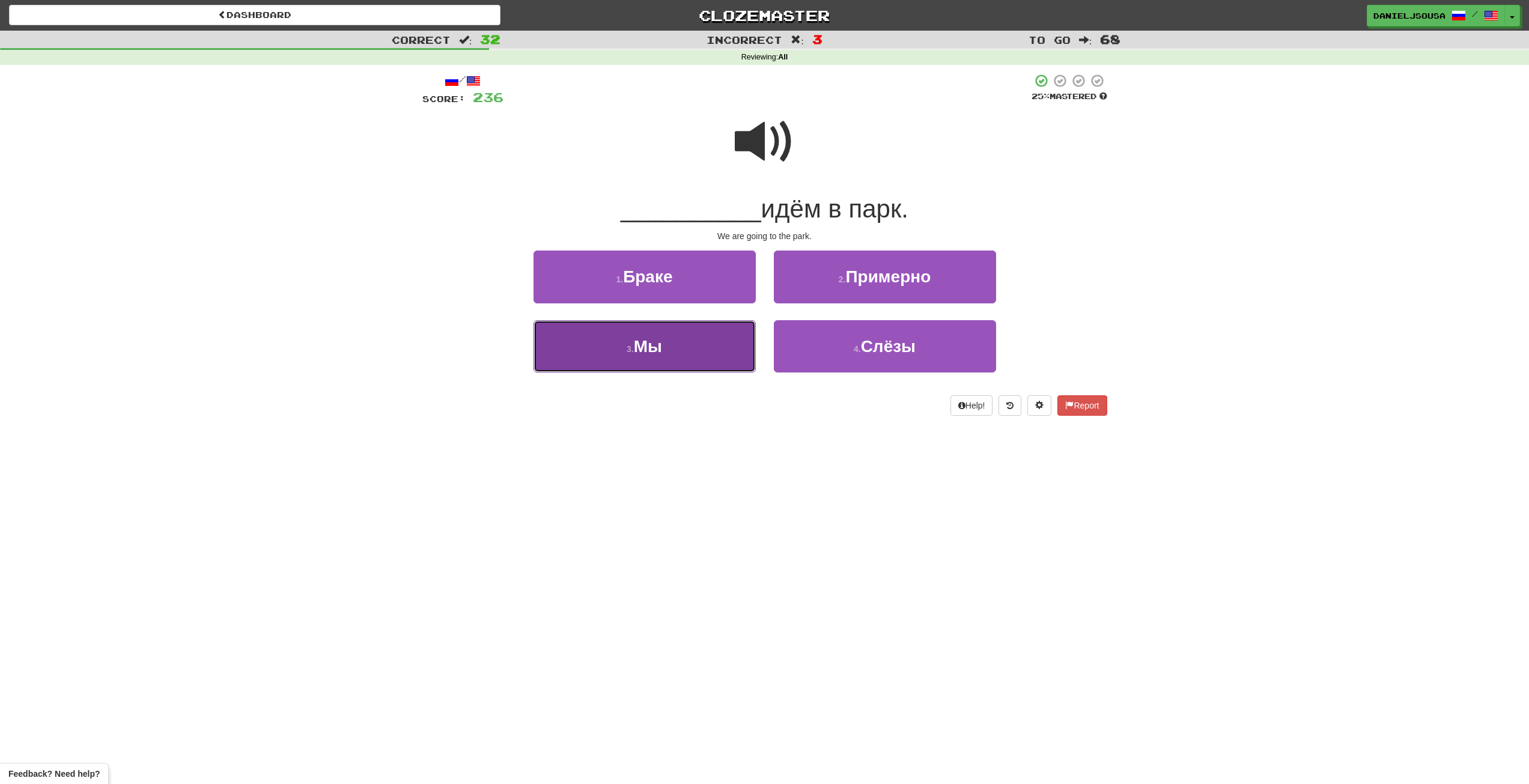
click at [701, 340] on button "3 . Мы" at bounding box center [644, 346] width 222 height 52
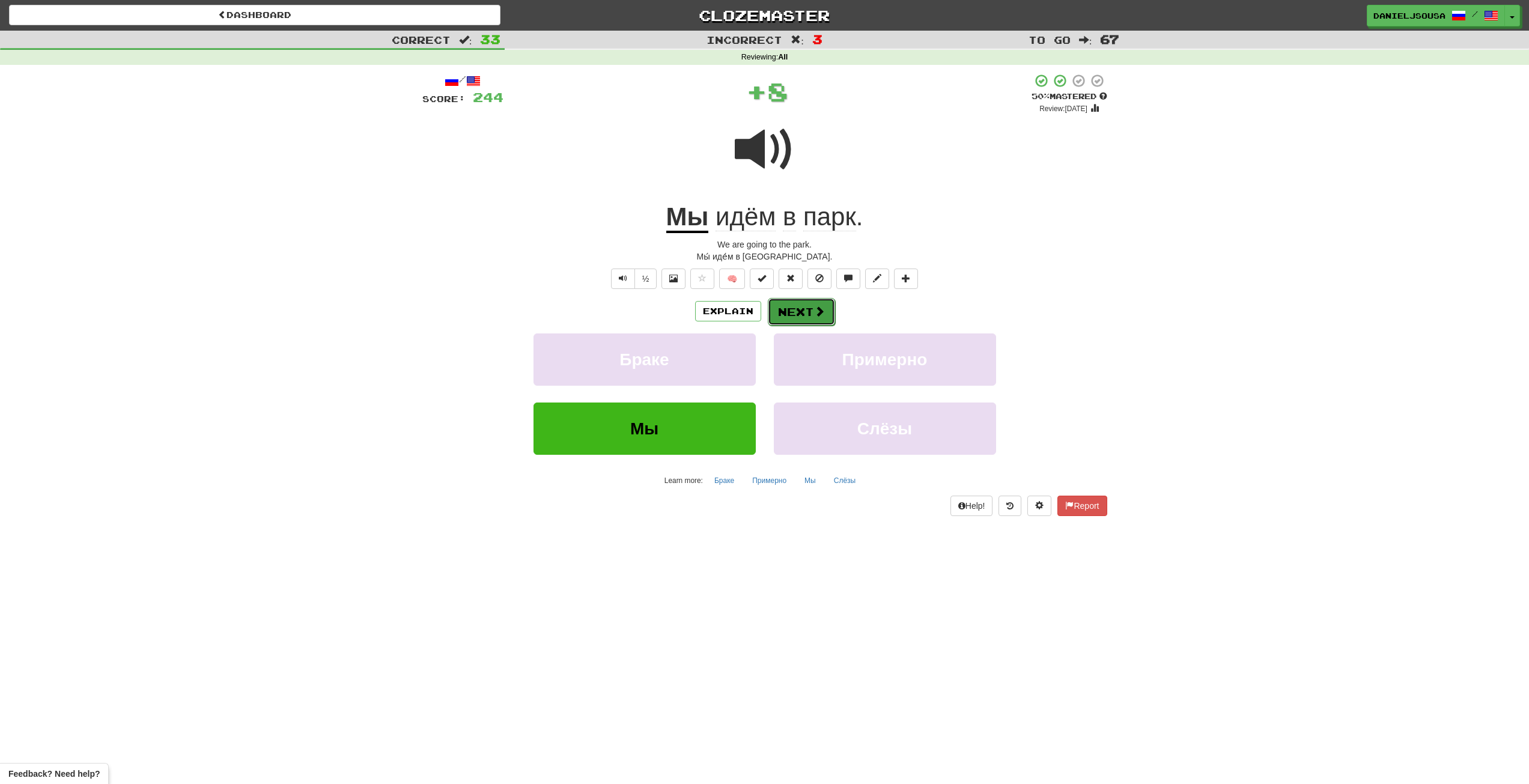
click at [807, 309] on button "Next" at bounding box center [801, 311] width 67 height 27
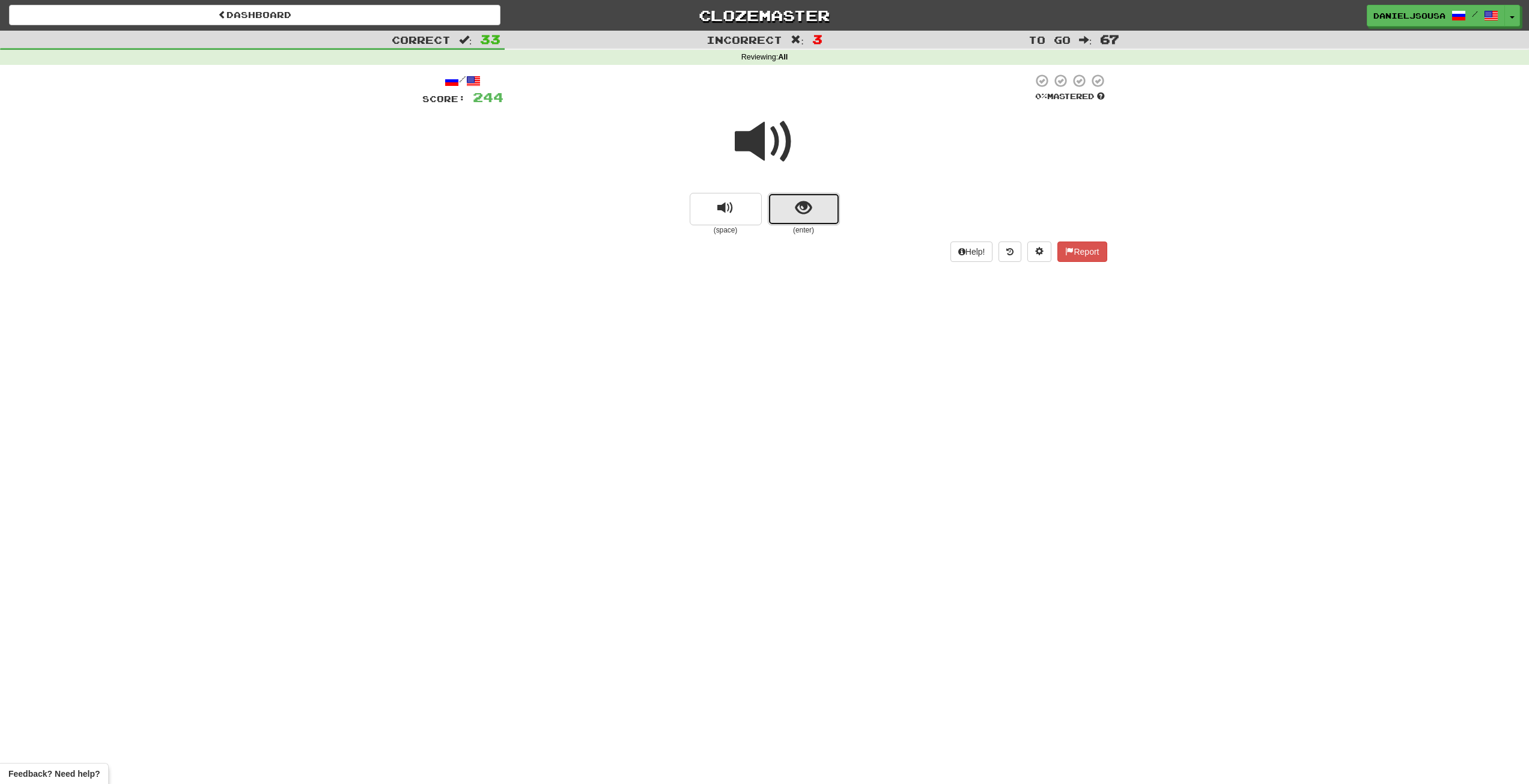
click at [805, 222] on button "show sentence" at bounding box center [803, 209] width 72 height 32
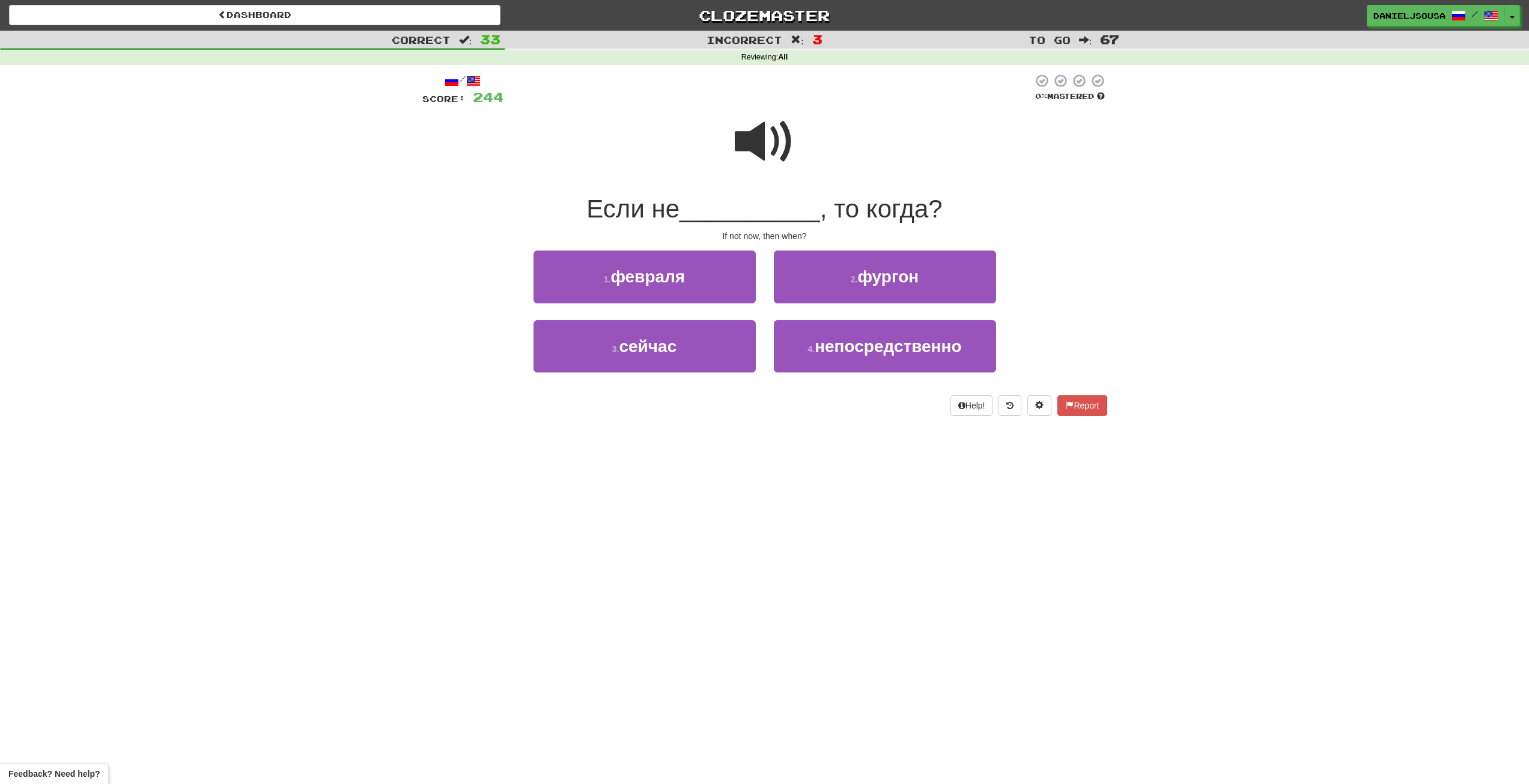
click at [754, 141] on span at bounding box center [765, 141] width 60 height 60
click at [713, 352] on button "3 . сейчас" at bounding box center [644, 346] width 222 height 52
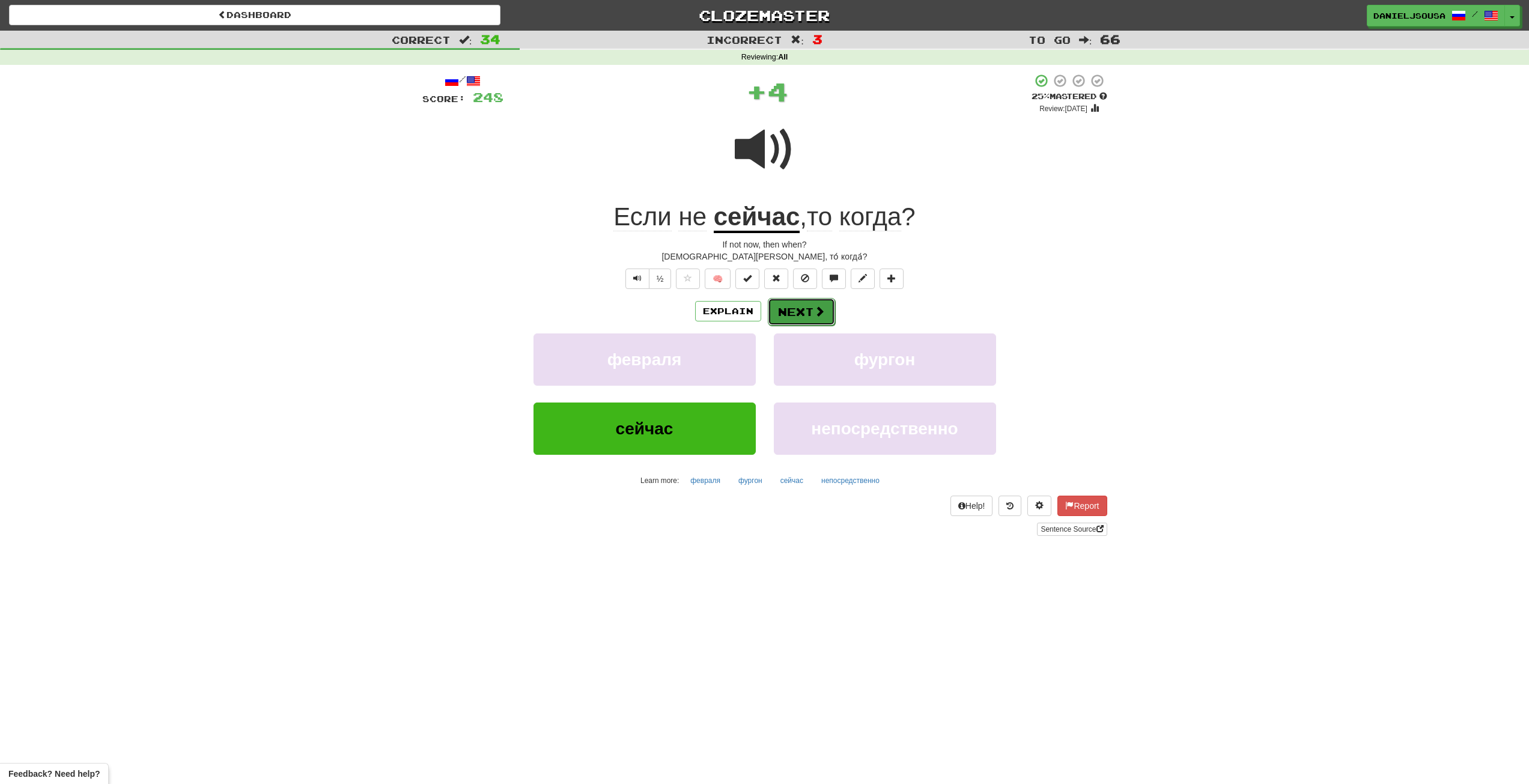
click at [814, 309] on span at bounding box center [819, 311] width 11 height 11
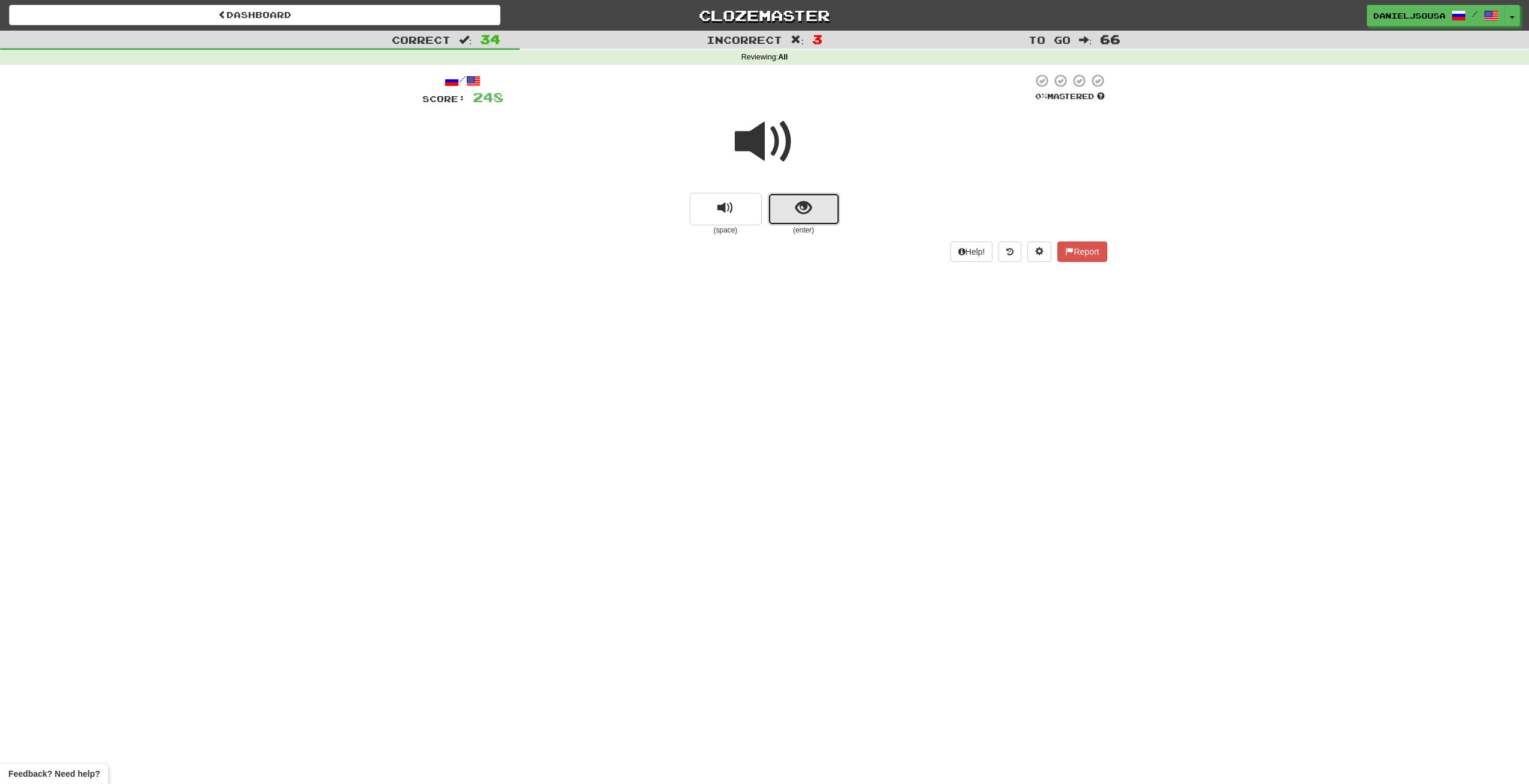
click at [815, 213] on button "show sentence" at bounding box center [803, 209] width 72 height 32
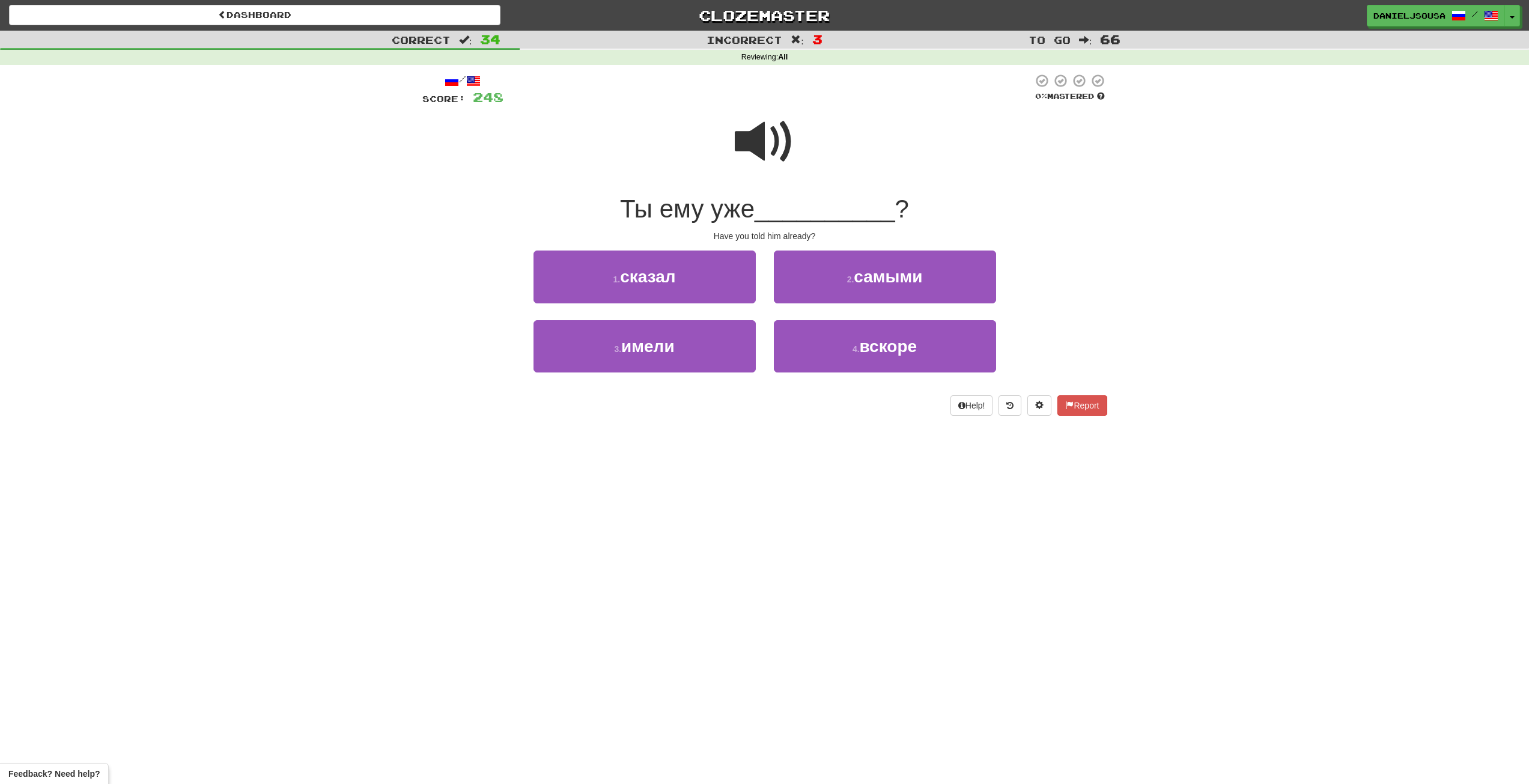
click at [758, 145] on span at bounding box center [765, 141] width 60 height 60
drag, startPoint x: 658, startPoint y: 292, endPoint x: 675, endPoint y: 295, distance: 17.3
click at [659, 292] on button "1 . сказал" at bounding box center [644, 276] width 222 height 52
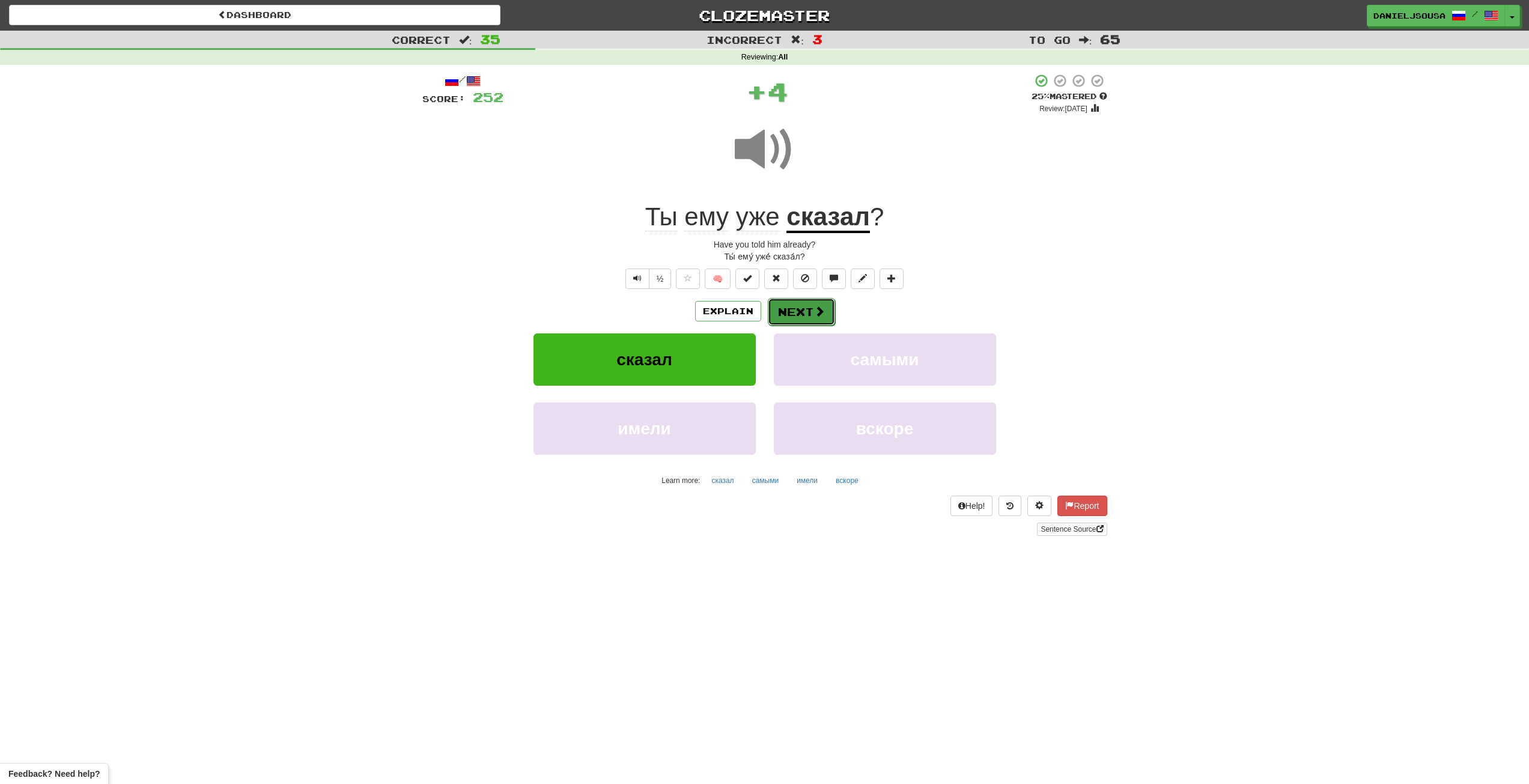
click at [814, 307] on span at bounding box center [819, 311] width 11 height 11
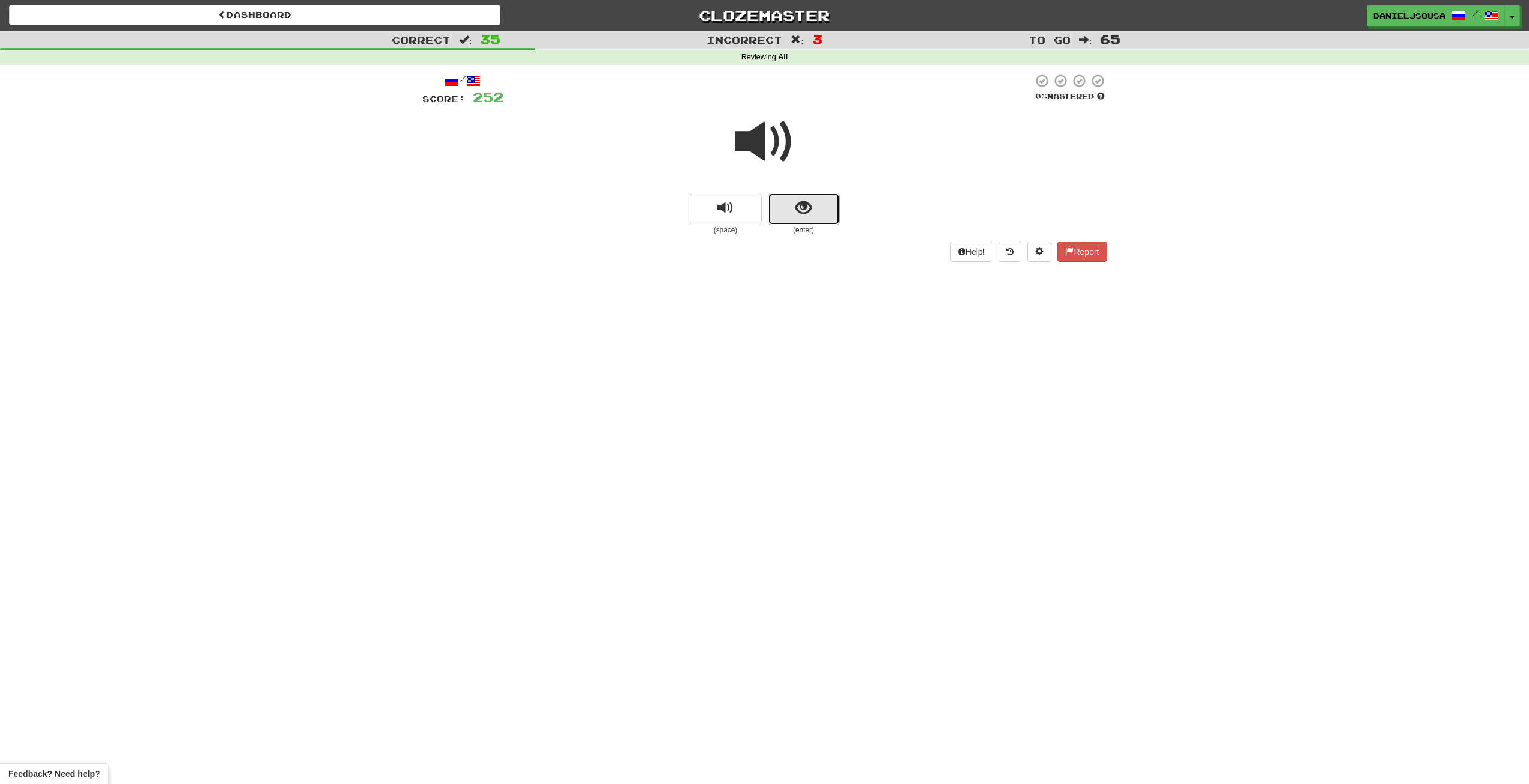
click at [803, 215] on span "show sentence" at bounding box center [803, 209] width 17 height 17
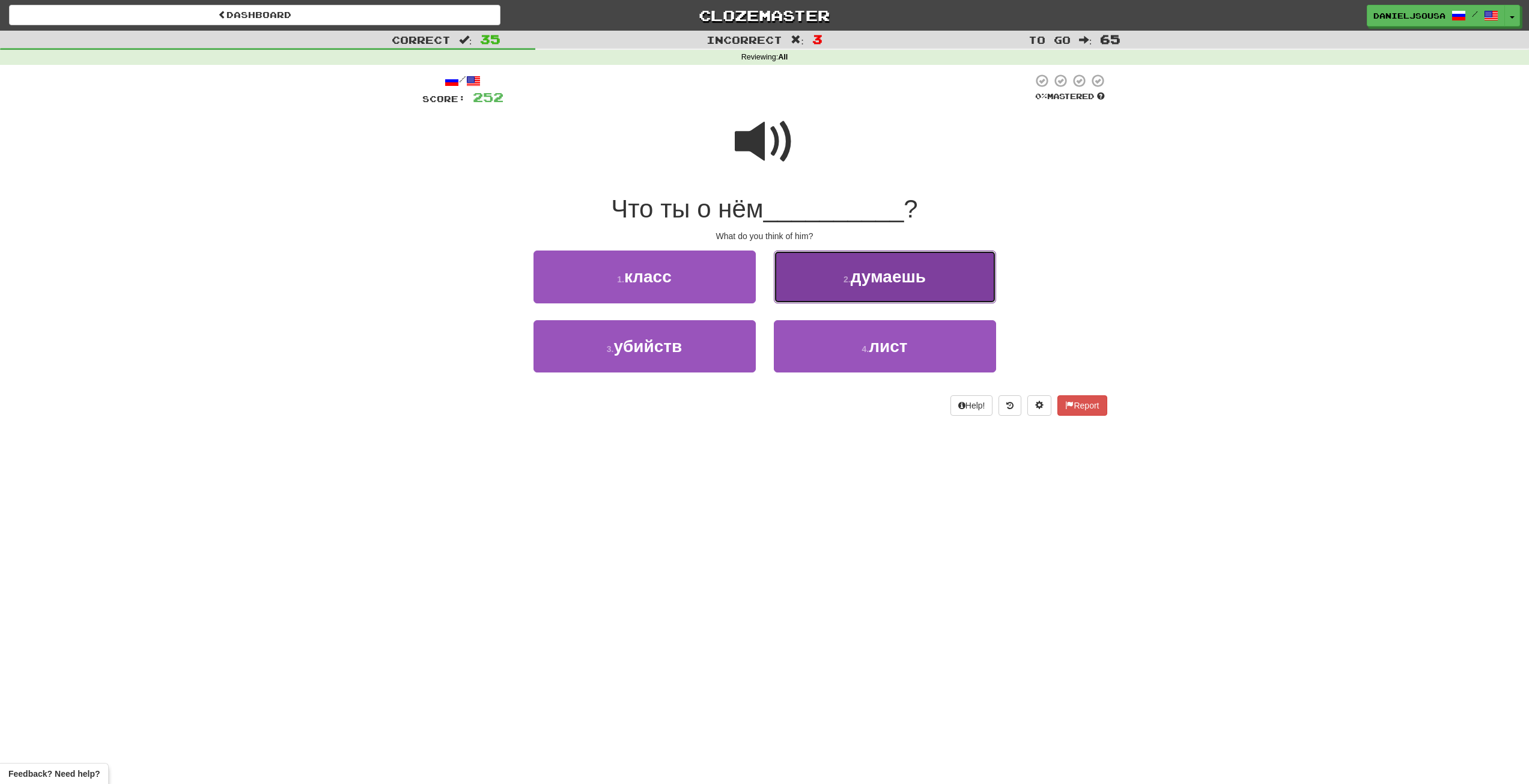
click at [852, 289] on button "2 . думаешь" at bounding box center [884, 276] width 222 height 52
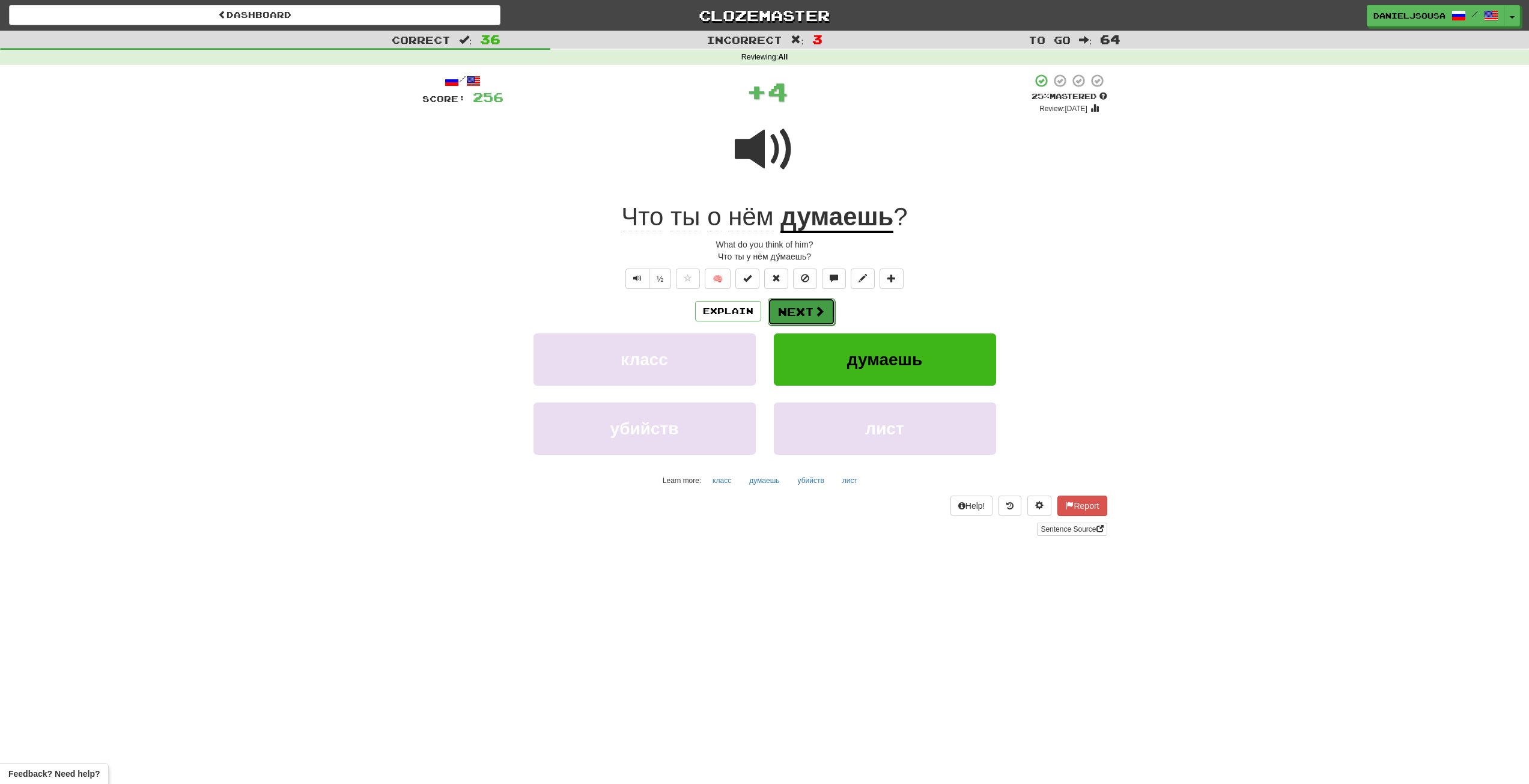
click at [819, 306] on span at bounding box center [819, 311] width 11 height 11
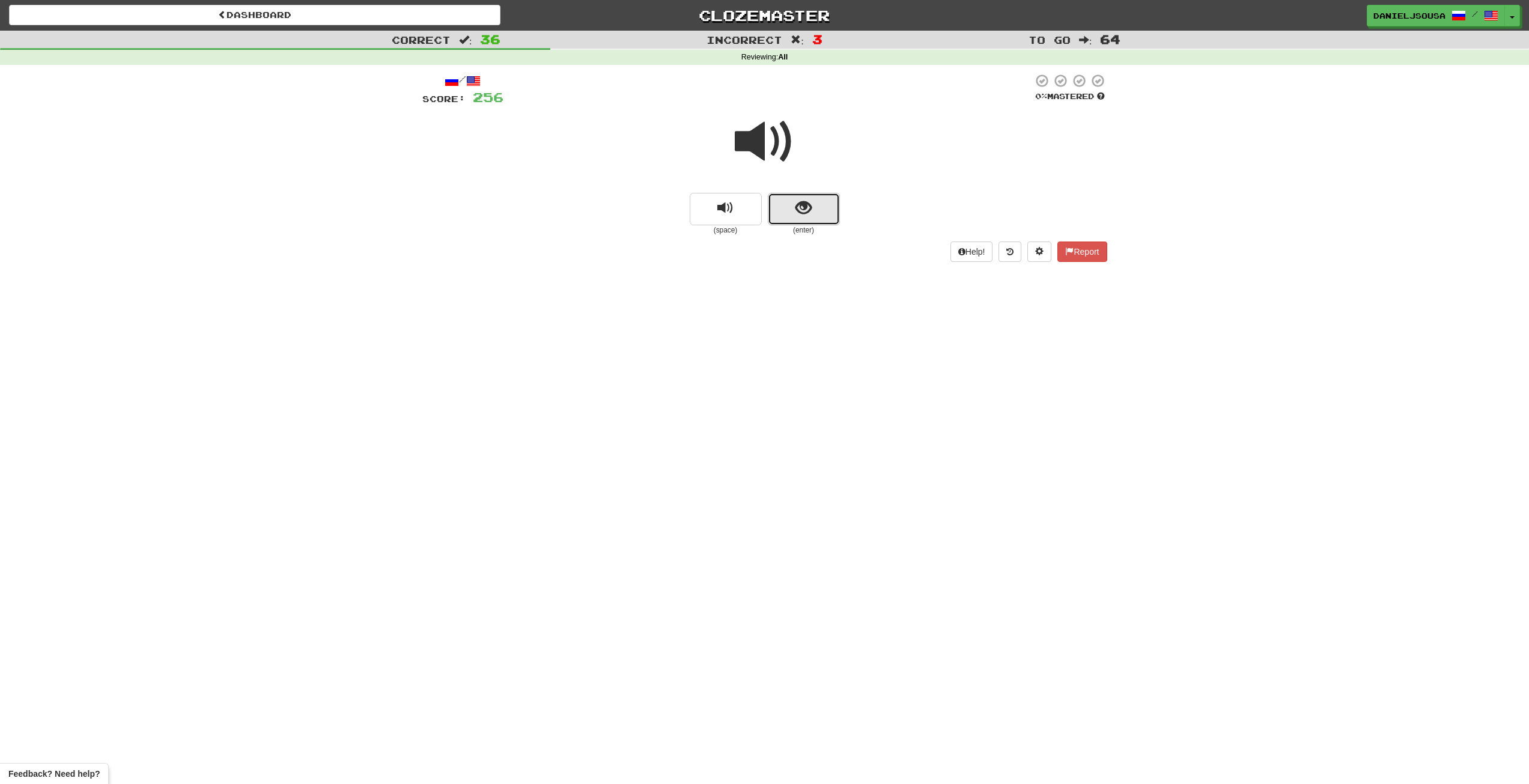
click at [798, 203] on span "show sentence" at bounding box center [803, 209] width 17 height 17
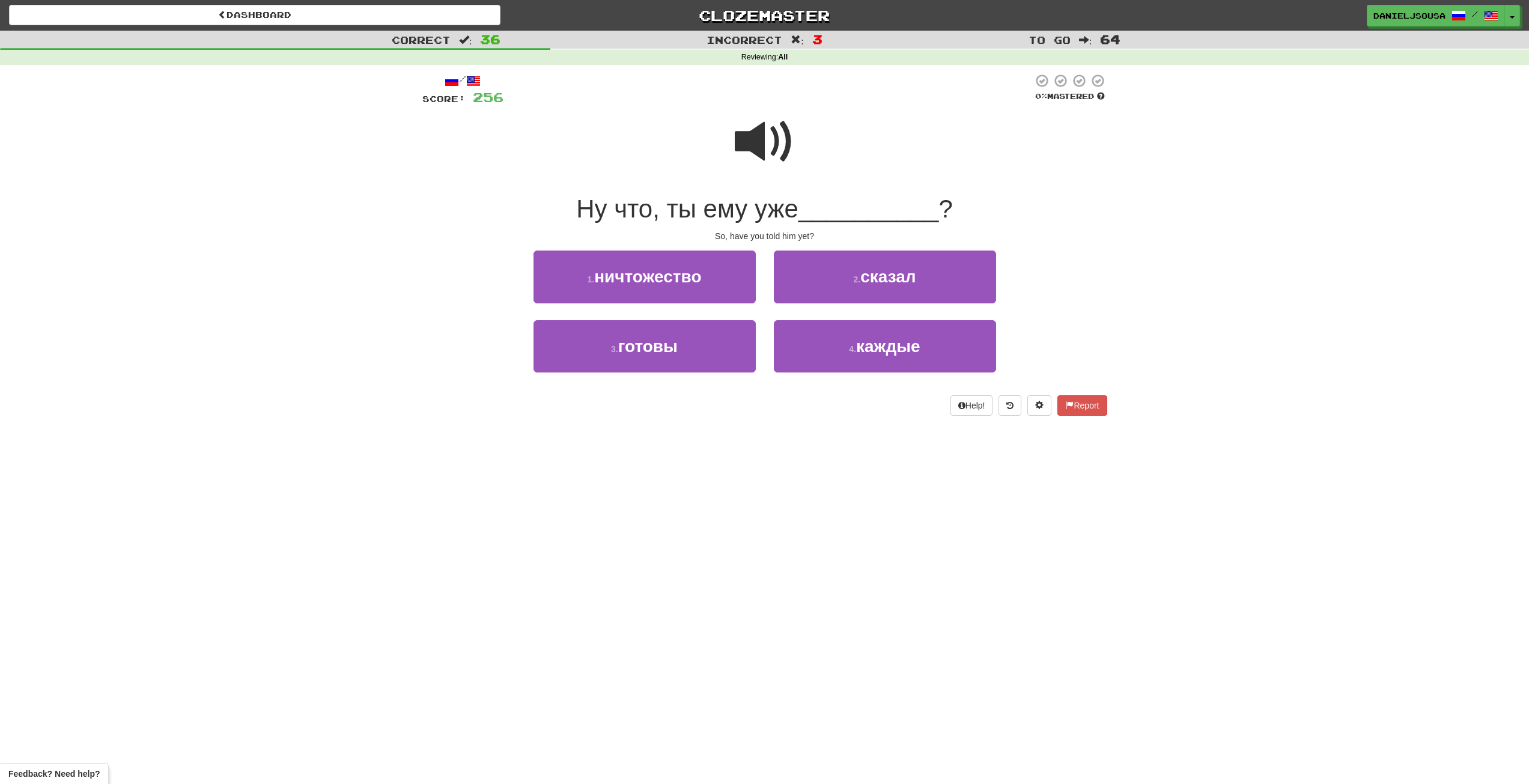
click at [756, 144] on span at bounding box center [765, 141] width 60 height 60
click at [837, 263] on button "2 . сказал" at bounding box center [884, 276] width 222 height 52
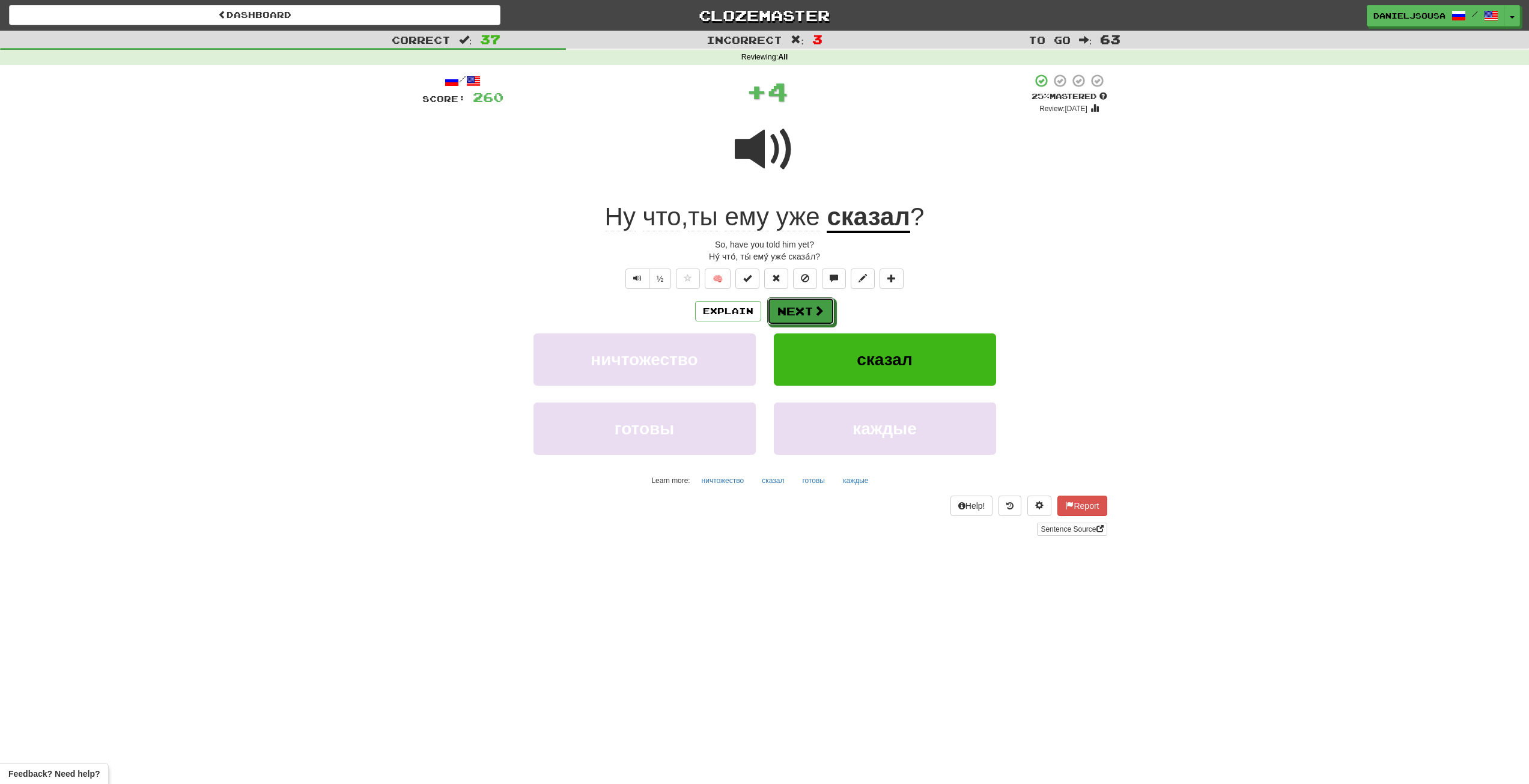
drag, startPoint x: 806, startPoint y: 313, endPoint x: 807, endPoint y: 306, distance: 7.1
click at [806, 308] on button "Next" at bounding box center [801, 311] width 67 height 27
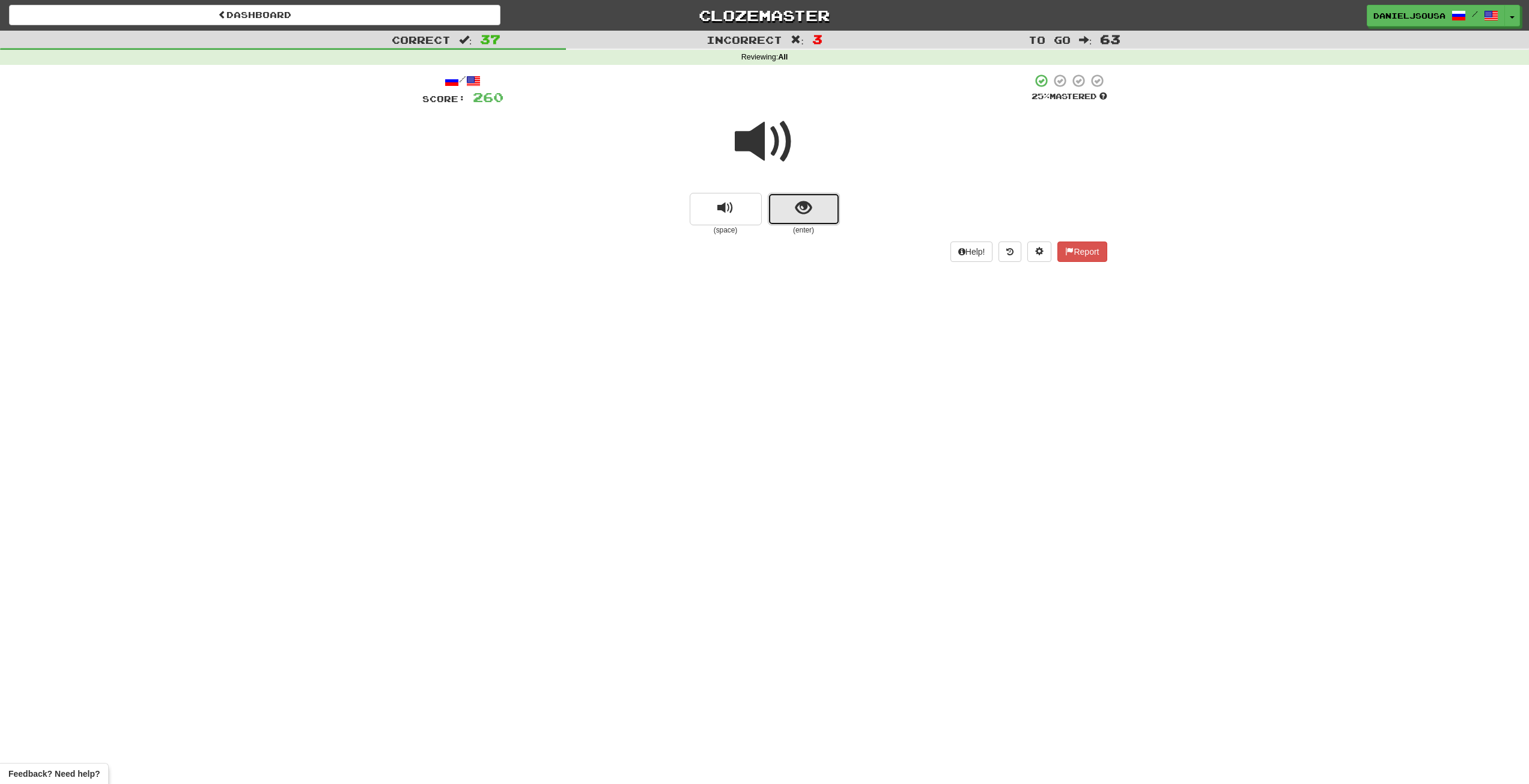
click at [802, 196] on button "show sentence" at bounding box center [803, 209] width 72 height 32
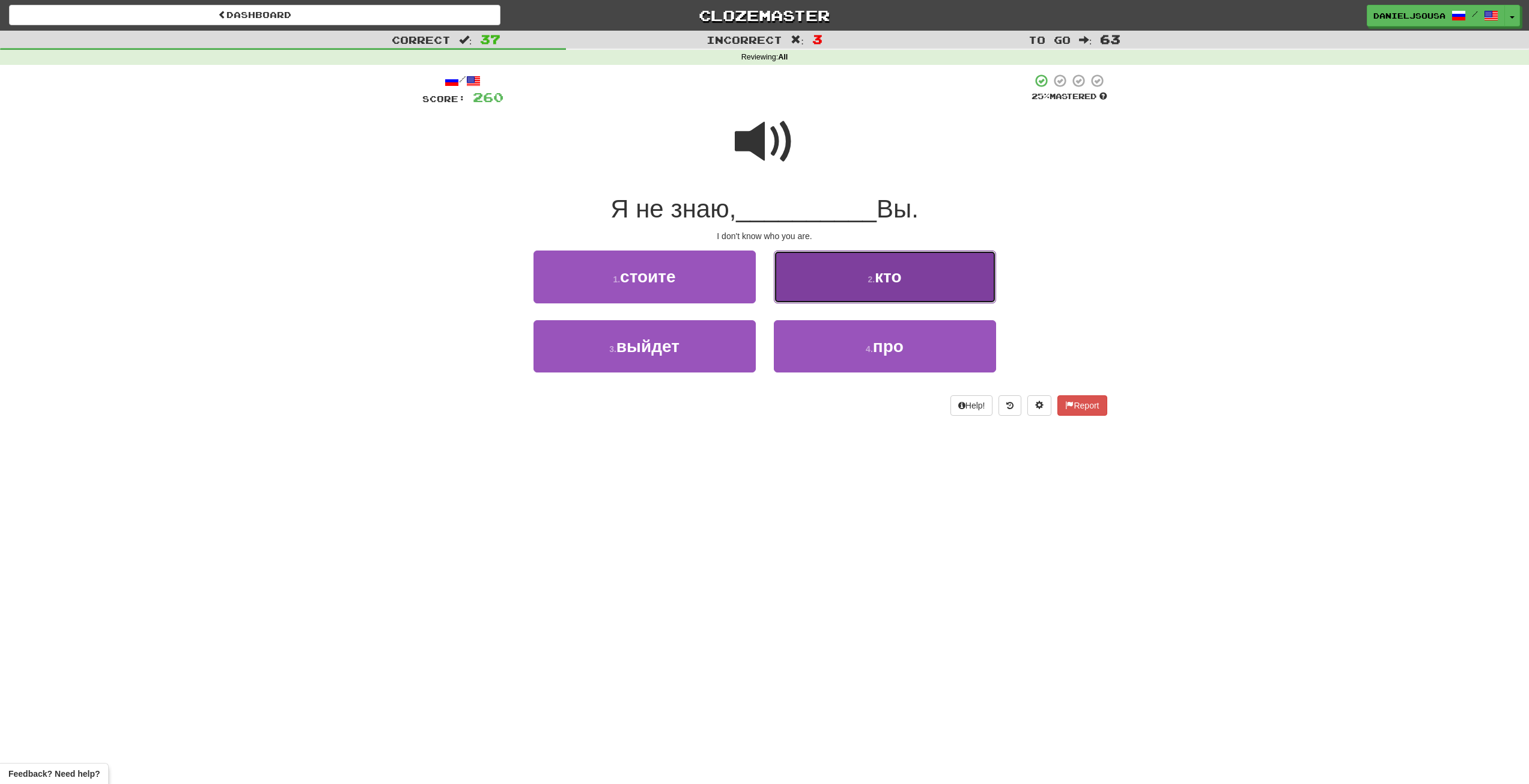
click at [838, 282] on button "2 . кто" at bounding box center [884, 276] width 222 height 52
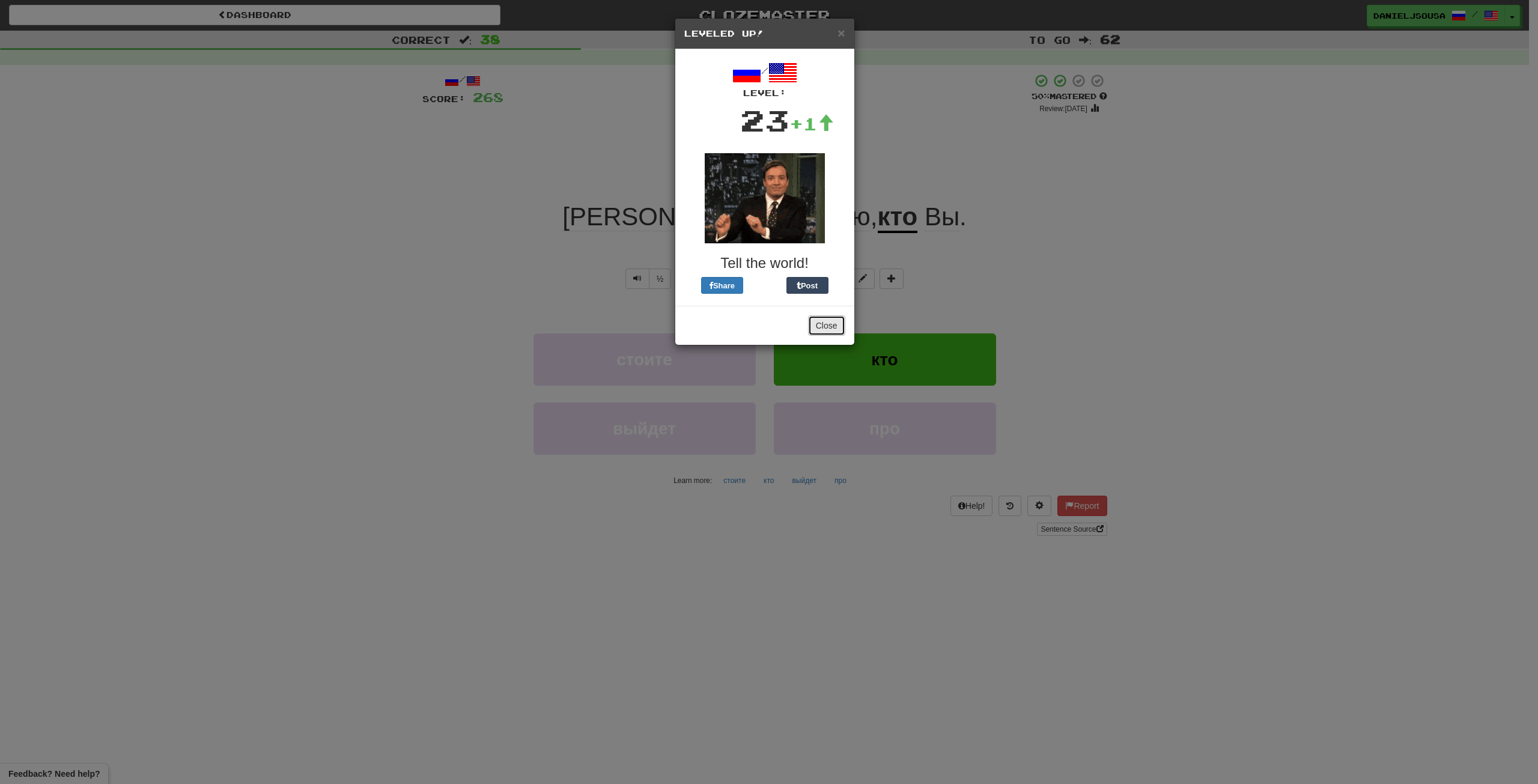
click at [824, 328] on button "Close" at bounding box center [827, 325] width 37 height 21
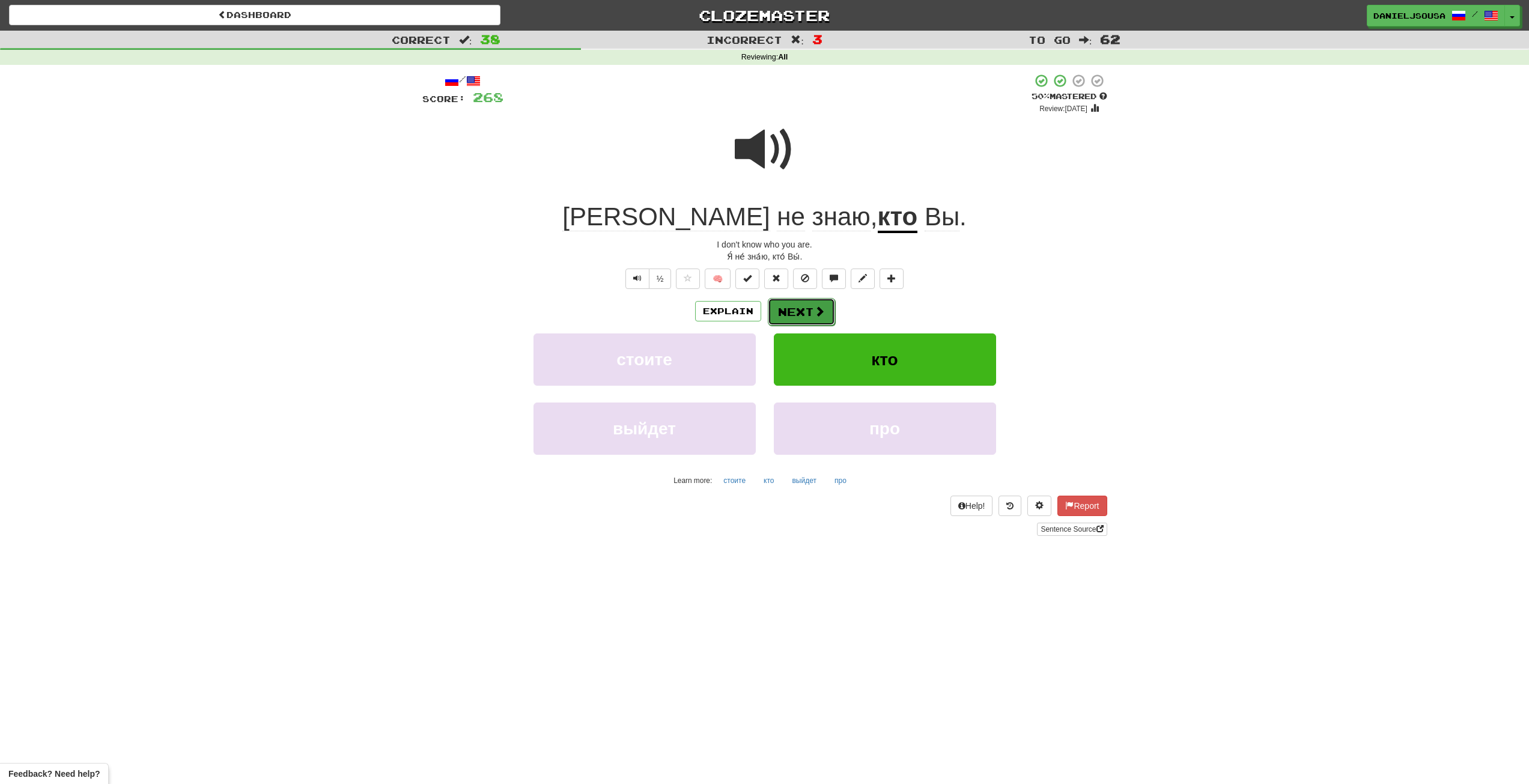
click at [814, 308] on span at bounding box center [819, 311] width 11 height 11
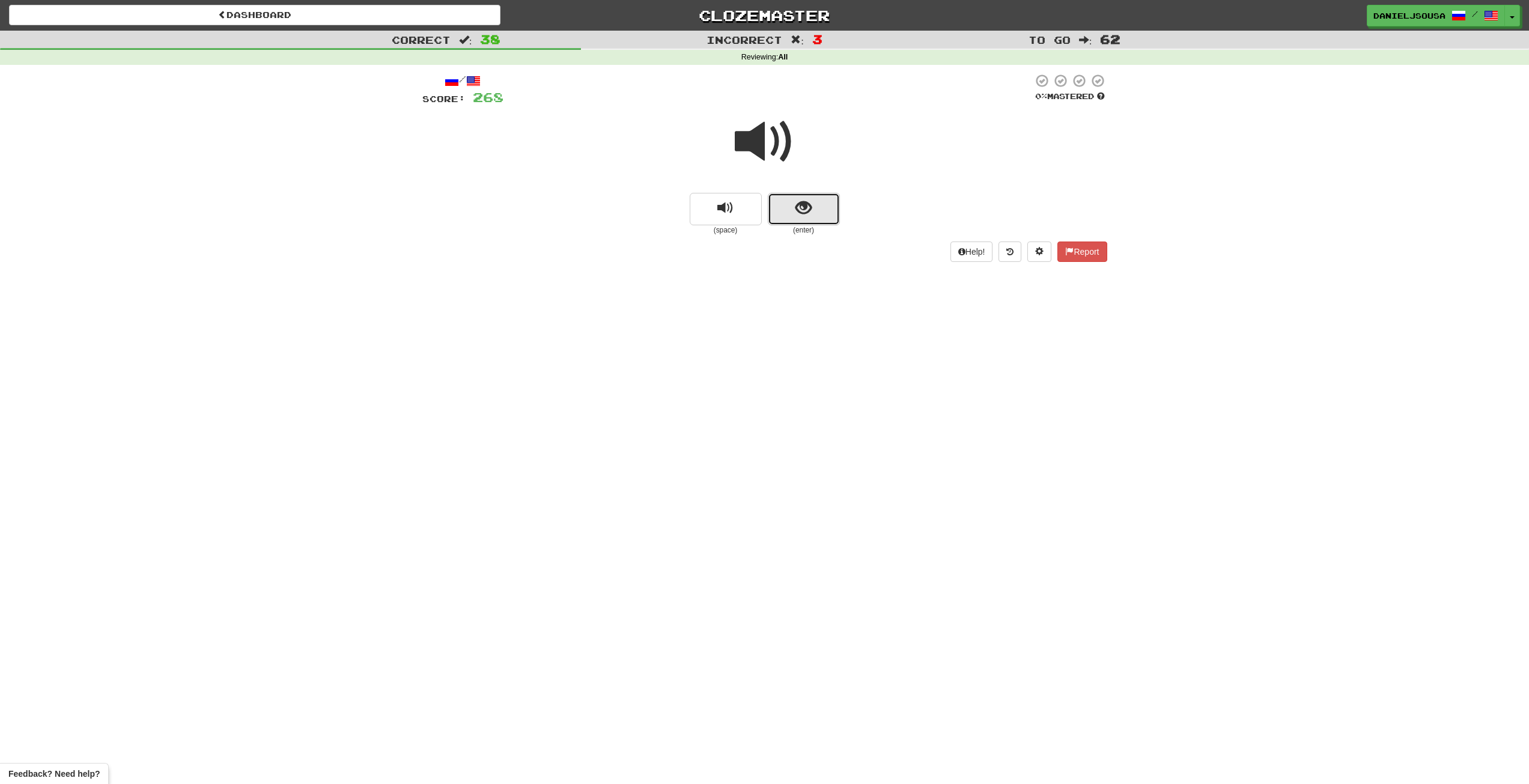
click at [808, 214] on span "show sentence" at bounding box center [803, 209] width 17 height 17
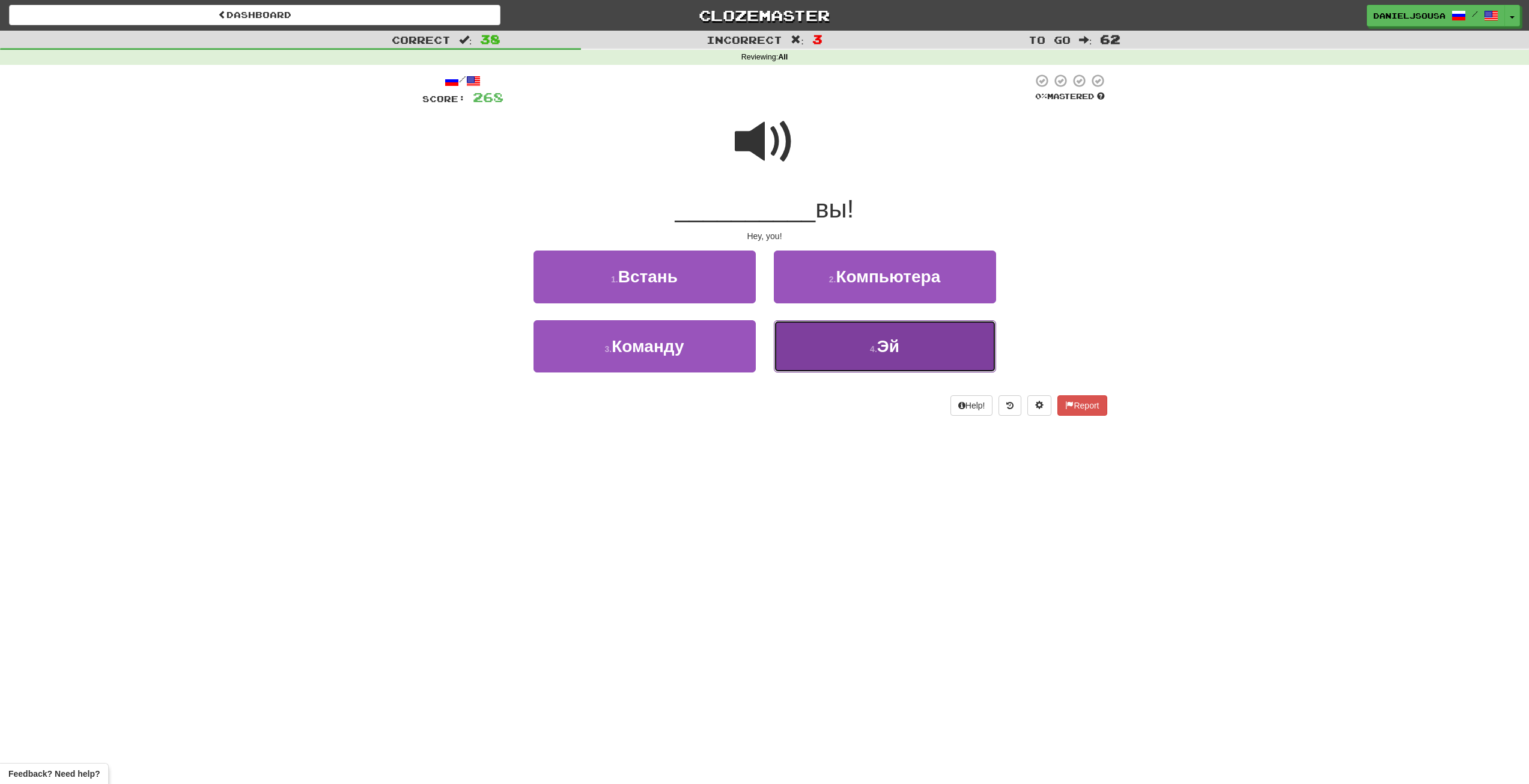
click at [833, 345] on button "4 . Эй" at bounding box center [884, 346] width 222 height 52
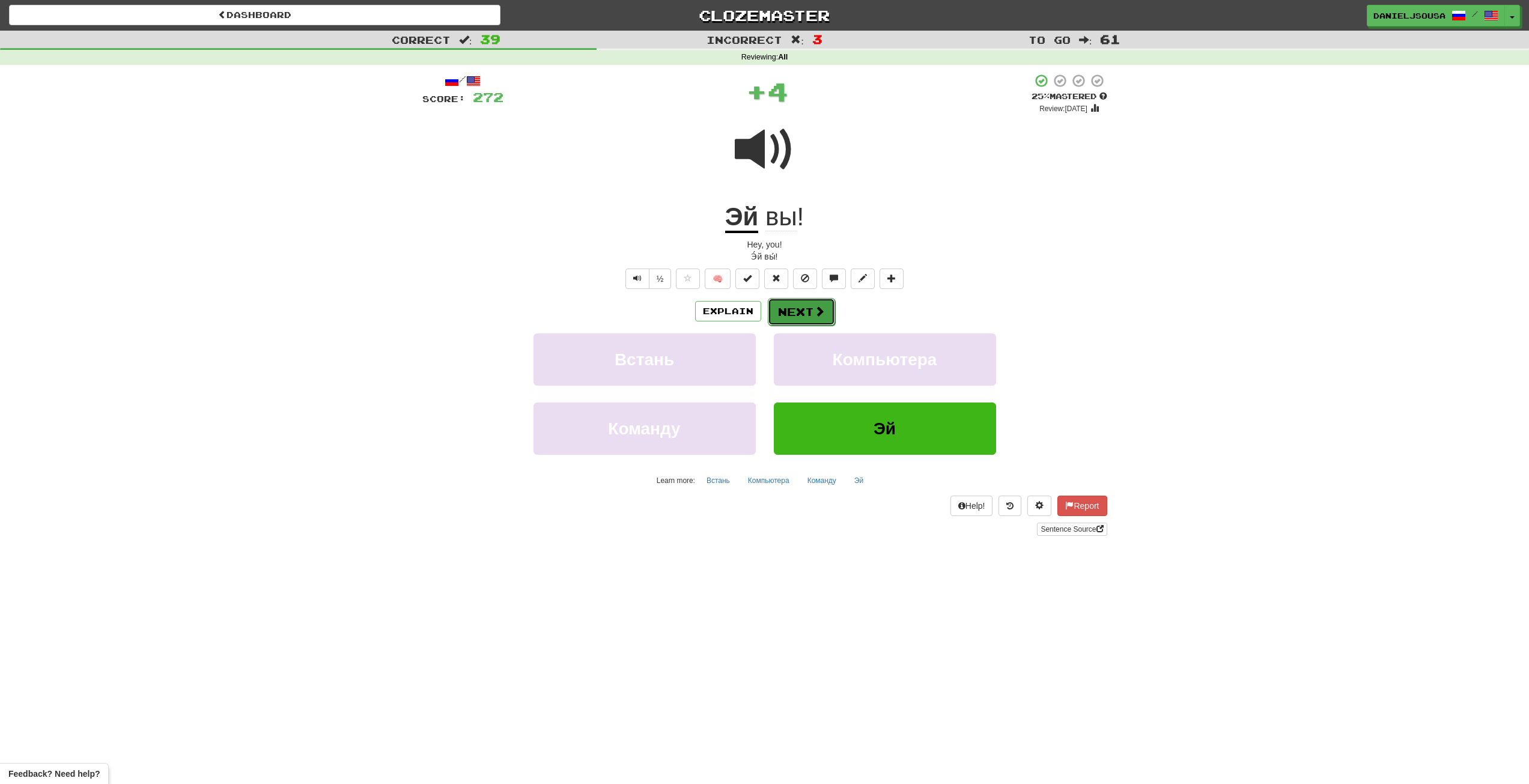
click at [792, 309] on button "Next" at bounding box center [801, 311] width 67 height 27
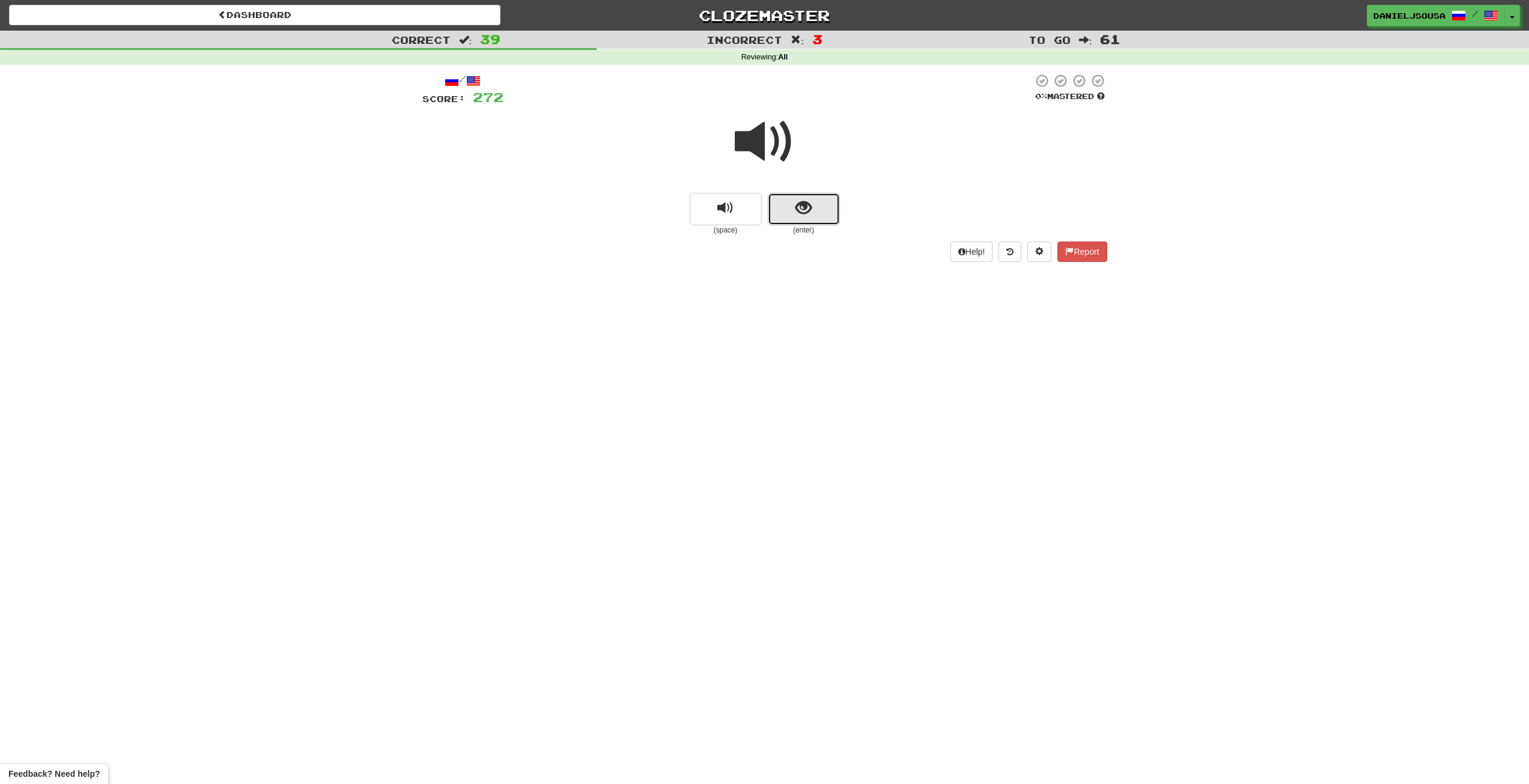
click at [820, 208] on button "show sentence" at bounding box center [803, 209] width 72 height 32
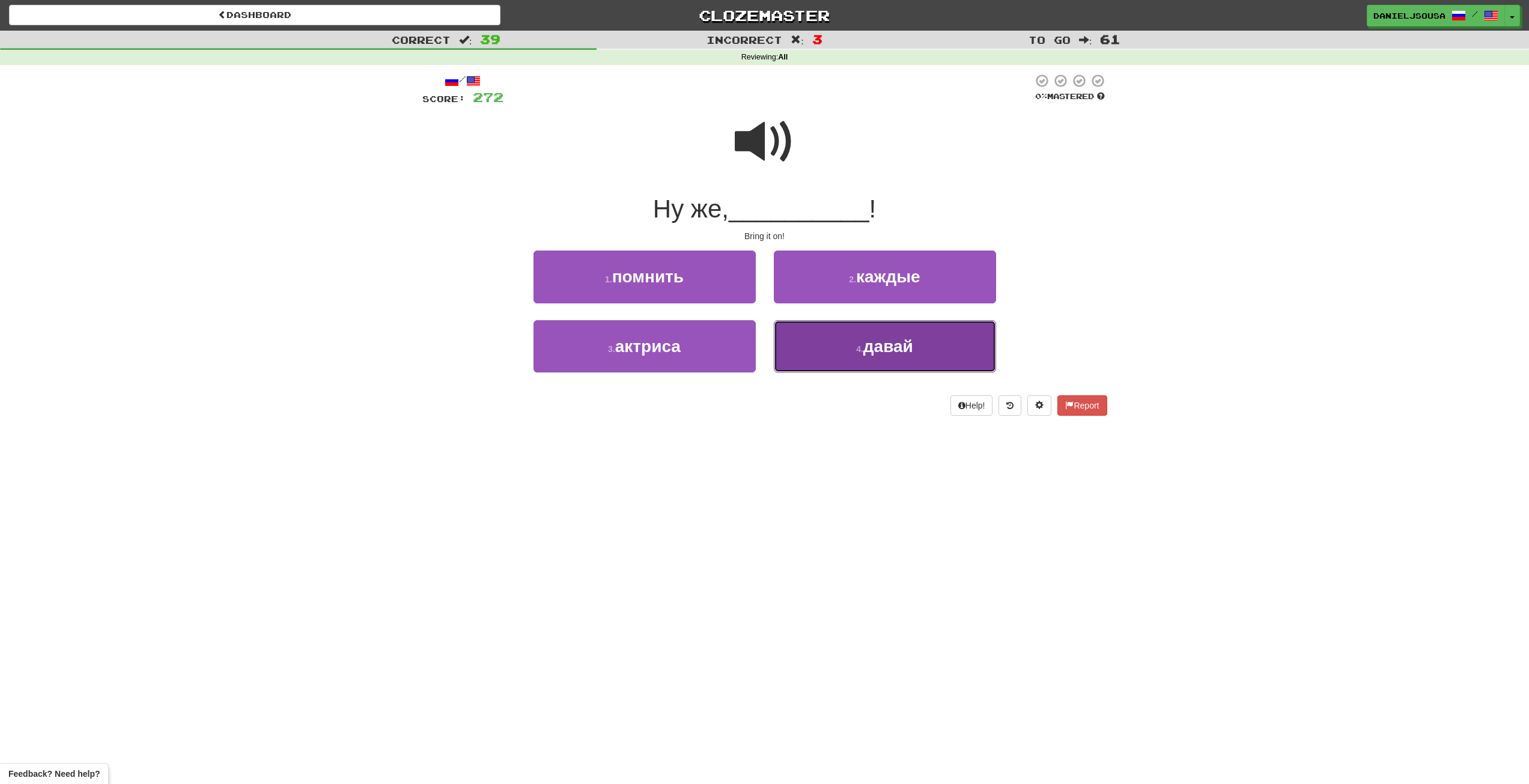
click at [872, 356] on button "4 . давай" at bounding box center [884, 346] width 222 height 52
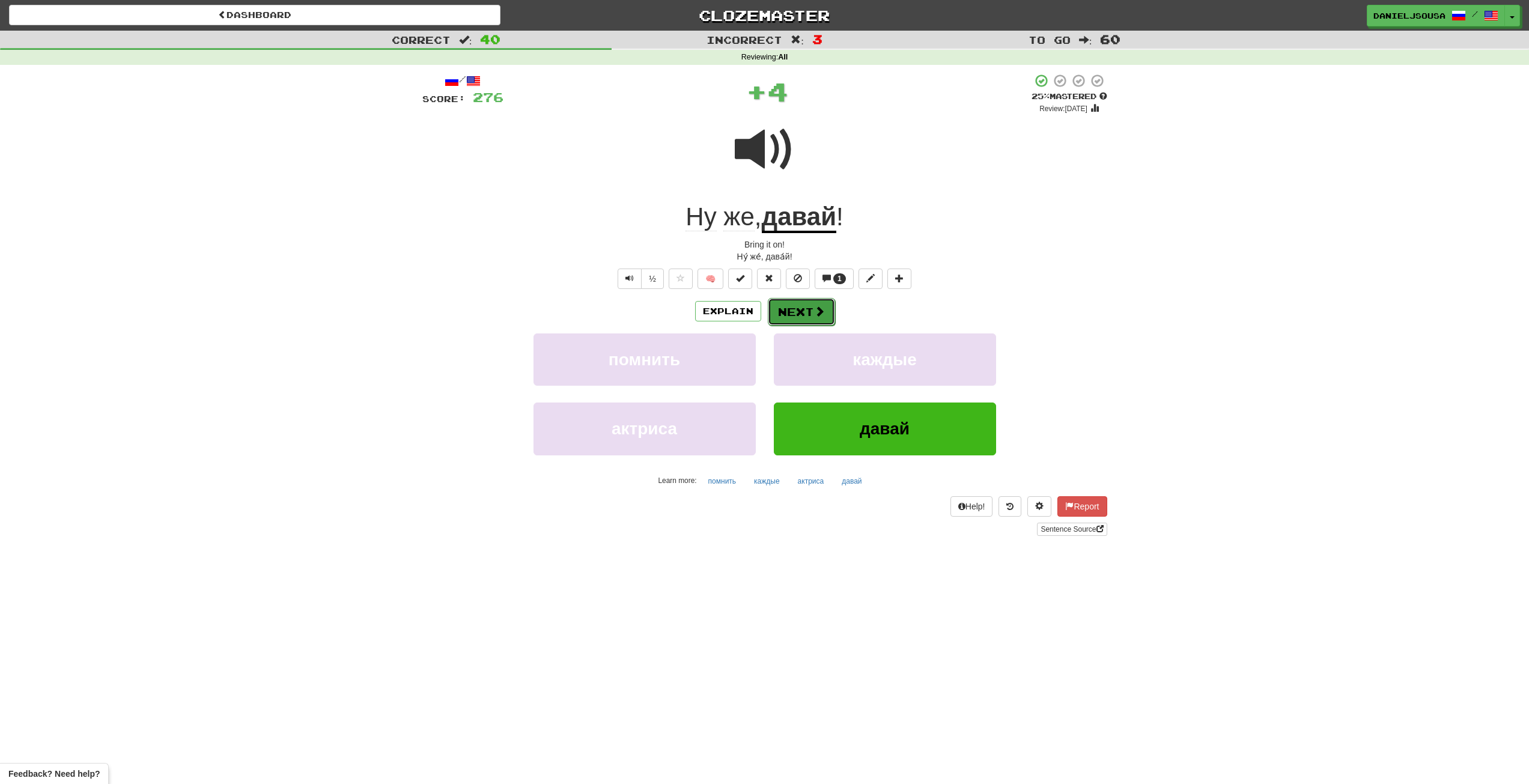
click at [806, 309] on button "Next" at bounding box center [801, 311] width 67 height 27
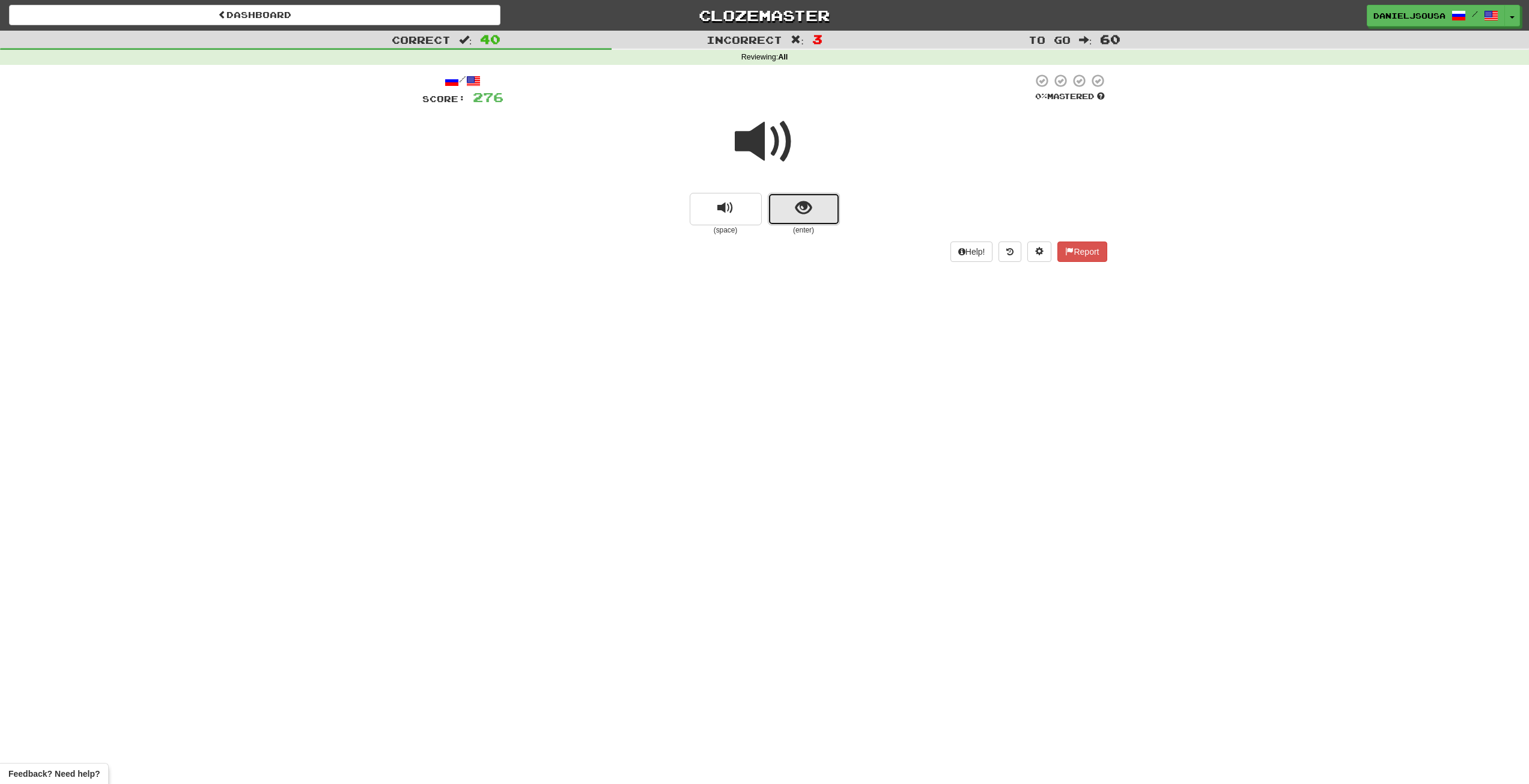
drag, startPoint x: 812, startPoint y: 218, endPoint x: 815, endPoint y: 227, distance: 9.5
click at [812, 220] on button "show sentence" at bounding box center [803, 209] width 72 height 32
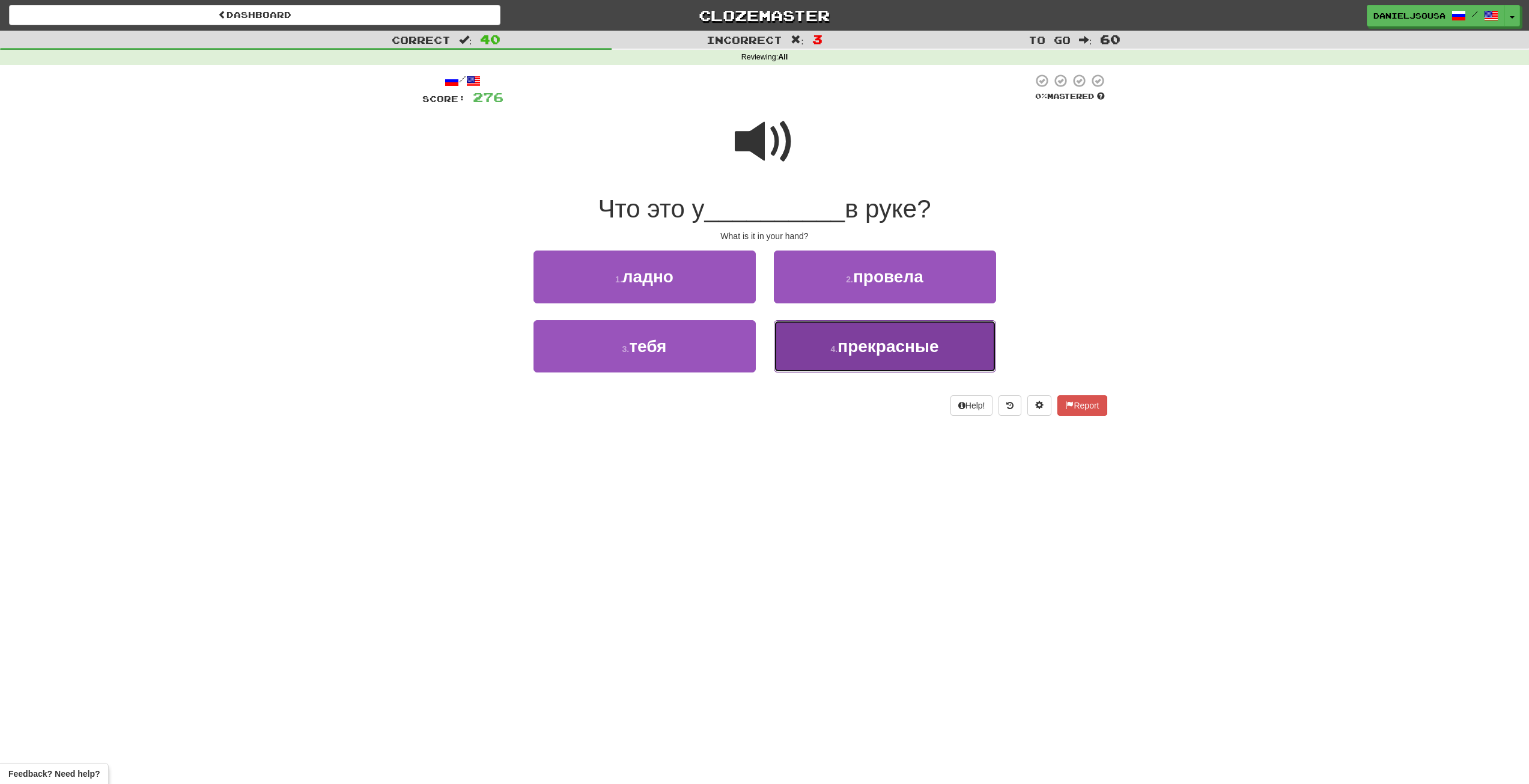
click at [864, 348] on span "прекрасные" at bounding box center [887, 346] width 101 height 18
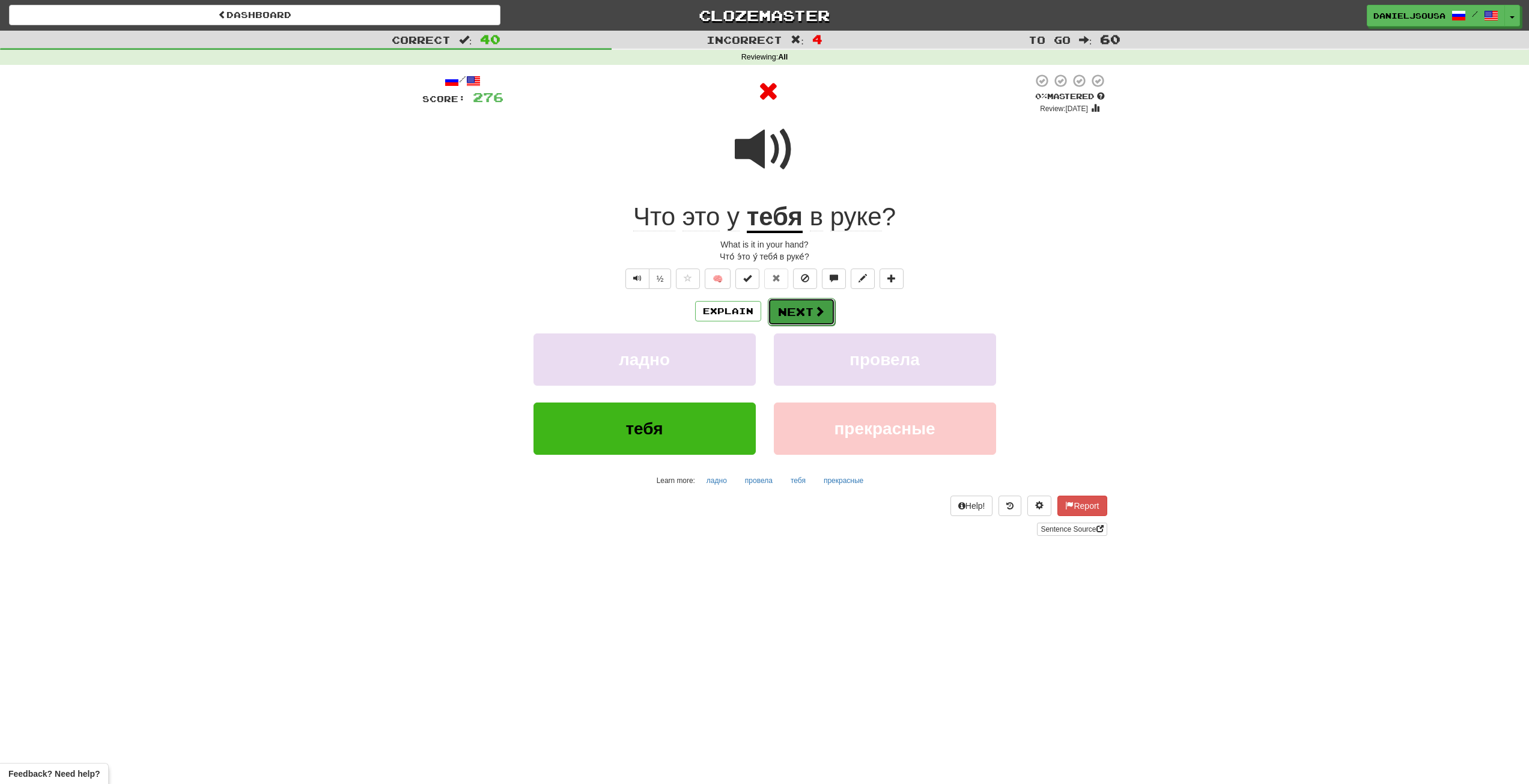
click at [815, 308] on span at bounding box center [819, 311] width 11 height 11
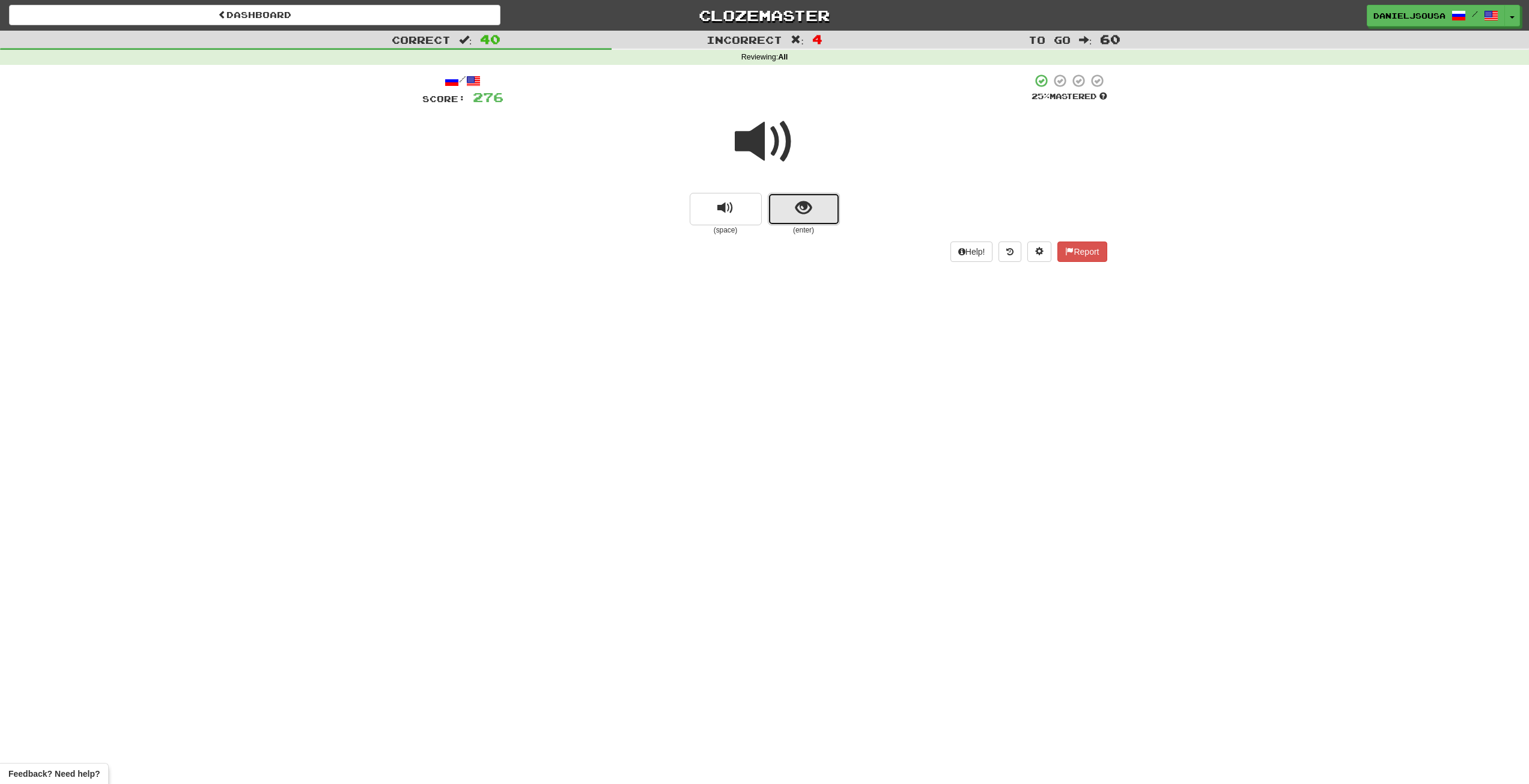
click at [815, 213] on button "show sentence" at bounding box center [803, 209] width 72 height 32
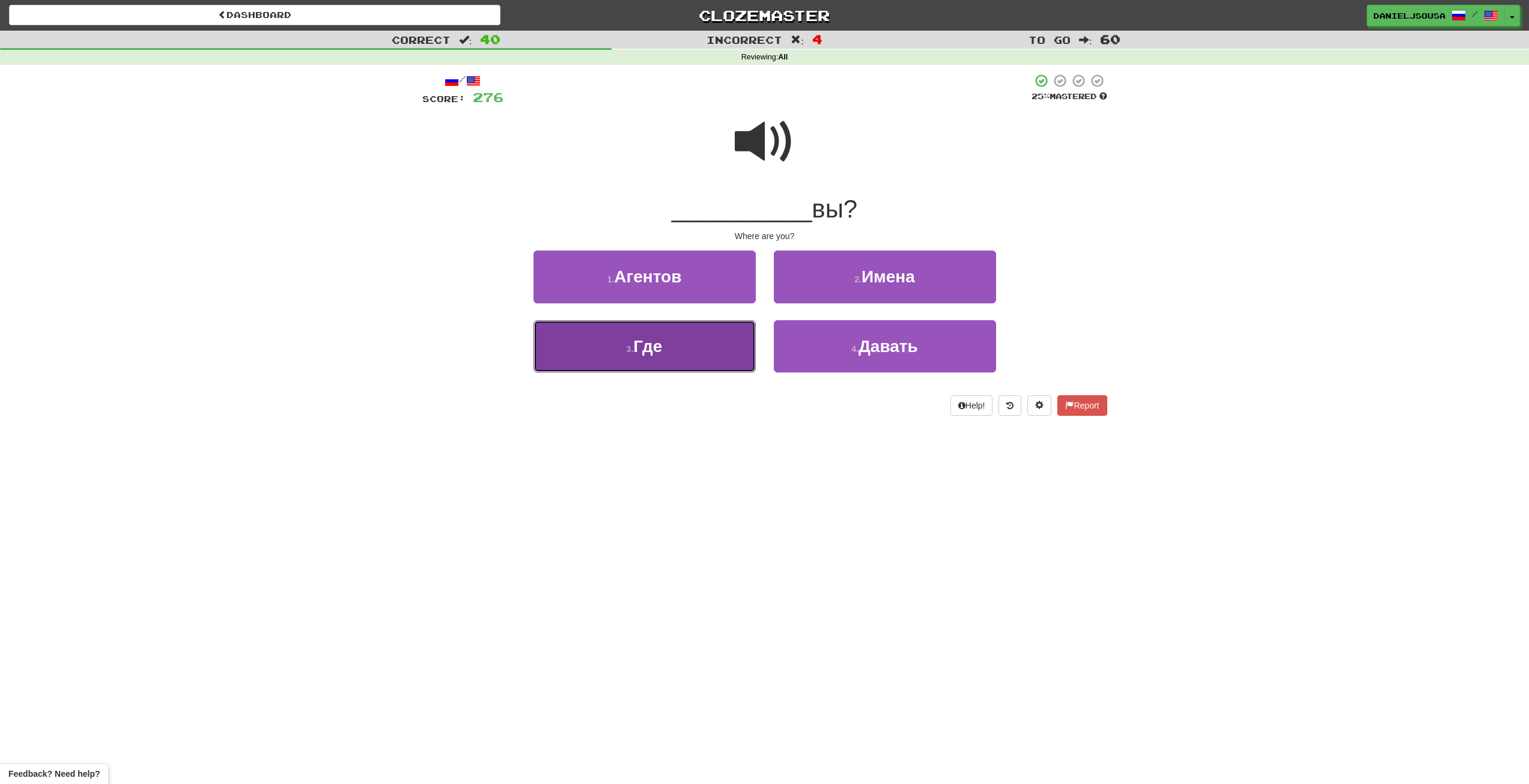
click at [668, 349] on button "3 . Где" at bounding box center [644, 346] width 222 height 52
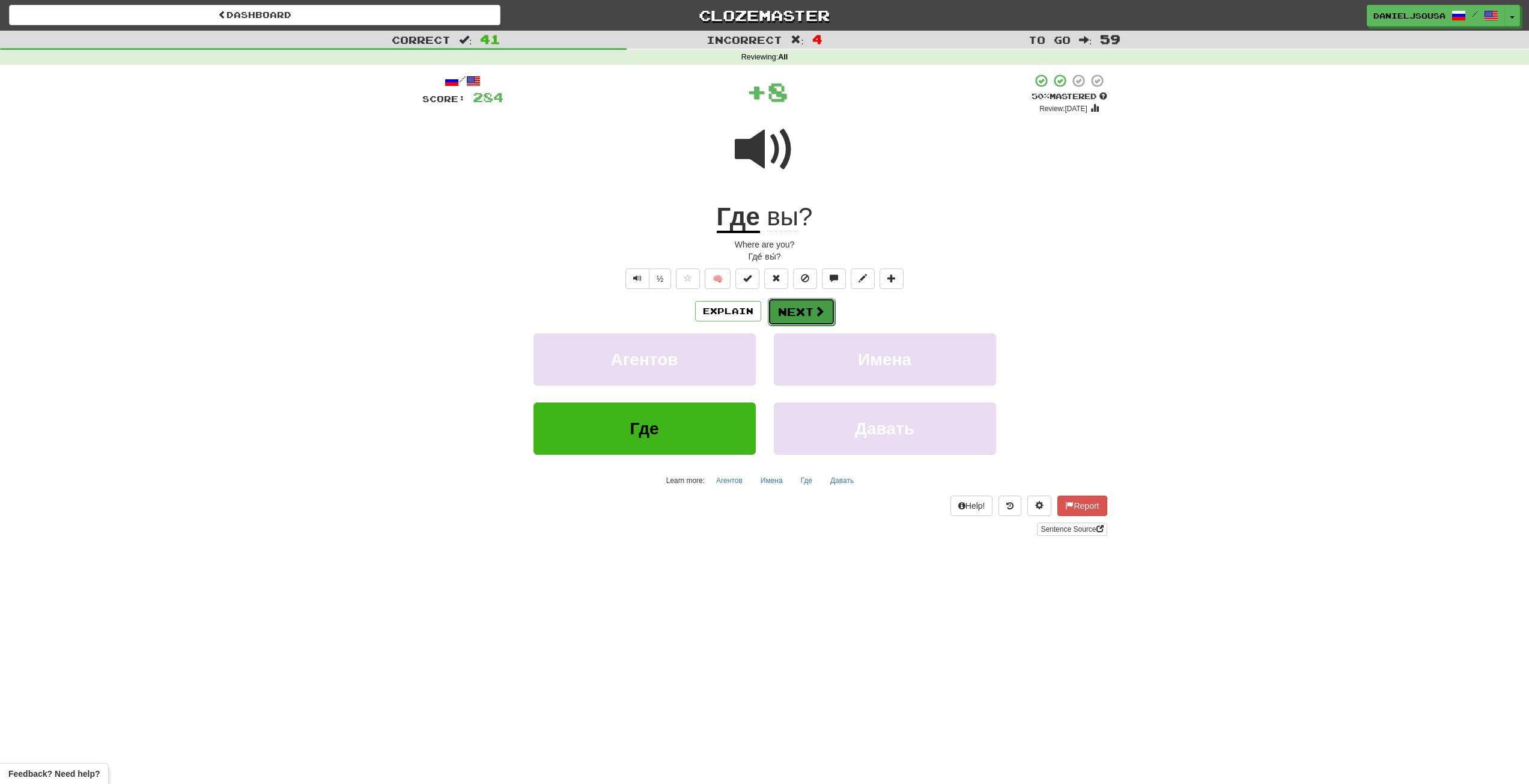
click at [801, 307] on button "Next" at bounding box center [801, 311] width 67 height 27
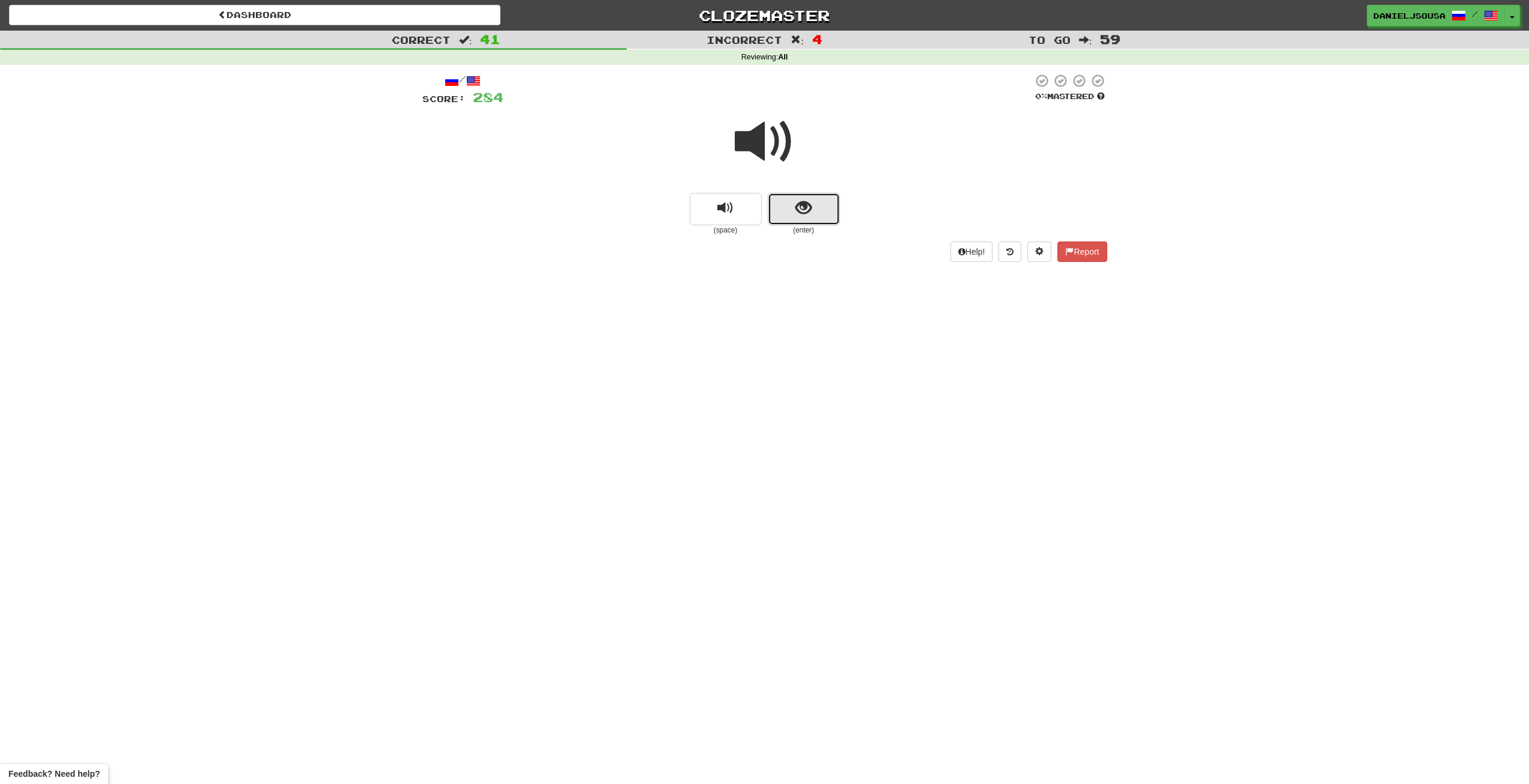
click at [811, 218] on button "show sentence" at bounding box center [803, 209] width 72 height 32
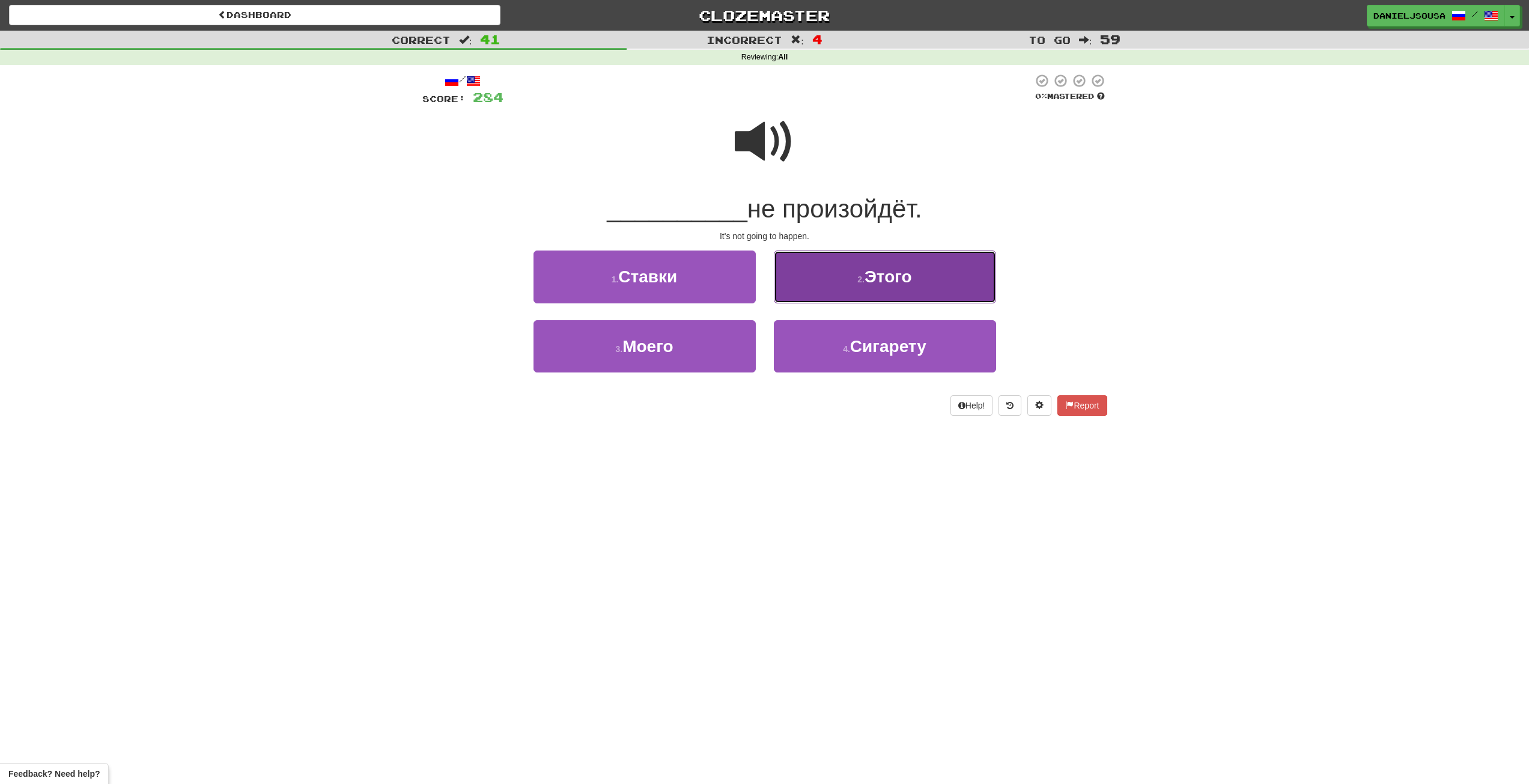
click at [865, 269] on span "Этого" at bounding box center [888, 276] width 47 height 18
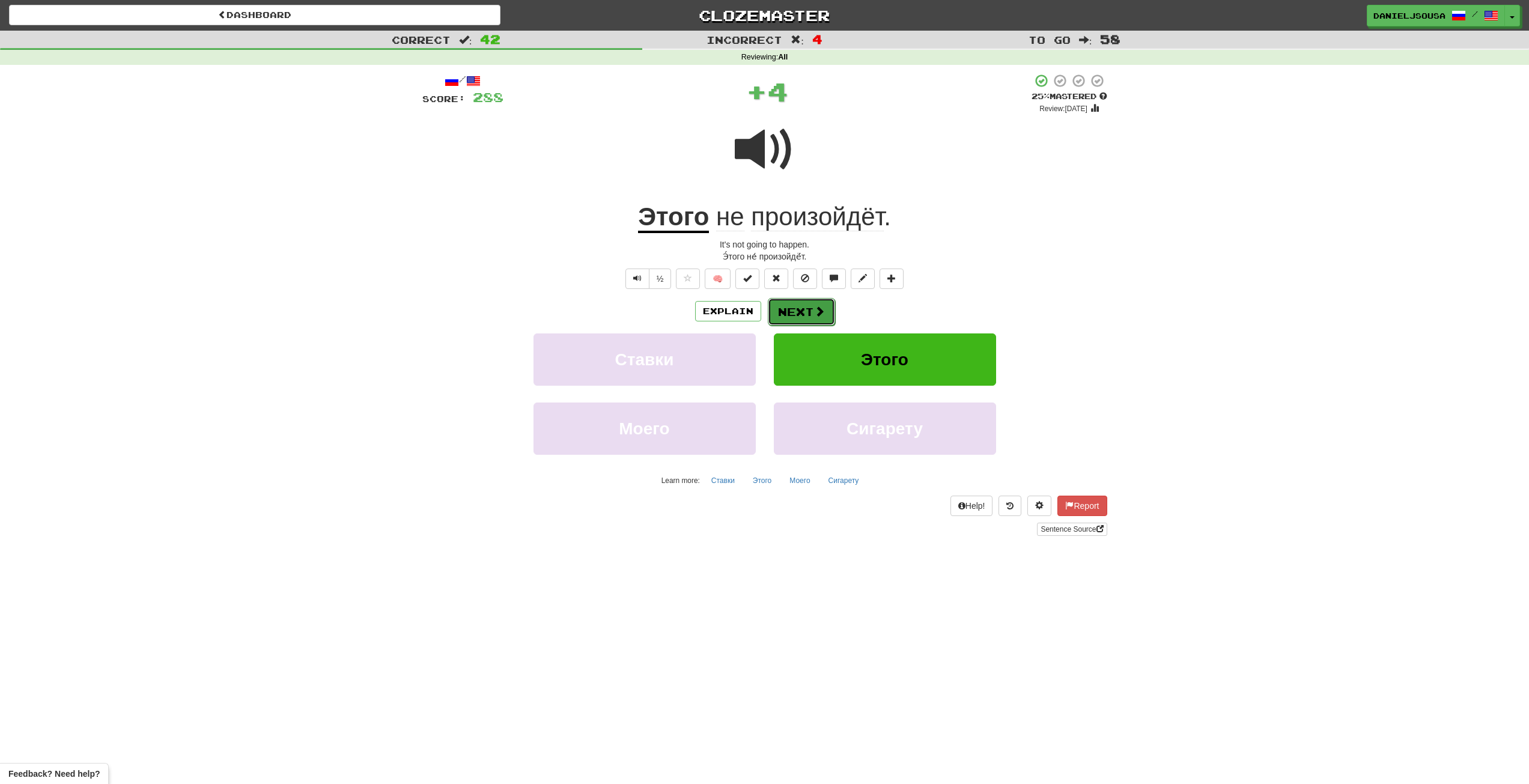
click at [821, 311] on span at bounding box center [819, 311] width 11 height 11
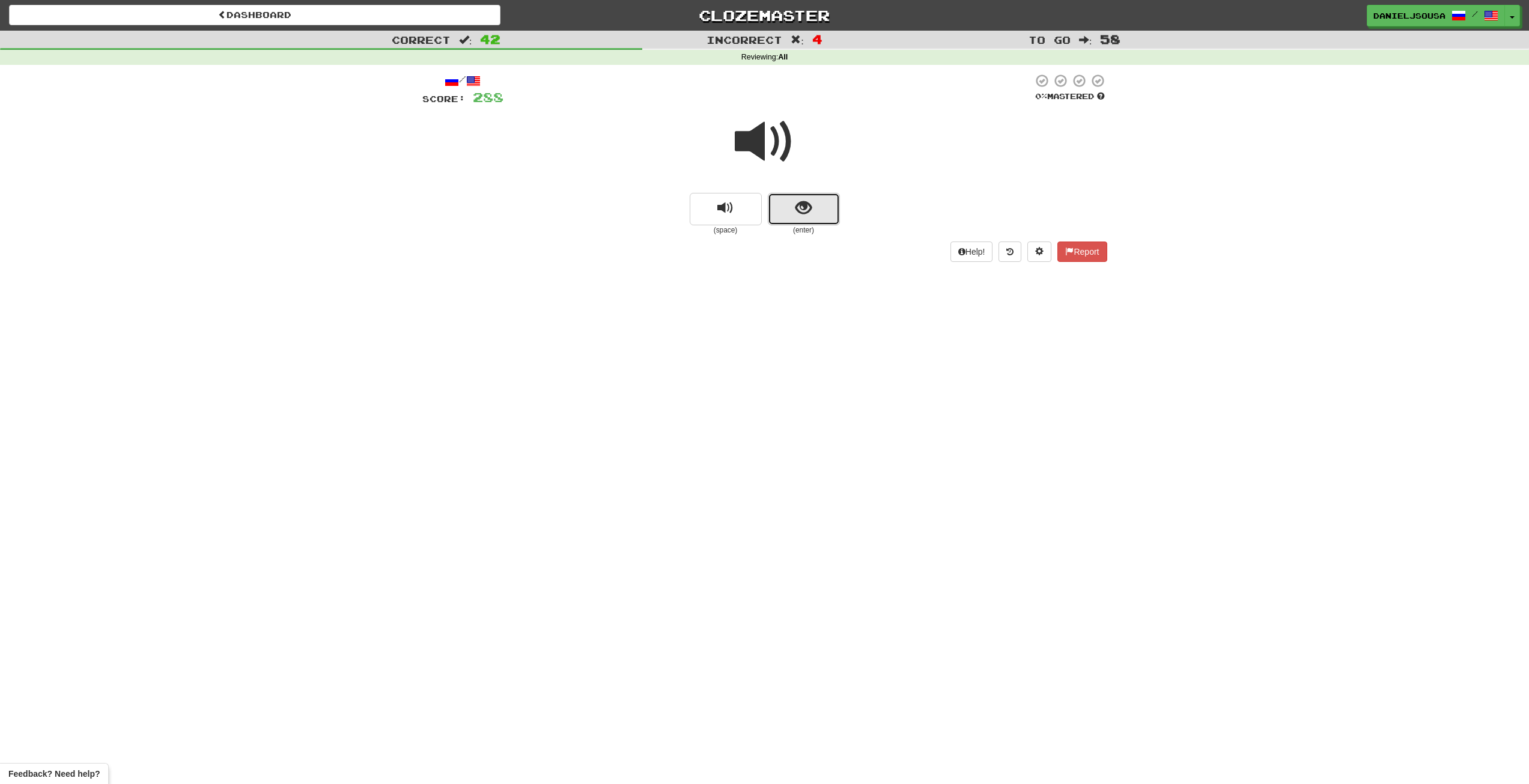
click at [831, 199] on button "show sentence" at bounding box center [803, 209] width 72 height 32
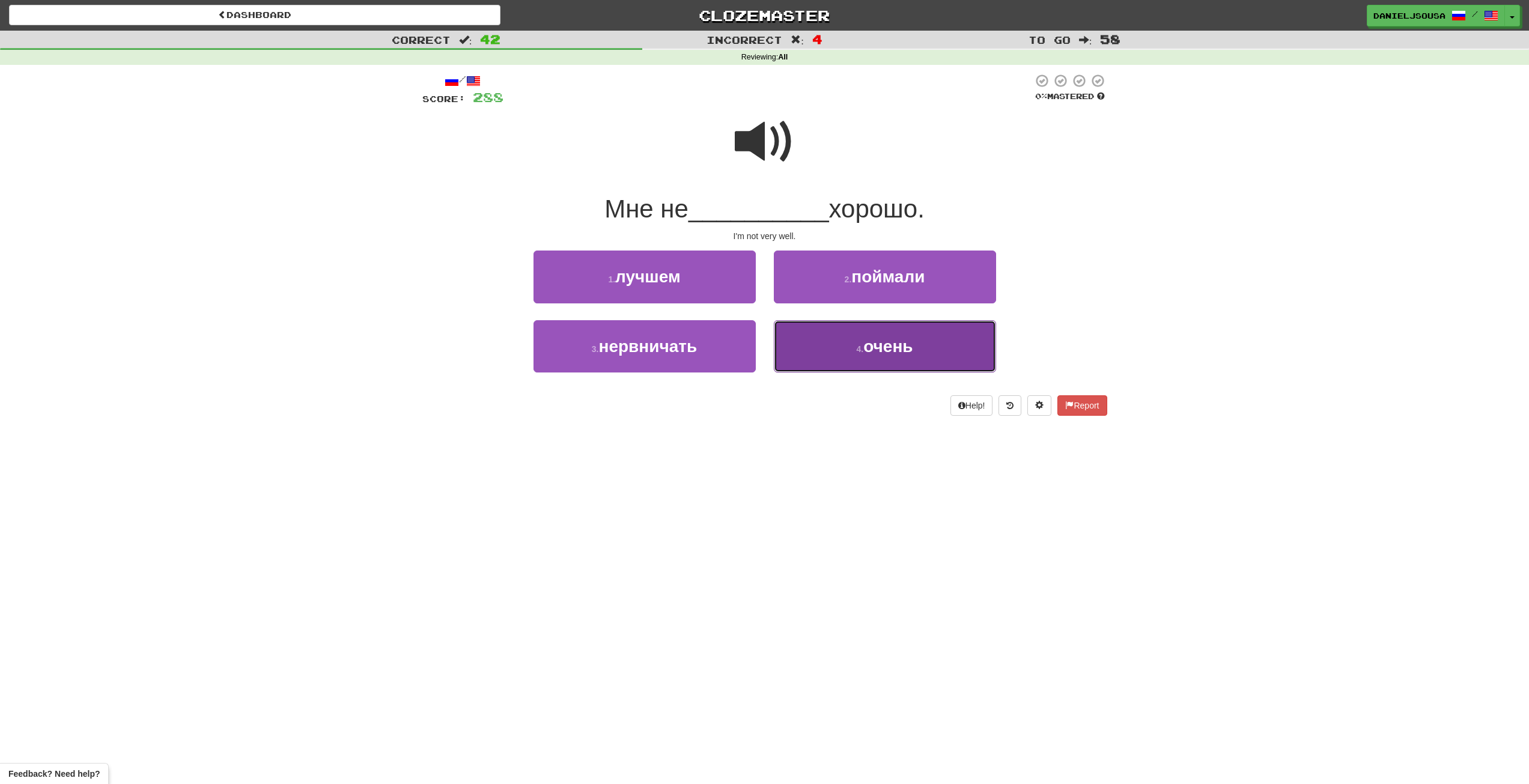
click at [901, 338] on span "очень" at bounding box center [887, 346] width 49 height 18
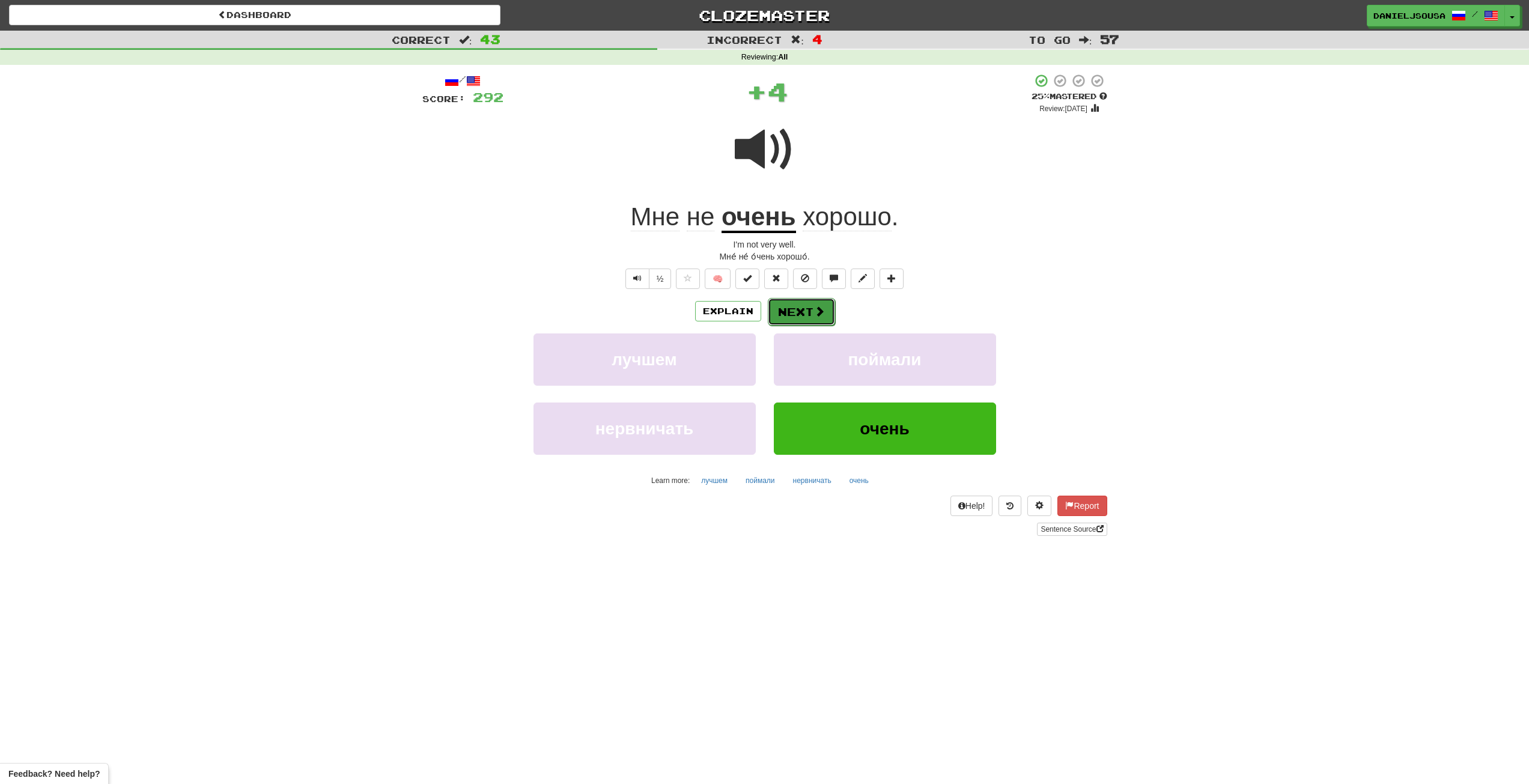
click at [826, 310] on button "Next" at bounding box center [801, 311] width 67 height 27
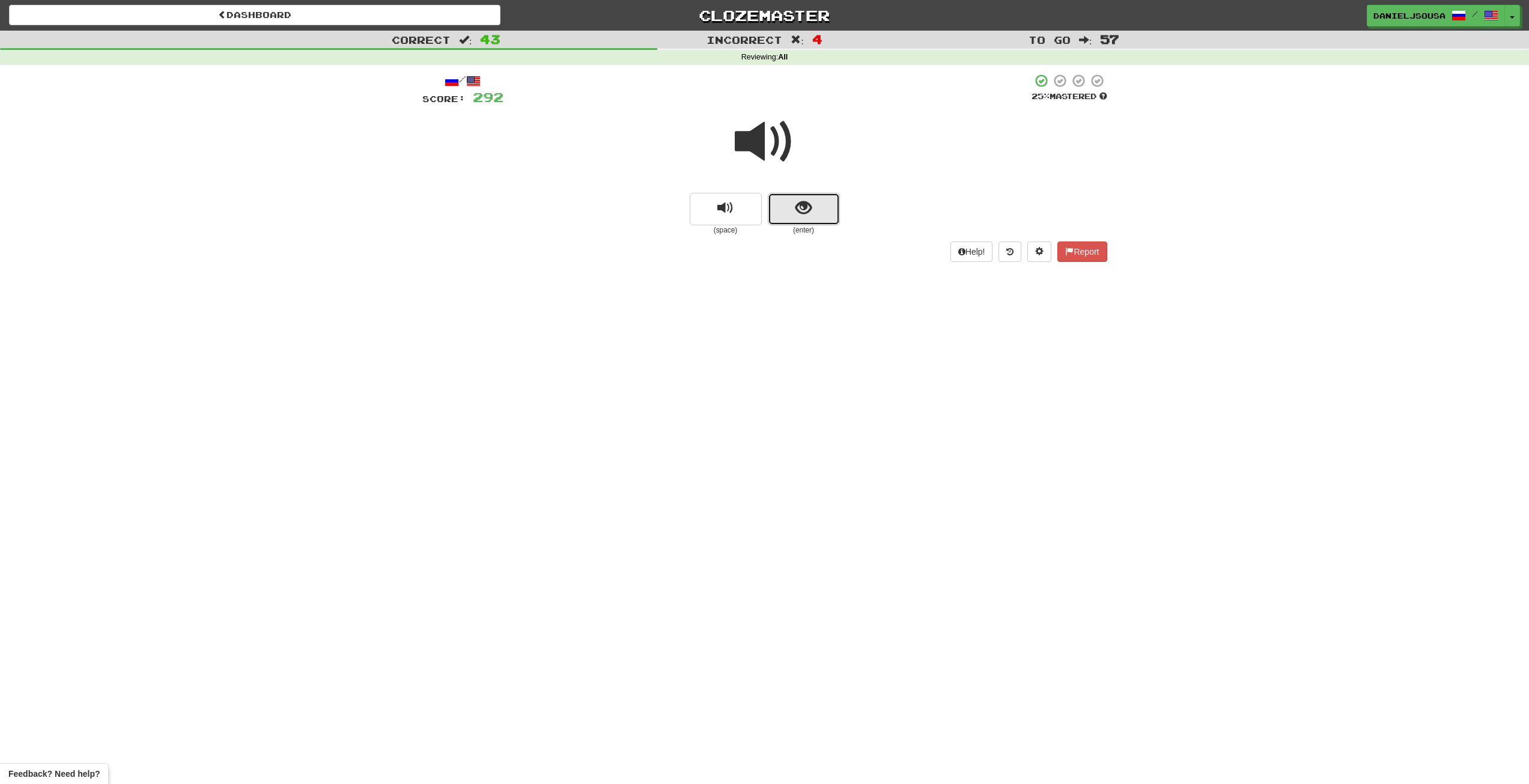
click at [815, 200] on button "show sentence" at bounding box center [803, 209] width 72 height 32
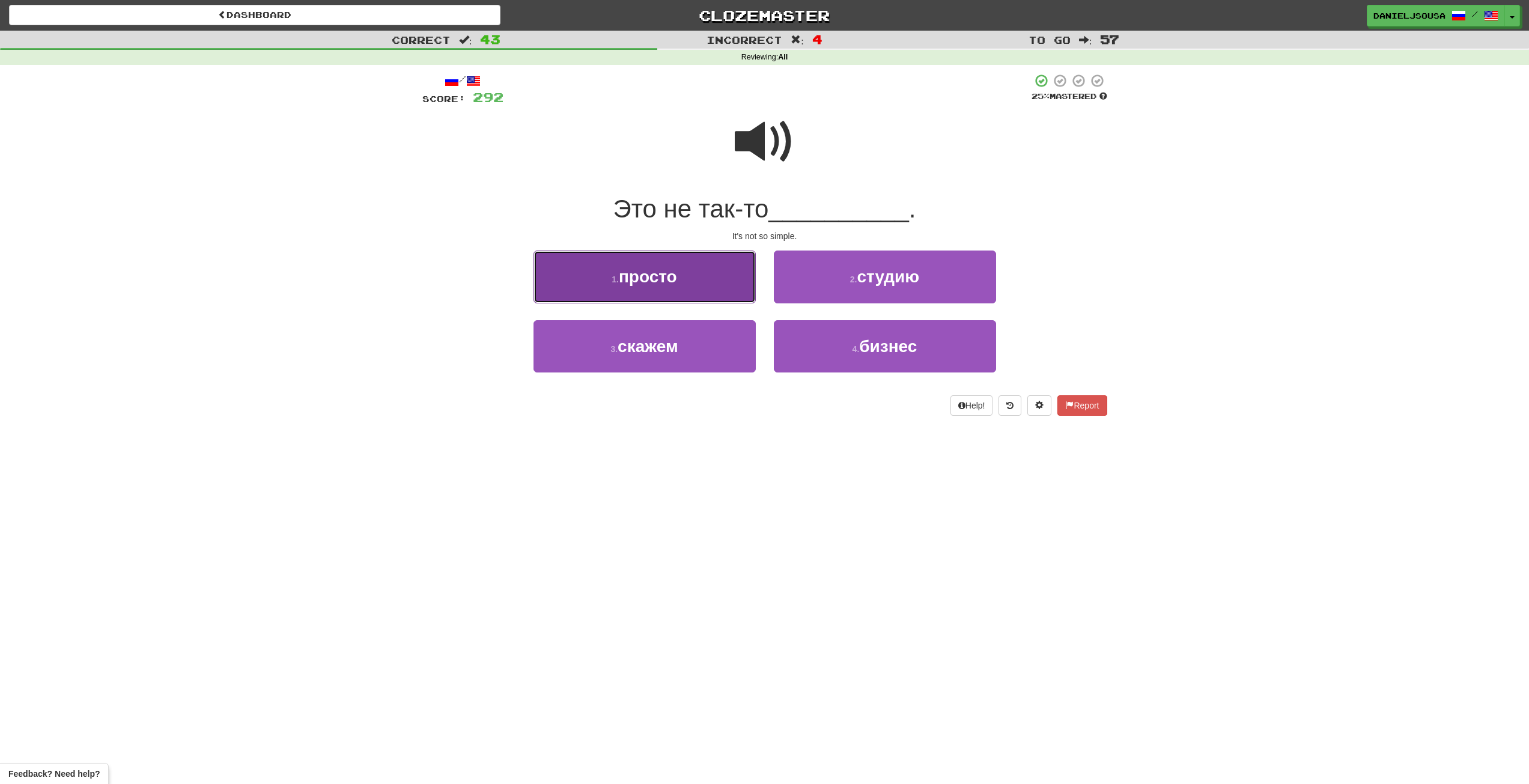
click at [693, 280] on button "1 . просто" at bounding box center [644, 276] width 222 height 52
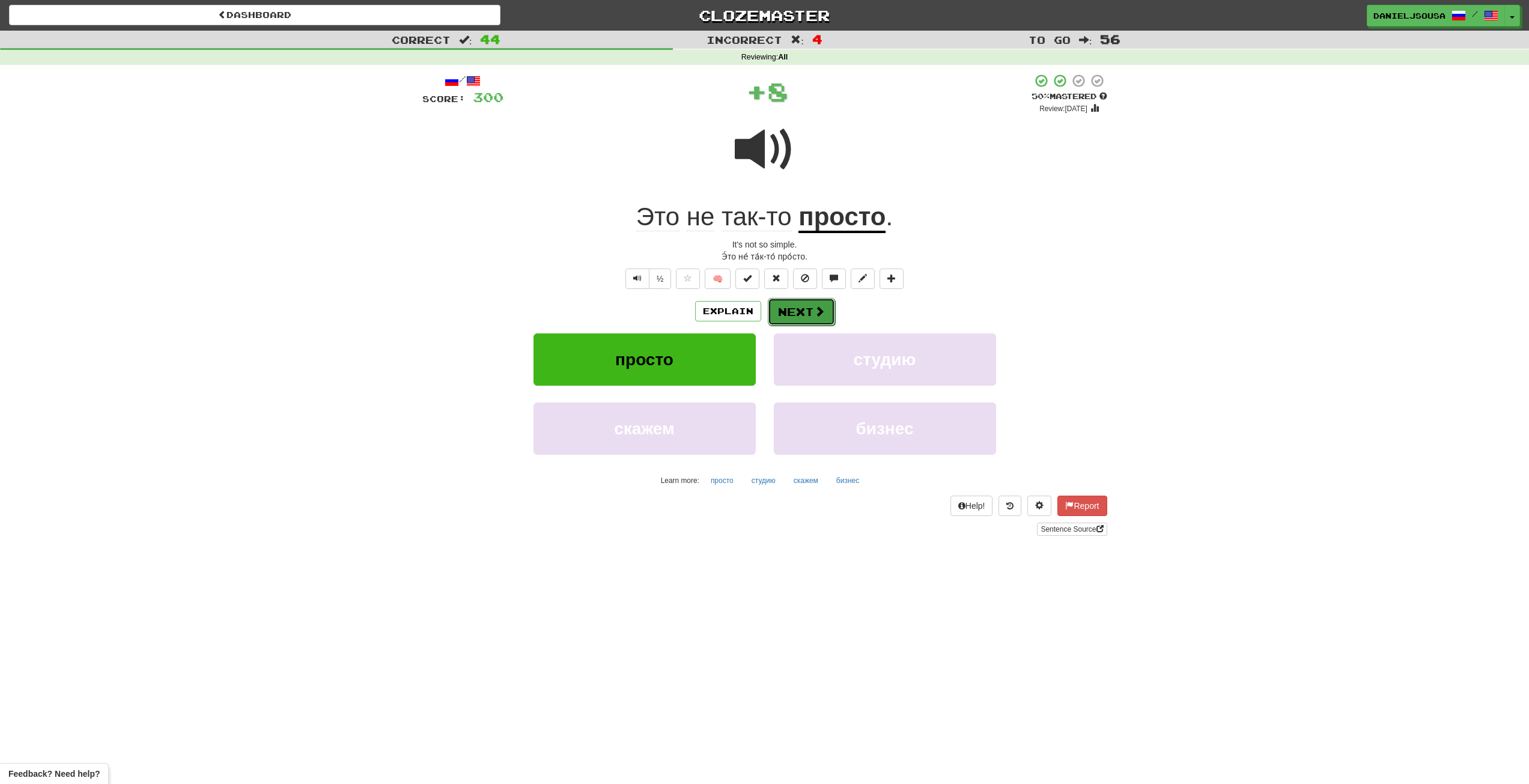
click at [811, 310] on button "Next" at bounding box center [801, 311] width 67 height 27
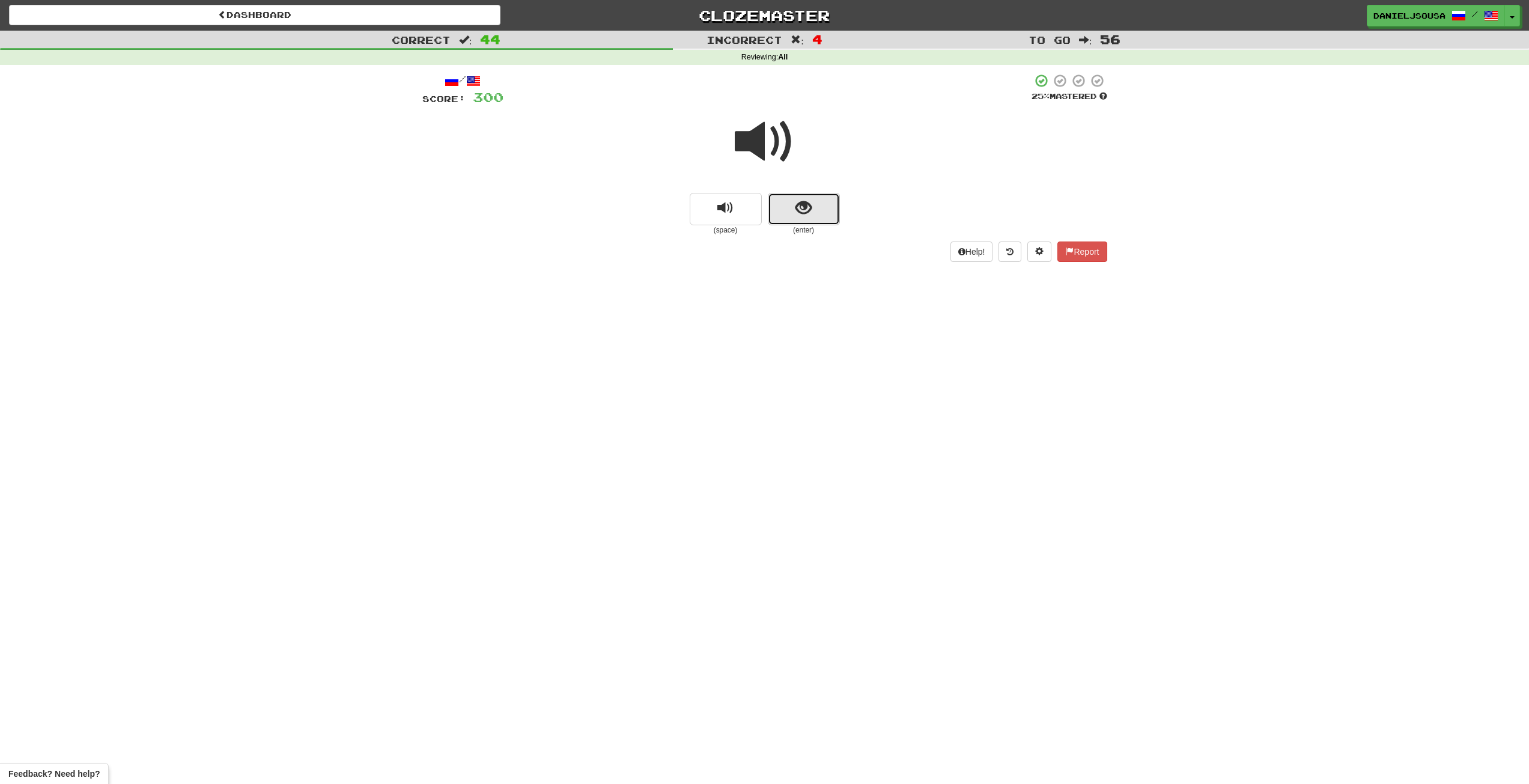
click at [819, 215] on button "show sentence" at bounding box center [803, 209] width 72 height 32
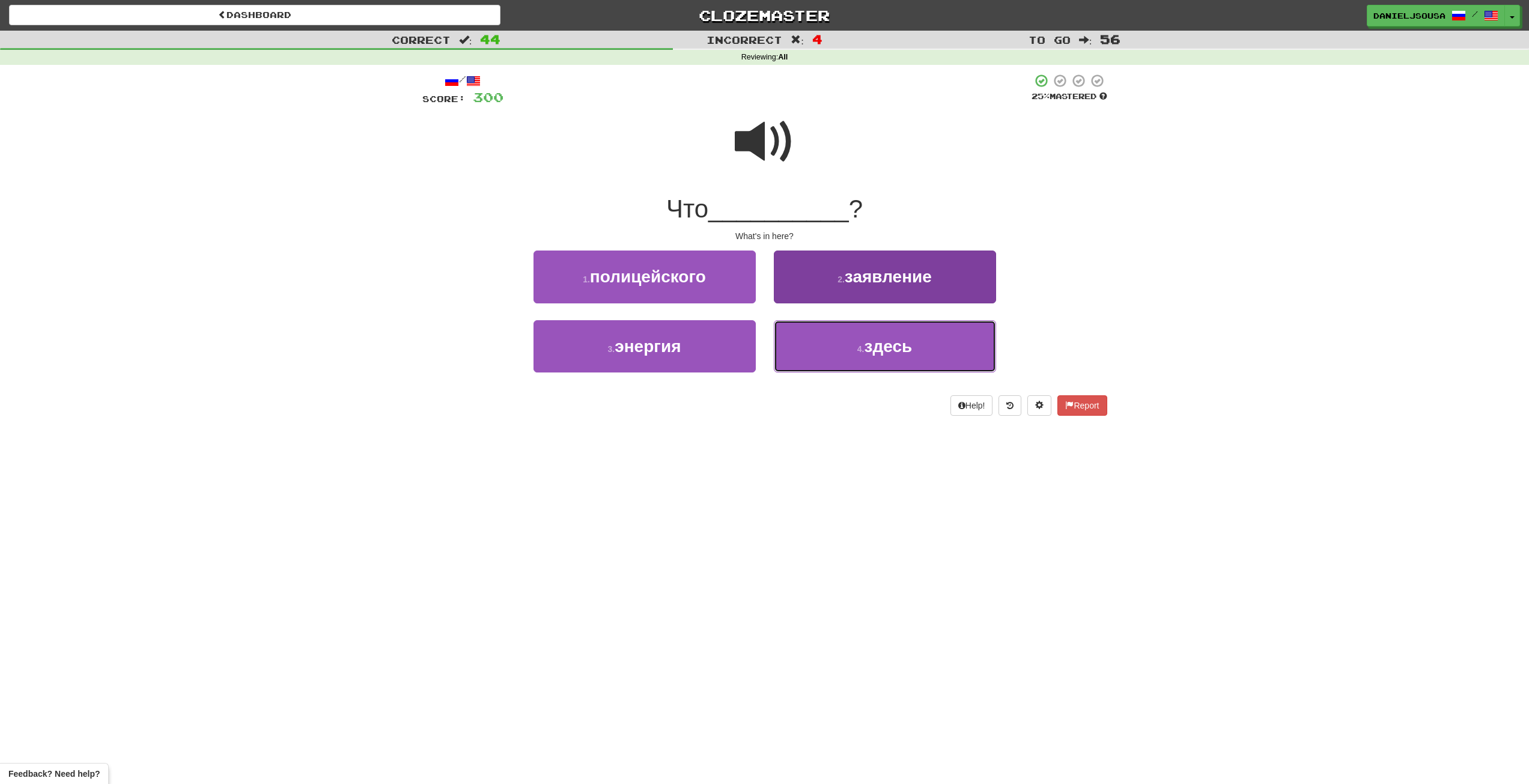
drag, startPoint x: 893, startPoint y: 345, endPoint x: 915, endPoint y: 356, distance: 24.6
click at [894, 347] on span "здесь" at bounding box center [889, 346] width 48 height 18
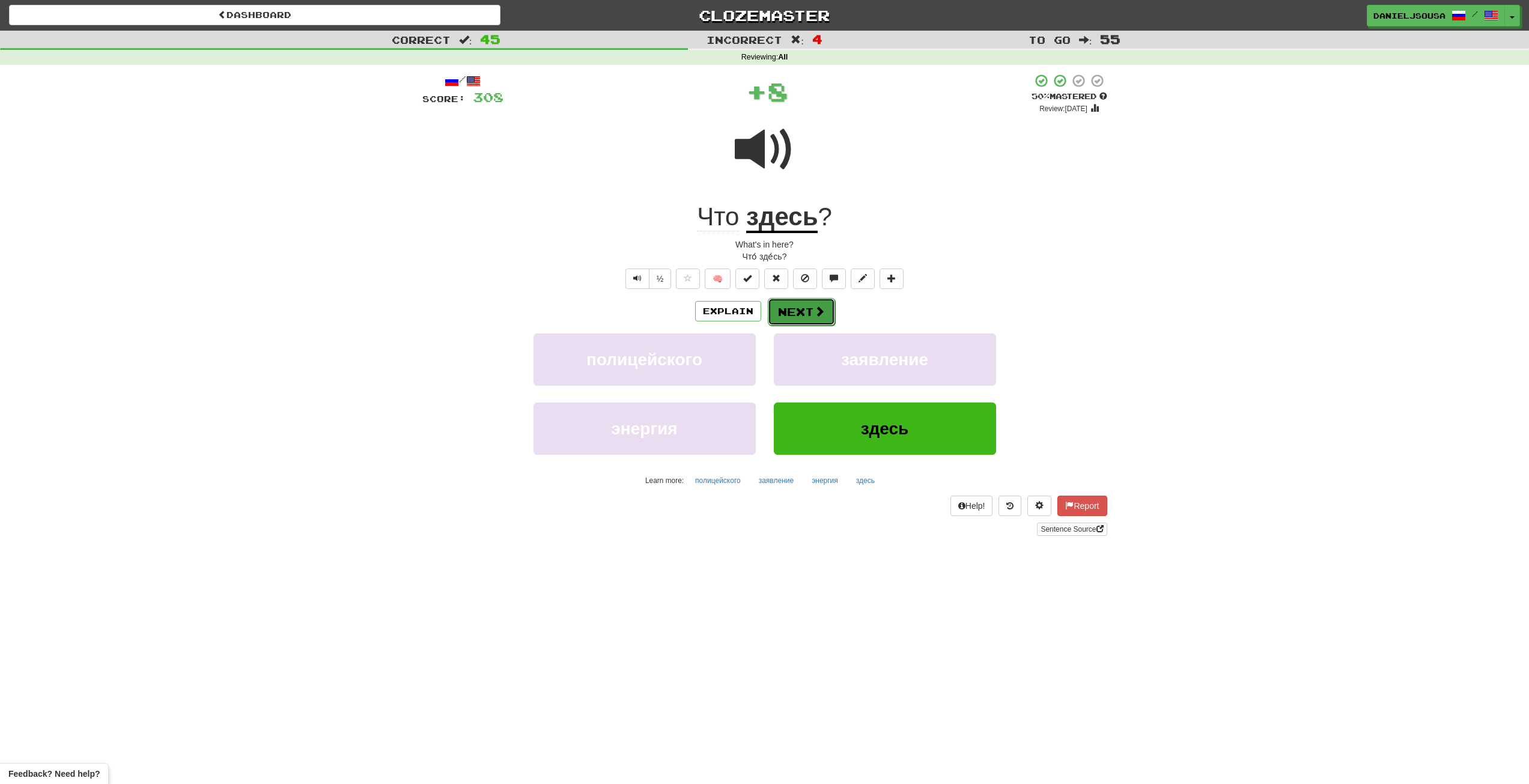
click at [790, 304] on button "Next" at bounding box center [801, 311] width 67 height 27
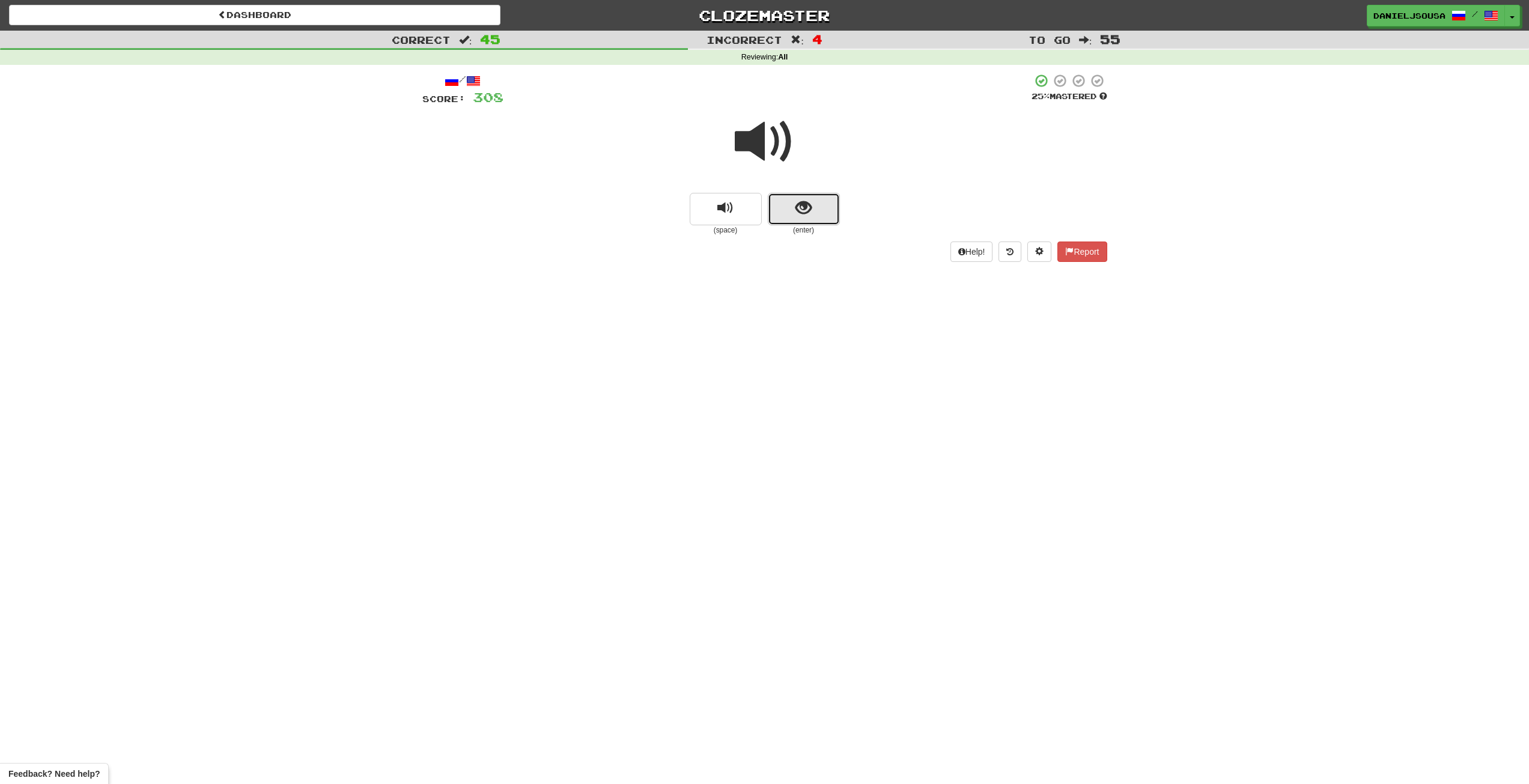
click at [811, 210] on button "show sentence" at bounding box center [803, 209] width 72 height 32
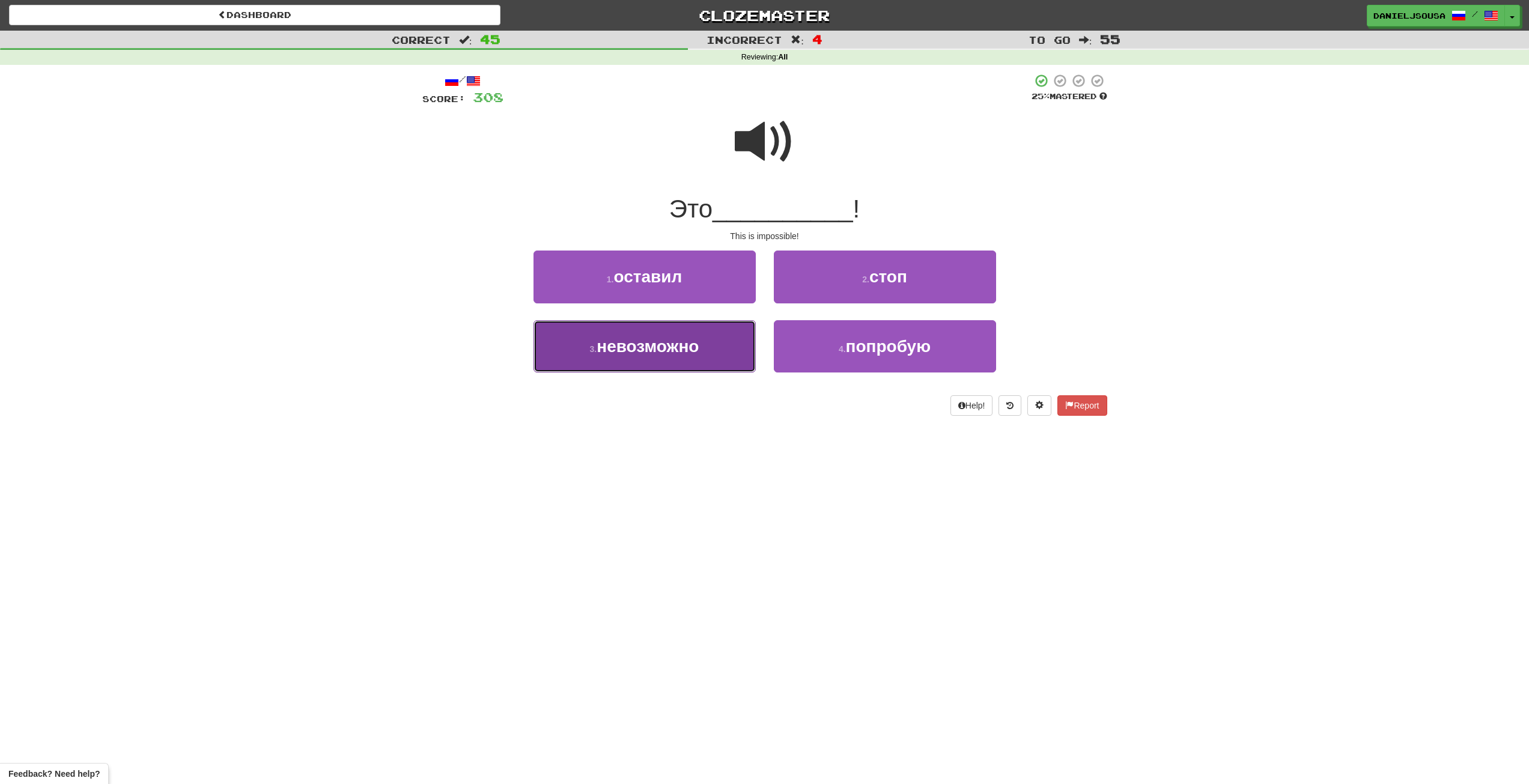
click at [673, 357] on button "3 . невозможно" at bounding box center [644, 346] width 222 height 52
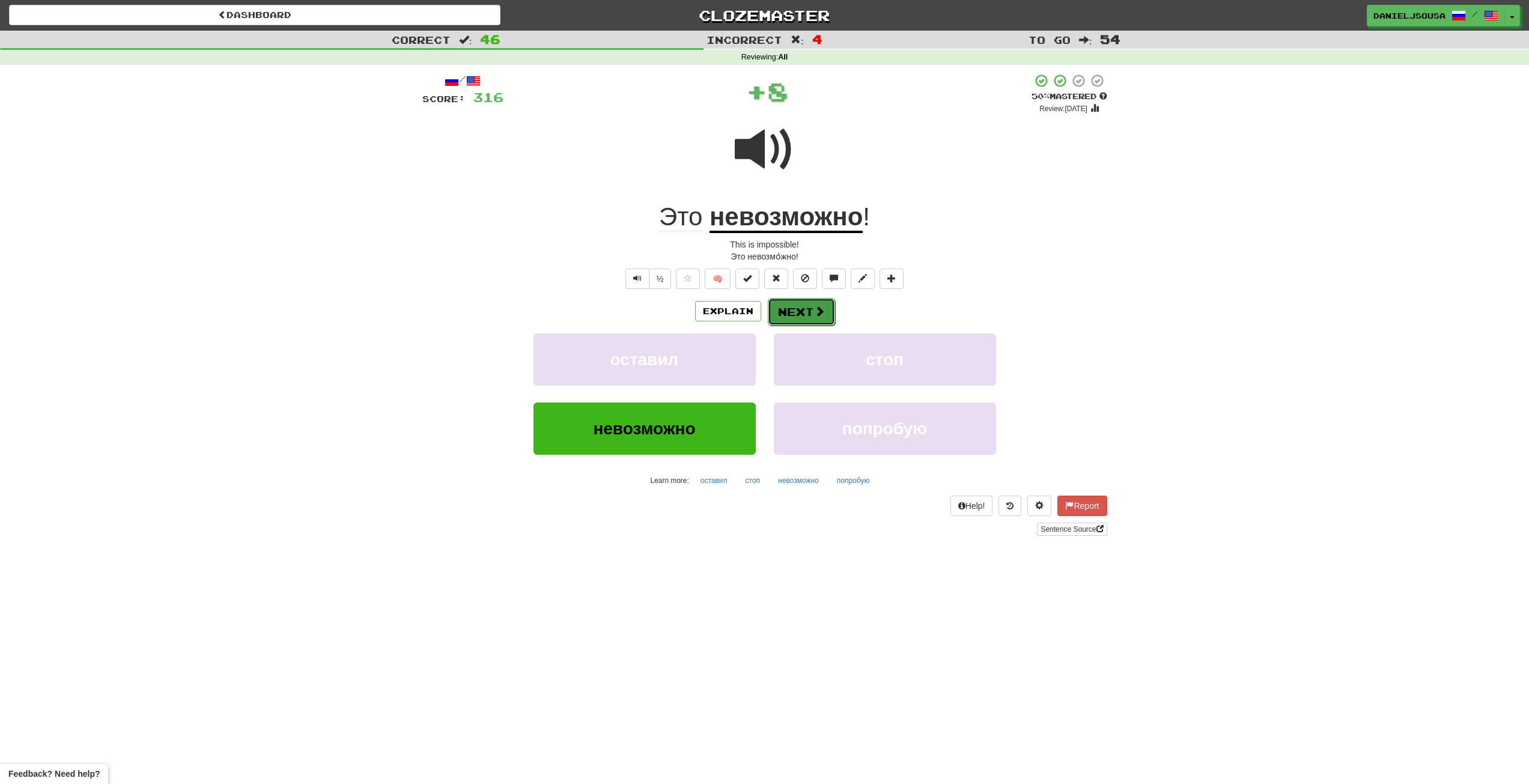
click at [808, 309] on button "Next" at bounding box center [801, 311] width 67 height 27
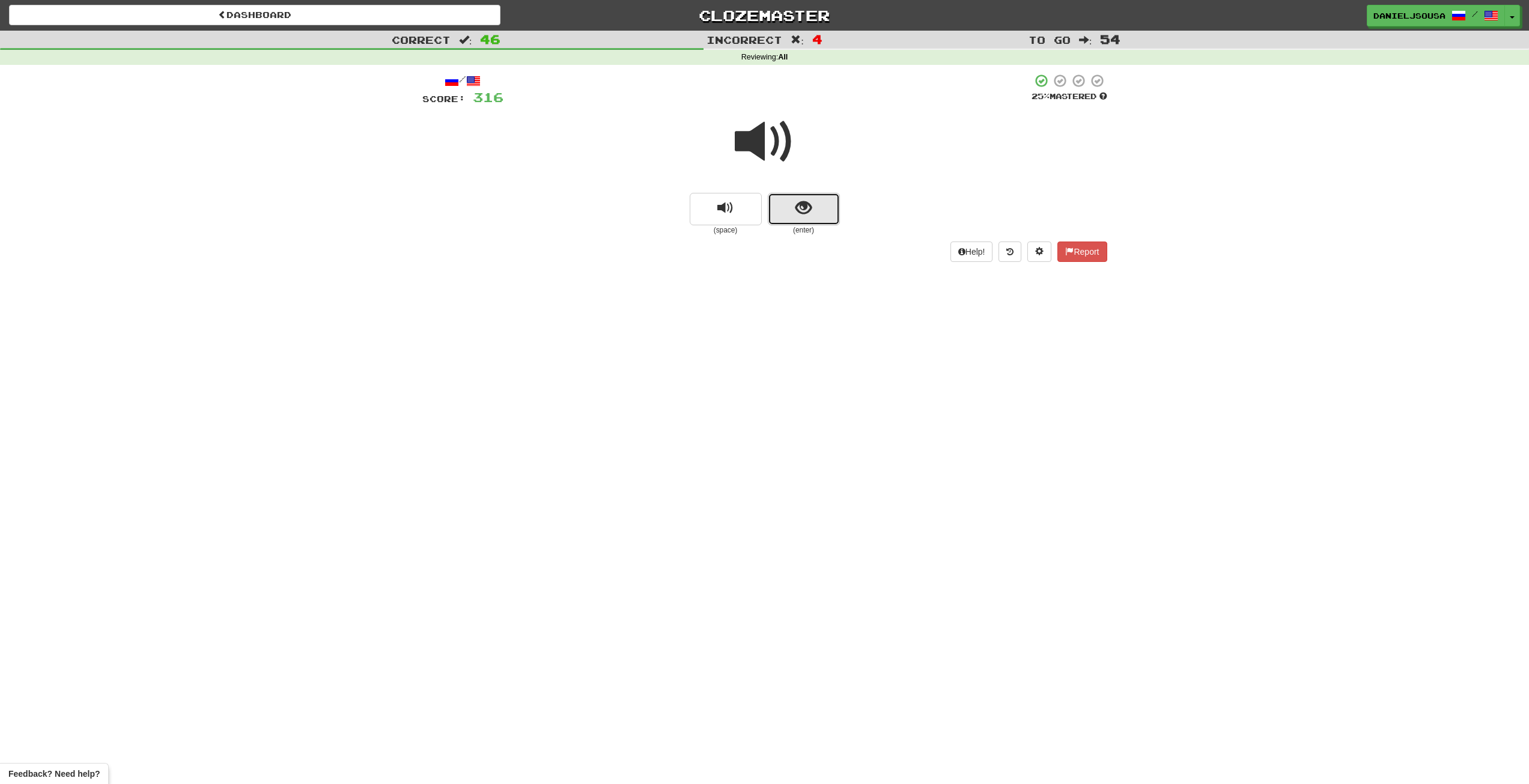
click at [778, 202] on button "show sentence" at bounding box center [803, 209] width 72 height 32
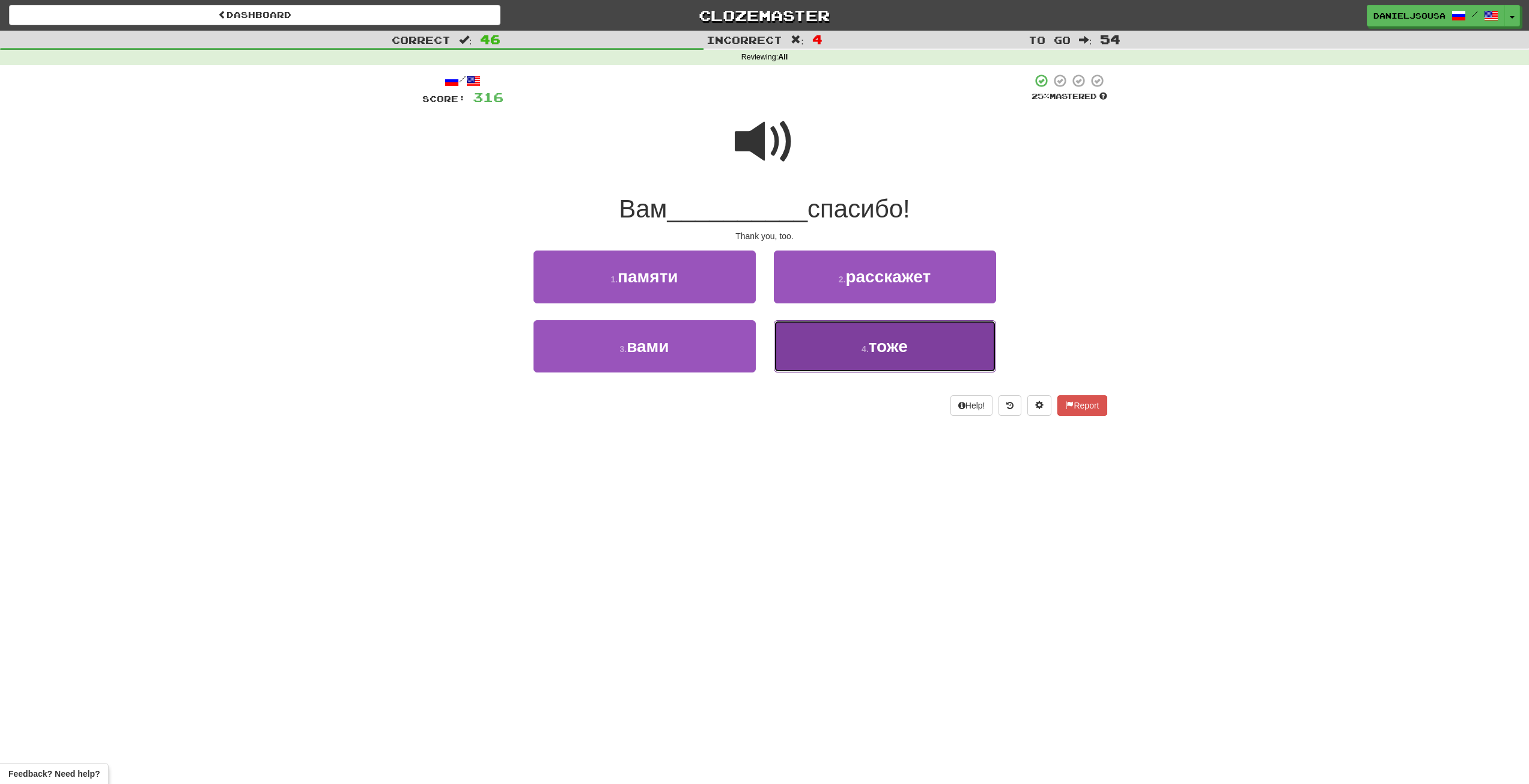
click at [904, 349] on span "тоже" at bounding box center [888, 346] width 39 height 18
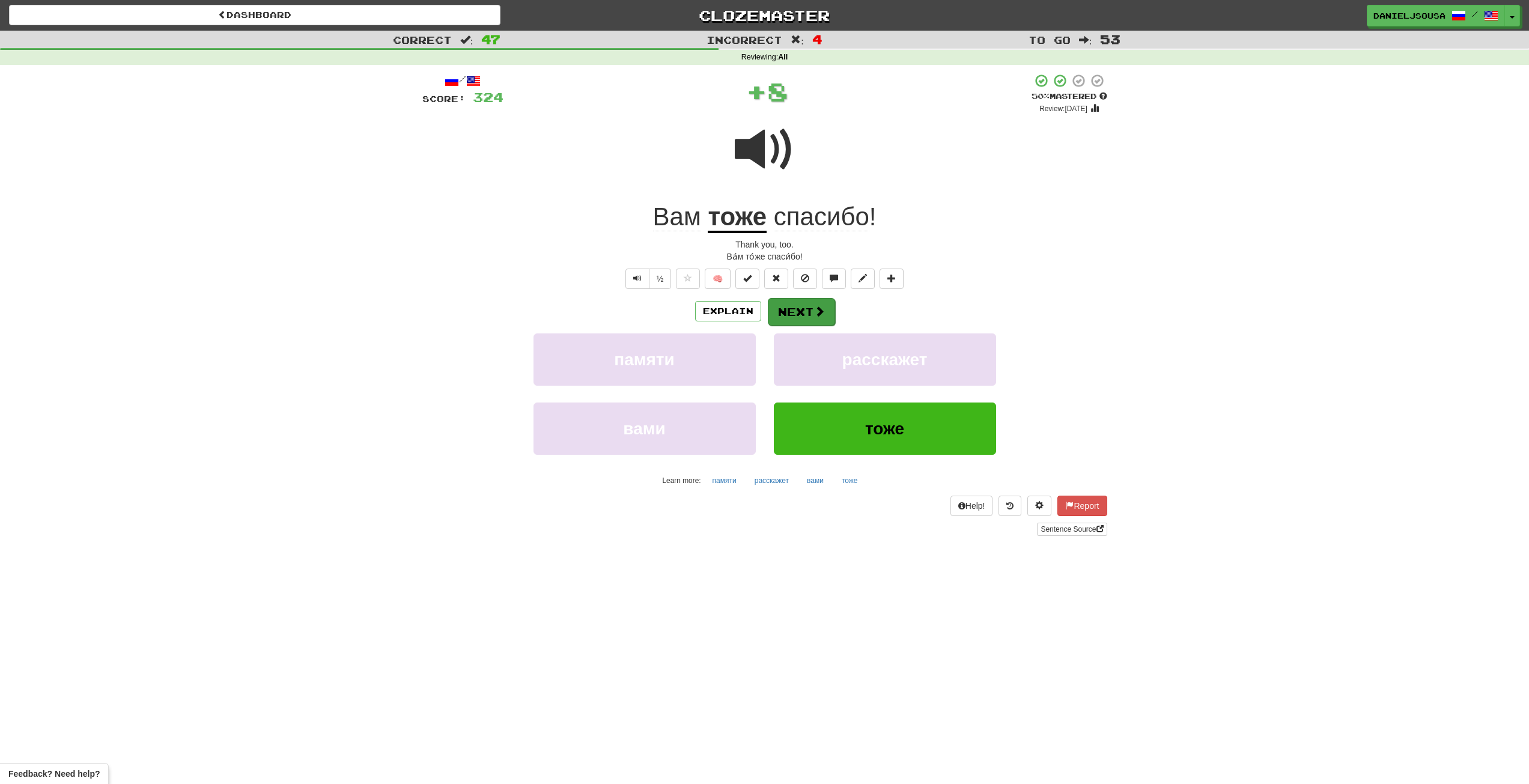
click at [797, 298] on div "Explain Next" at bounding box center [765, 311] width 685 height 27
click at [797, 303] on button "Next" at bounding box center [801, 311] width 67 height 27
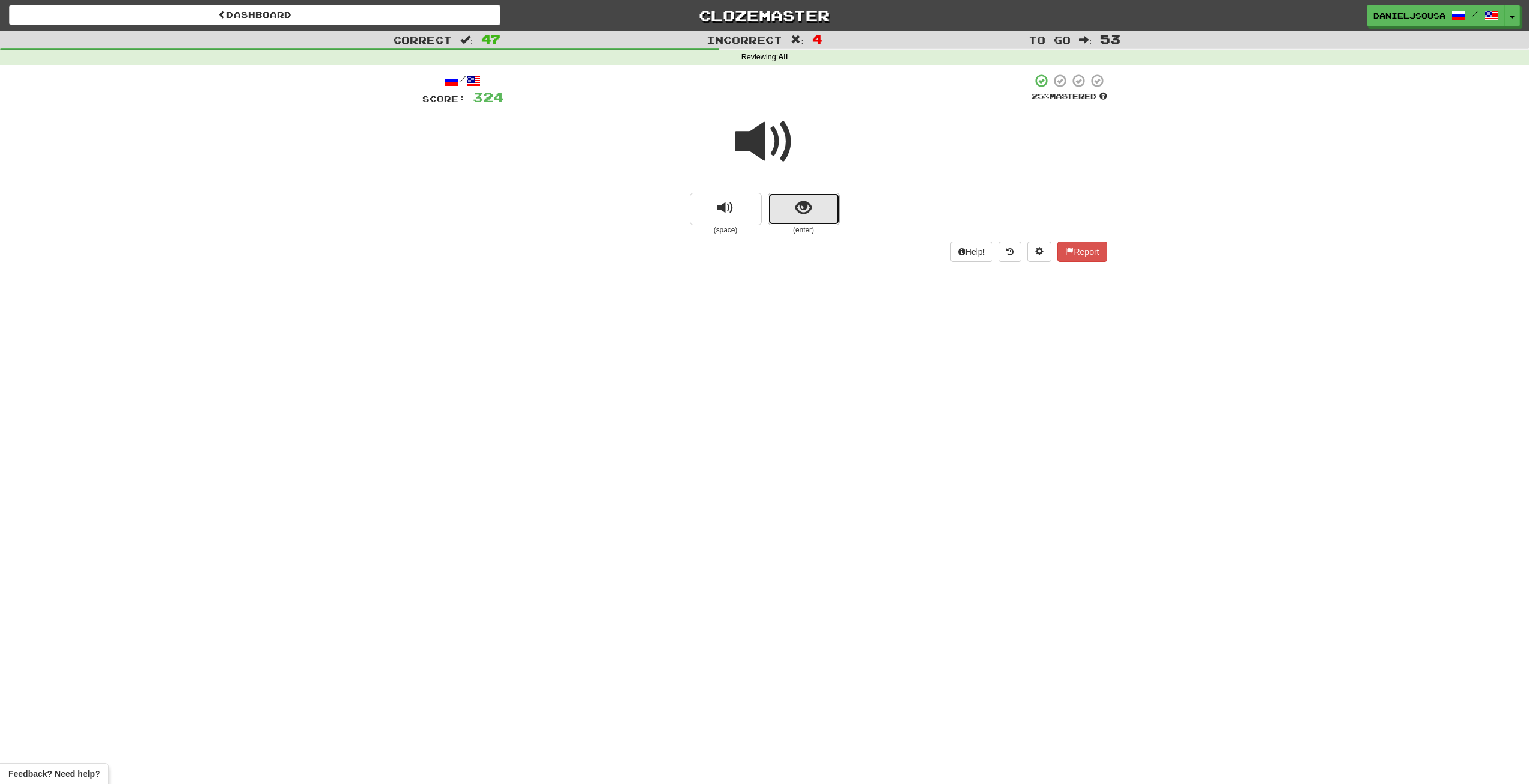
click at [802, 200] on span "show sentence" at bounding box center [803, 209] width 17 height 17
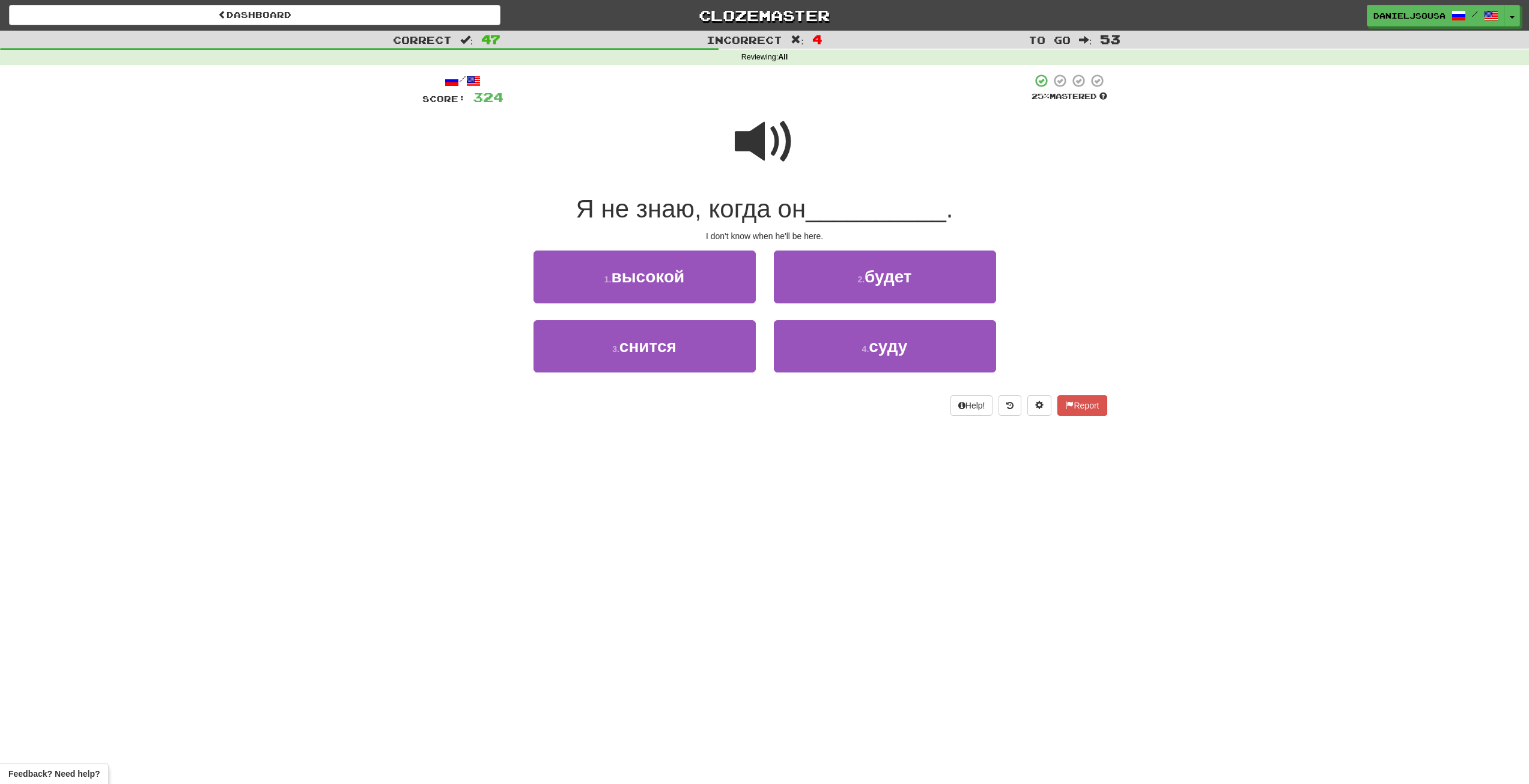
click at [772, 143] on span at bounding box center [765, 141] width 60 height 60
click at [885, 279] on span "будет" at bounding box center [888, 276] width 47 height 18
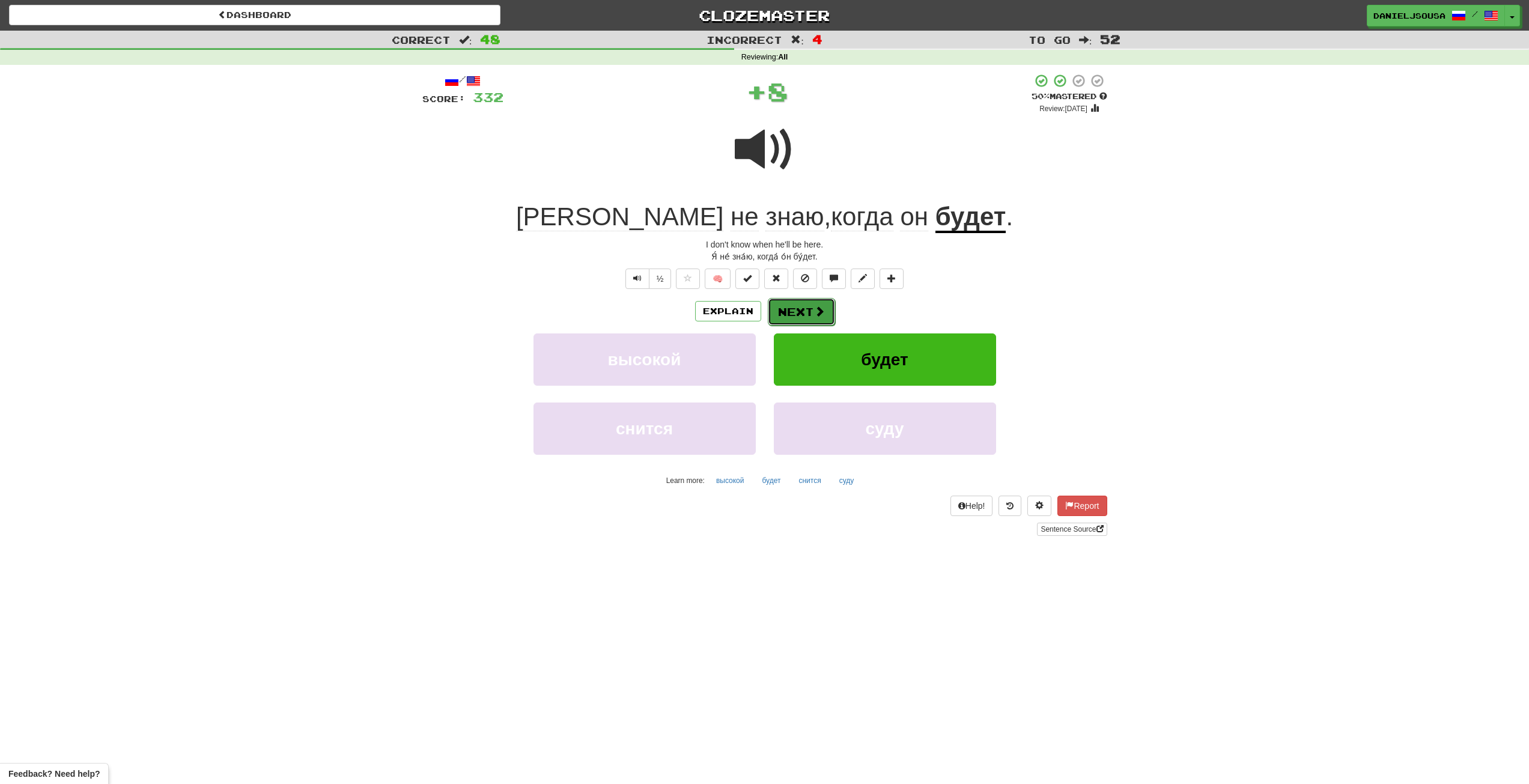
click at [801, 311] on button "Next" at bounding box center [801, 311] width 67 height 27
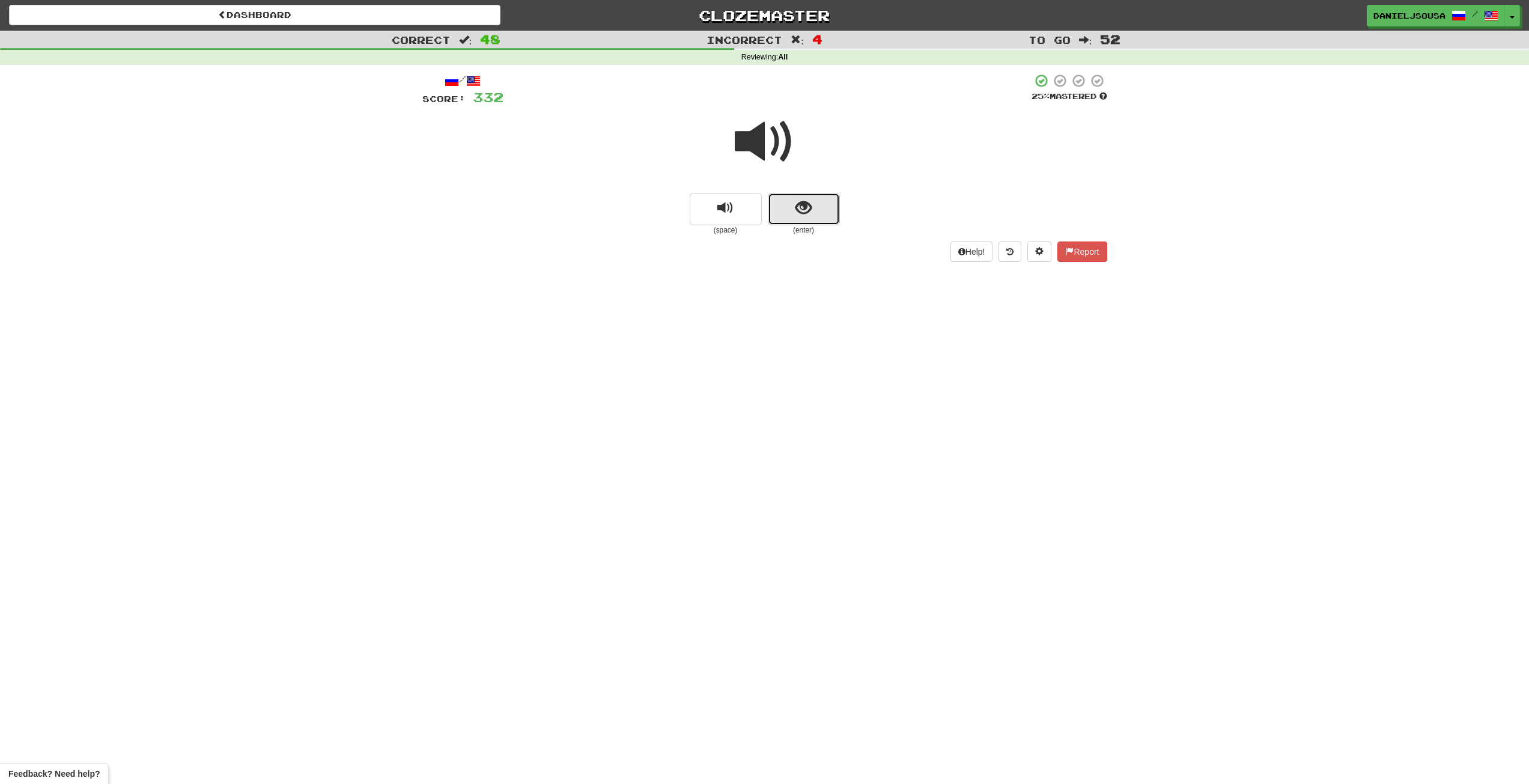
click at [796, 209] on span "show sentence" at bounding box center [803, 209] width 17 height 17
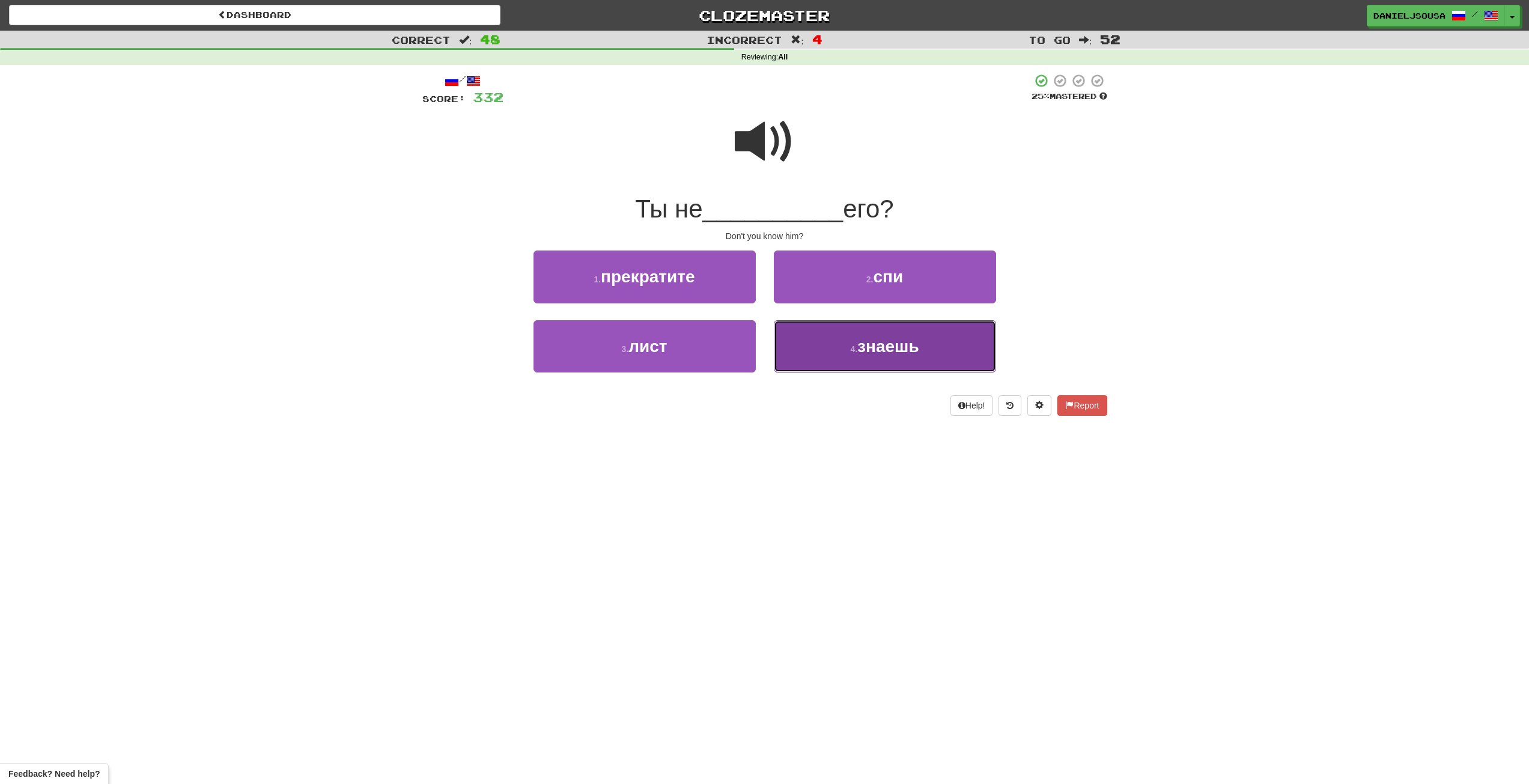
click at [897, 349] on span "знаешь" at bounding box center [888, 346] width 62 height 18
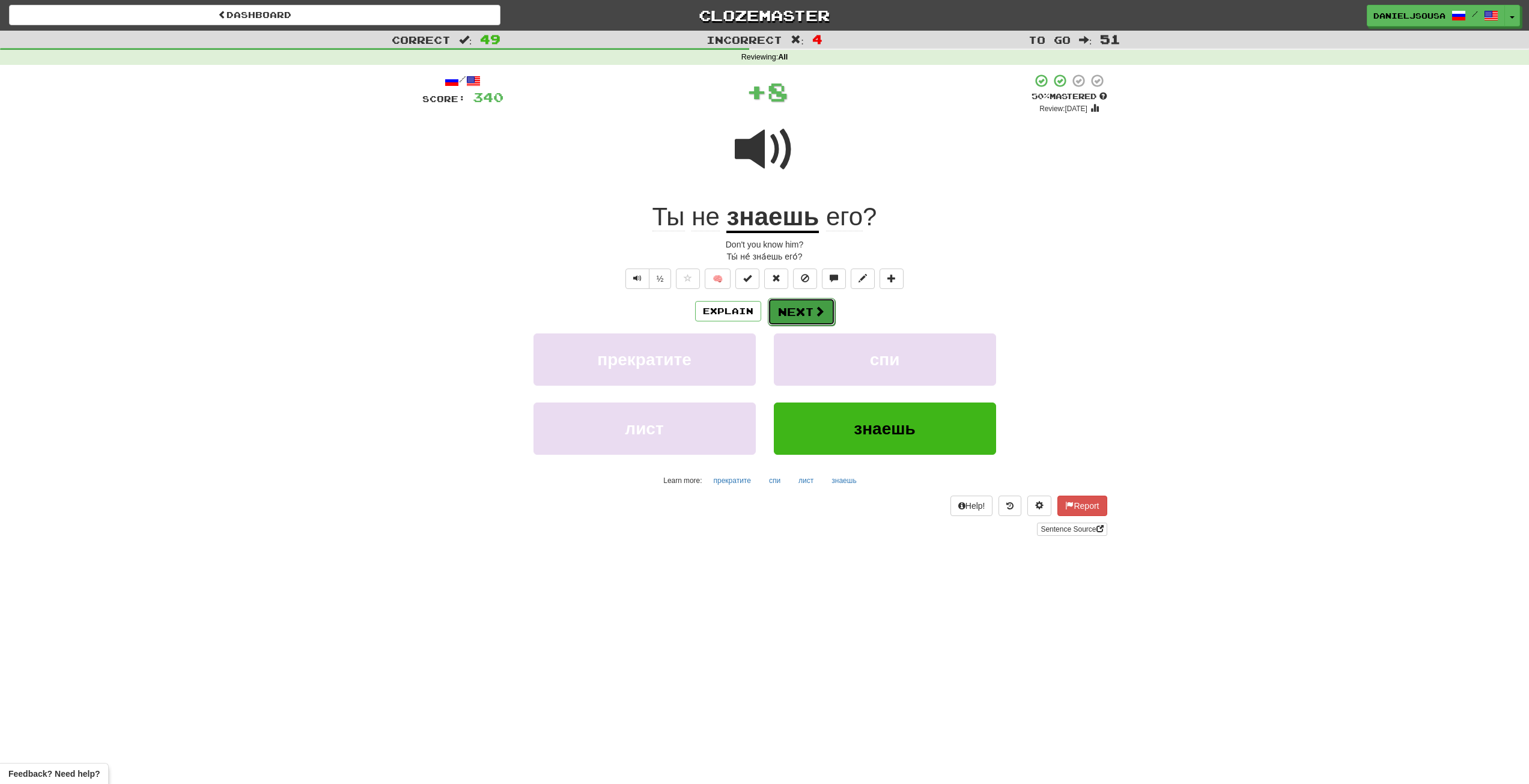
click at [803, 306] on button "Next" at bounding box center [801, 311] width 67 height 27
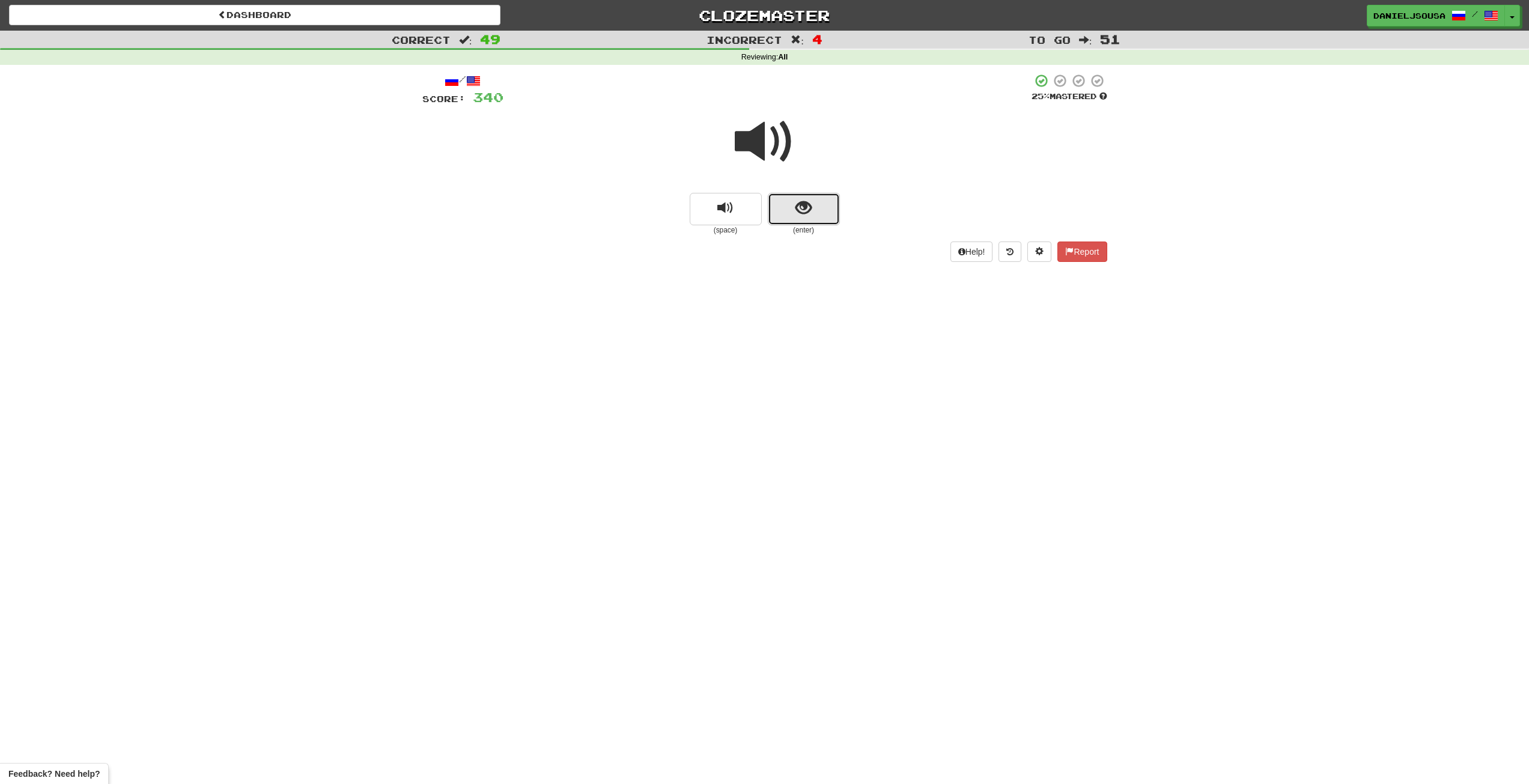
click at [801, 215] on span "show sentence" at bounding box center [803, 209] width 17 height 17
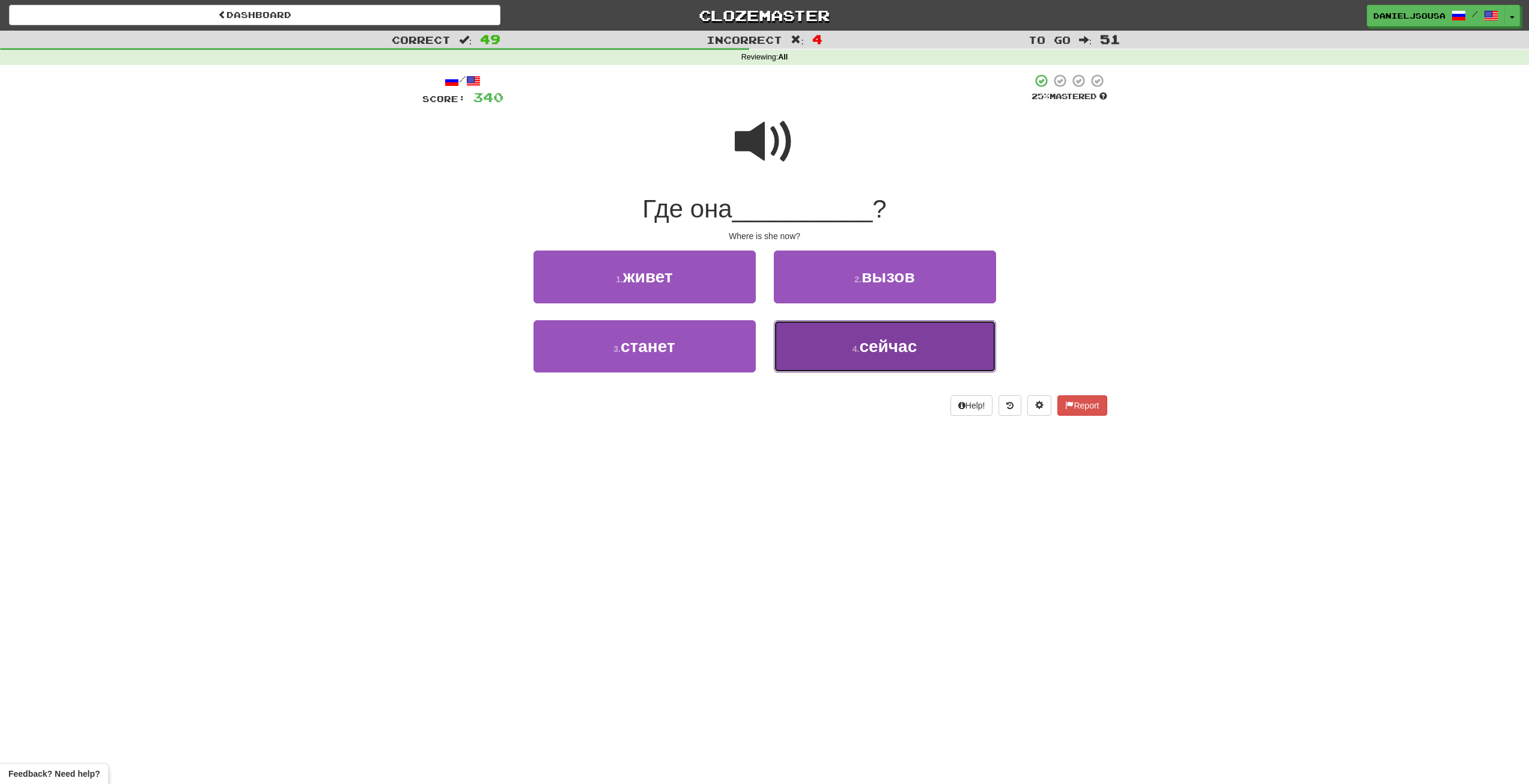
click at [890, 352] on span "сейчас" at bounding box center [887, 346] width 57 height 18
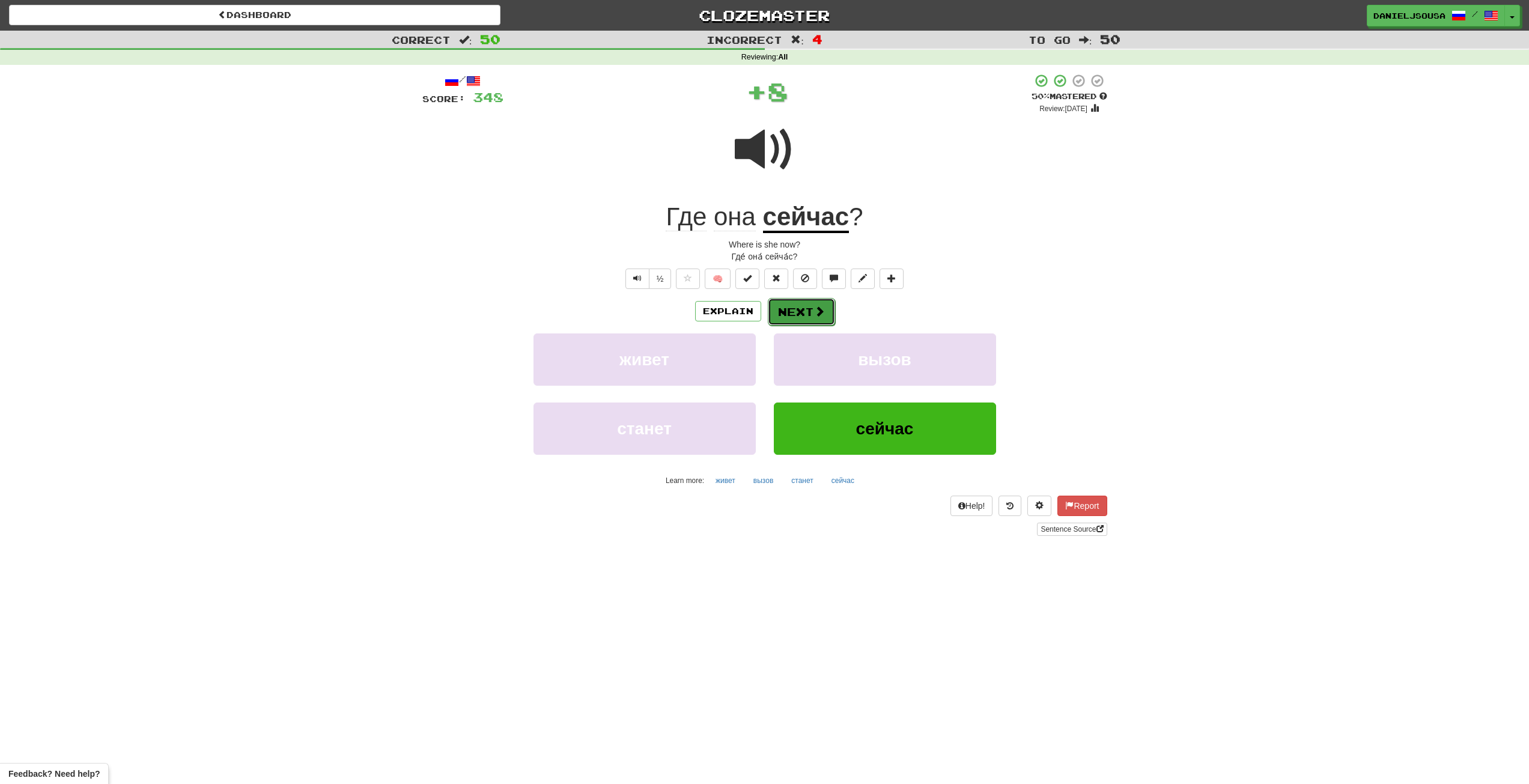
click at [814, 307] on span at bounding box center [819, 311] width 11 height 11
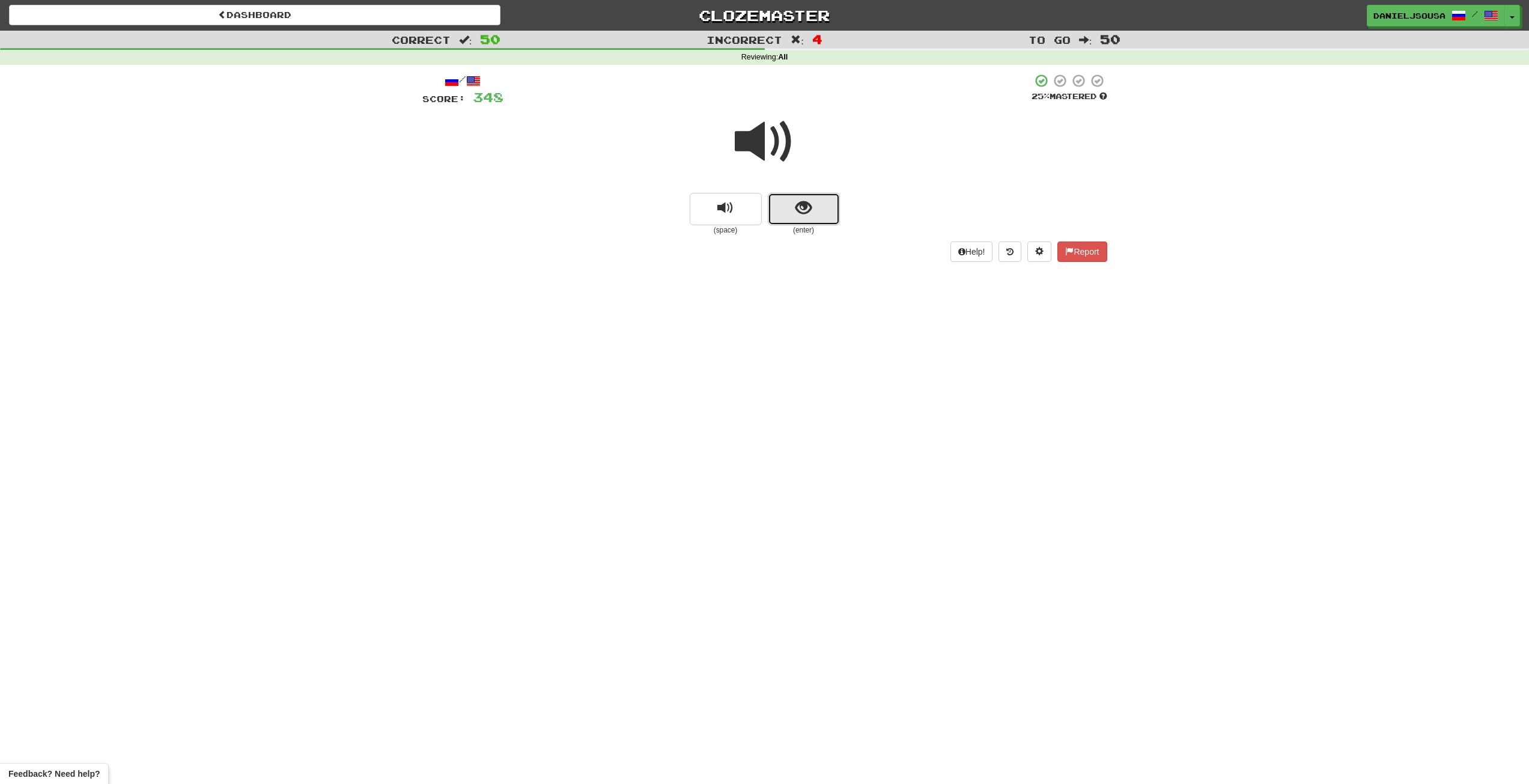
drag, startPoint x: 806, startPoint y: 222, endPoint x: 800, endPoint y: 211, distance: 12.5
click at [800, 211] on button "show sentence" at bounding box center [803, 209] width 72 height 32
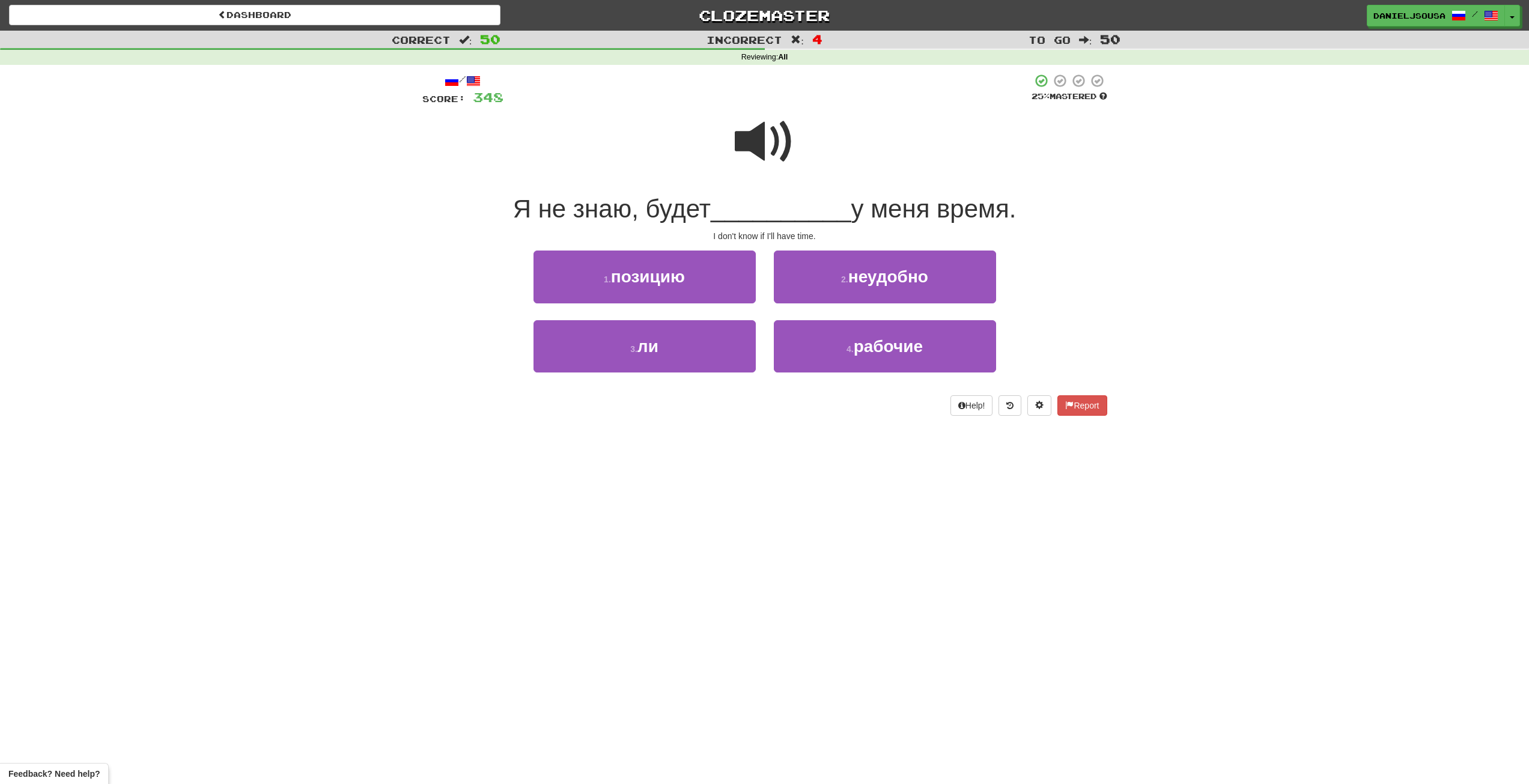
click at [795, 141] on div at bounding box center [765, 150] width 685 height 86
click at [773, 148] on span at bounding box center [765, 141] width 60 height 60
click at [758, 144] on span at bounding box center [765, 141] width 60 height 60
click at [757, 131] on span at bounding box center [765, 141] width 60 height 60
click at [676, 349] on button "3 . ли" at bounding box center [644, 346] width 222 height 52
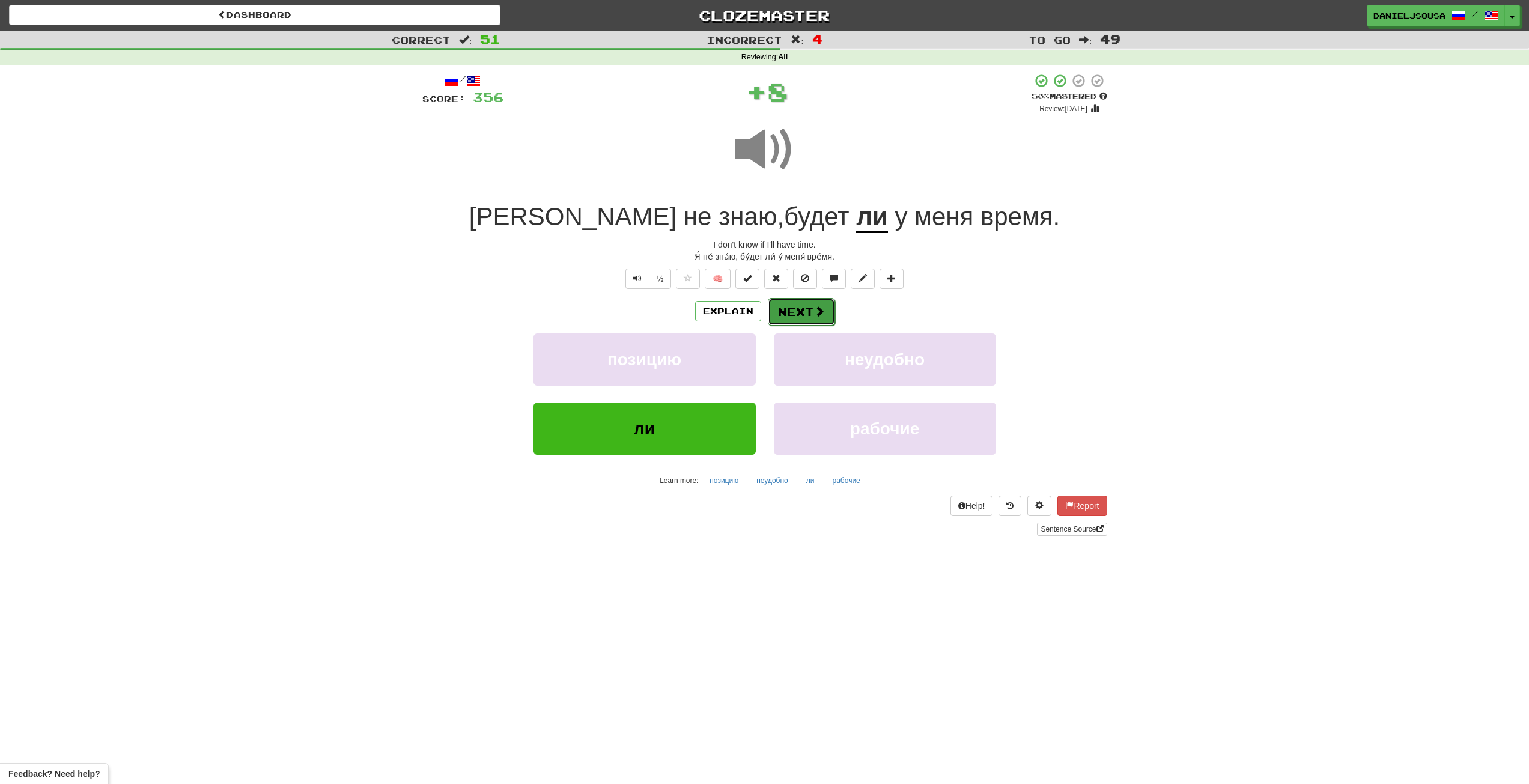
click at [801, 311] on button "Next" at bounding box center [801, 311] width 67 height 27
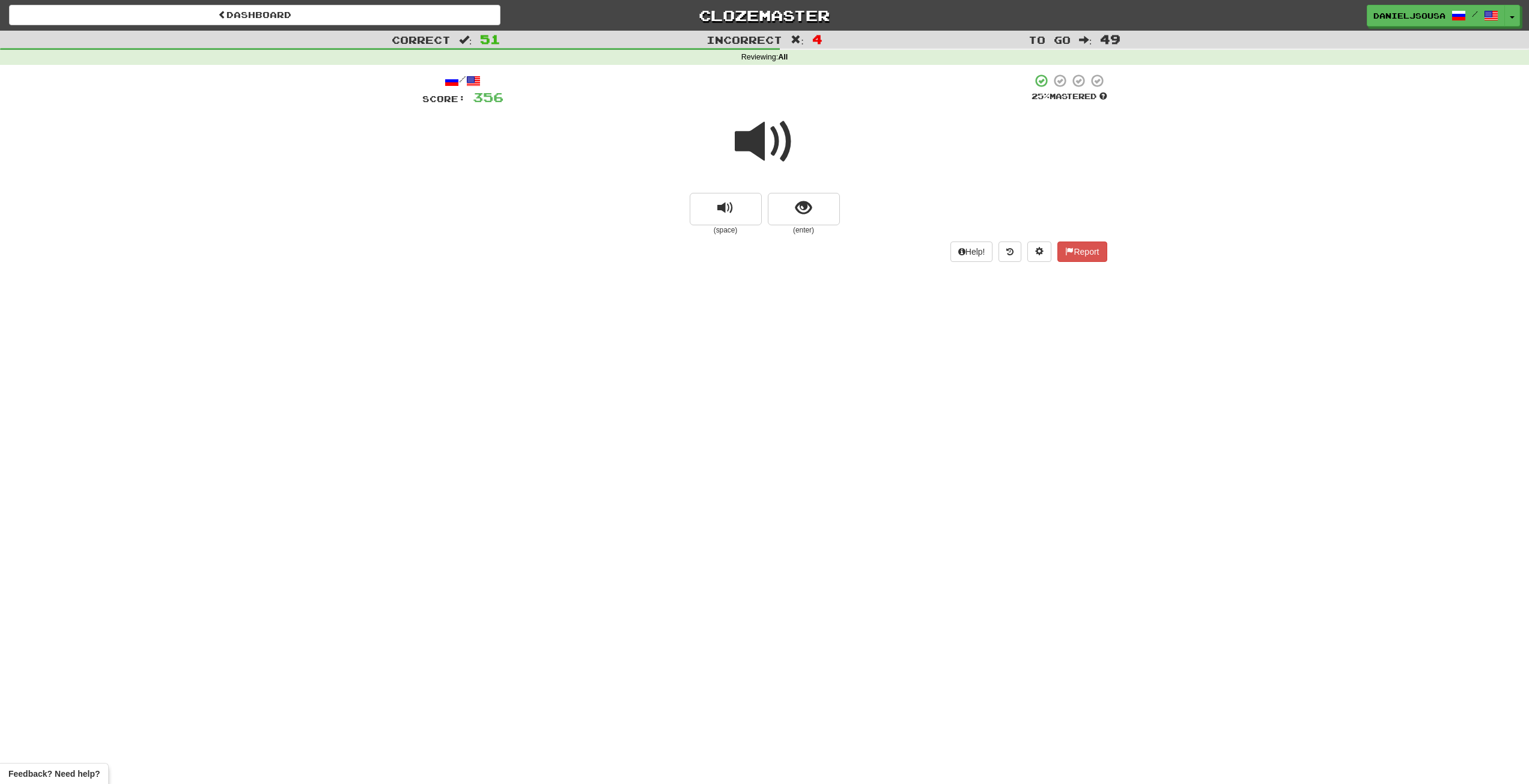
click at [758, 150] on span at bounding box center [765, 141] width 60 height 60
click at [765, 141] on span at bounding box center [765, 141] width 60 height 60
click at [811, 209] on span "show sentence" at bounding box center [803, 209] width 17 height 17
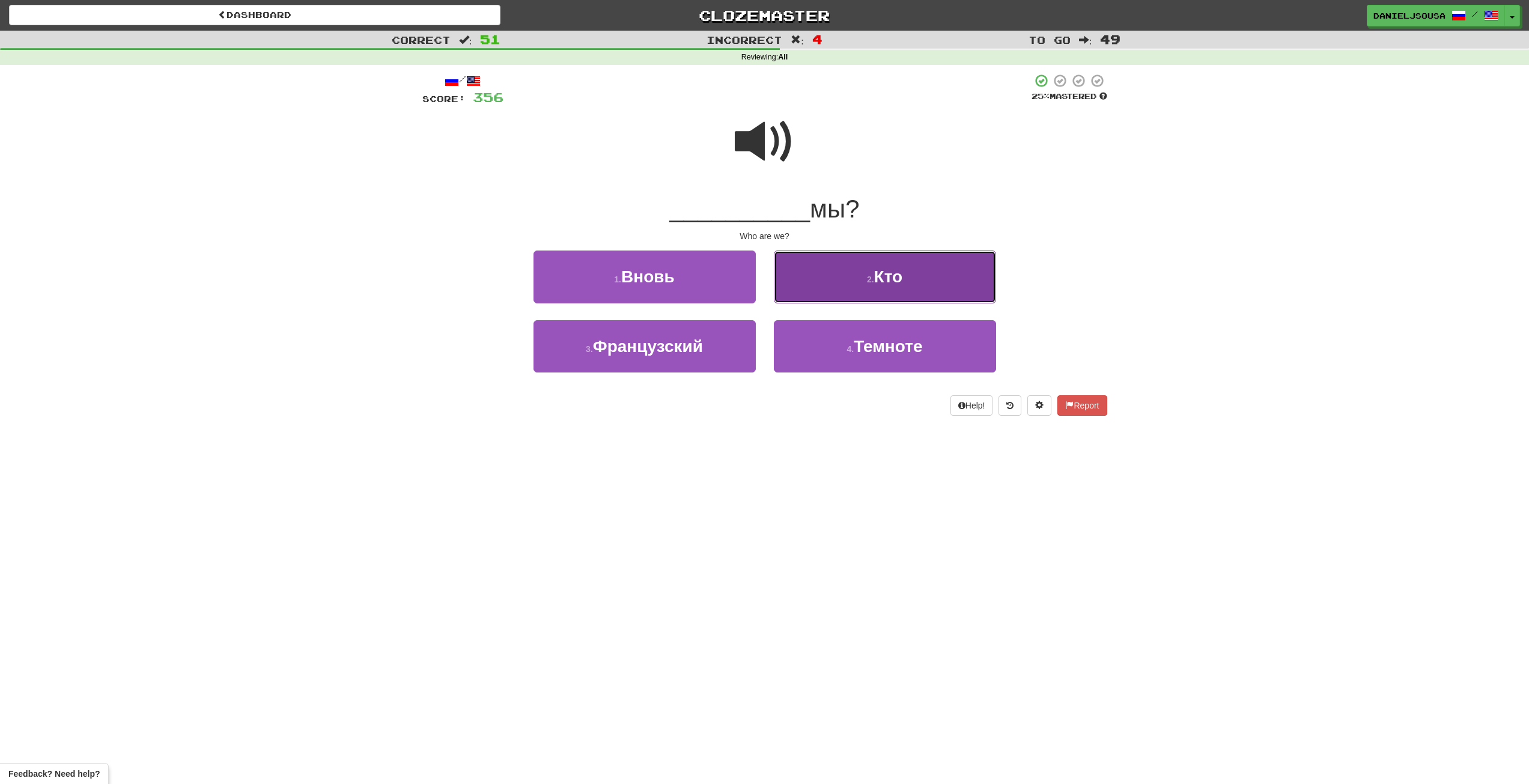
click at [891, 281] on span "Кто" at bounding box center [888, 276] width 29 height 18
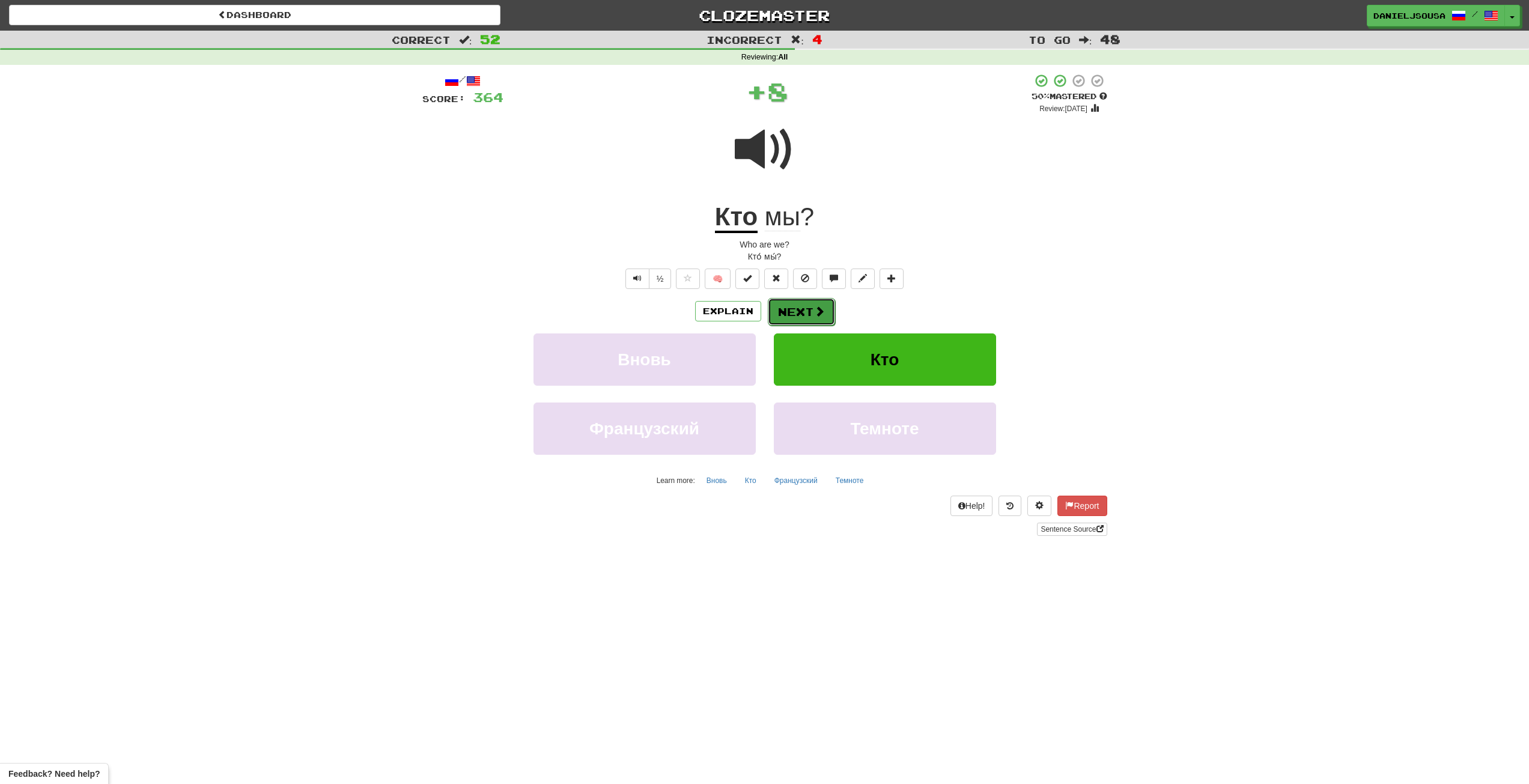
click at [809, 304] on button "Next" at bounding box center [801, 311] width 67 height 27
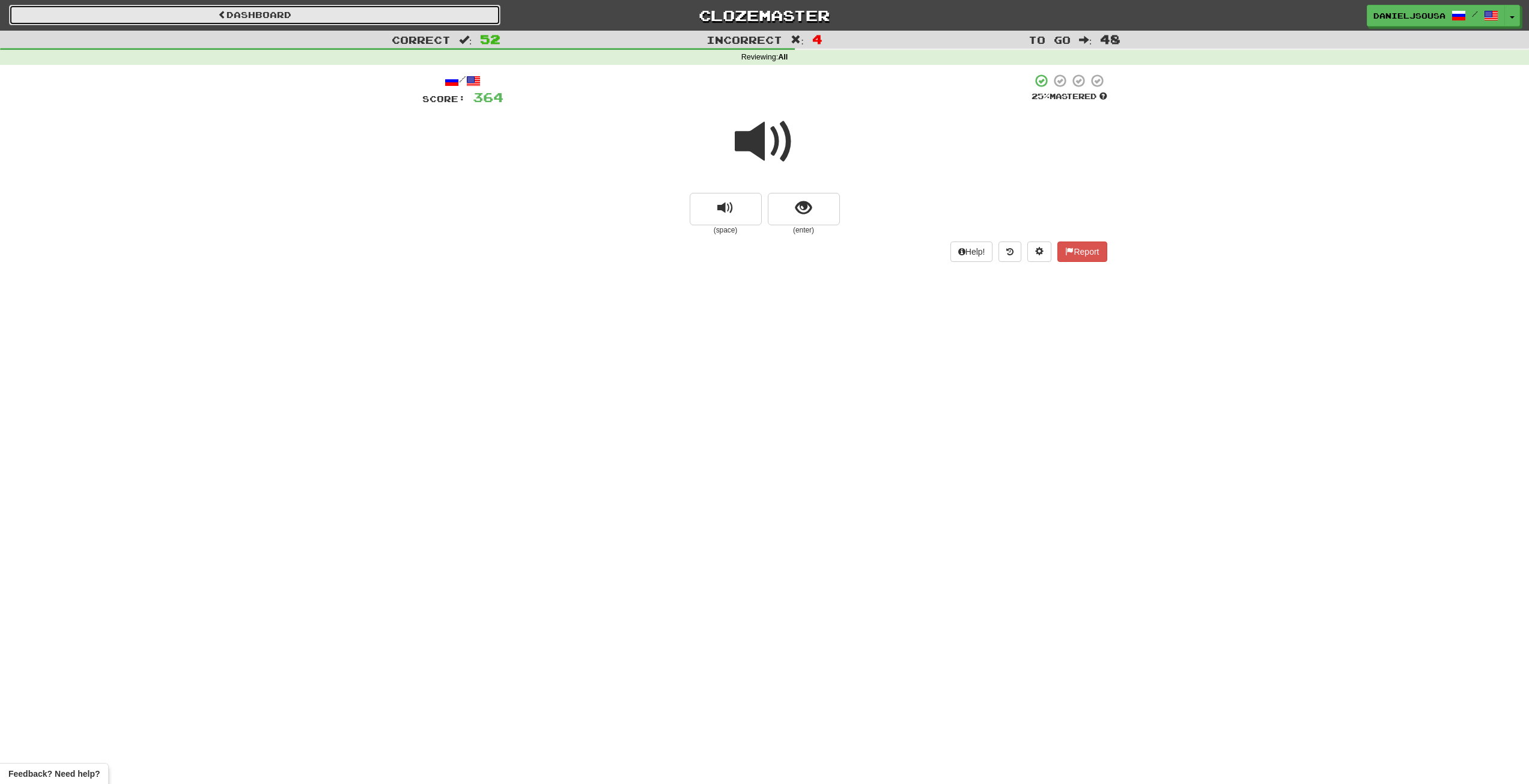
click at [343, 12] on link "Dashboard" at bounding box center [254, 15] width 491 height 21
